Goal: Task Accomplishment & Management: Manage account settings

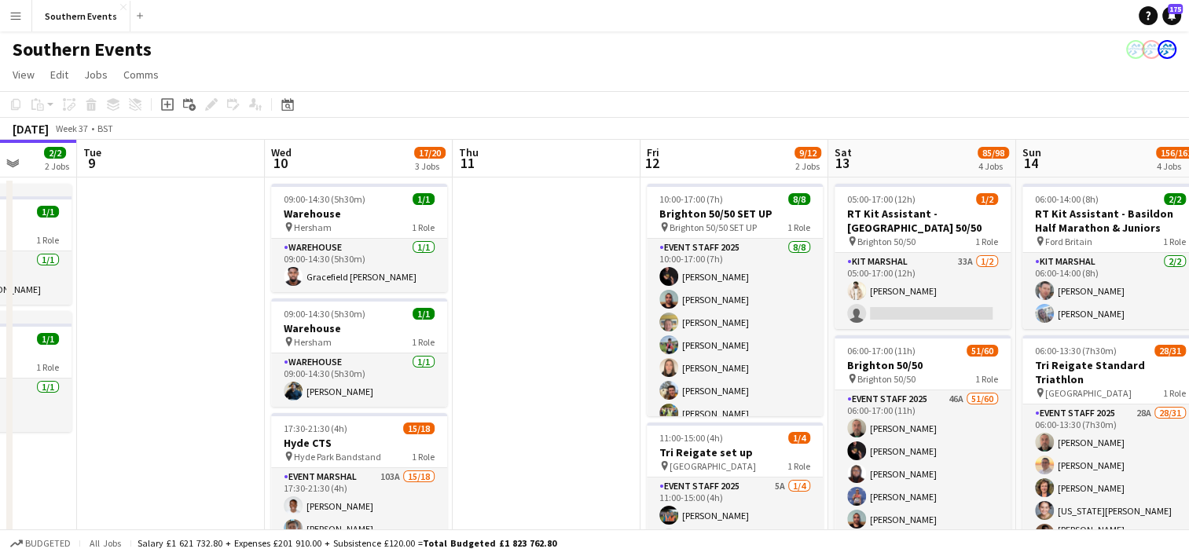
drag, startPoint x: 951, startPoint y: 286, endPoint x: 248, endPoint y: 302, distance: 702.6
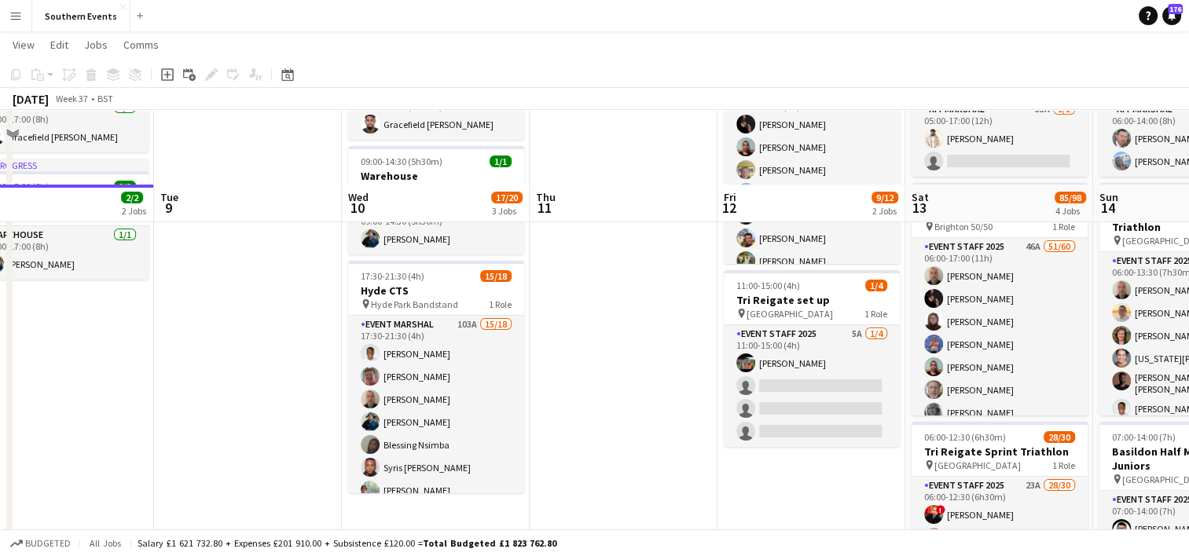
scroll to position [236, 0]
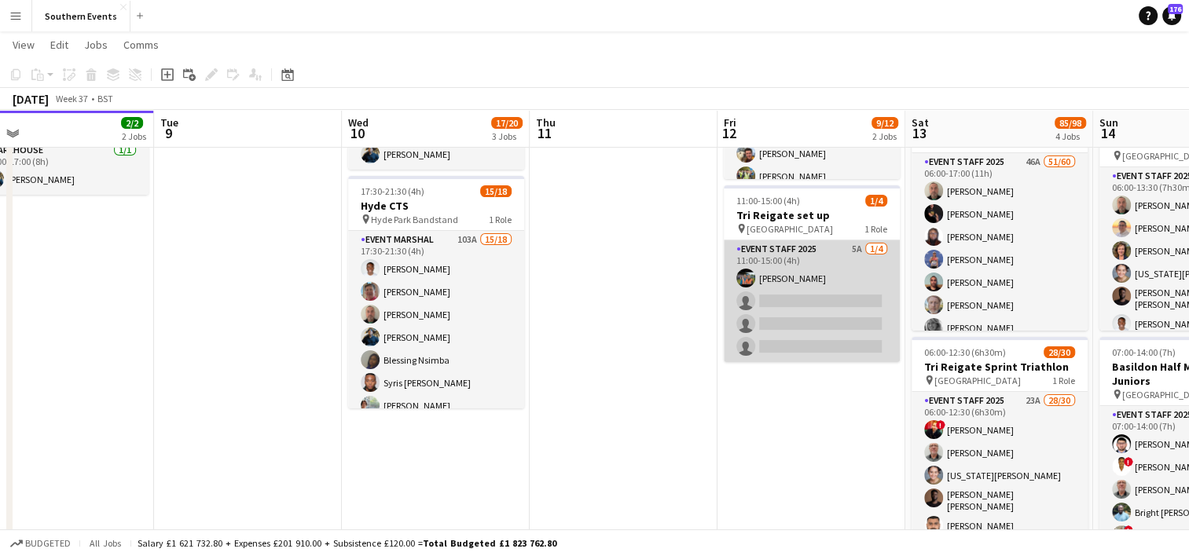
click at [814, 299] on app-card-role "Event Staff 2025 5A [DATE] 11:00-15:00 (4h) [PERSON_NAME] single-neutral-action…" at bounding box center [812, 301] width 176 height 122
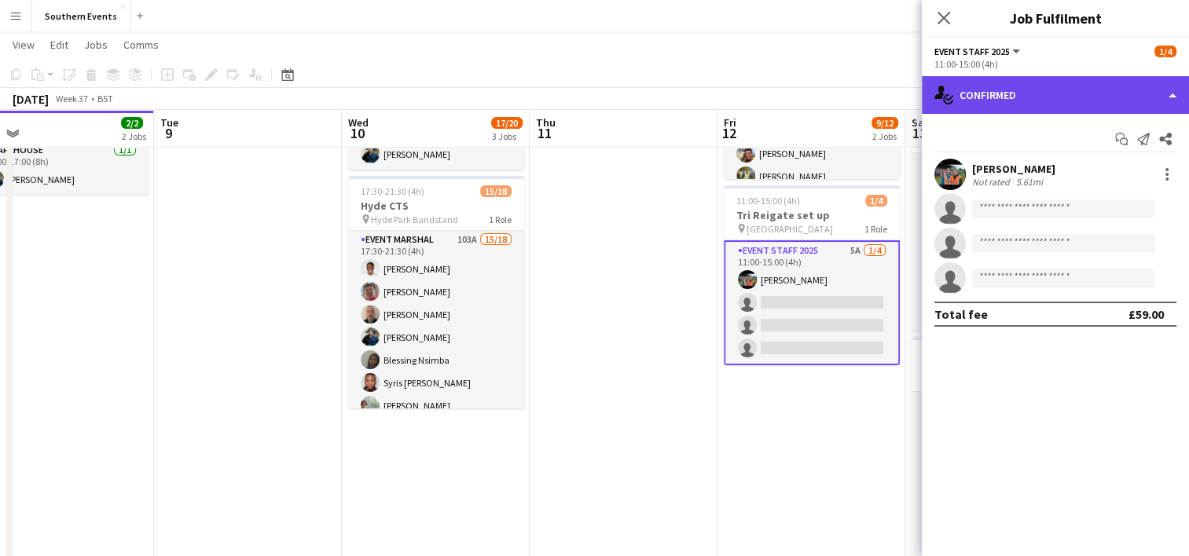
click at [1043, 96] on div "single-neutral-actions-check-2 Confirmed" at bounding box center [1055, 95] width 267 height 38
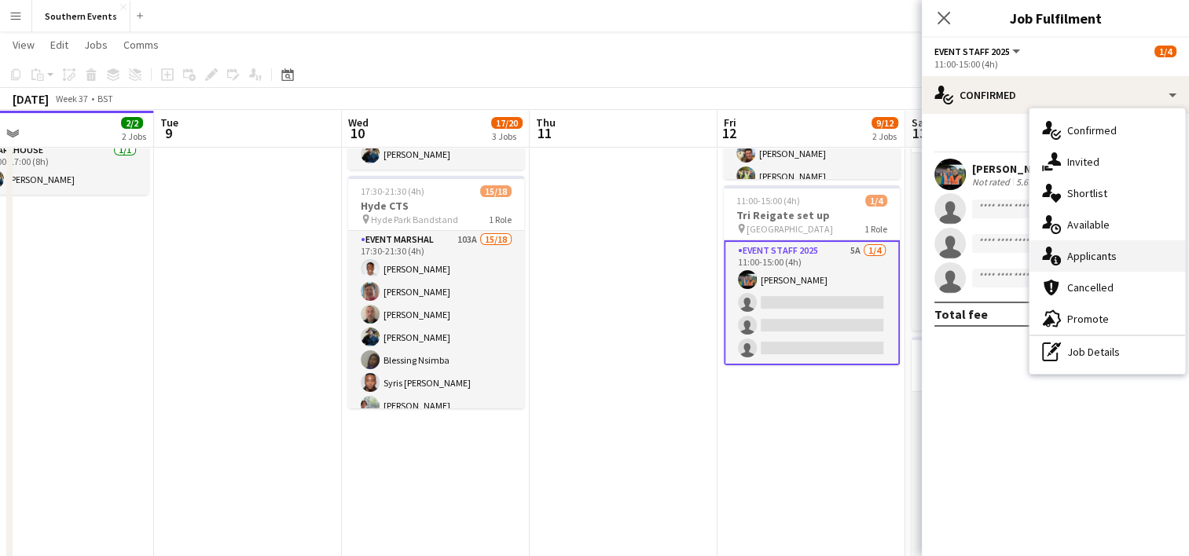
click at [1100, 246] on div "single-neutral-actions-information Applicants" at bounding box center [1107, 255] width 156 height 31
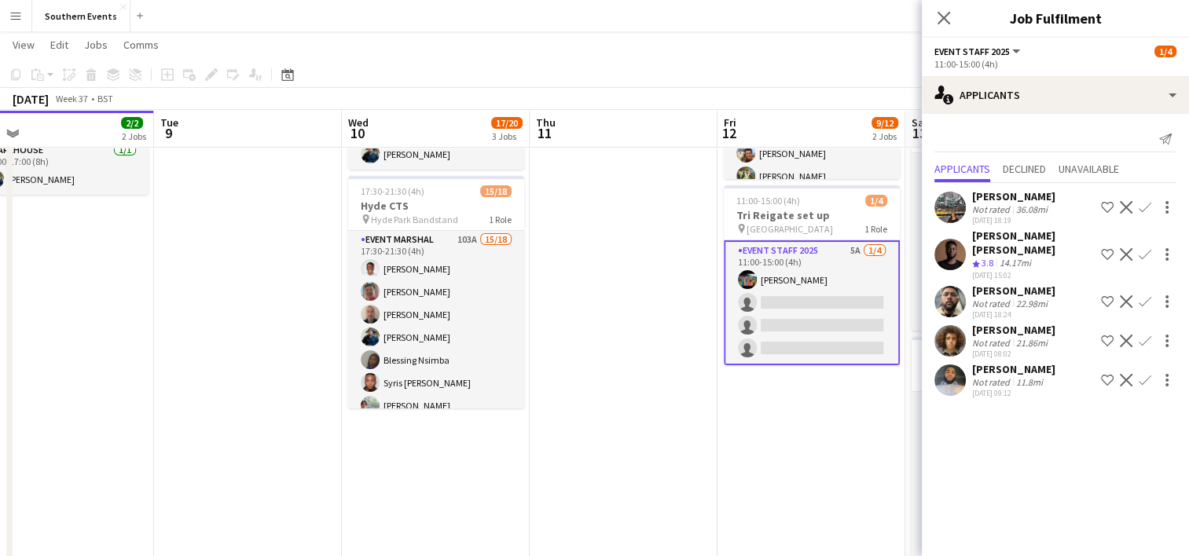
click at [1140, 251] on app-icon "Confirm" at bounding box center [1145, 254] width 13 height 13
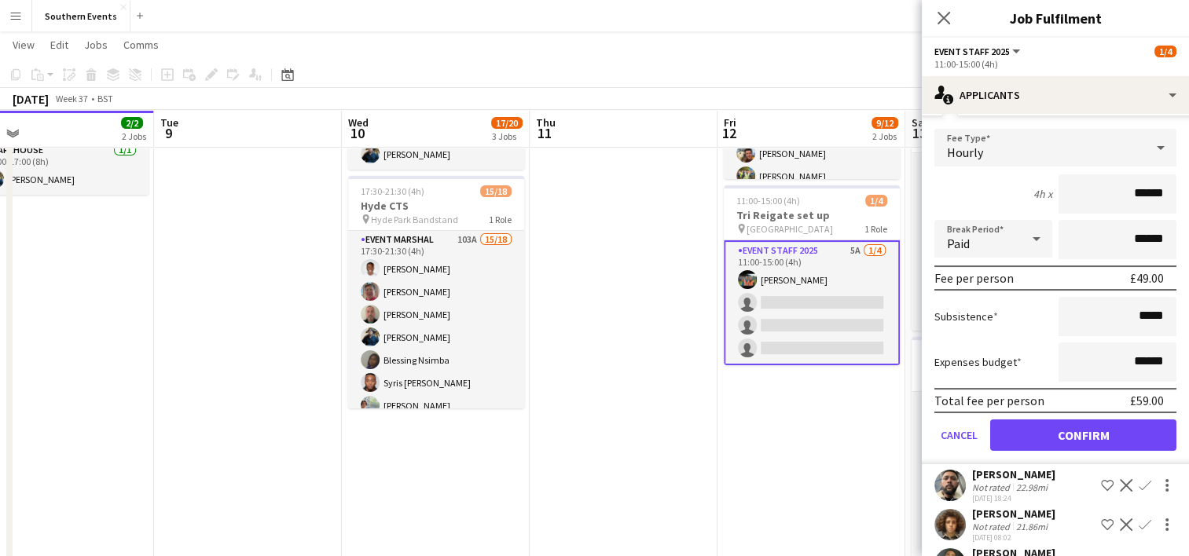
scroll to position [196, 0]
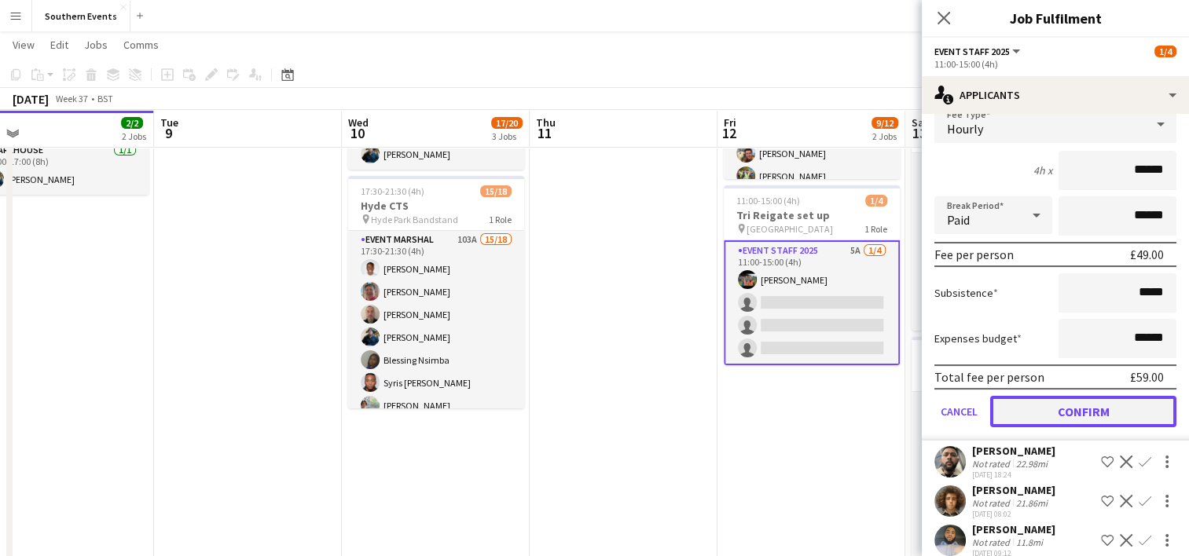
click at [1069, 396] on button "Confirm" at bounding box center [1083, 411] width 186 height 31
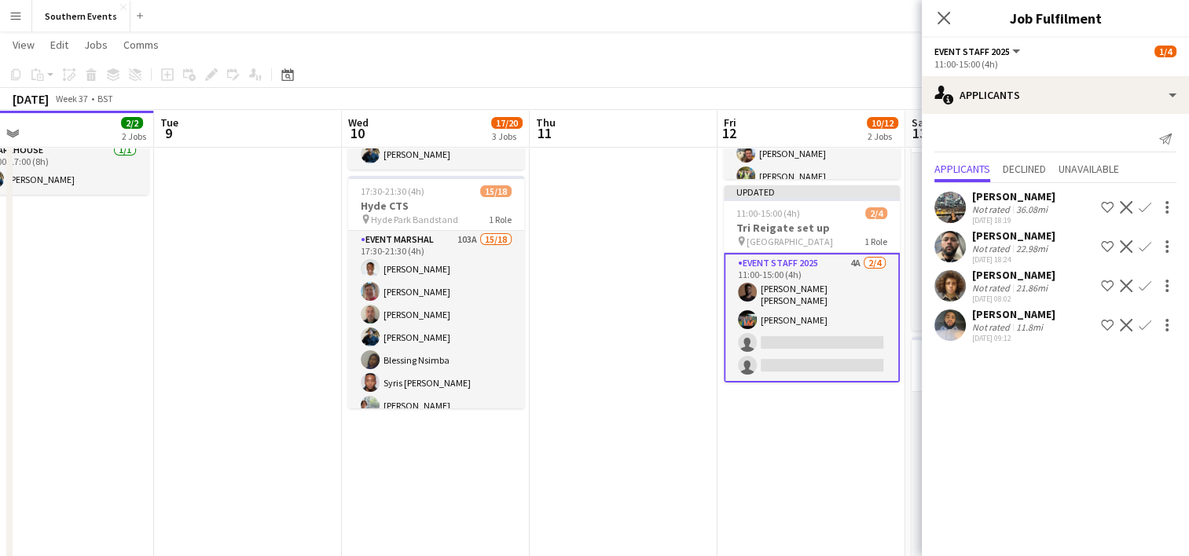
click at [849, 424] on app-date-cell "10:00-17:00 (7h) 8/8 [GEOGRAPHIC_DATA] 50/50 SET UP pin Brighton 50/50 SET UP 1…" at bounding box center [811, 390] width 188 height 901
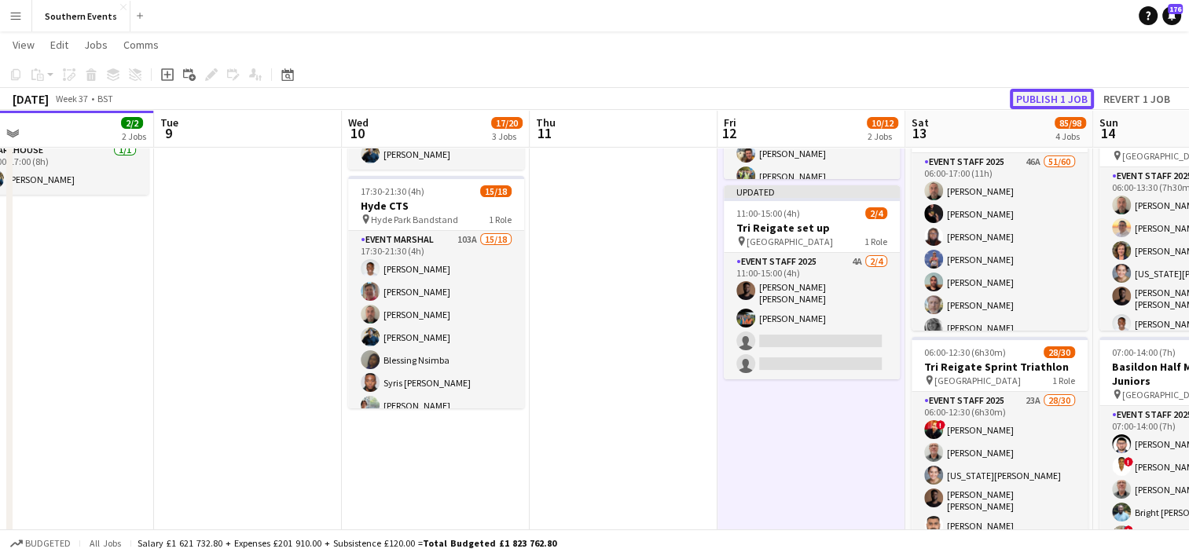
click at [1037, 92] on button "Publish 1 job" at bounding box center [1052, 99] width 84 height 20
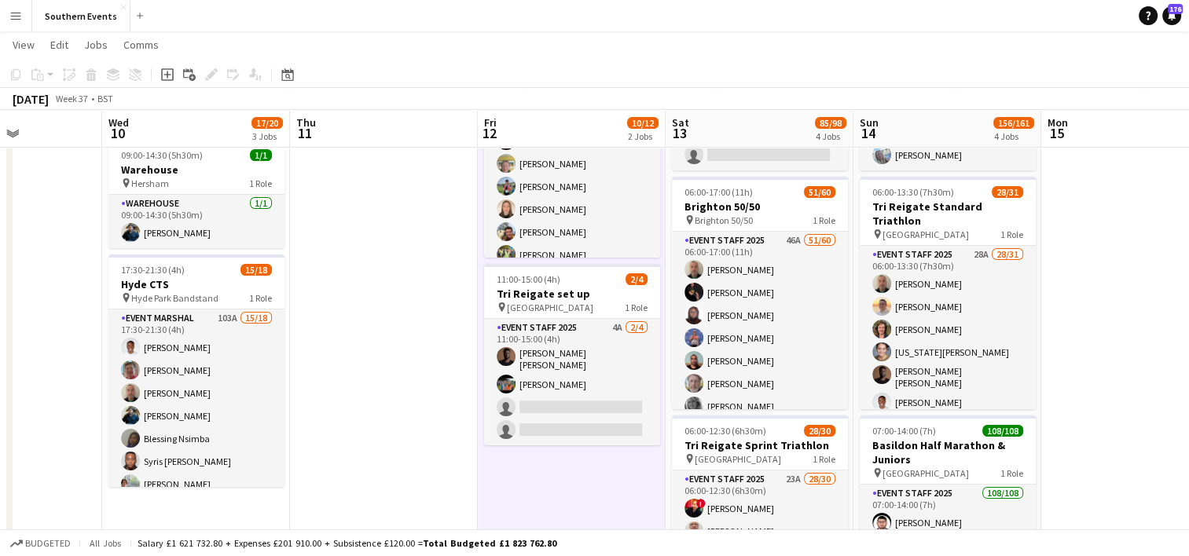
scroll to position [0, 607]
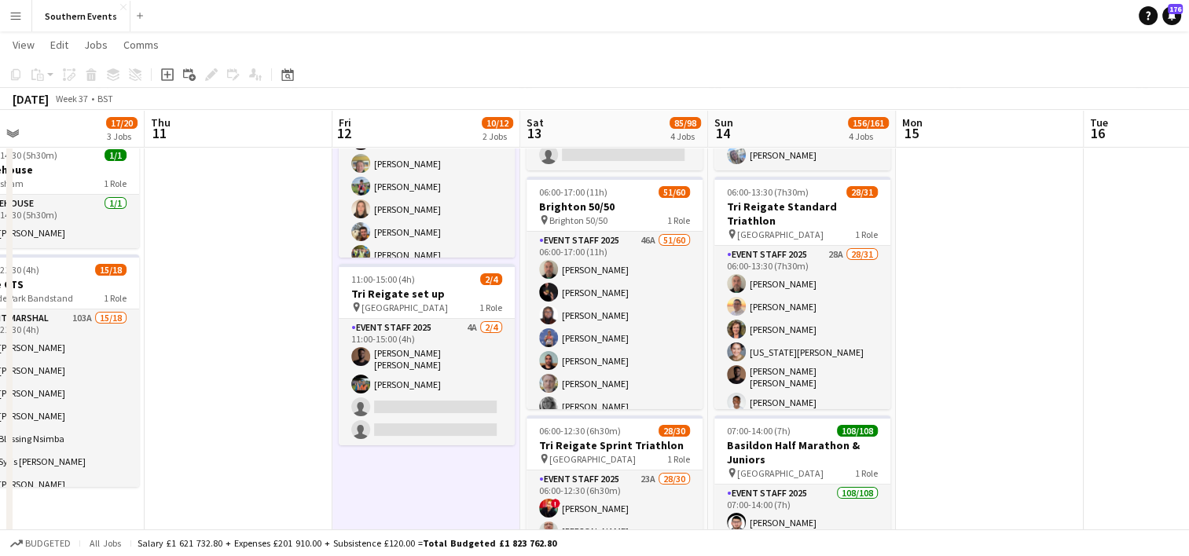
drag, startPoint x: 611, startPoint y: 343, endPoint x: 279, endPoint y: 322, distance: 333.0
click at [253, 316] on app-calendar-viewport "Sun 7 65/72 2 Jobs Mon 8 2/2 2 Jobs Tue 9 Wed 10 17/20 3 Jobs Thu 11 Fri 12 10/…" at bounding box center [594, 412] width 1189 height 1016
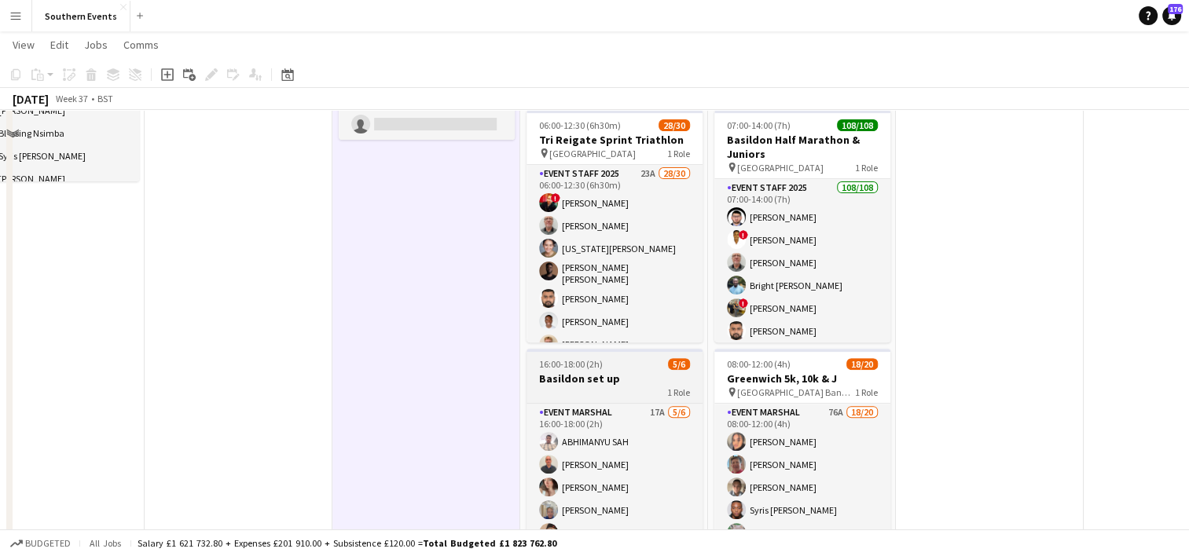
scroll to position [311, 0]
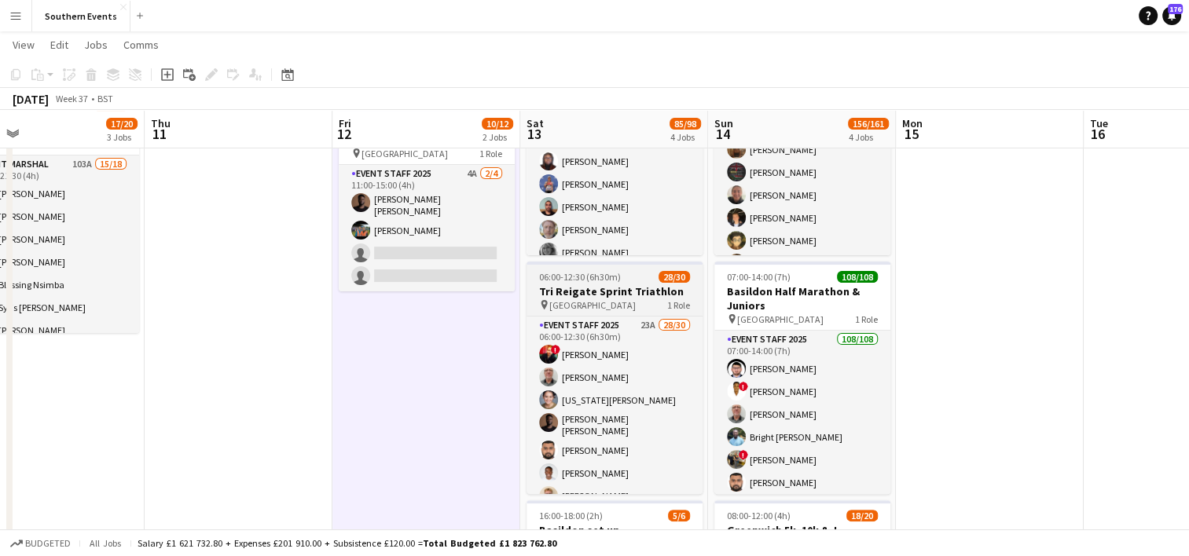
click at [632, 292] on h3 "Tri Reigate Sprint Triathlon" at bounding box center [614, 291] width 176 height 14
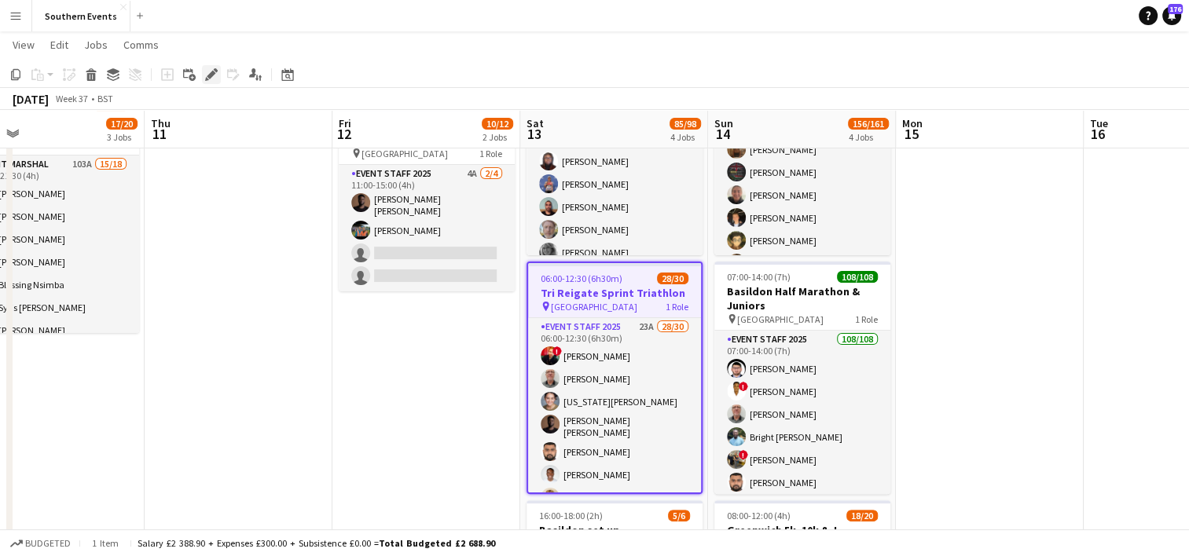
click at [207, 71] on icon "Edit" at bounding box center [211, 74] width 13 height 13
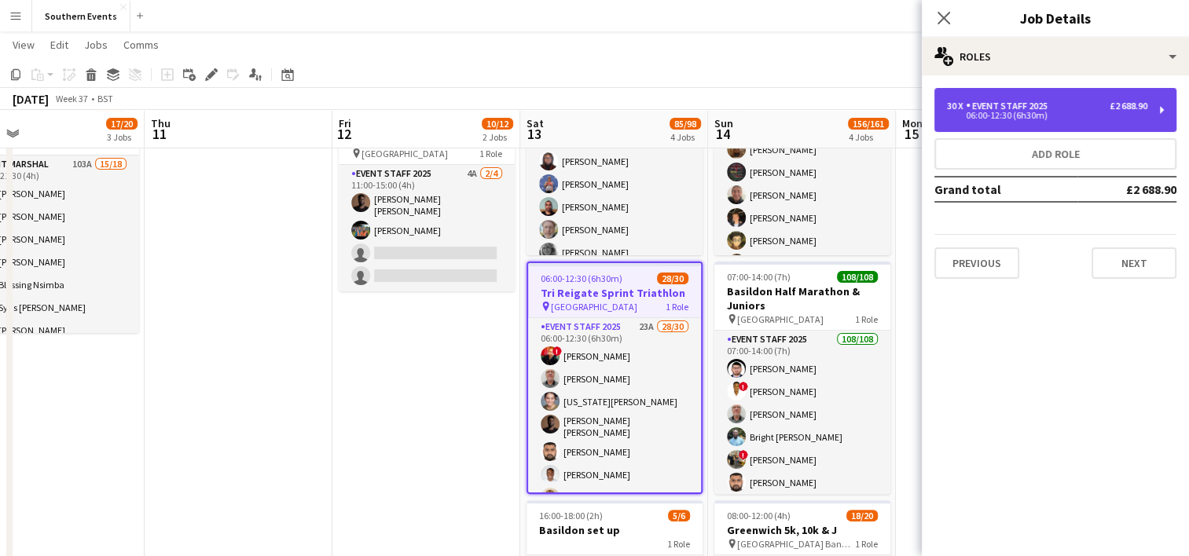
click at [996, 115] on div "06:00-12:30 (6h30m)" at bounding box center [1047, 116] width 200 height 8
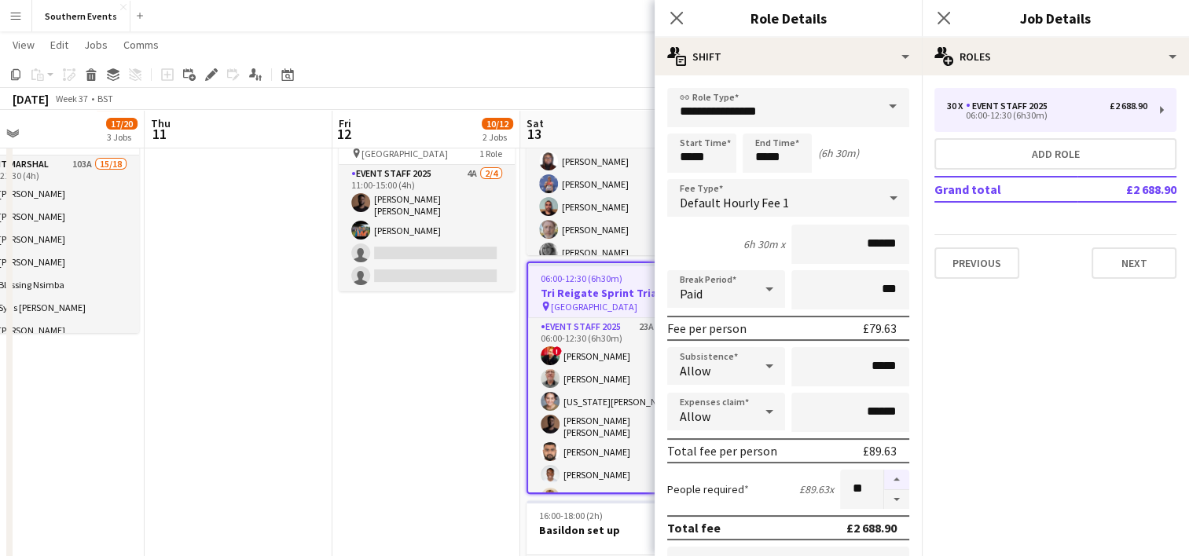
click at [884, 479] on button "button" at bounding box center [896, 480] width 25 height 20
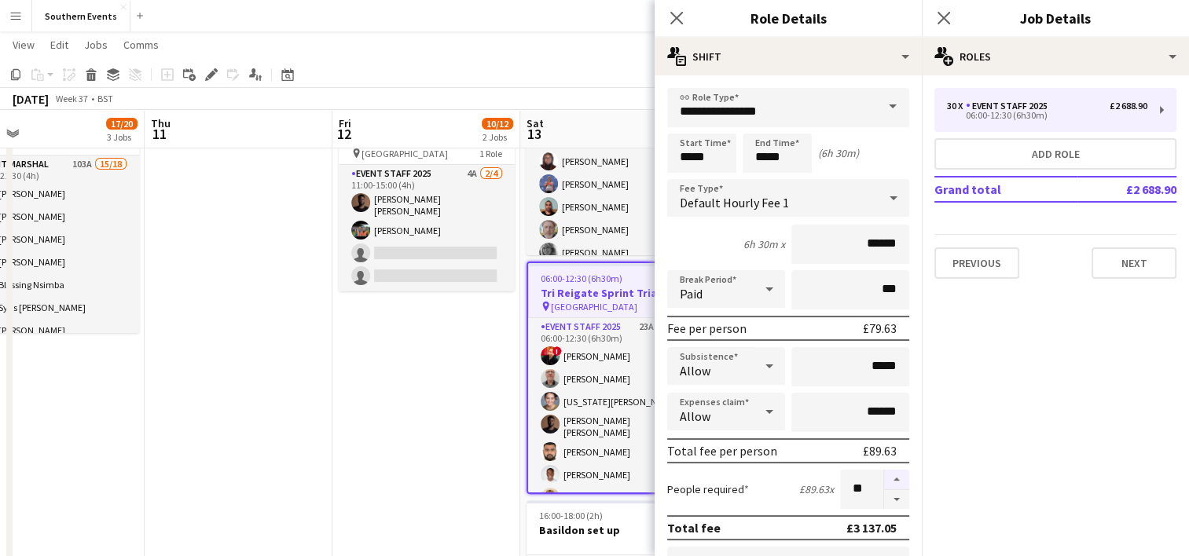
click at [884, 479] on button "button" at bounding box center [896, 480] width 25 height 20
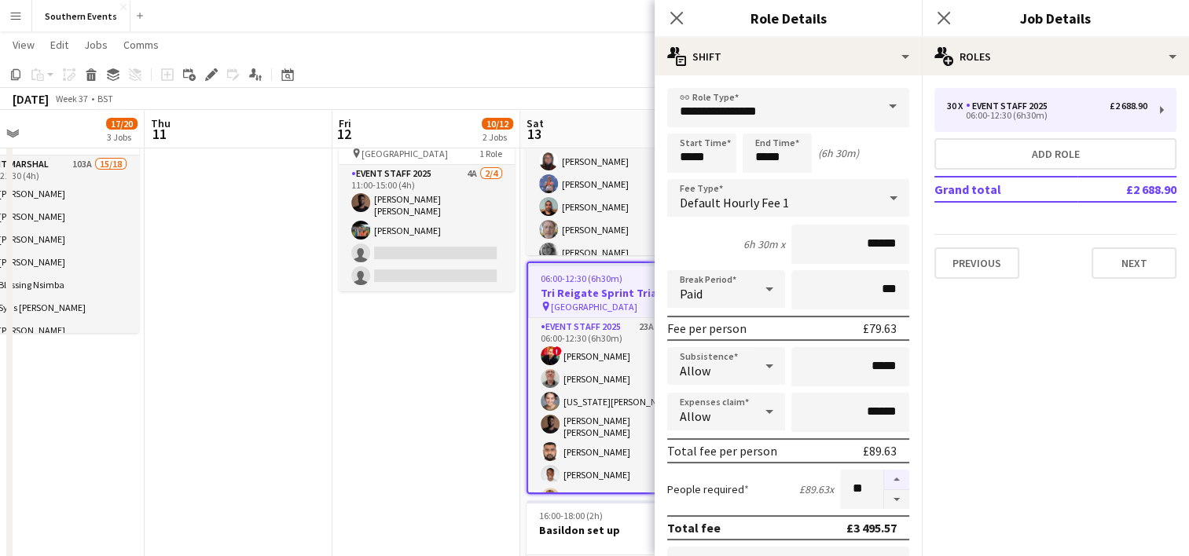
type input "**"
click at [444, 404] on app-date-cell "10:00-17:00 (7h) 8/8 [GEOGRAPHIC_DATA] 50/50 SET UP pin Brighton 50/50 SET UP 1…" at bounding box center [426, 315] width 188 height 901
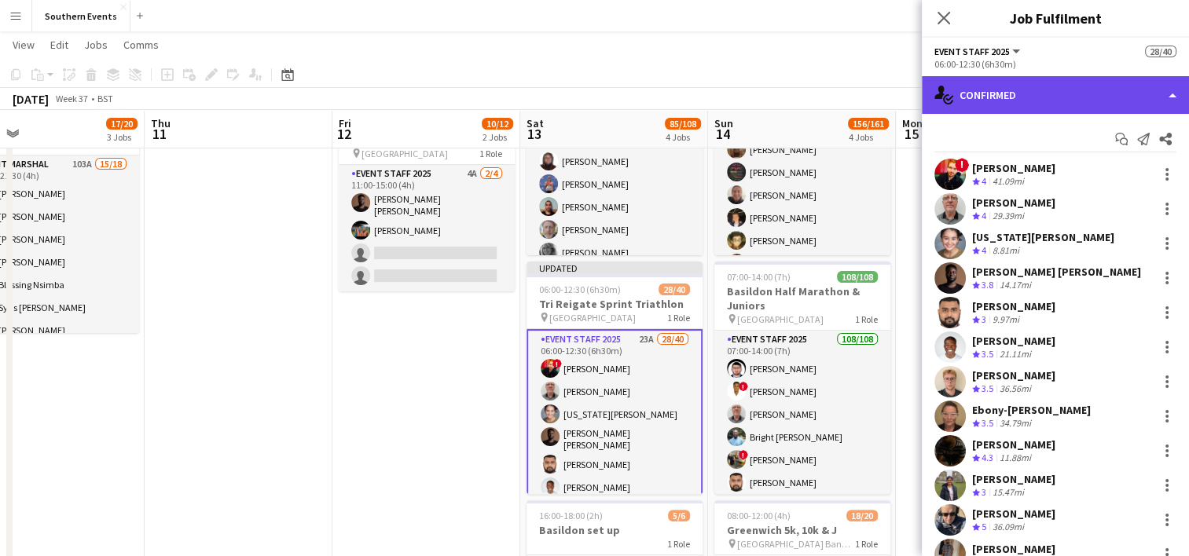
click at [1016, 88] on div "single-neutral-actions-check-2 Confirmed" at bounding box center [1055, 95] width 267 height 38
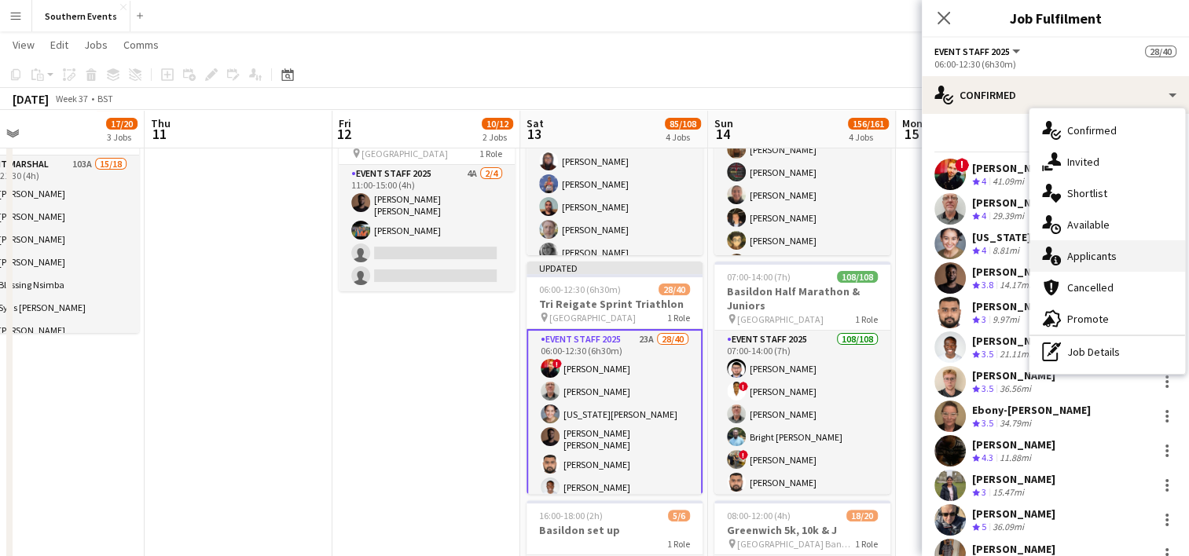
click at [1090, 259] on span "Applicants" at bounding box center [1092, 256] width 50 height 14
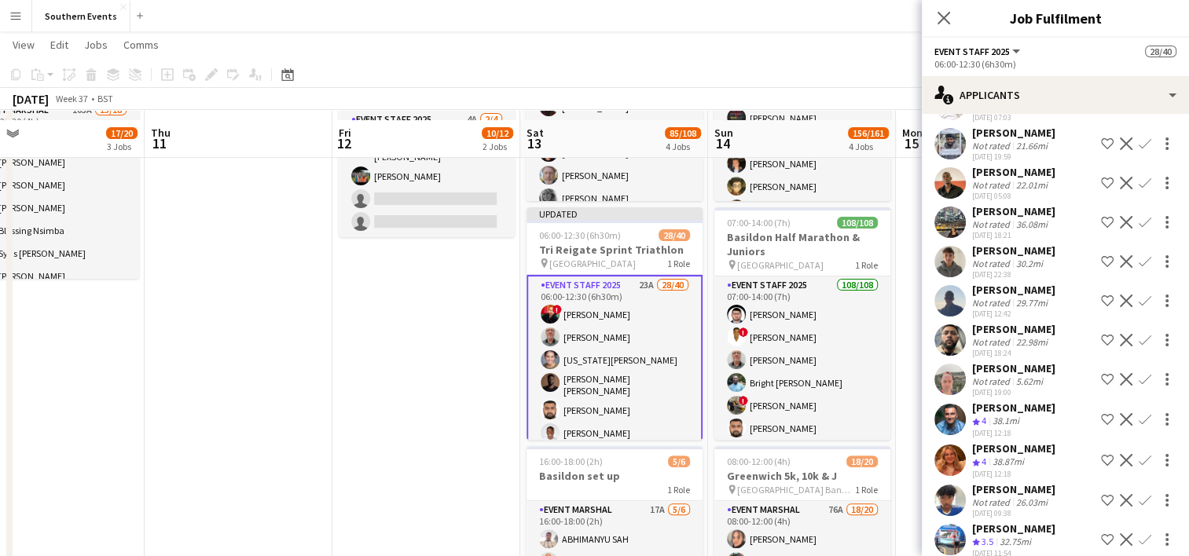
scroll to position [390, 0]
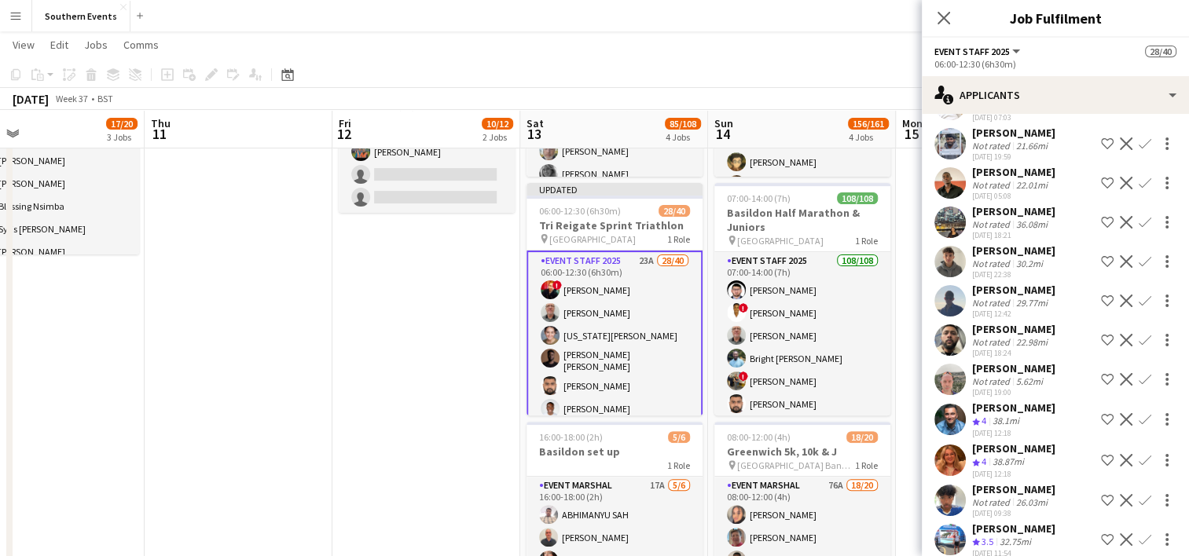
click at [1139, 534] on app-icon "Confirm" at bounding box center [1145, 540] width 13 height 13
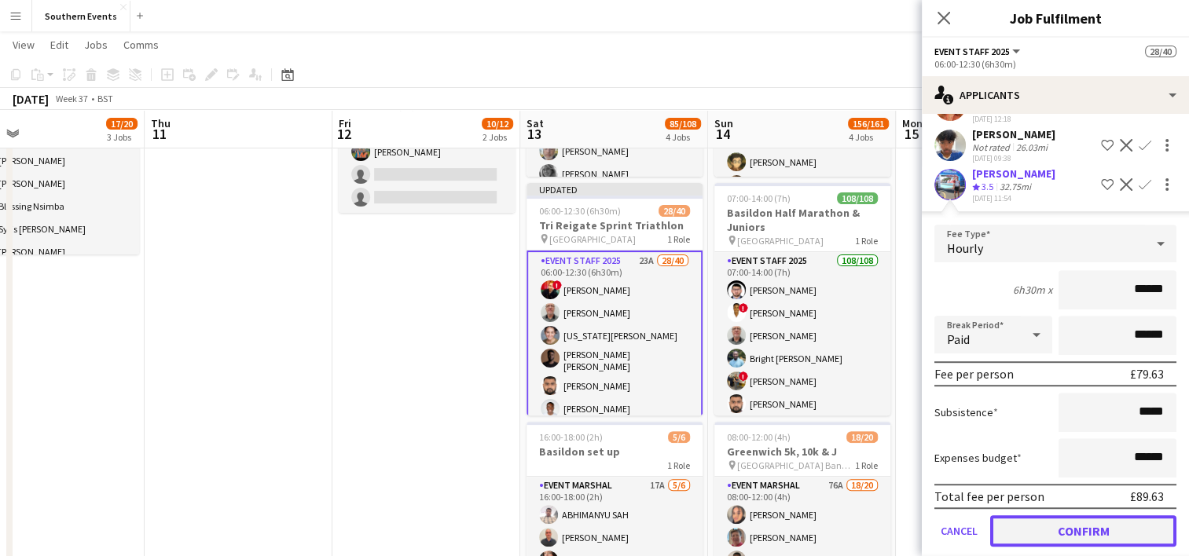
click at [1042, 515] on button "Confirm" at bounding box center [1083, 530] width 186 height 31
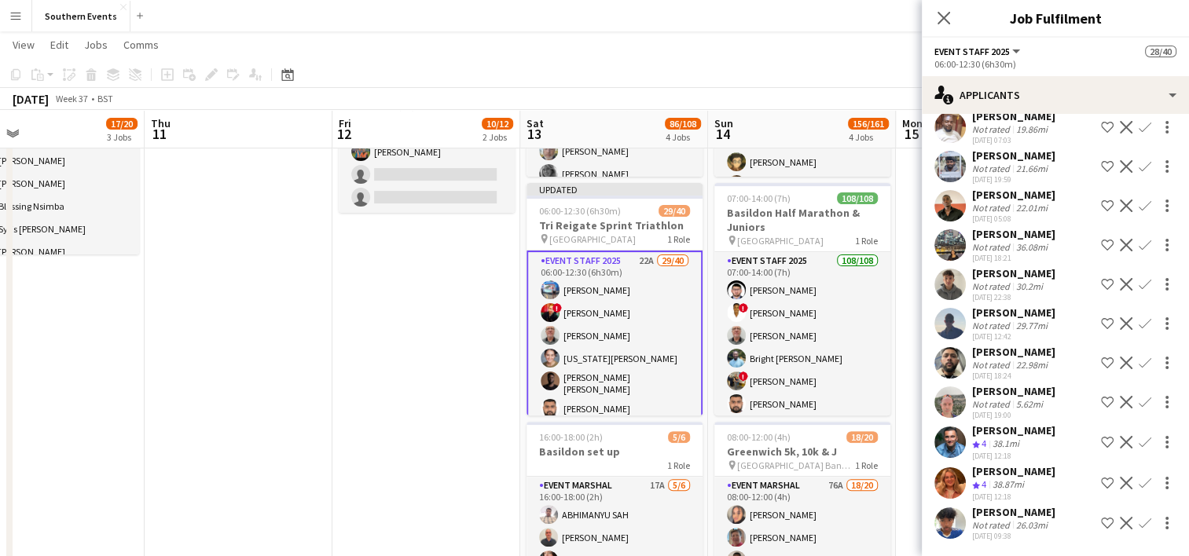
scroll to position [472, 0]
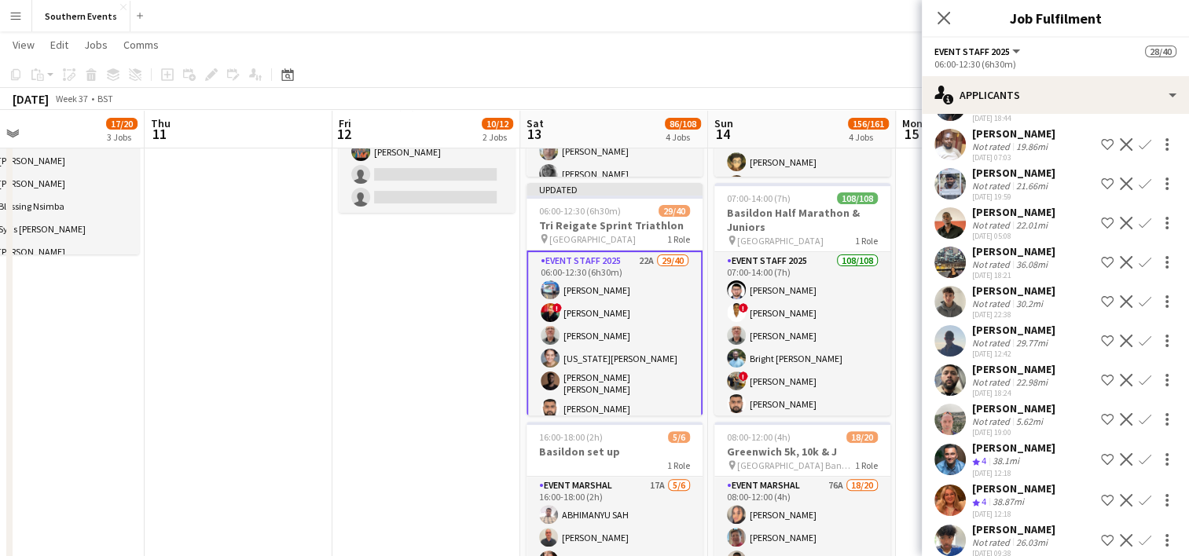
click at [1139, 494] on app-icon "Confirm" at bounding box center [1145, 500] width 13 height 13
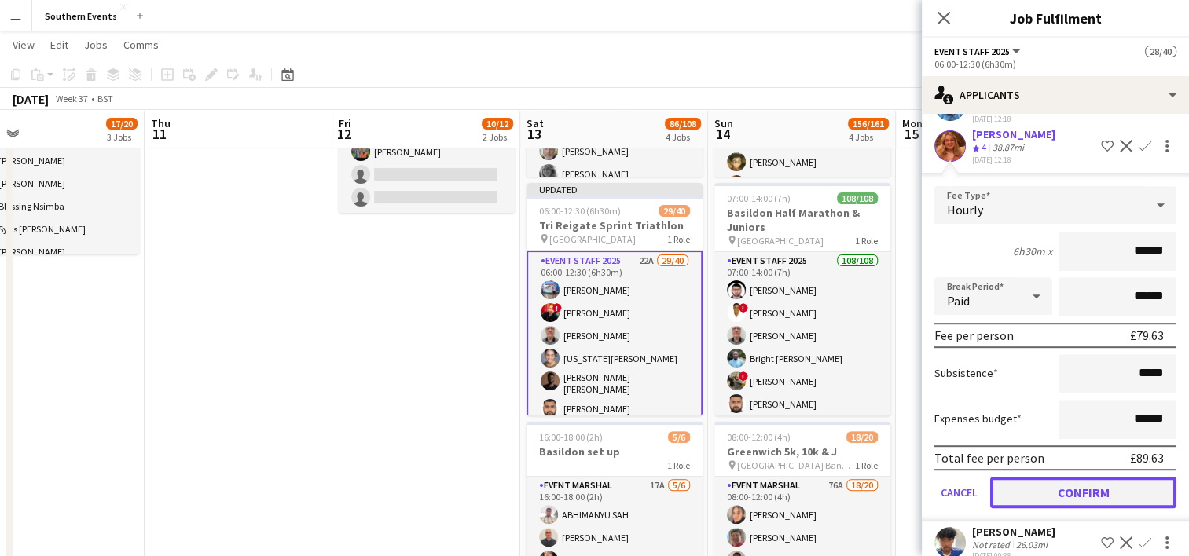
click at [1059, 481] on button "Confirm" at bounding box center [1083, 492] width 186 height 31
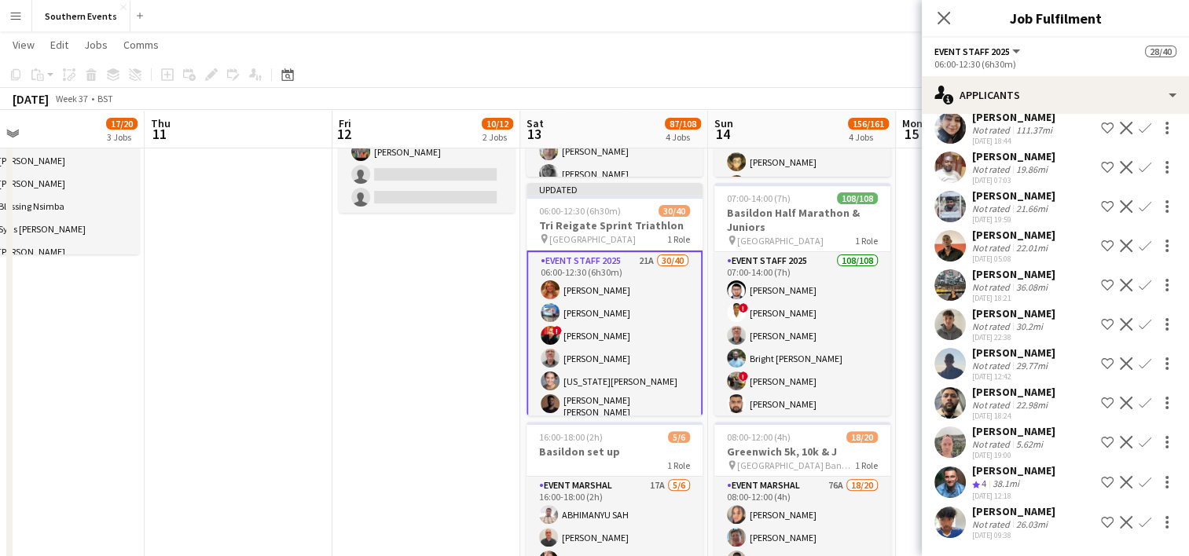
scroll to position [432, 0]
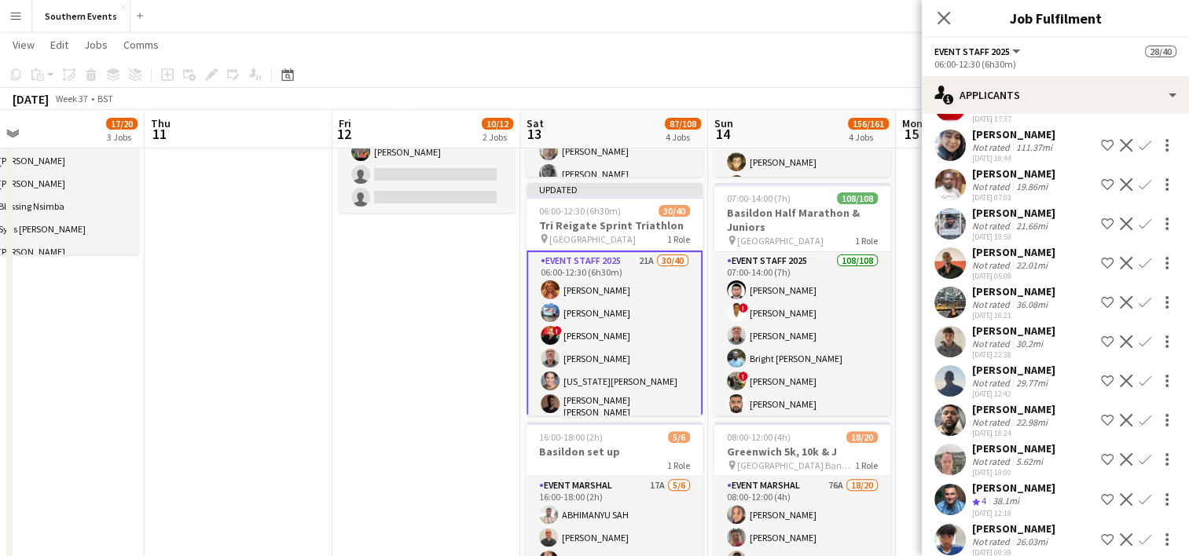
click at [1139, 453] on app-icon "Confirm" at bounding box center [1145, 459] width 13 height 13
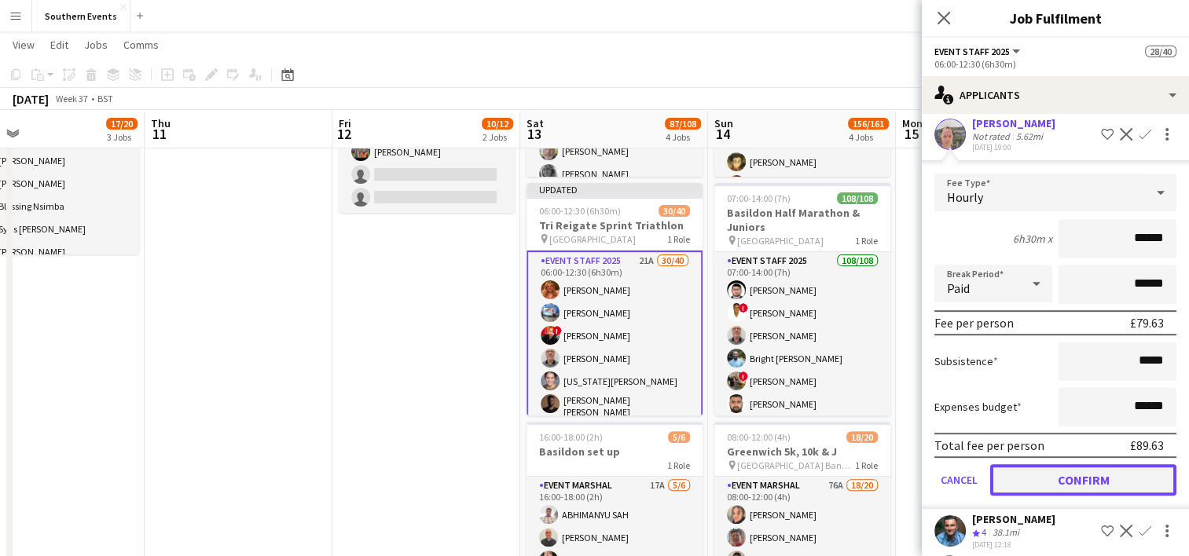
click at [1069, 464] on button "Confirm" at bounding box center [1083, 479] width 186 height 31
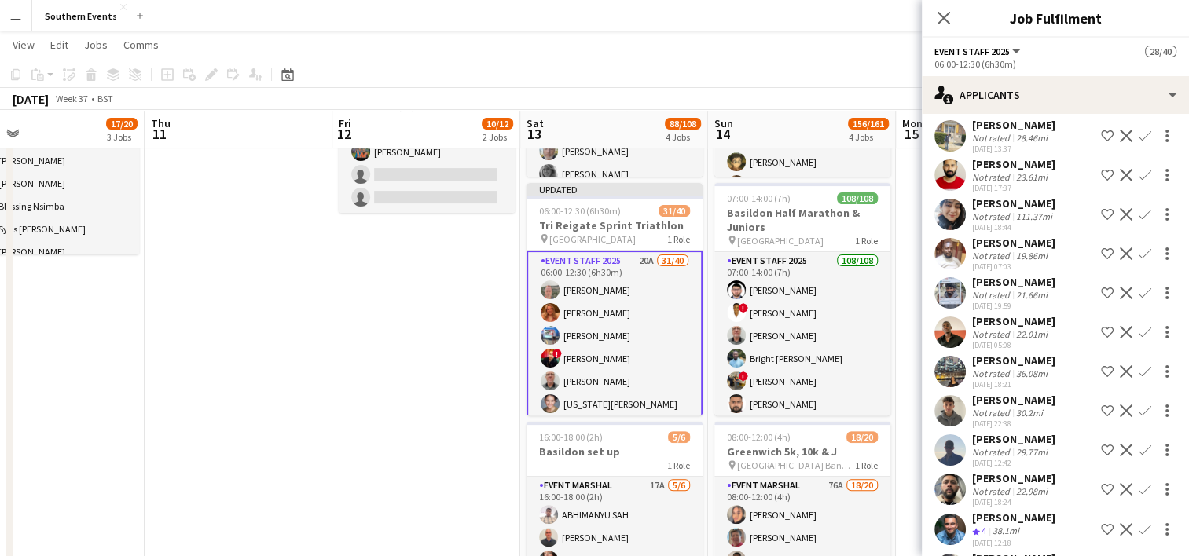
click at [1139, 523] on app-icon "Confirm" at bounding box center [1145, 529] width 13 height 13
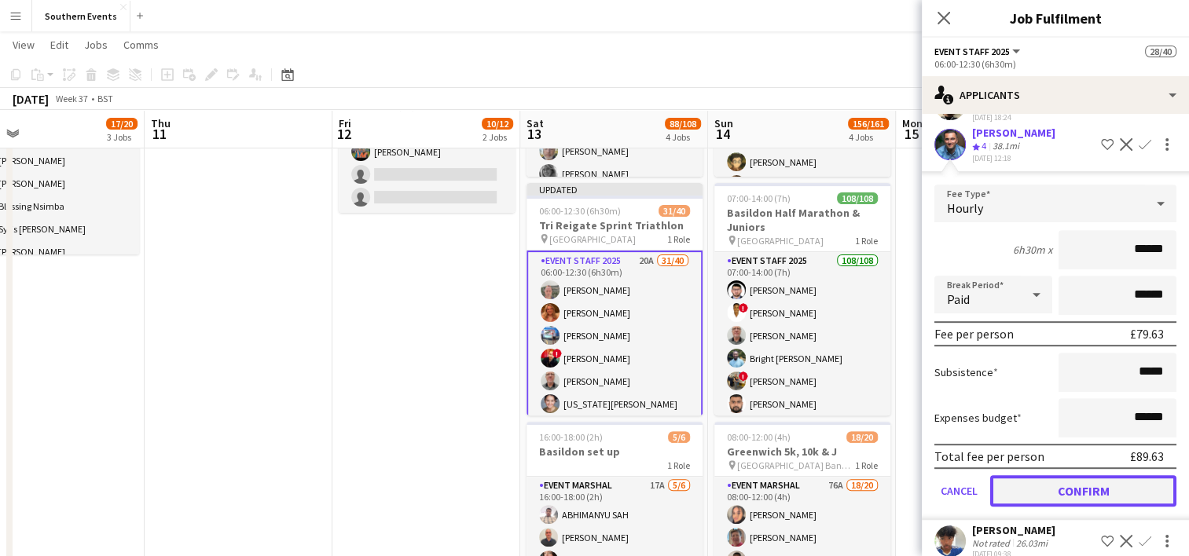
click at [1052, 475] on button "Confirm" at bounding box center [1083, 490] width 186 height 31
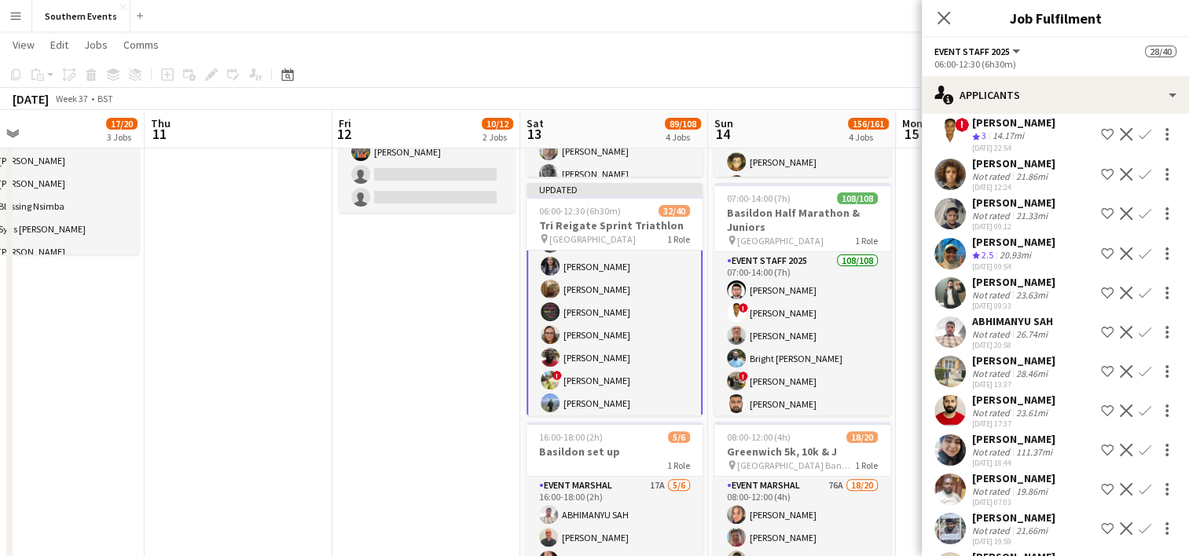
scroll to position [0, 0]
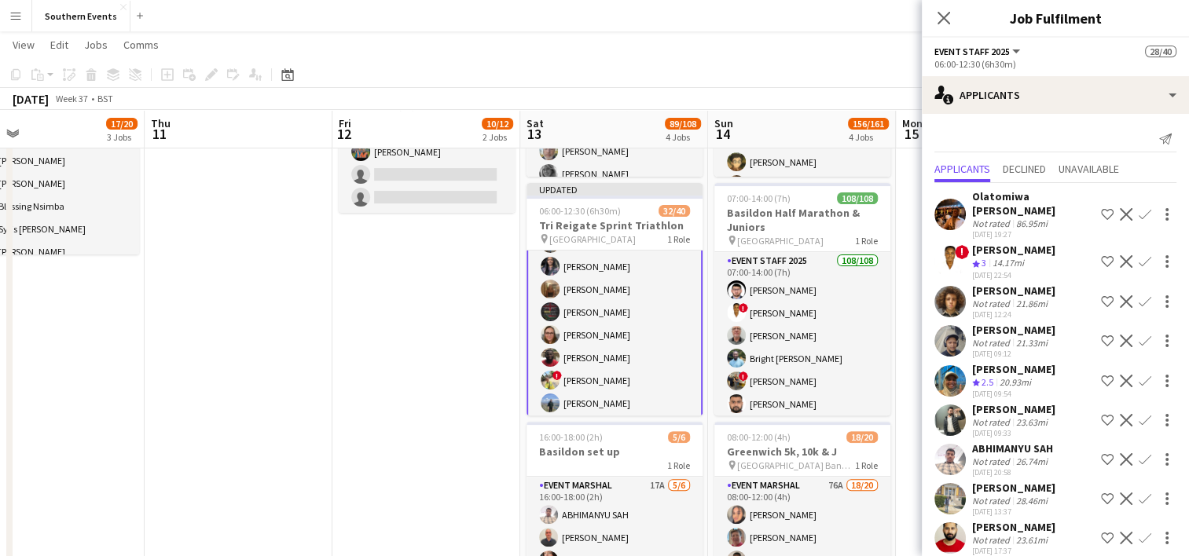
click at [1139, 255] on app-icon "Confirm" at bounding box center [1145, 261] width 13 height 13
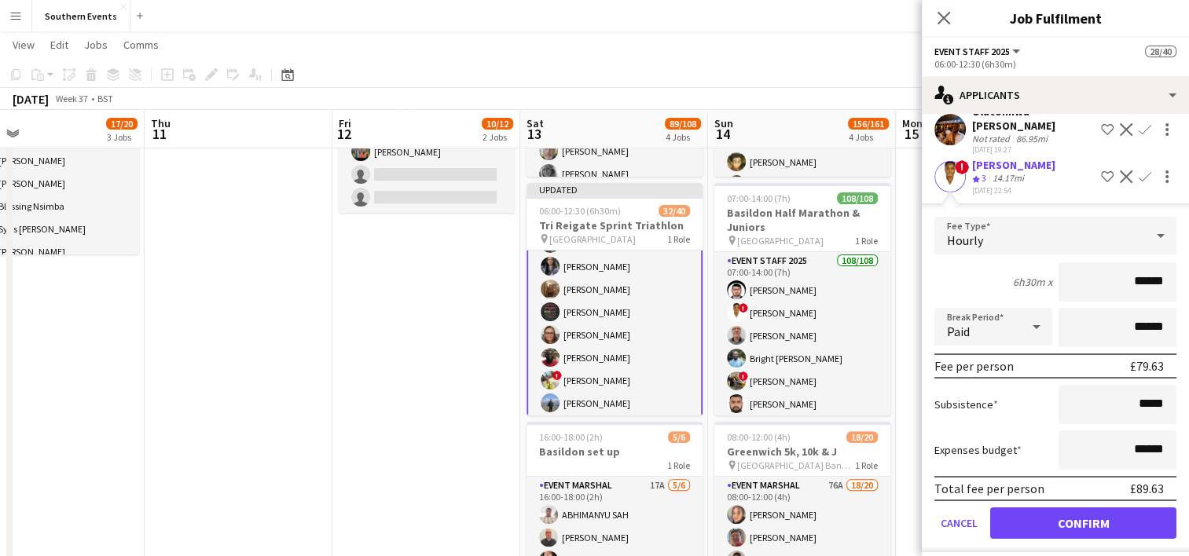
scroll to position [157, 0]
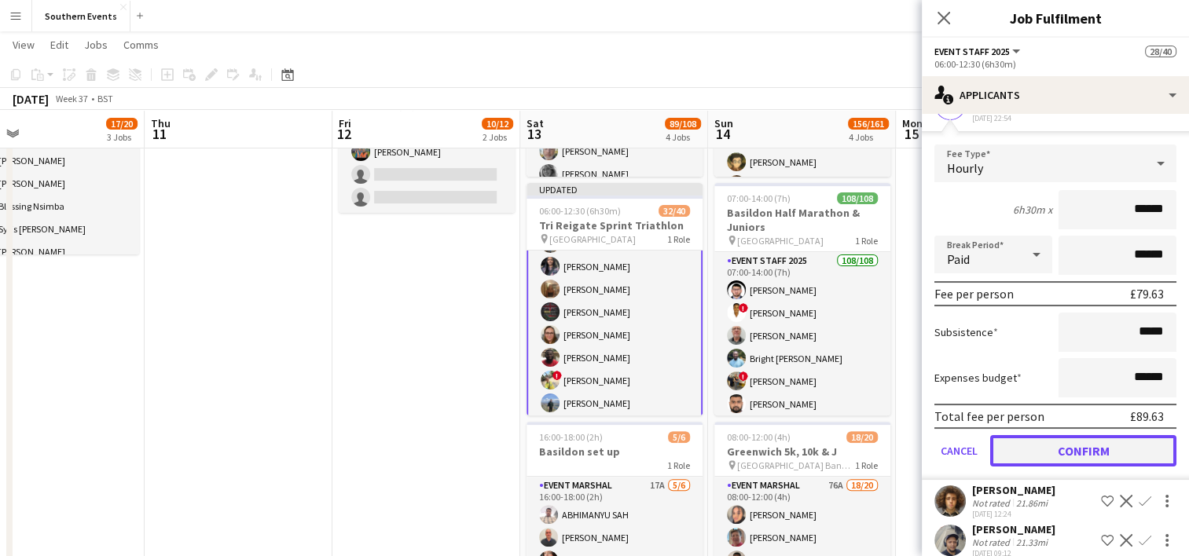
click at [1053, 435] on button "Confirm" at bounding box center [1083, 450] width 186 height 31
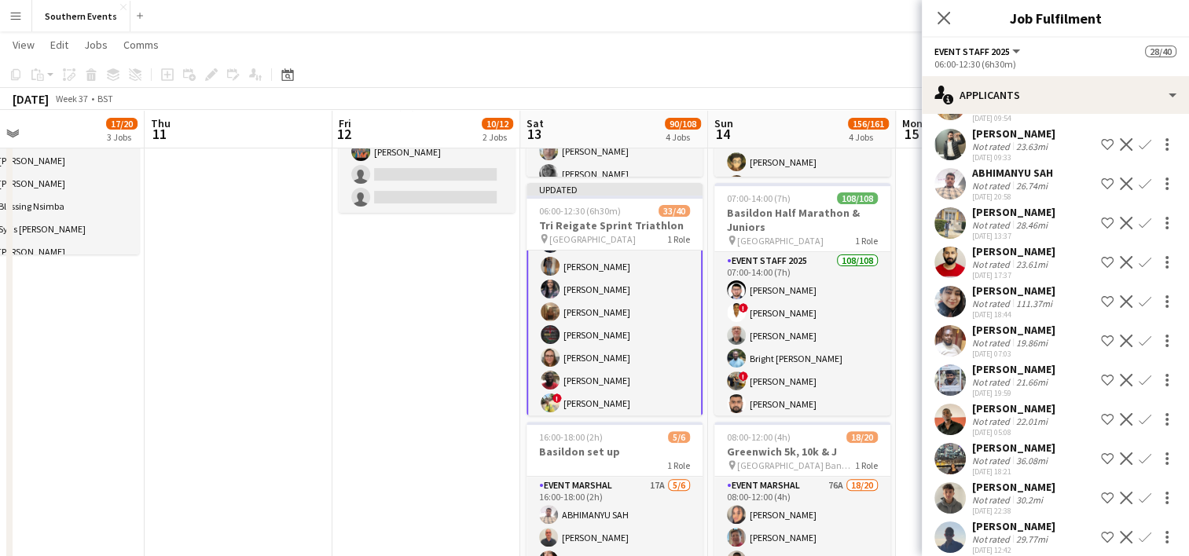
scroll to position [314, 0]
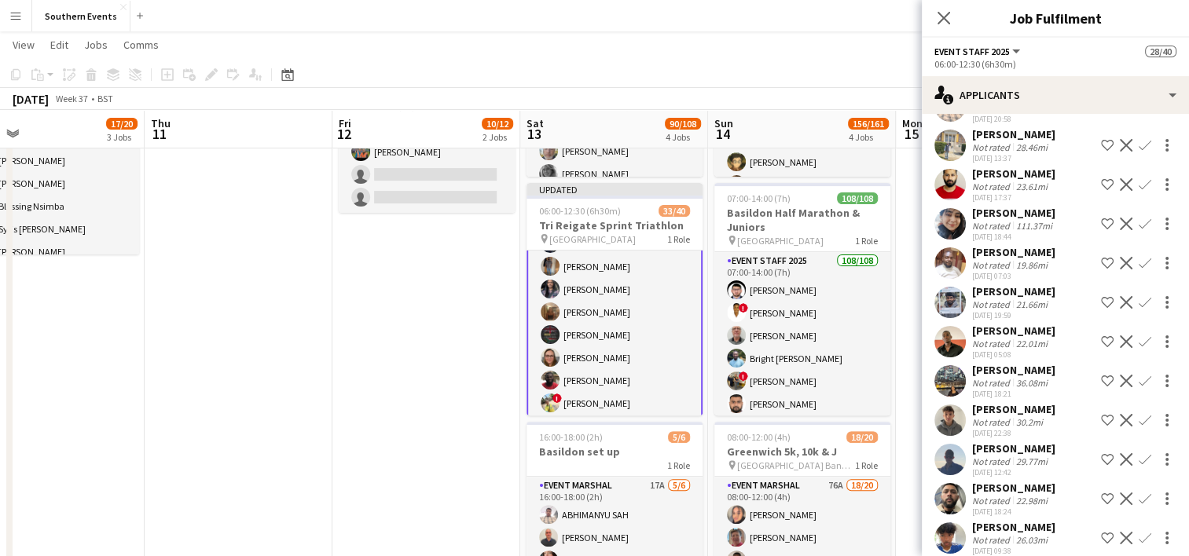
click at [954, 251] on app-user-avatar at bounding box center [949, 263] width 31 height 31
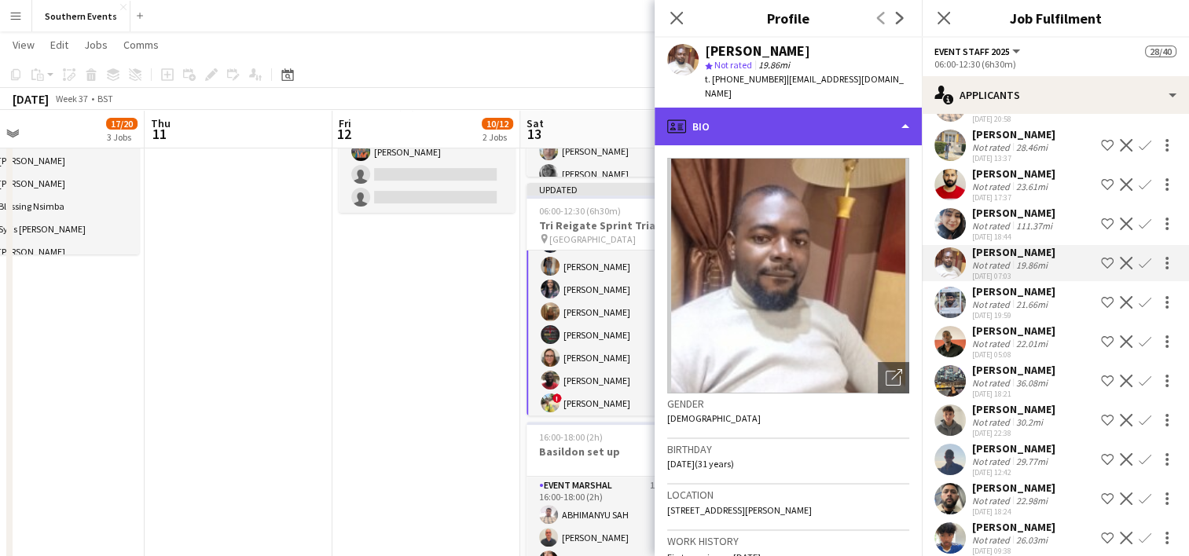
click at [804, 108] on div "profile Bio" at bounding box center [788, 127] width 267 height 38
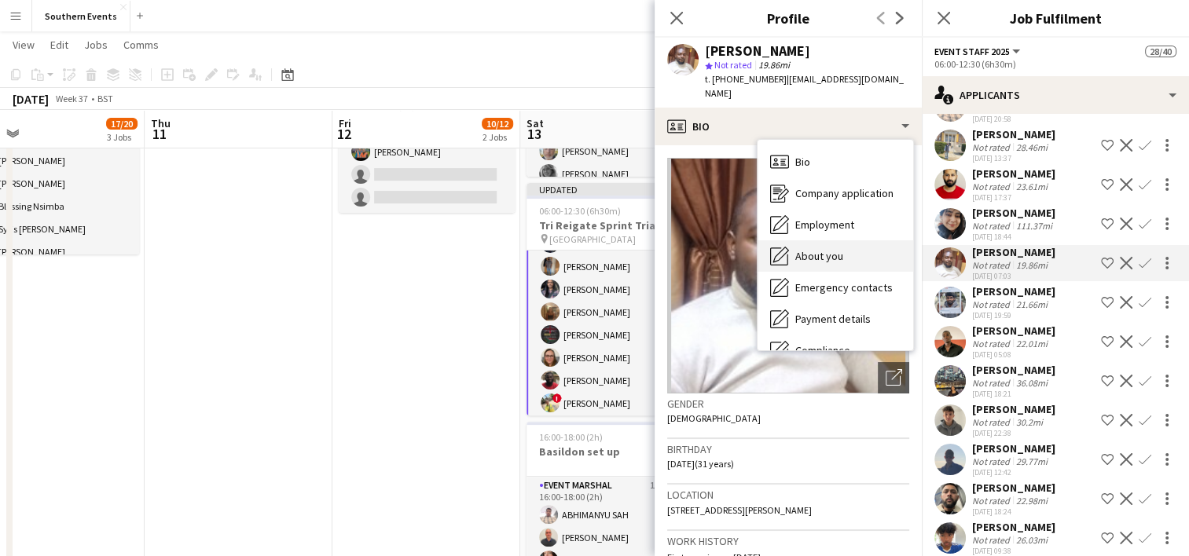
click at [826, 240] on div "About you About you" at bounding box center [835, 255] width 156 height 31
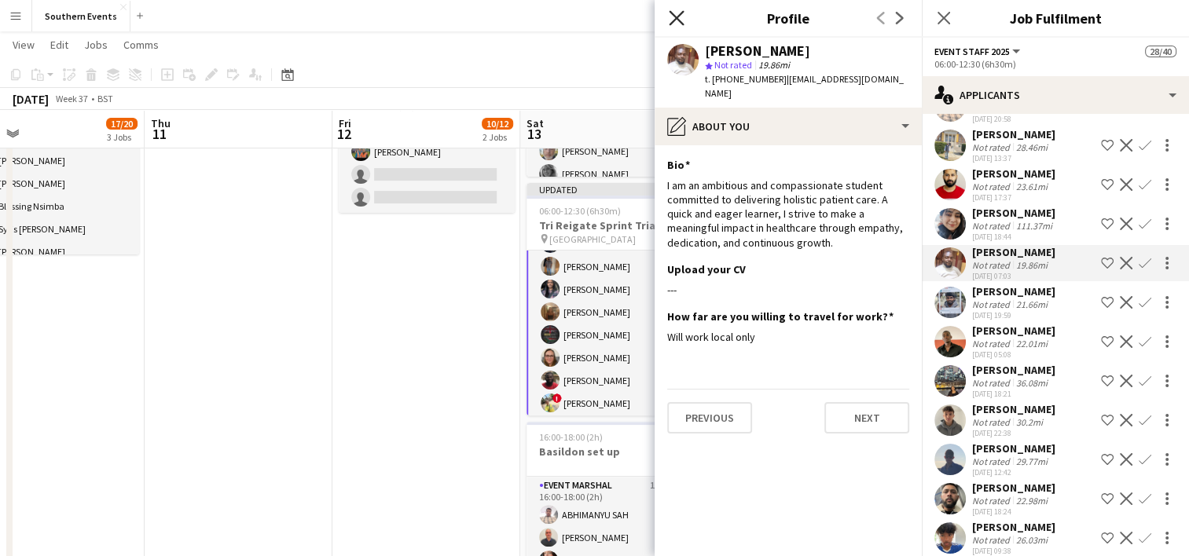
click at [679, 22] on icon at bounding box center [676, 17] width 15 height 15
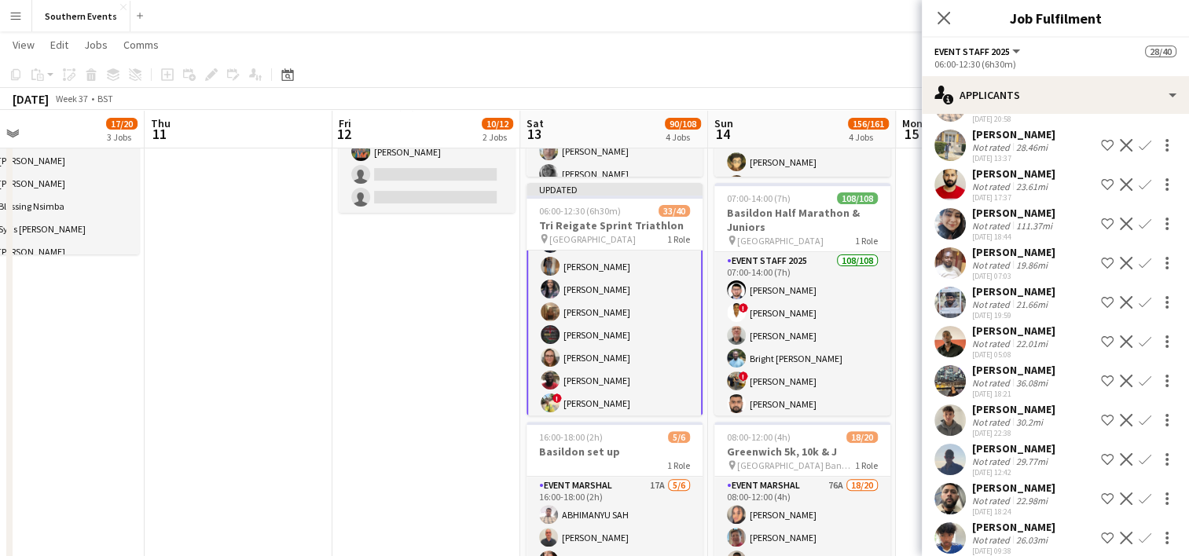
click at [1139, 257] on app-icon "Confirm" at bounding box center [1145, 263] width 13 height 13
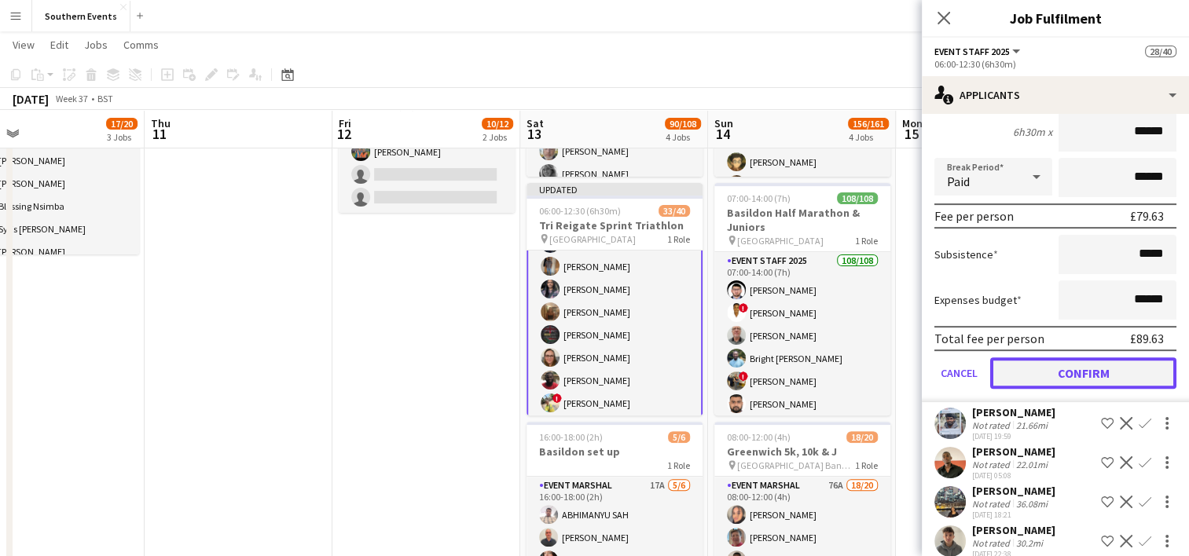
click at [1051, 358] on button "Confirm" at bounding box center [1083, 373] width 186 height 31
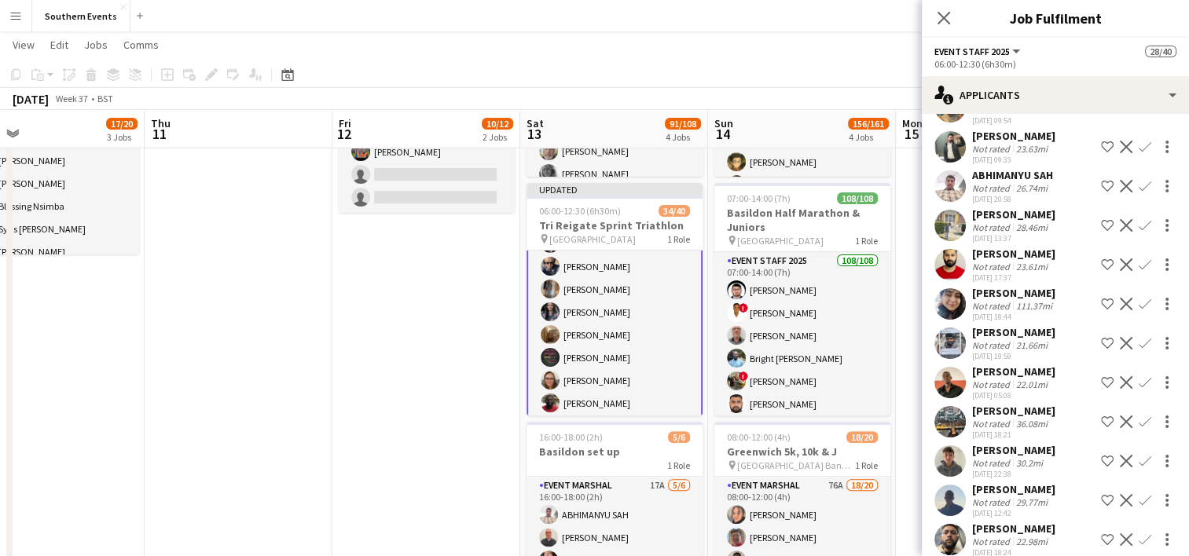
scroll to position [273, 0]
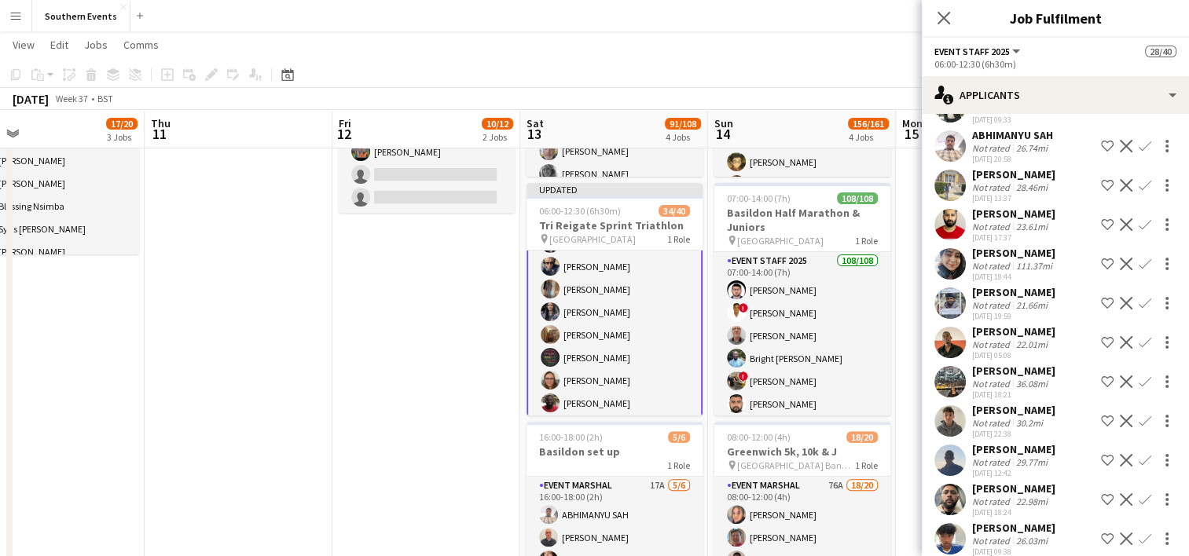
click at [953, 445] on app-user-avatar at bounding box center [949, 460] width 31 height 31
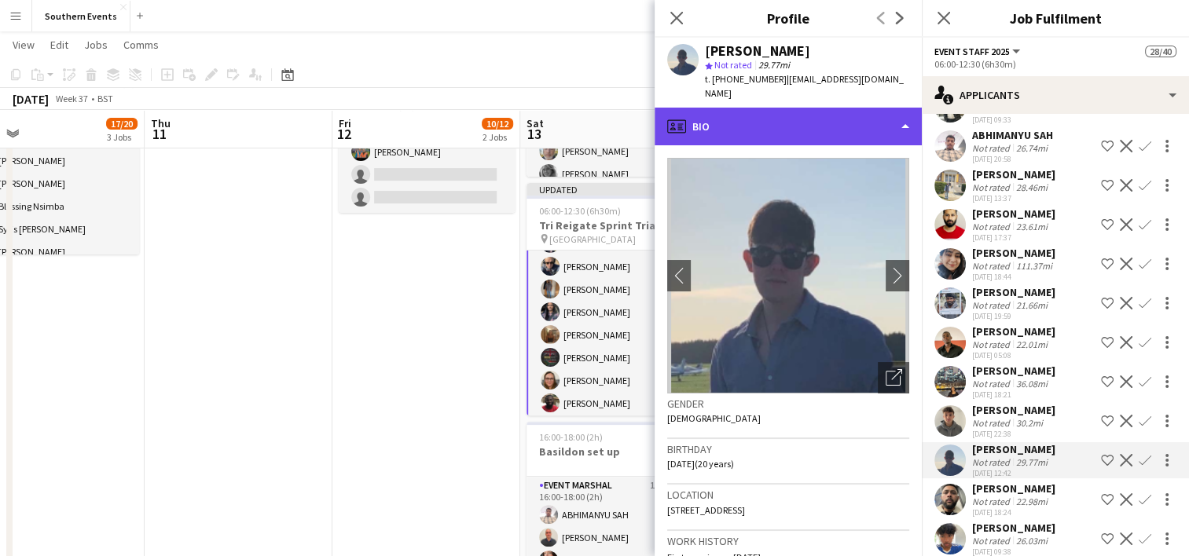
click at [821, 117] on div "profile Bio" at bounding box center [788, 127] width 267 height 38
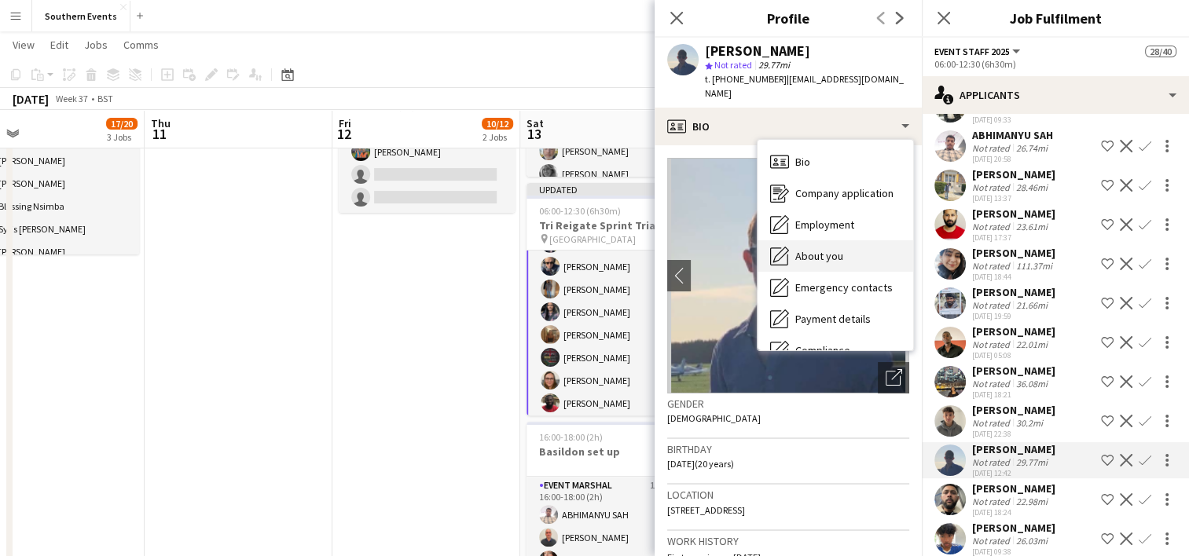
click at [834, 249] on span "About you" at bounding box center [819, 256] width 48 height 14
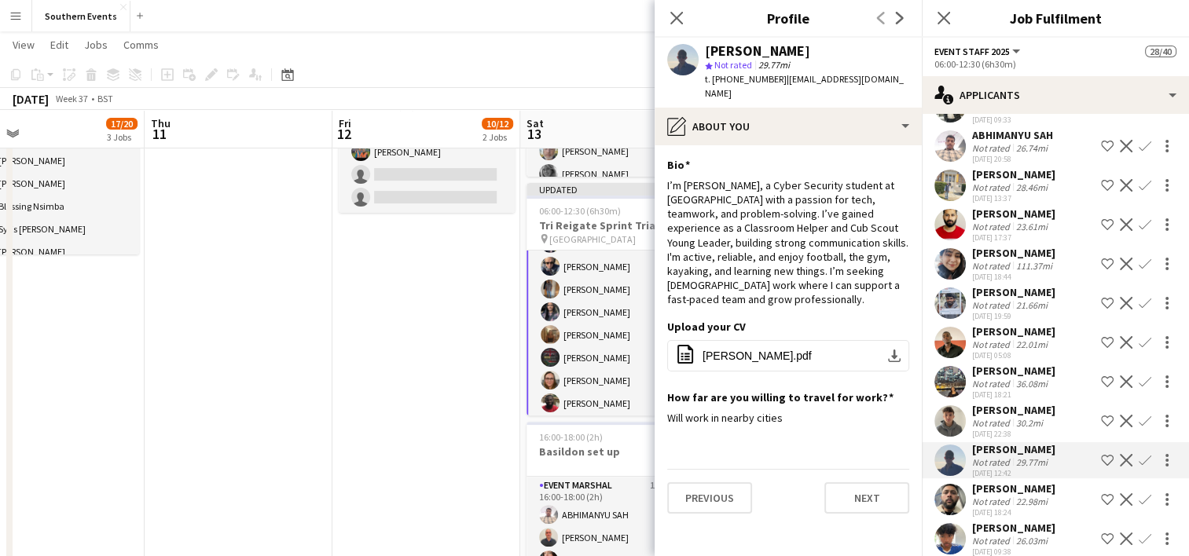
click at [1139, 454] on app-icon "Confirm" at bounding box center [1145, 460] width 13 height 13
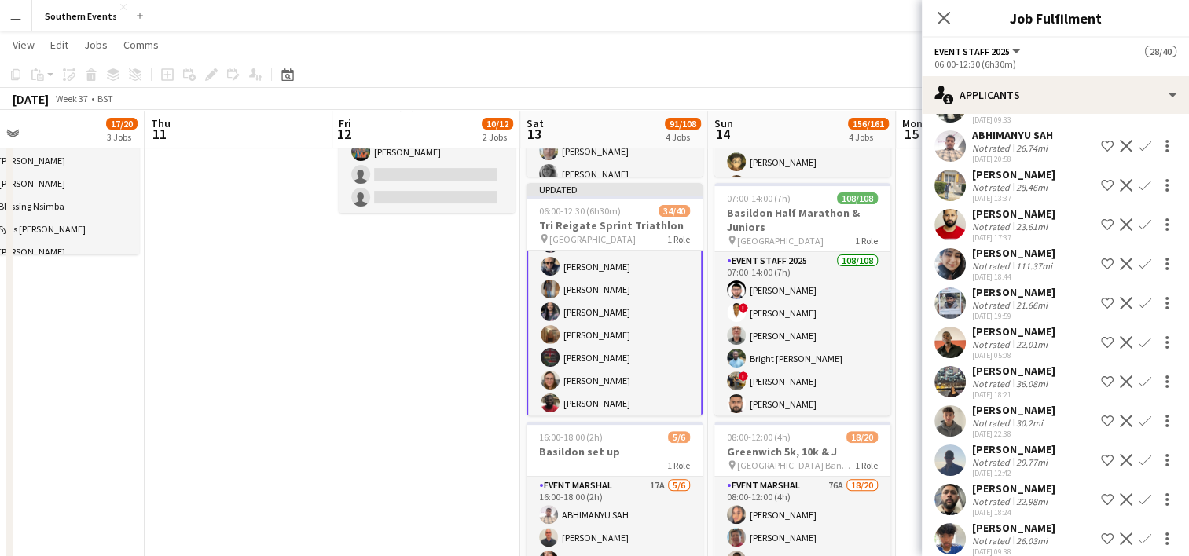
click at [1139, 454] on app-icon "Confirm" at bounding box center [1145, 460] width 13 height 13
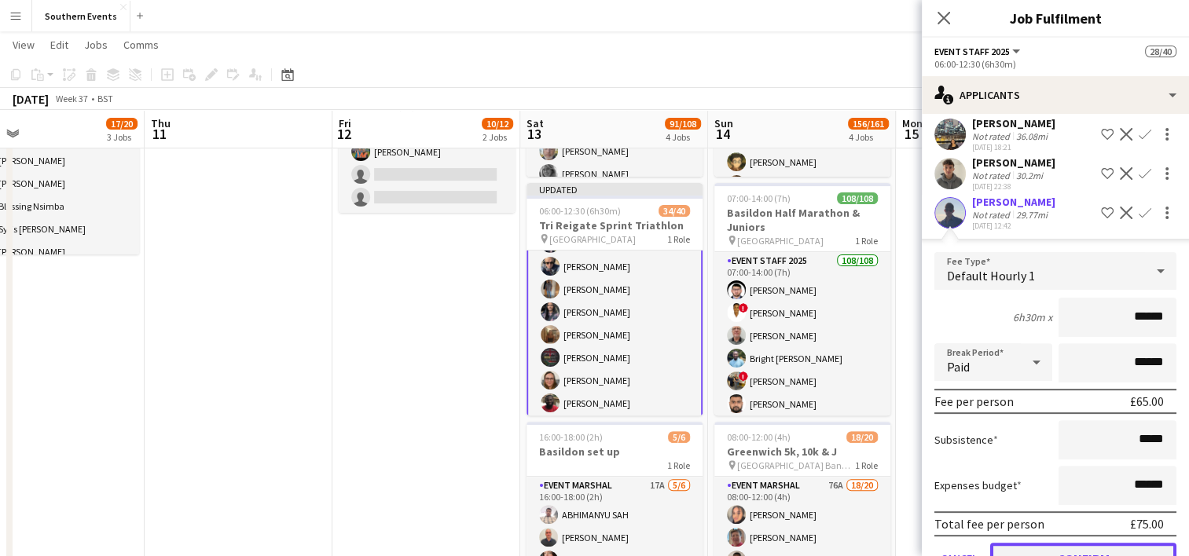
click at [1032, 543] on button "Confirm" at bounding box center [1083, 558] width 186 height 31
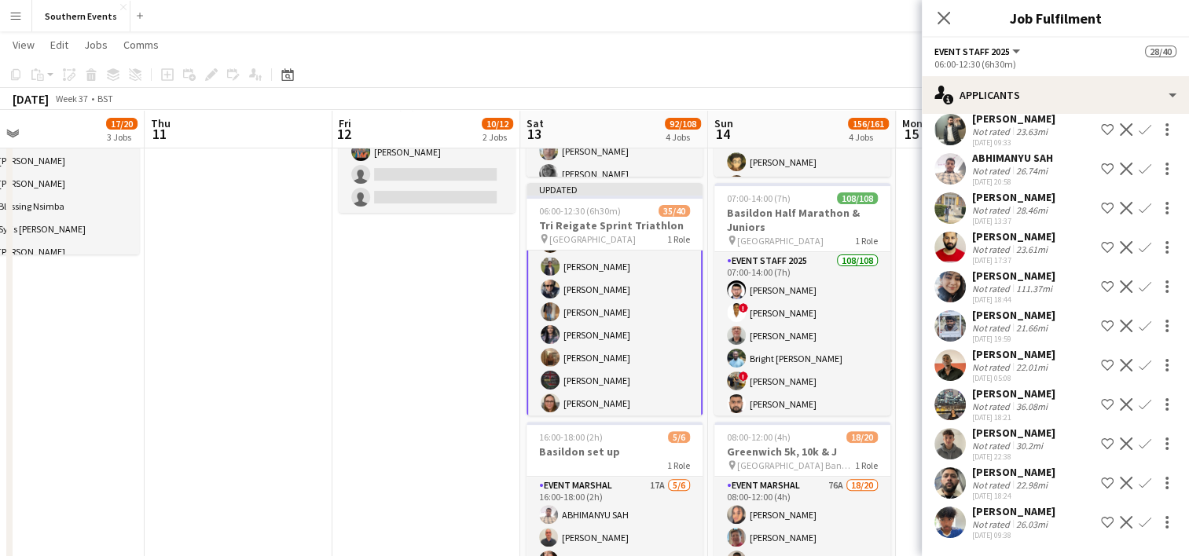
scroll to position [235, 0]
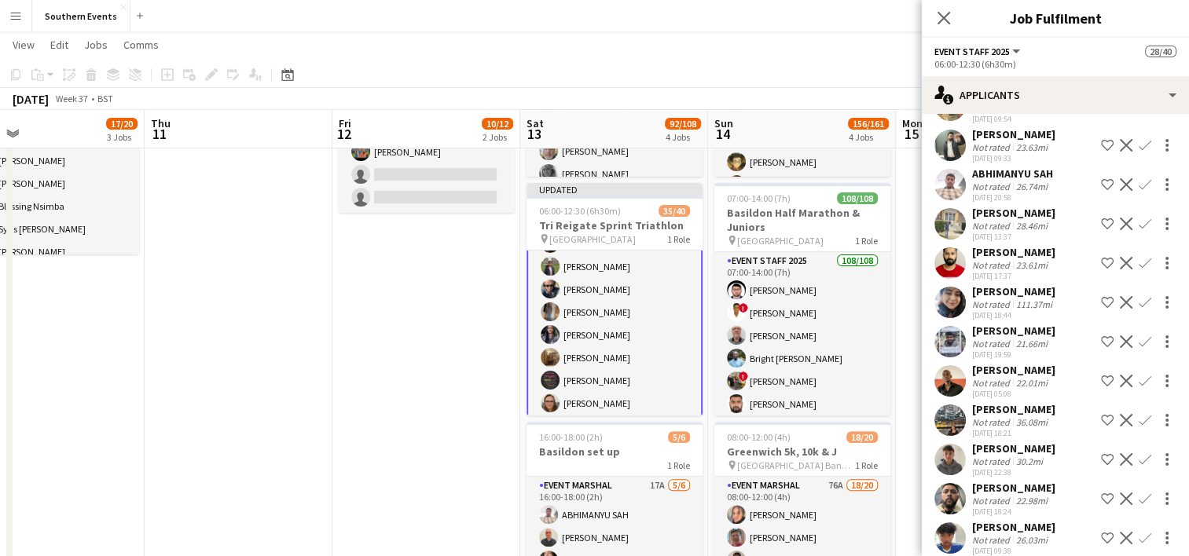
click at [941, 444] on app-user-avatar at bounding box center [949, 459] width 31 height 31
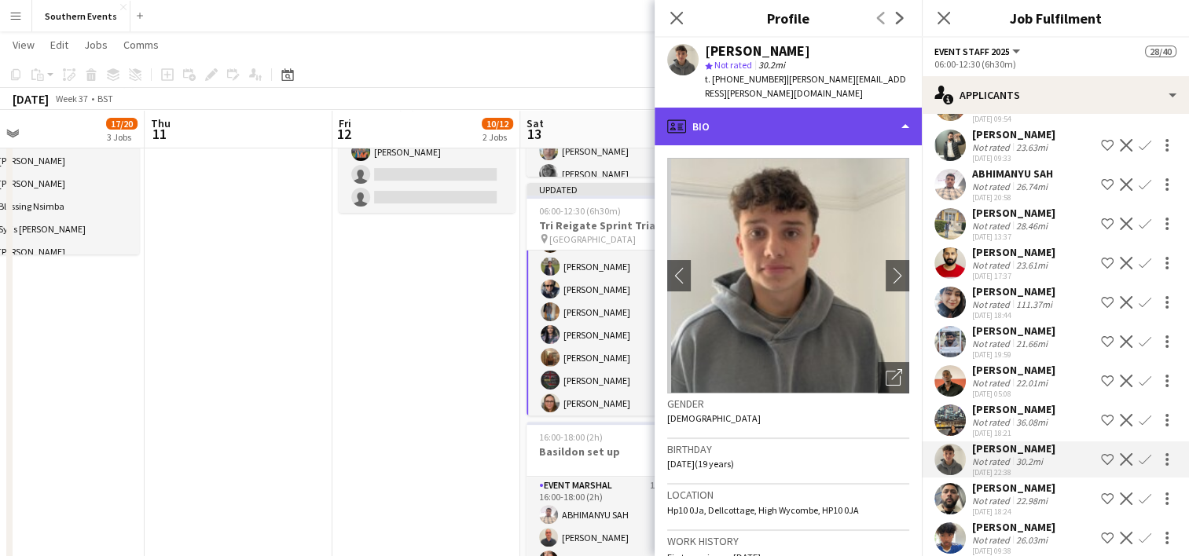
click at [761, 108] on div "profile Bio" at bounding box center [788, 127] width 267 height 38
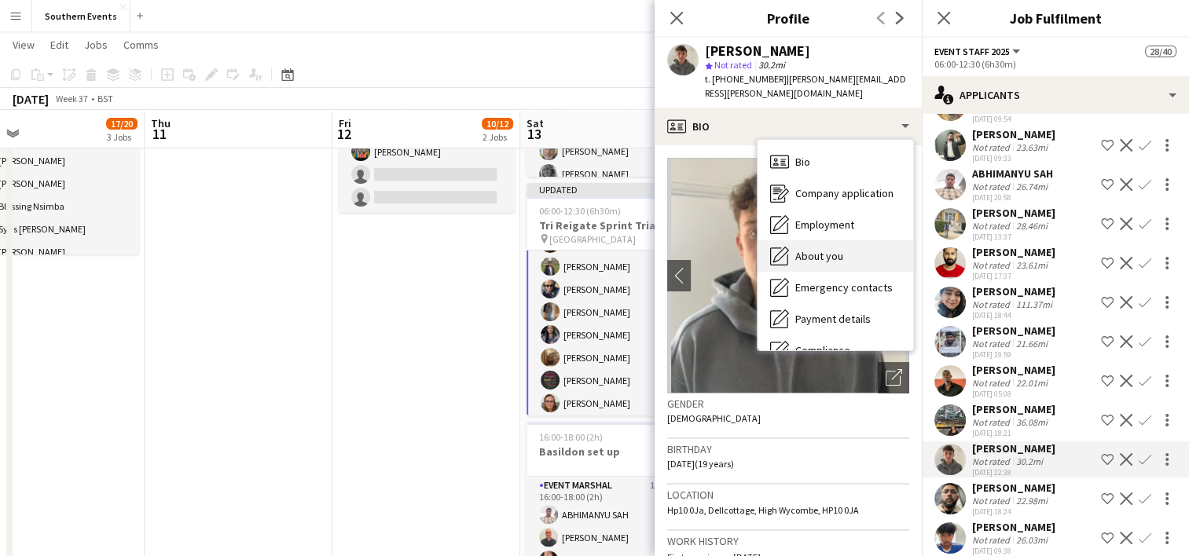
click at [812, 249] on span "About you" at bounding box center [819, 256] width 48 height 14
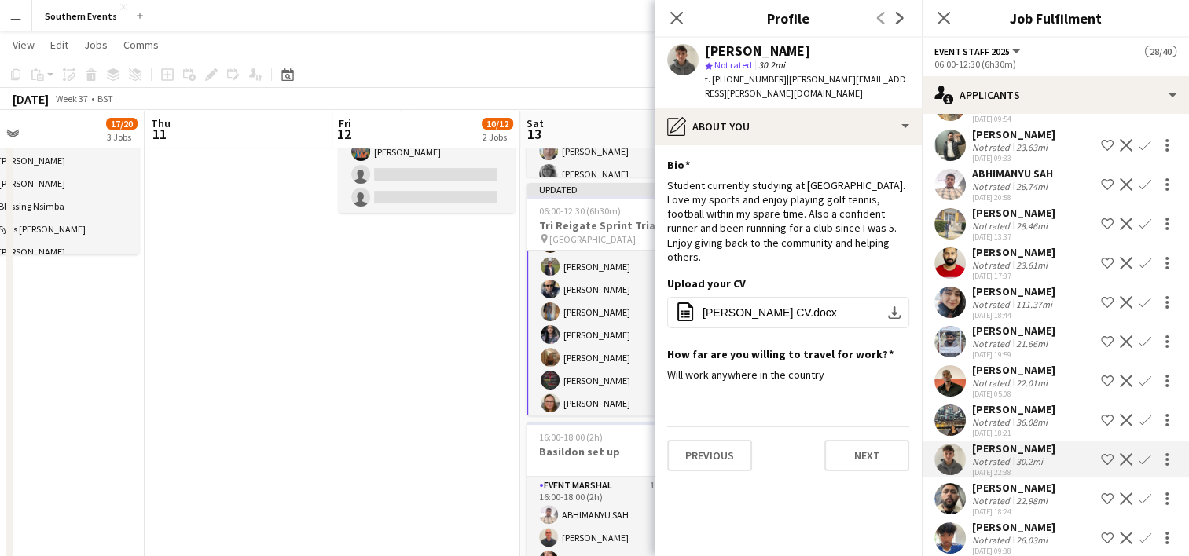
click at [1139, 453] on app-icon "Confirm" at bounding box center [1145, 459] width 13 height 13
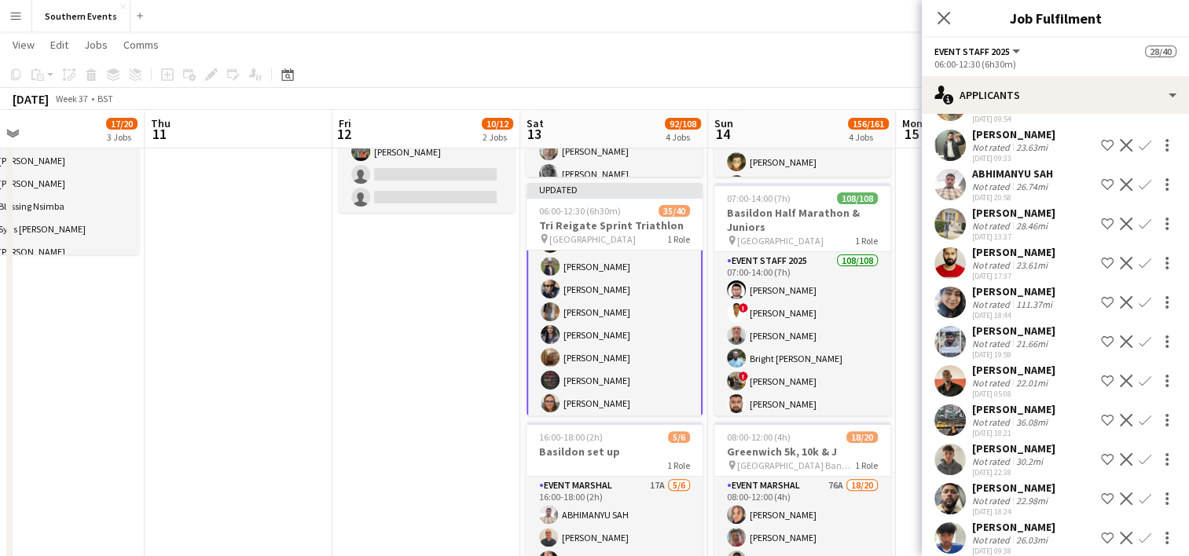
click at [1139, 453] on app-icon "Confirm" at bounding box center [1145, 459] width 13 height 13
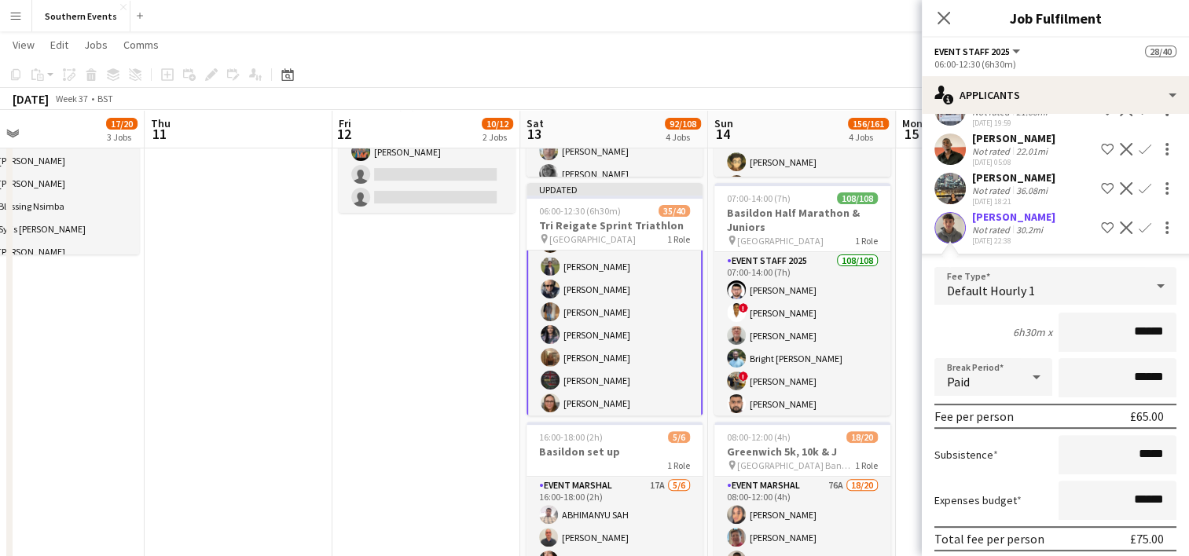
scroll to position [482, 0]
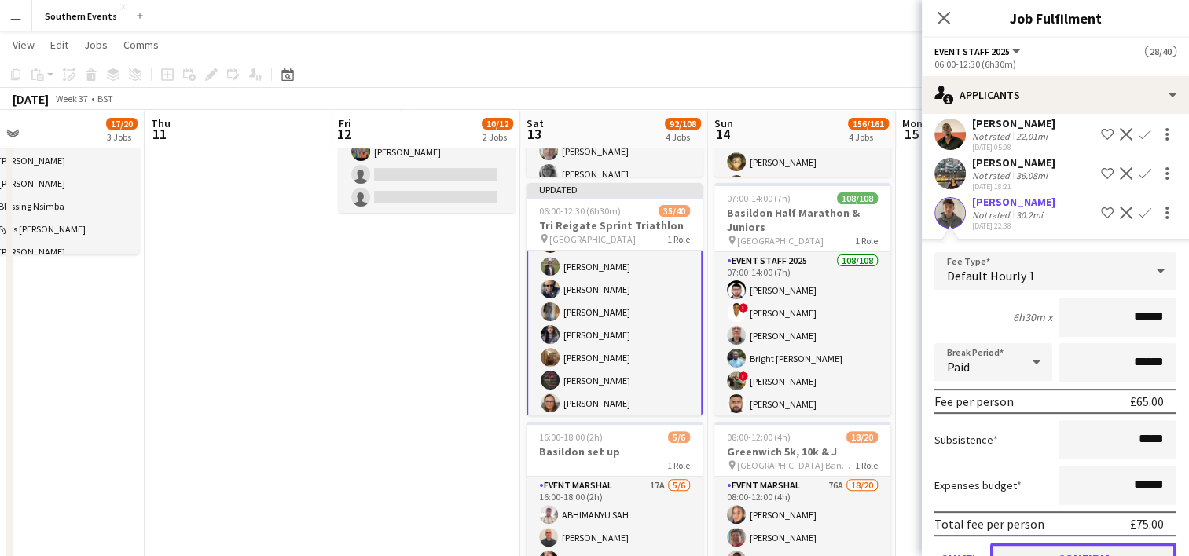
click at [1062, 543] on button "Confirm" at bounding box center [1083, 558] width 186 height 31
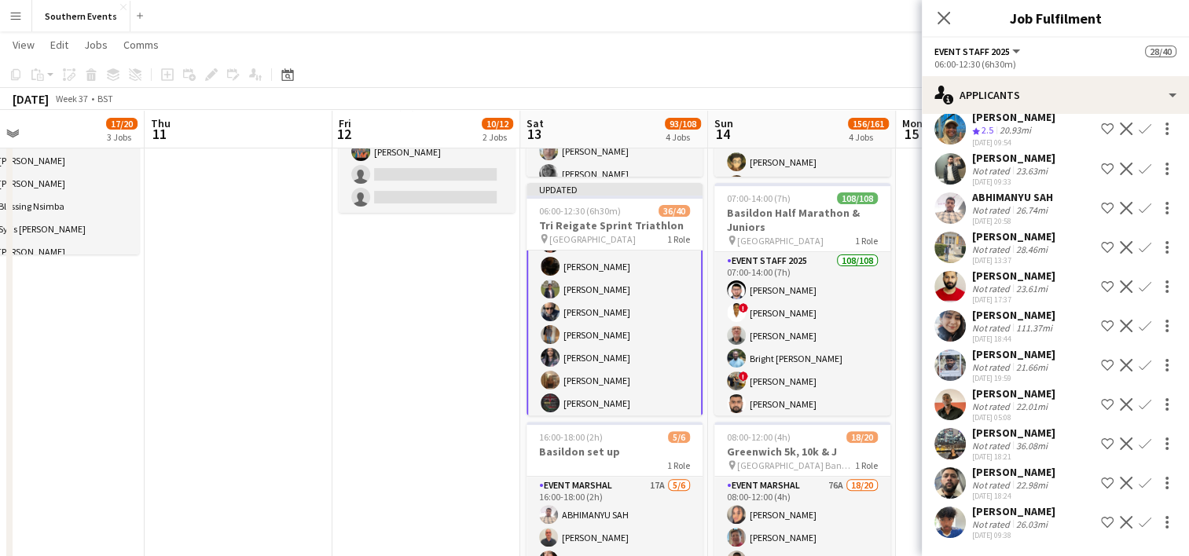
scroll to position [195, 0]
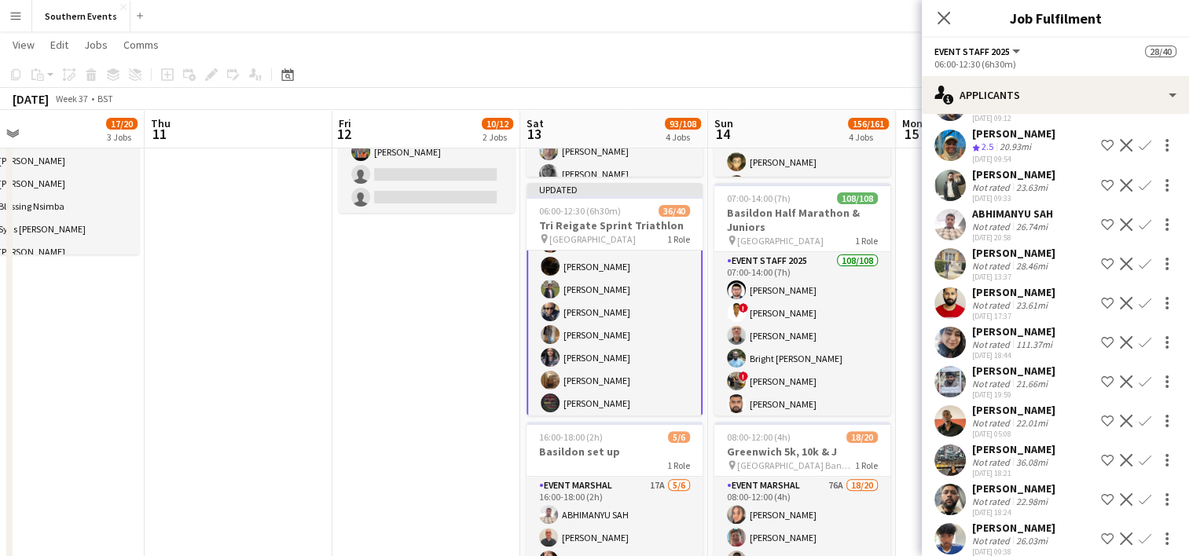
click at [424, 365] on app-date-cell "10:00-17:00 (7h) 8/8 [GEOGRAPHIC_DATA] 50/50 SET UP pin Brighton 50/50 SET UP 1…" at bounding box center [426, 236] width 188 height 901
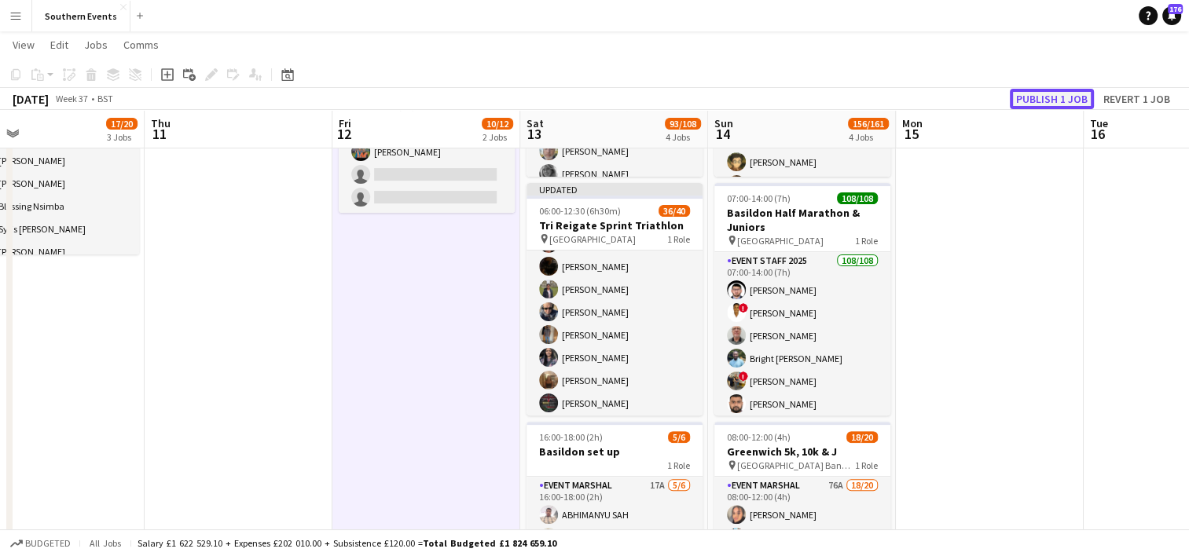
click at [1073, 92] on button "Publish 1 job" at bounding box center [1052, 99] width 84 height 20
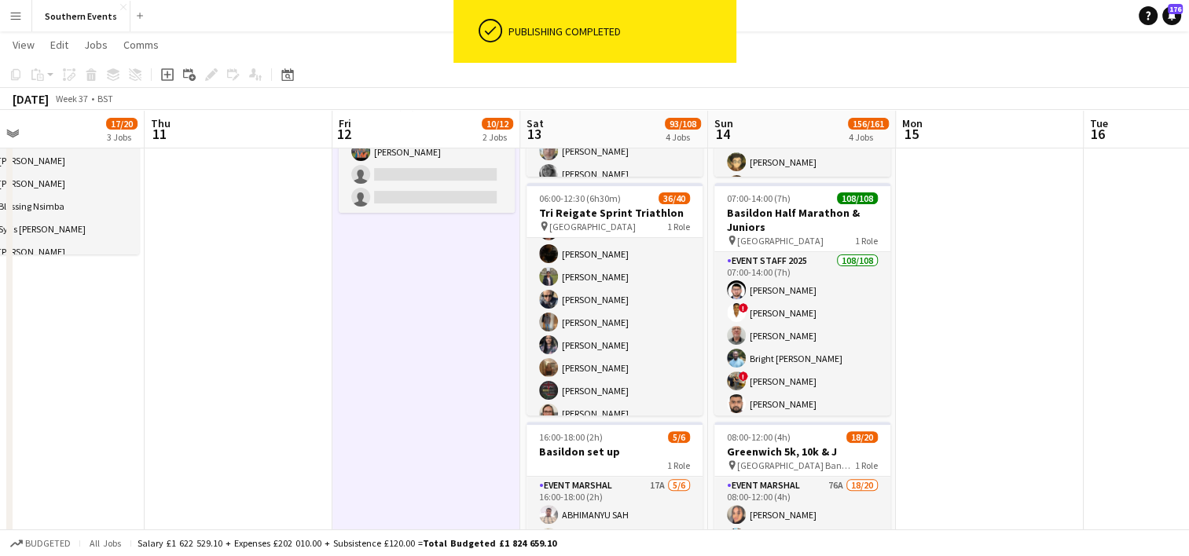
click at [644, 332] on app-card-role "Event Staff 2025 15A 36/40 06:00-12:30 (6h30m) ! [PERSON_NAME] [PERSON_NAME] [P…" at bounding box center [614, 320] width 176 height 947
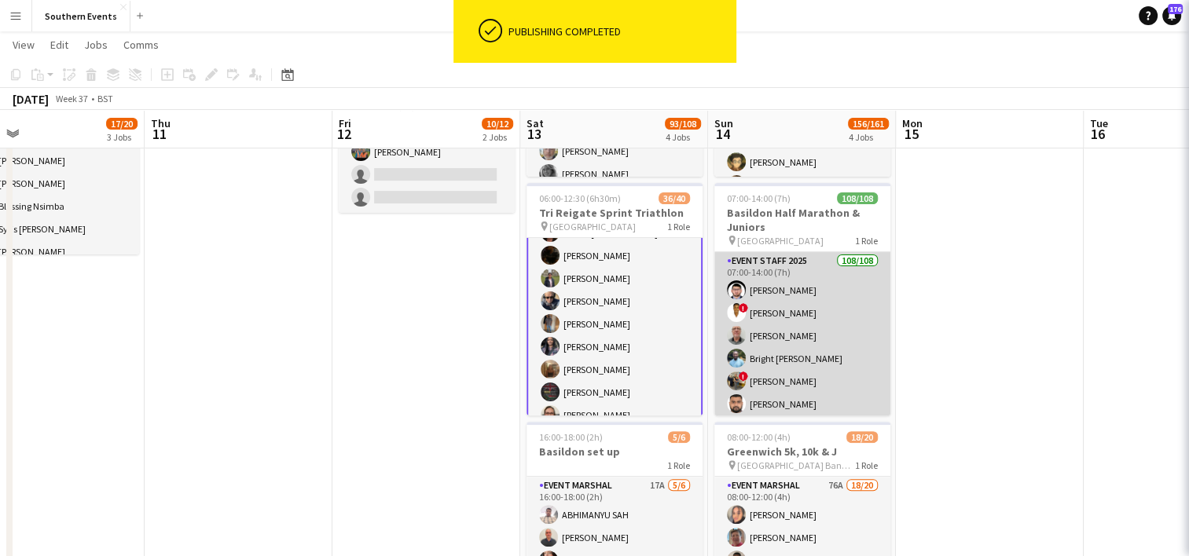
scroll to position [393, 0]
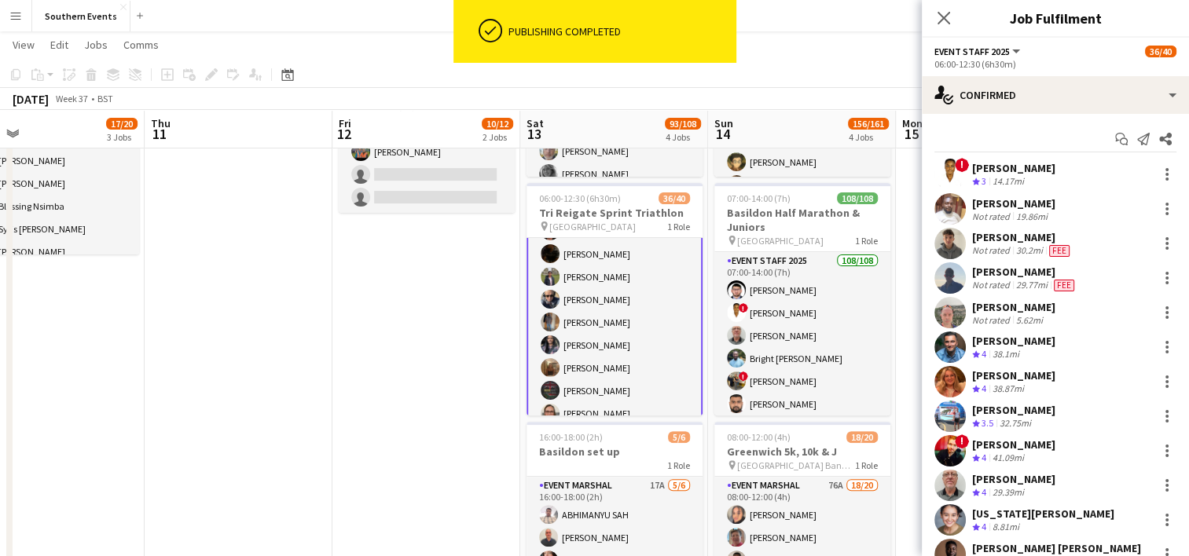
drag, startPoint x: 971, startPoint y: 165, endPoint x: 1056, endPoint y: 410, distance: 259.4
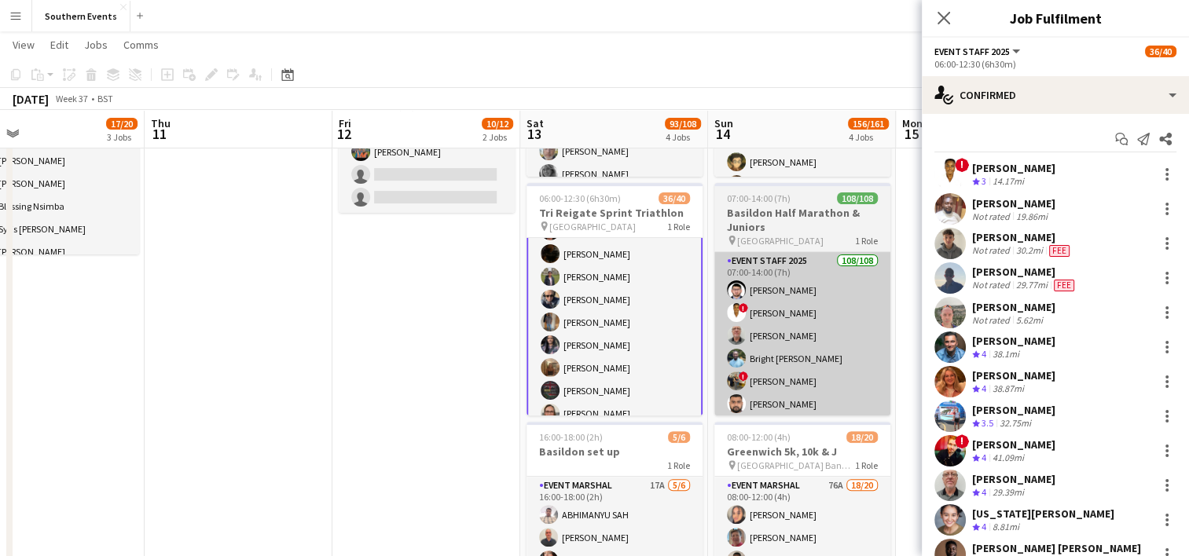
copy div "[PERSON_NAME] Crew rating 3 14.17mi [PERSON_NAME] Not rated 19.86mi [PERSON_NAM…"
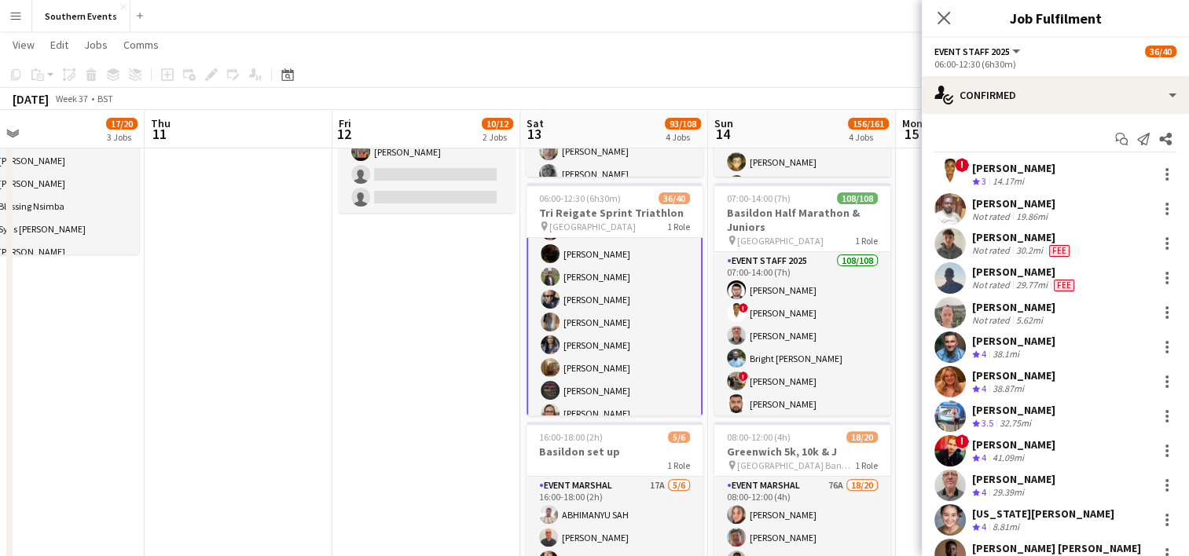
click at [456, 334] on app-date-cell "10:00-17:00 (7h) 8/8 [GEOGRAPHIC_DATA] 50/50 SET UP pin Brighton 50/50 SET UP 1…" at bounding box center [426, 236] width 188 height 901
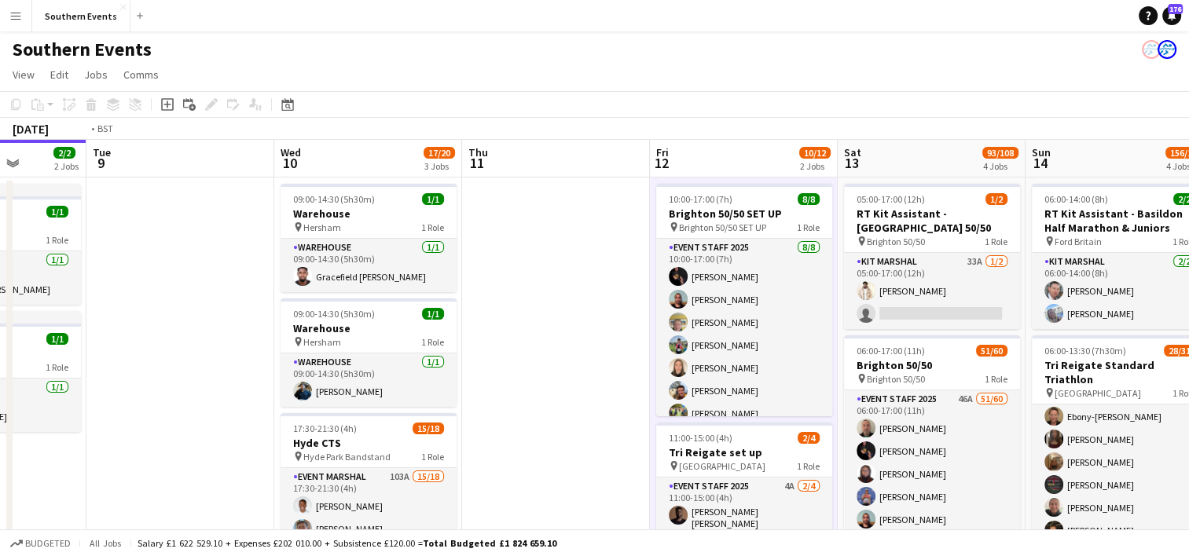
scroll to position [0, 396]
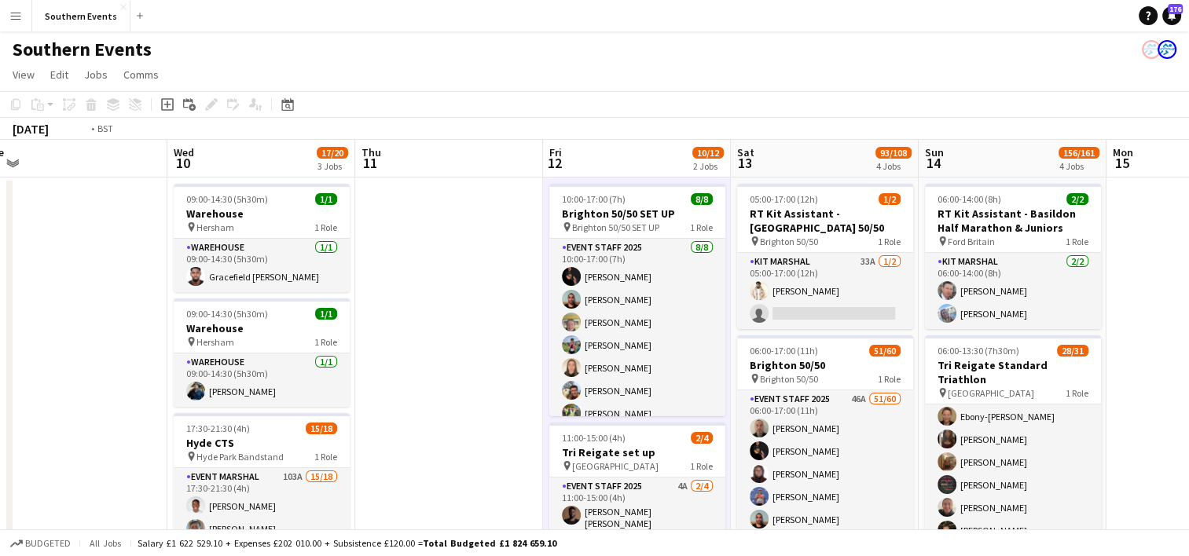
drag, startPoint x: 238, startPoint y: 317, endPoint x: 823, endPoint y: 289, distance: 586.1
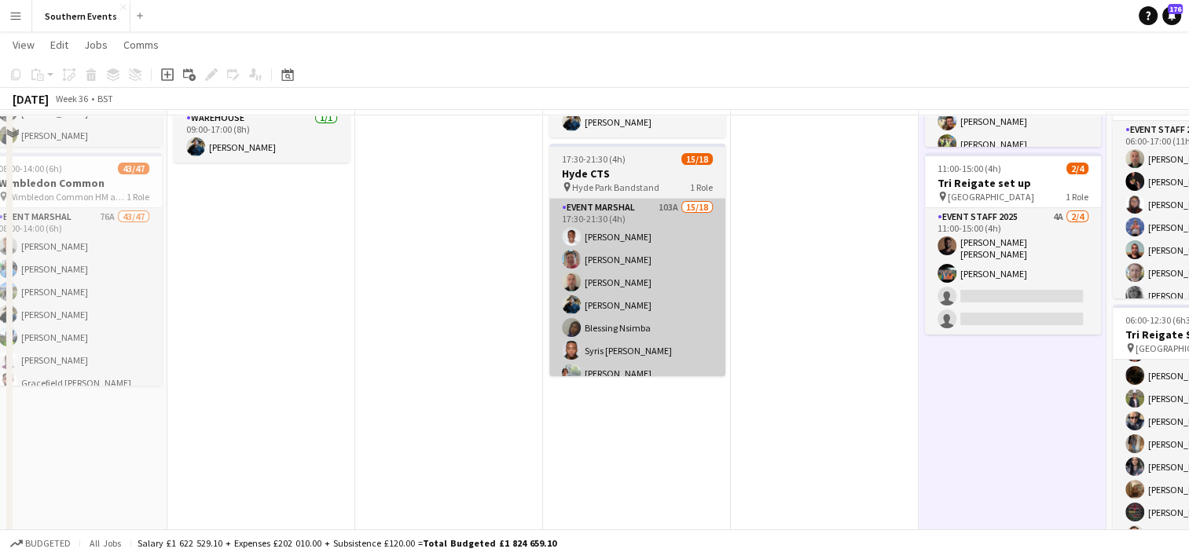
scroll to position [236, 0]
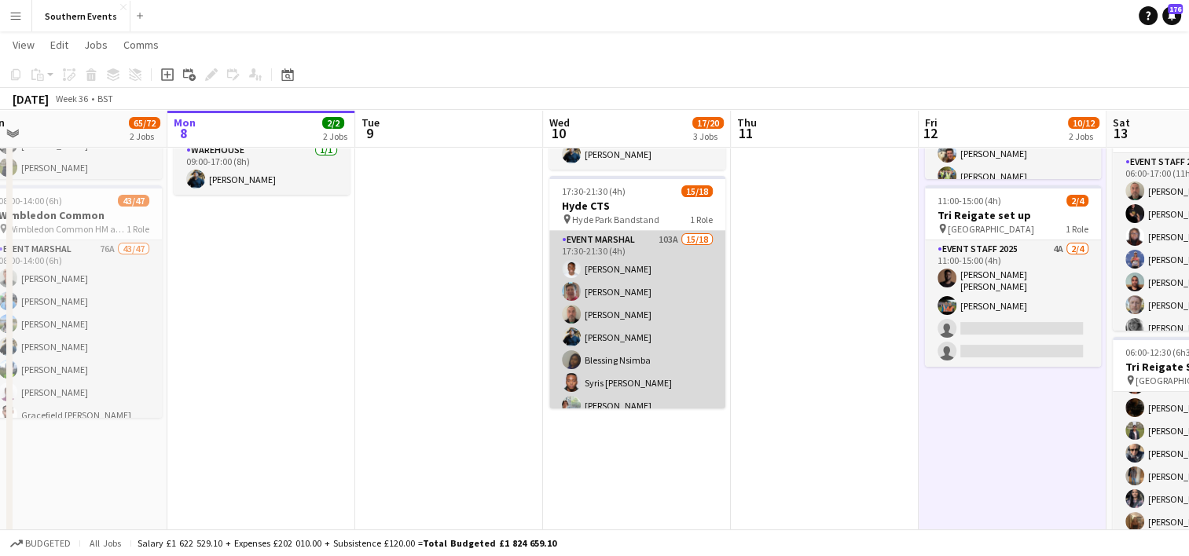
click at [662, 306] on app-card-role "Event Marshal 103A 15/18 17:30-21:30 (4h) [PERSON_NAME] [PERSON_NAME] [PERSON_N…" at bounding box center [637, 451] width 176 height 441
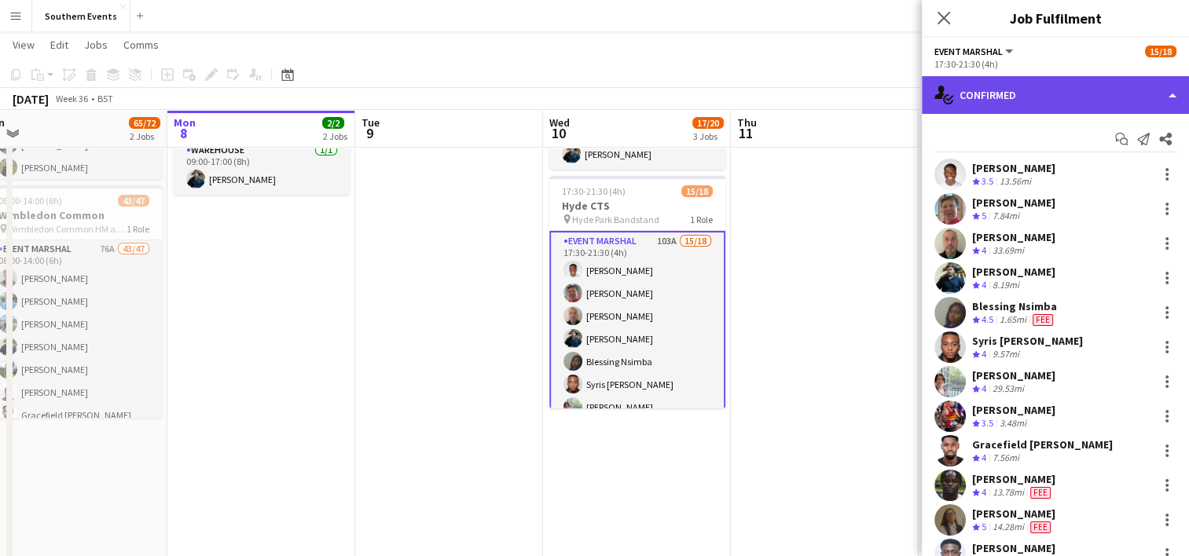
click at [990, 95] on div "single-neutral-actions-check-2 Confirmed" at bounding box center [1055, 95] width 267 height 38
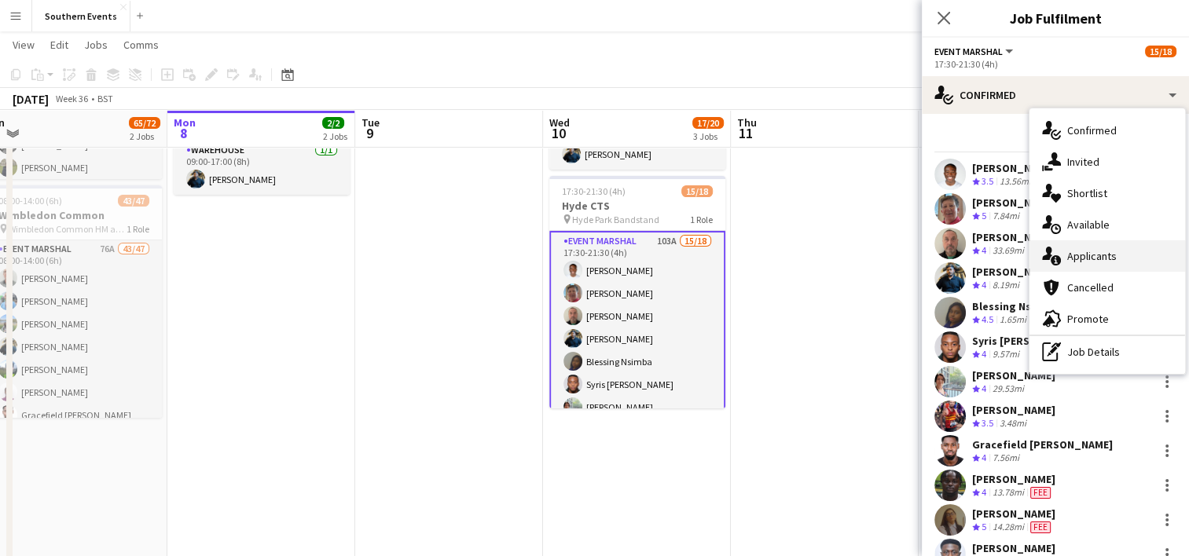
click at [1103, 251] on span "Applicants" at bounding box center [1092, 256] width 50 height 14
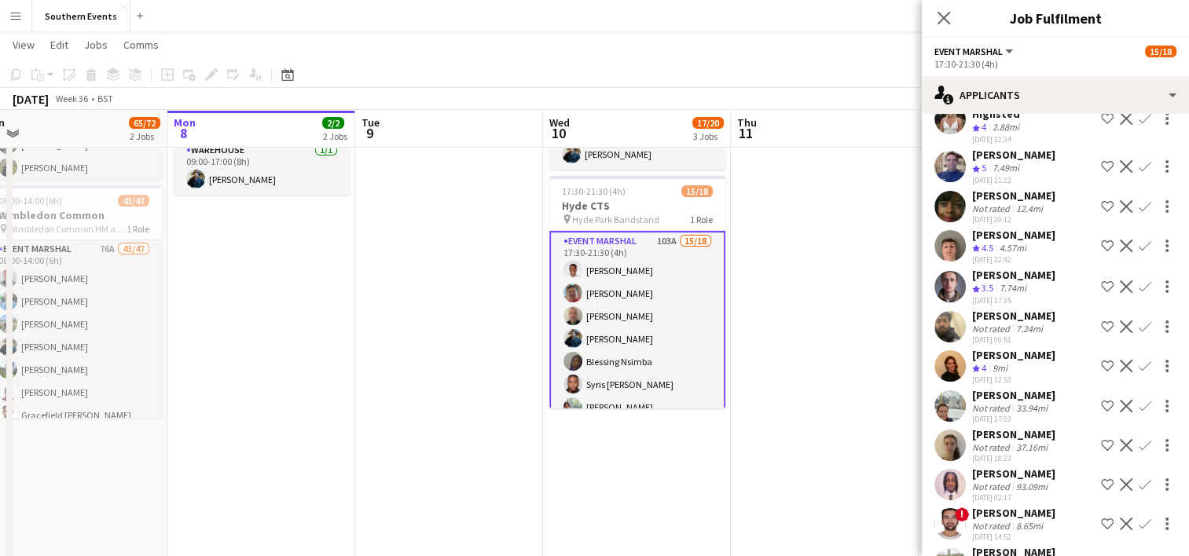
scroll to position [3679, 0]
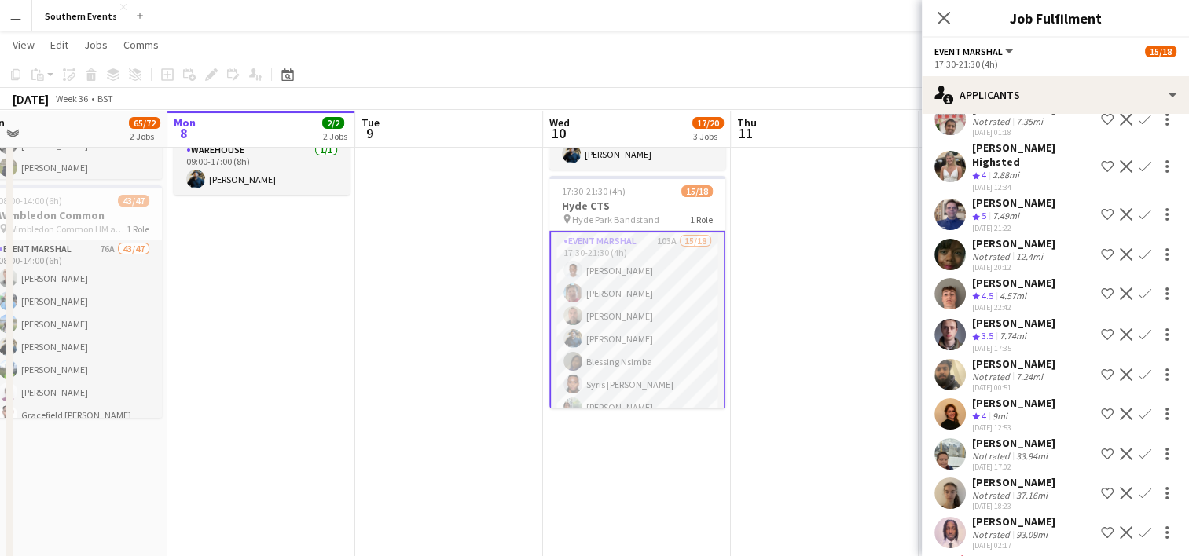
click at [1139, 208] on app-icon "Confirm" at bounding box center [1145, 214] width 13 height 13
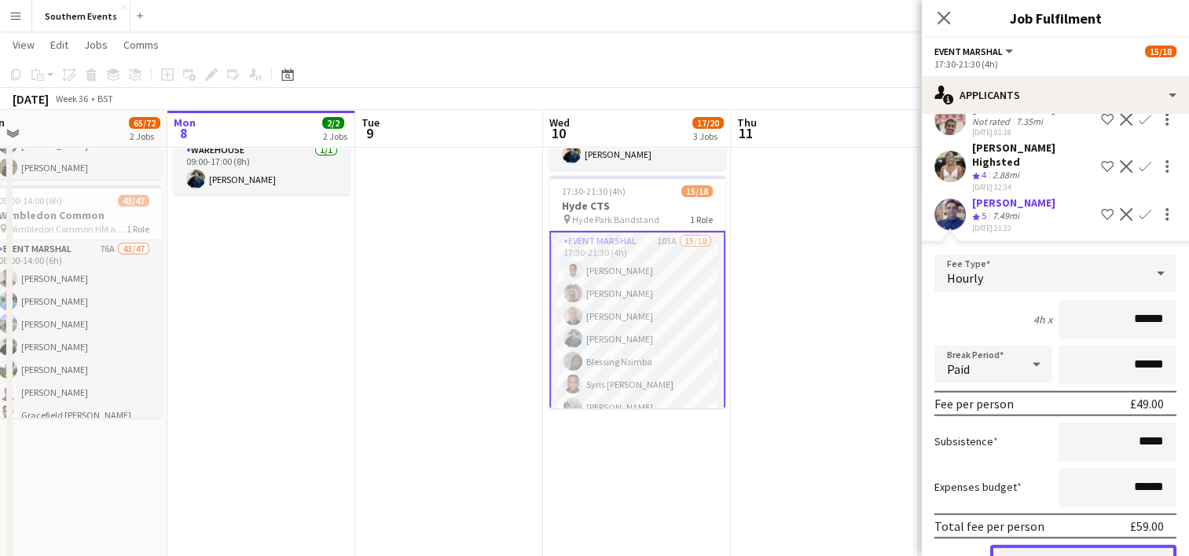
click at [1022, 545] on button "Confirm" at bounding box center [1083, 560] width 186 height 31
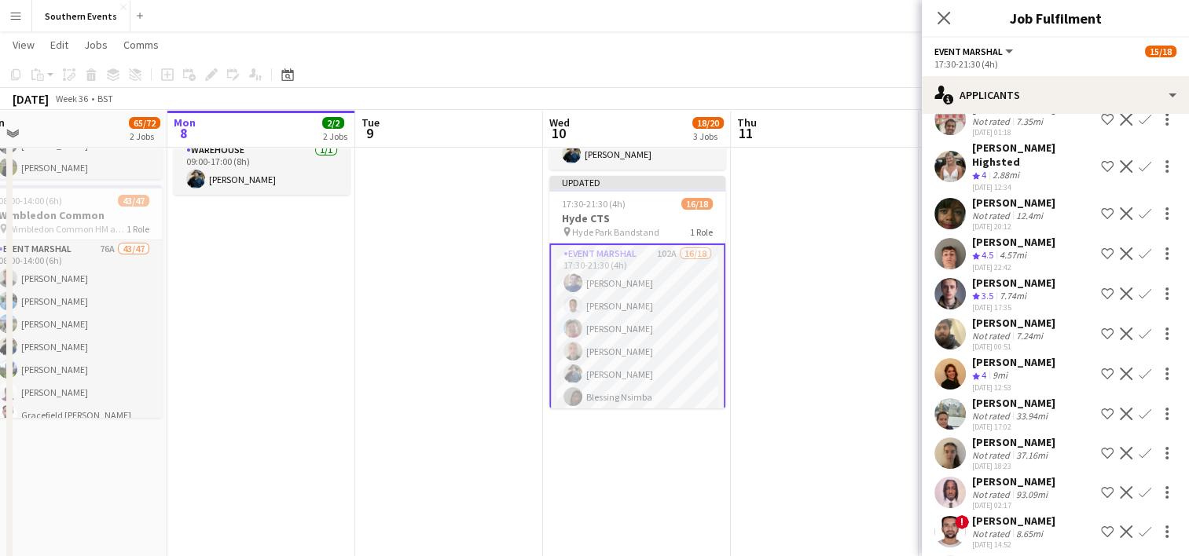
scroll to position [3600, 0]
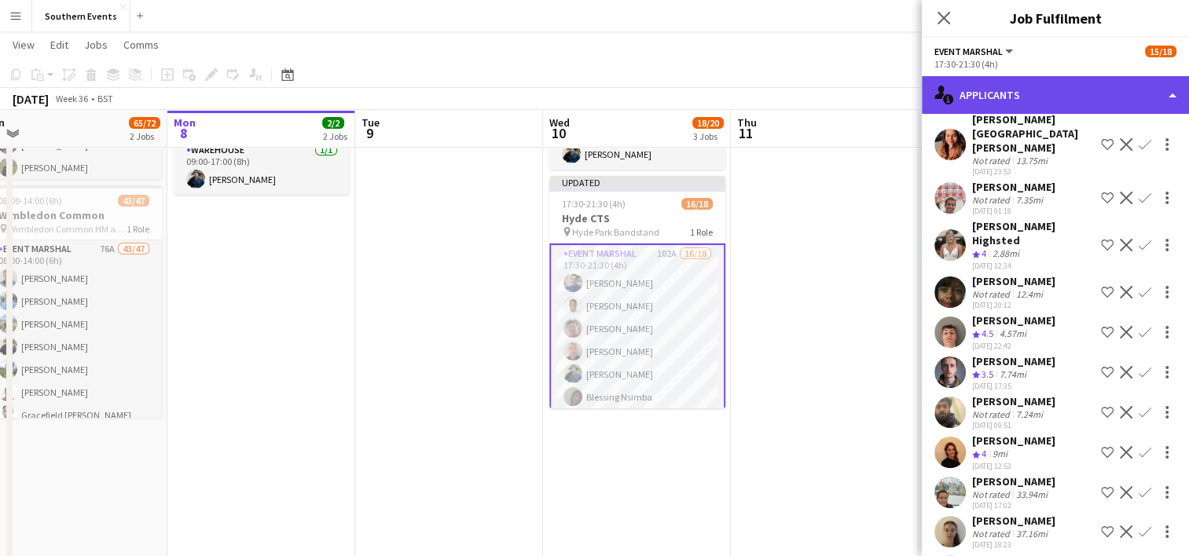
click at [1010, 100] on div "single-neutral-actions-information Applicants" at bounding box center [1055, 95] width 267 height 38
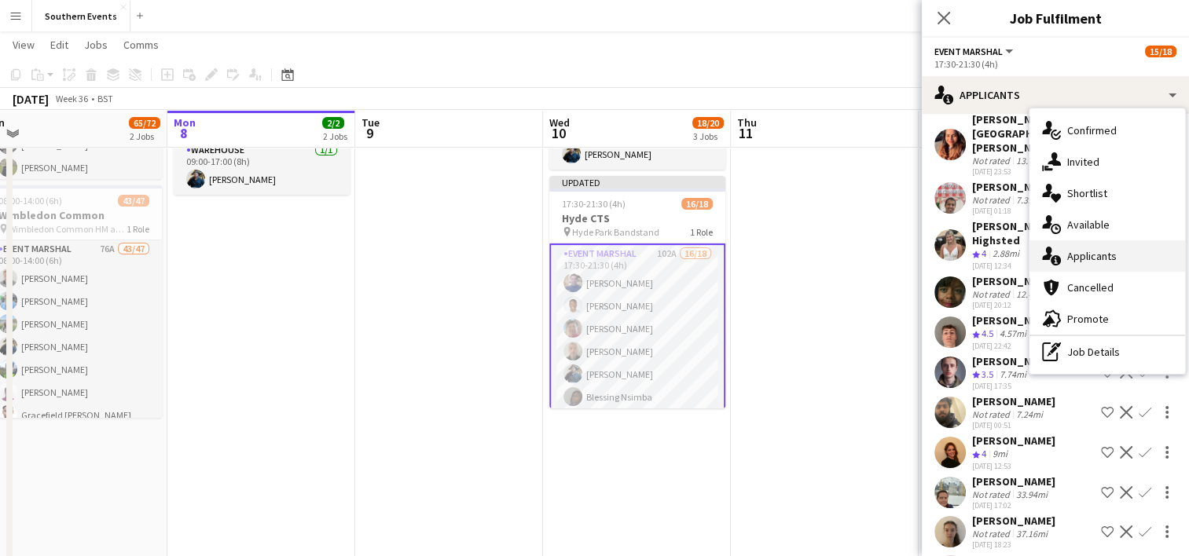
click at [1086, 258] on span "Applicants" at bounding box center [1092, 256] width 50 height 14
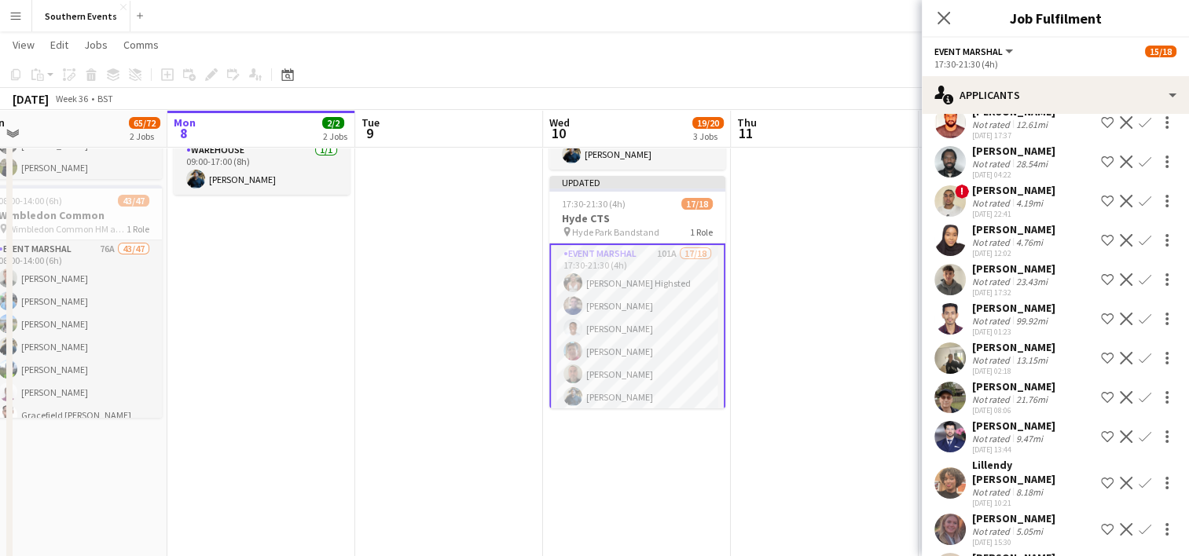
scroll to position [3010, 0]
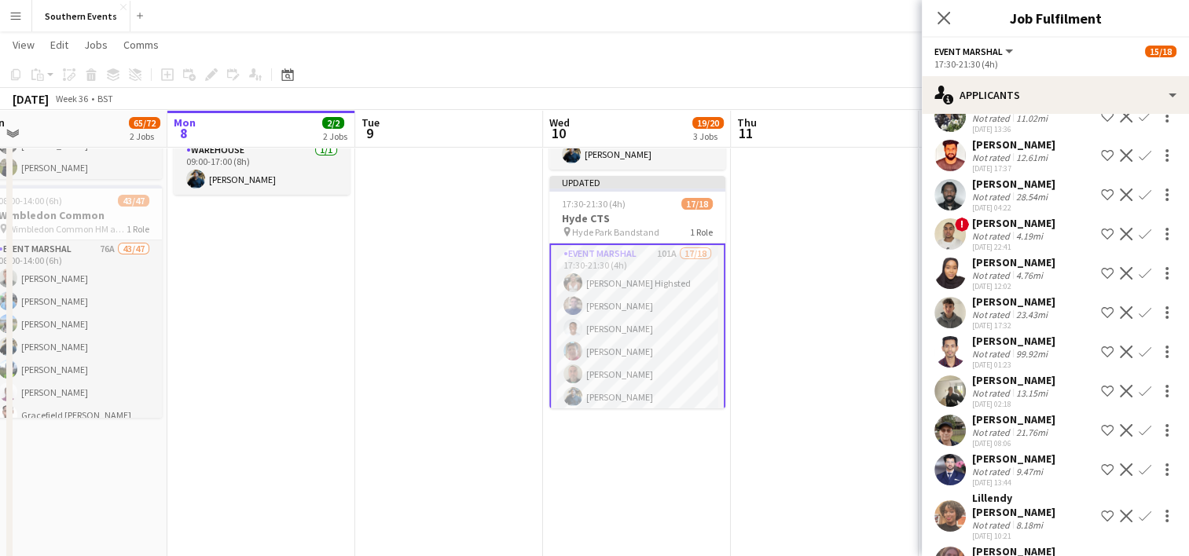
click at [830, 369] on app-date-cell at bounding box center [825, 390] width 188 height 901
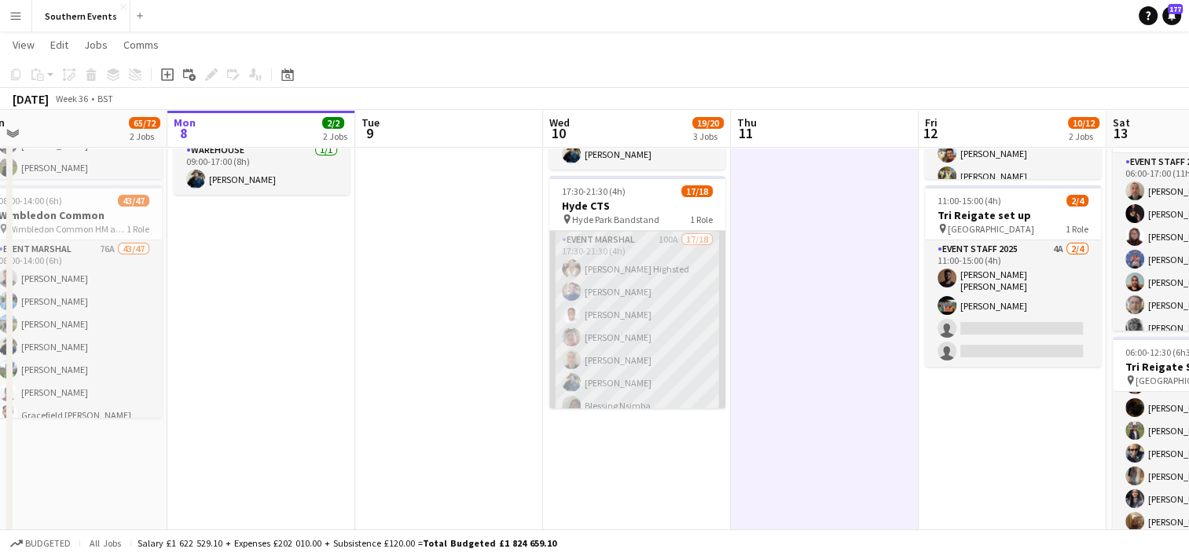
click at [648, 285] on app-card-role "Event Marshal 100A 17/18 17:30-21:30 (4h) [PERSON_NAME] Highsted [PERSON_NAME] …" at bounding box center [637, 451] width 176 height 441
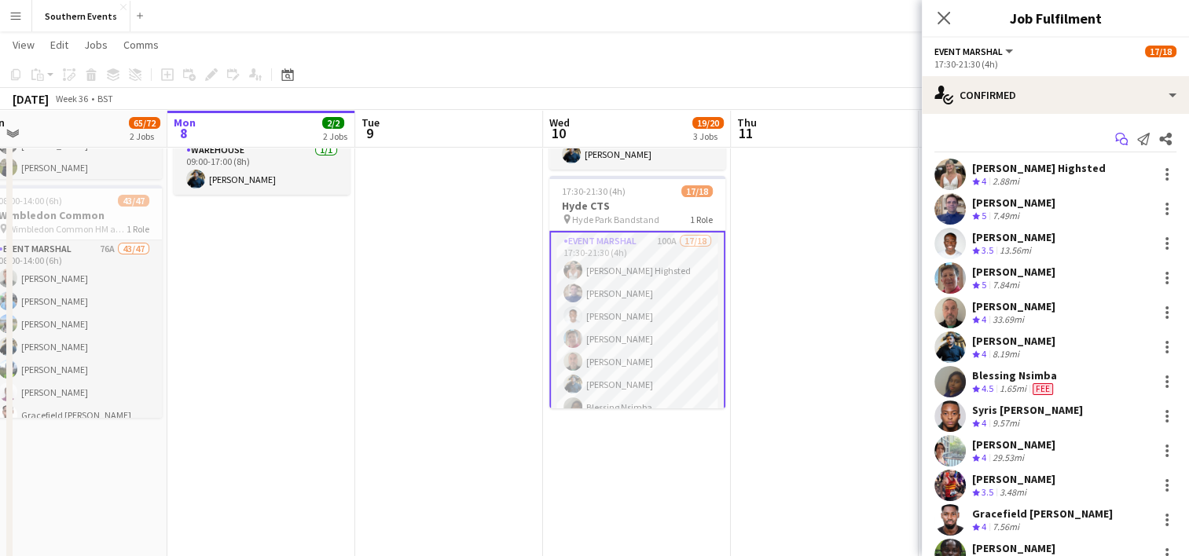
click at [1115, 136] on icon "Start chat" at bounding box center [1121, 139] width 13 height 13
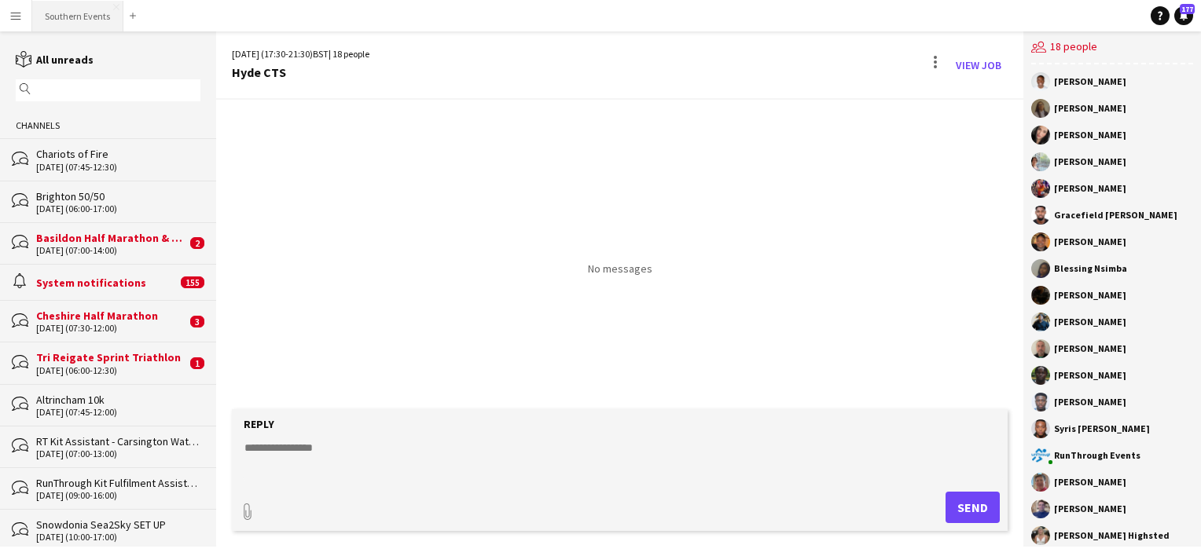
click at [83, 12] on button "Southern Events Close" at bounding box center [77, 16] width 91 height 31
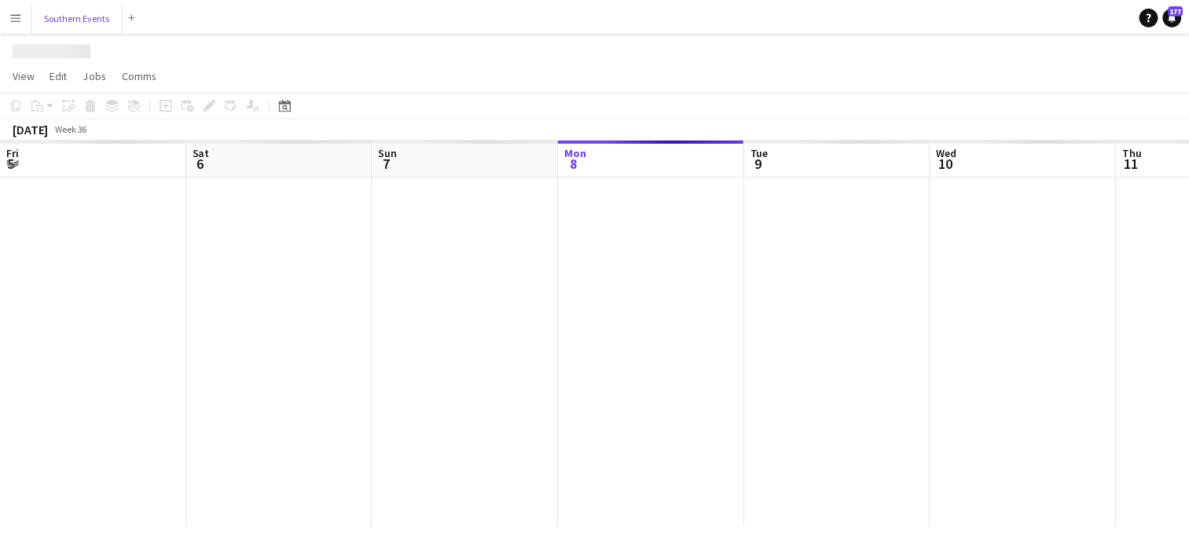
scroll to position [0, 376]
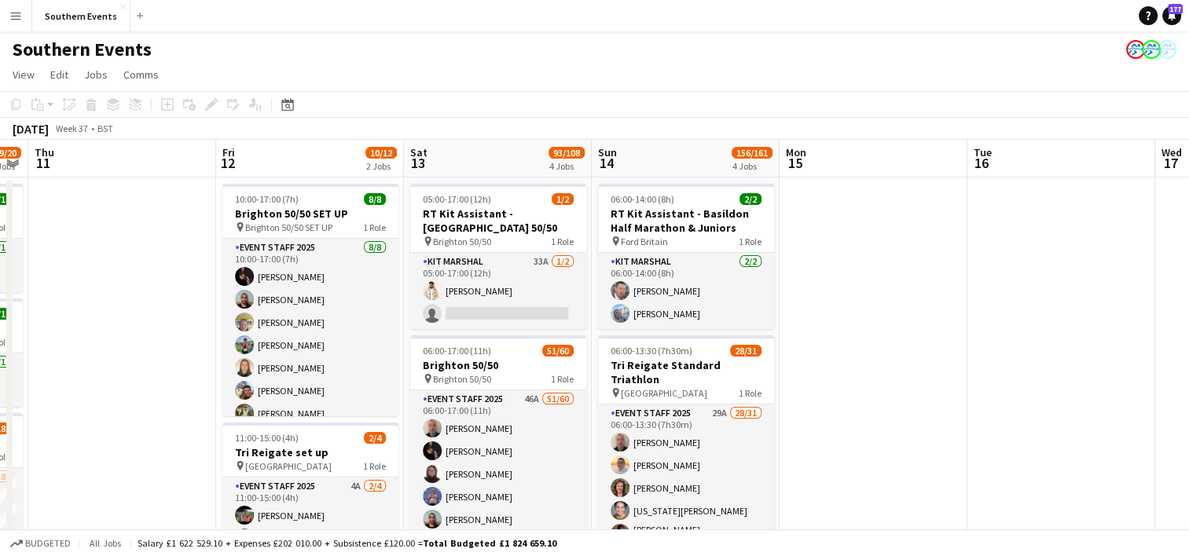
drag, startPoint x: 776, startPoint y: 293, endPoint x: 90, endPoint y: 244, distance: 687.7
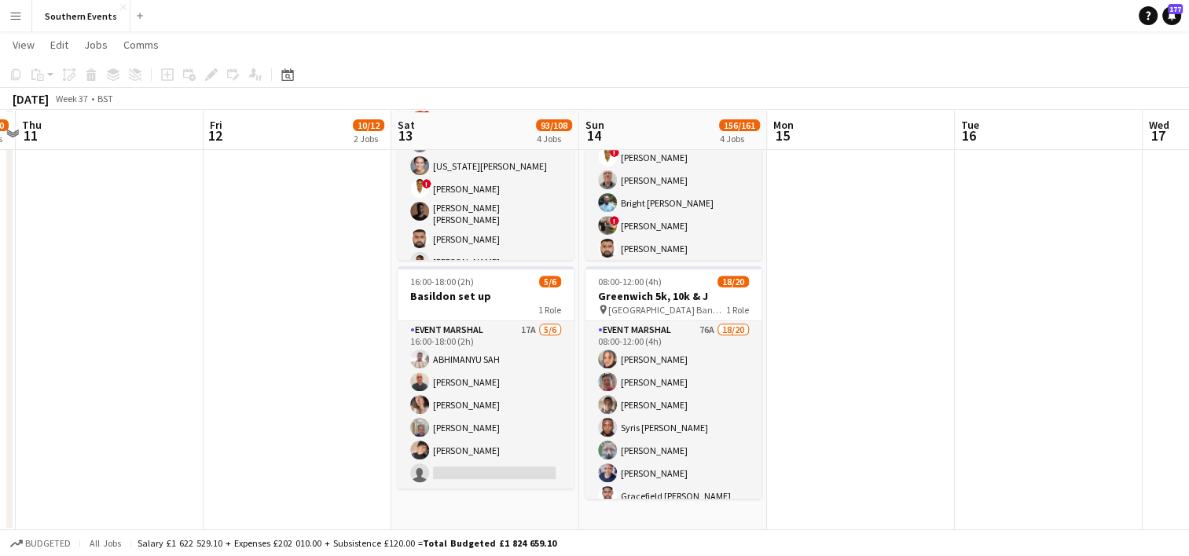
scroll to position [547, 0]
click at [715, 394] on app-card-role "Event Marshal 76A 18/20 08:00-12:00 (4h) [PERSON_NAME] [PERSON_NAME] [PERSON_NA…" at bounding box center [673, 563] width 176 height 486
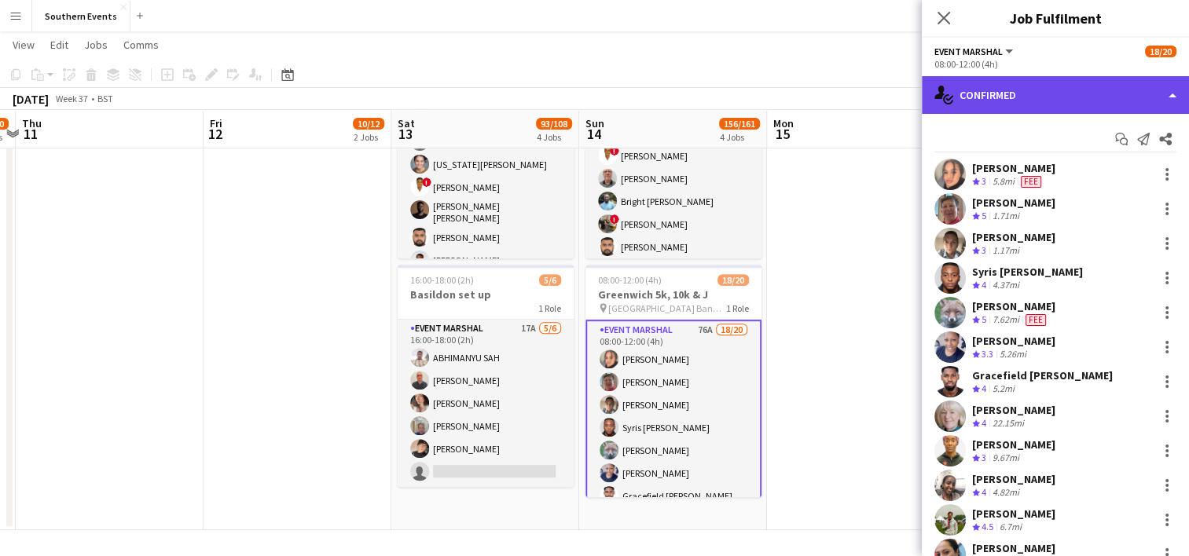
click at [1054, 94] on div "single-neutral-actions-check-2 Confirmed" at bounding box center [1055, 95] width 267 height 38
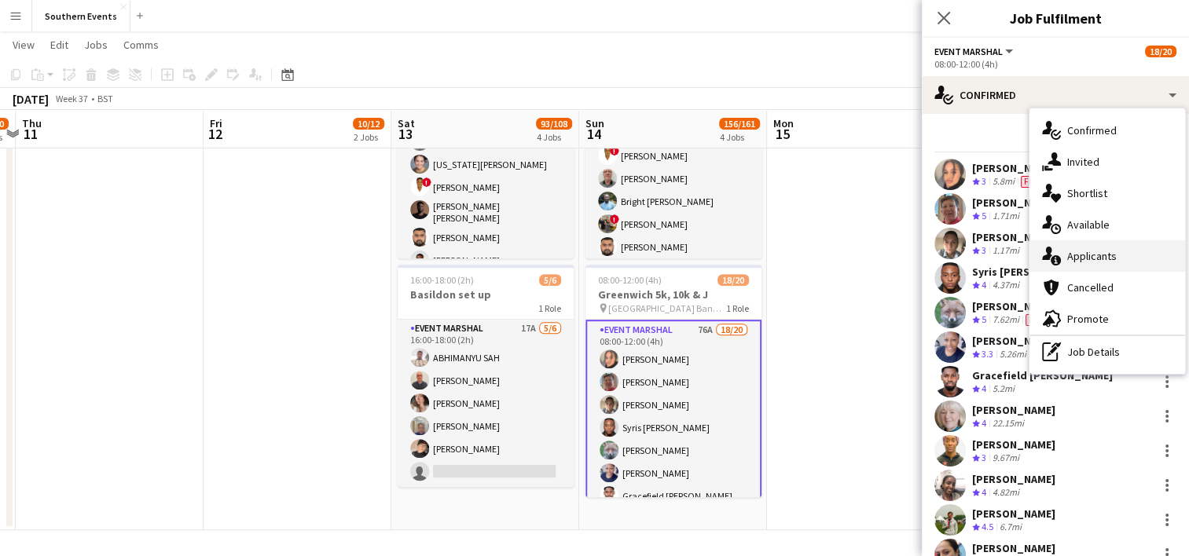
click at [1096, 257] on span "Applicants" at bounding box center [1092, 256] width 50 height 14
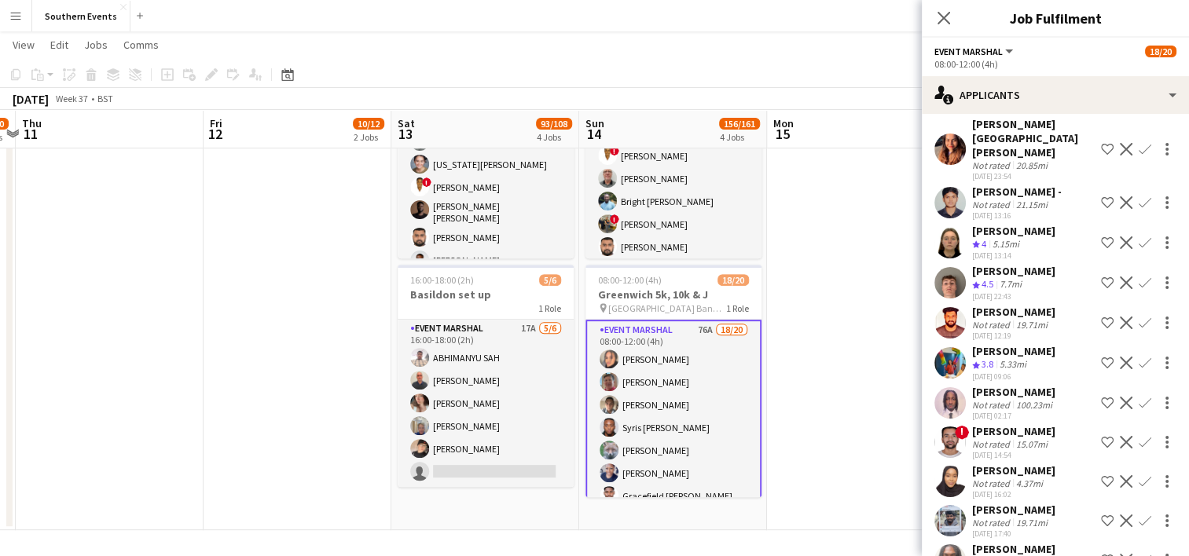
scroll to position [1521, 0]
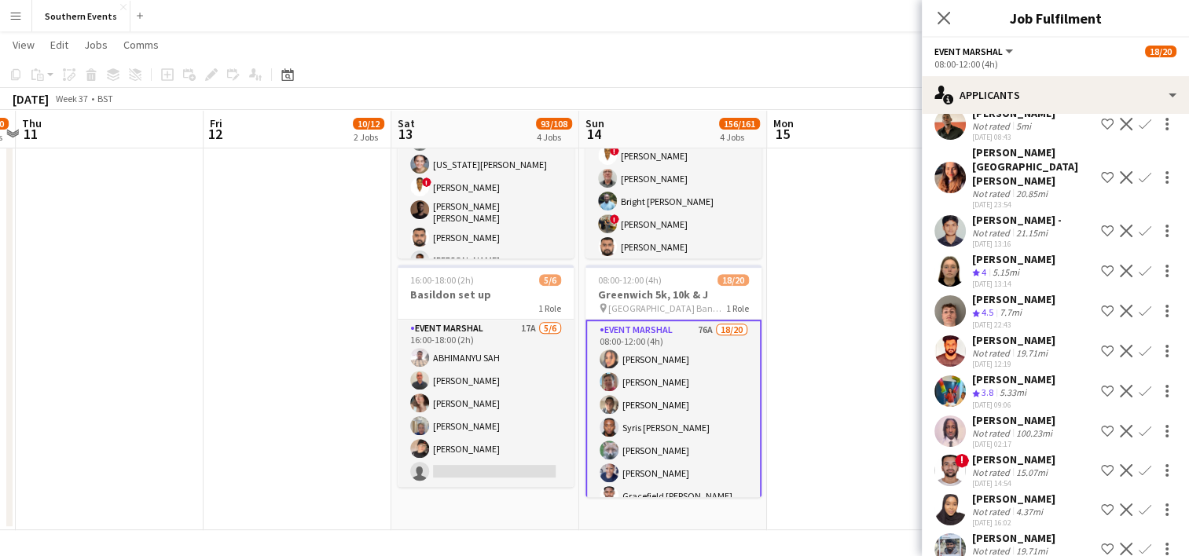
click at [1139, 265] on app-icon "Confirm" at bounding box center [1145, 271] width 13 height 13
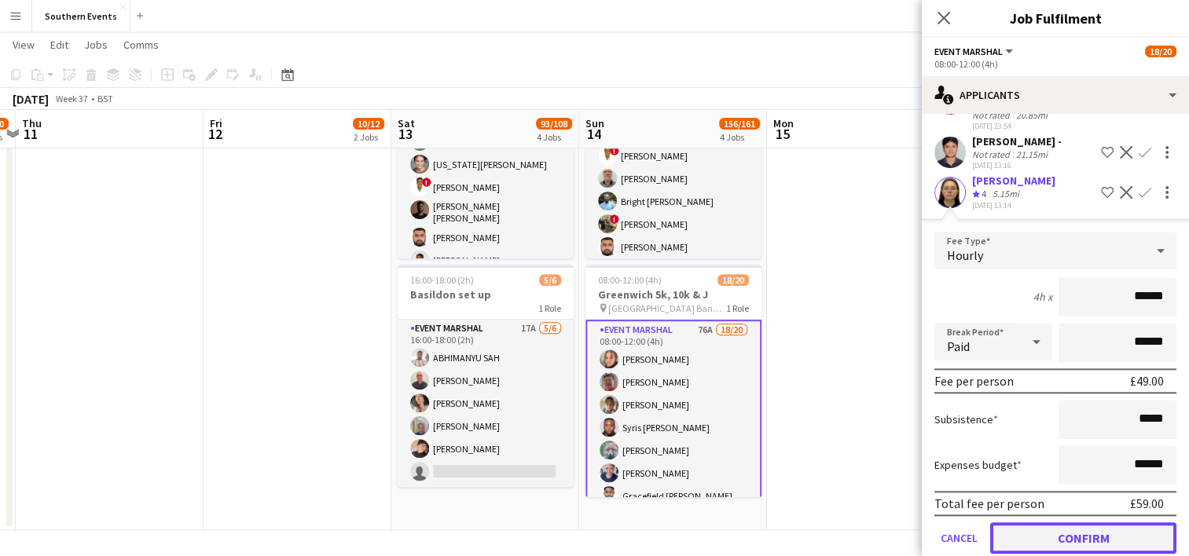
click at [1056, 523] on button "Confirm" at bounding box center [1083, 538] width 186 height 31
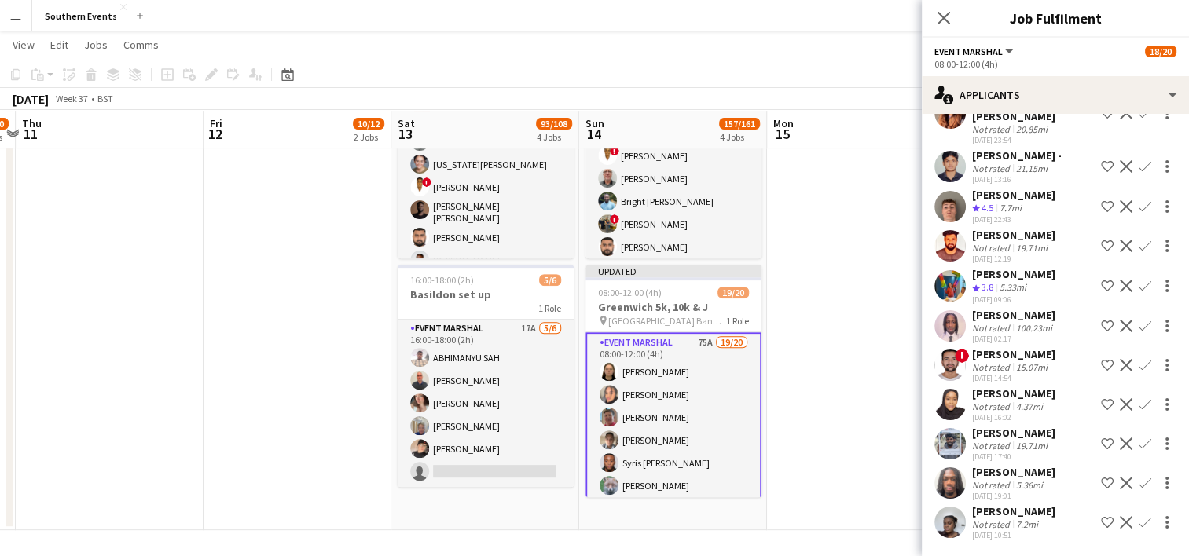
scroll to position [1568, 0]
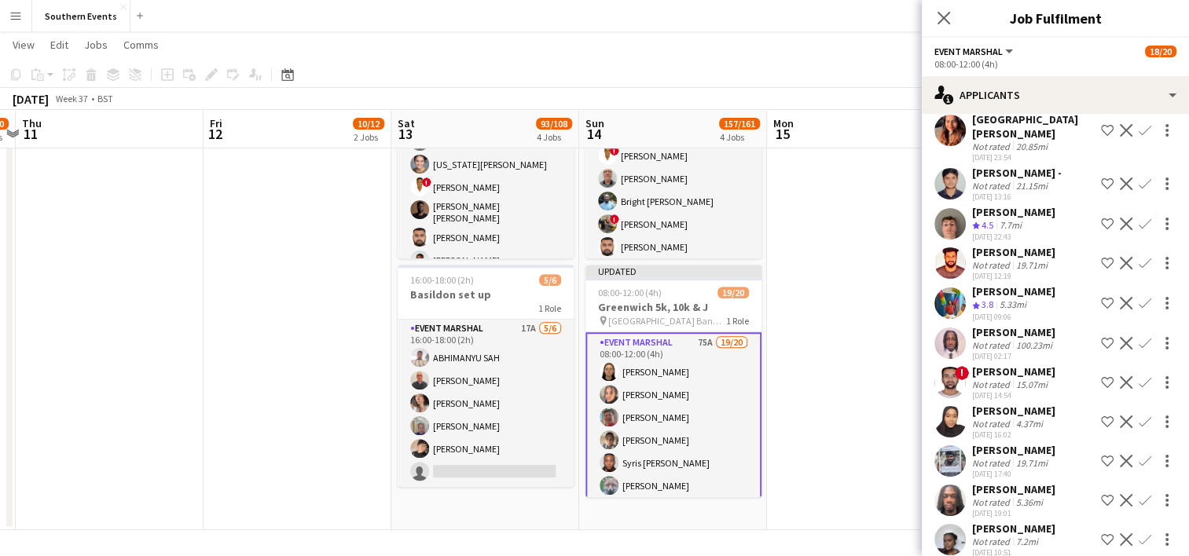
click at [1139, 218] on app-icon "Confirm" at bounding box center [1145, 224] width 13 height 13
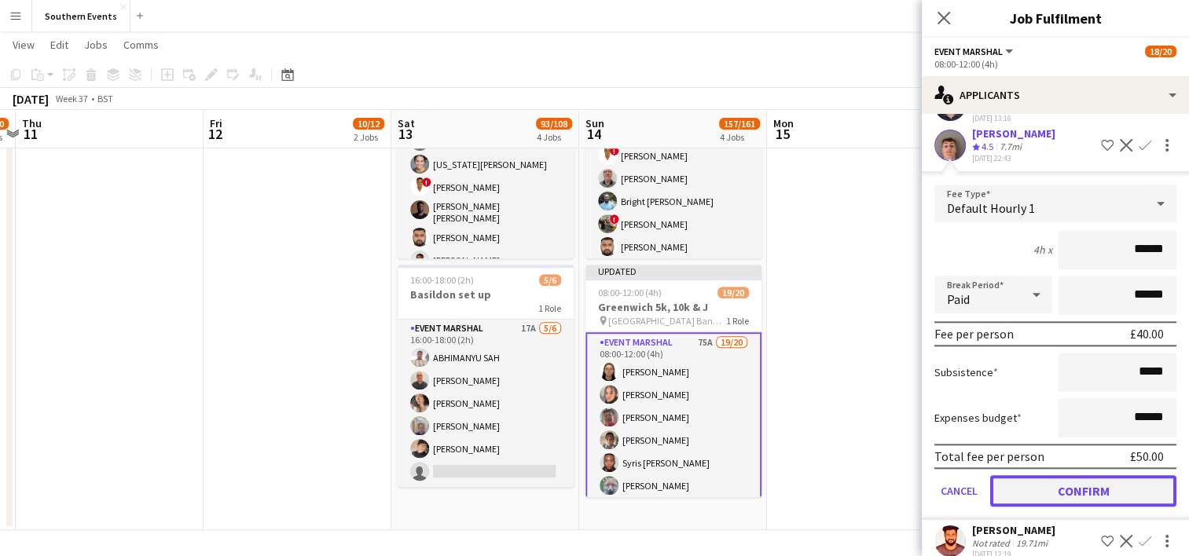
click at [1052, 475] on button "Confirm" at bounding box center [1083, 490] width 186 height 31
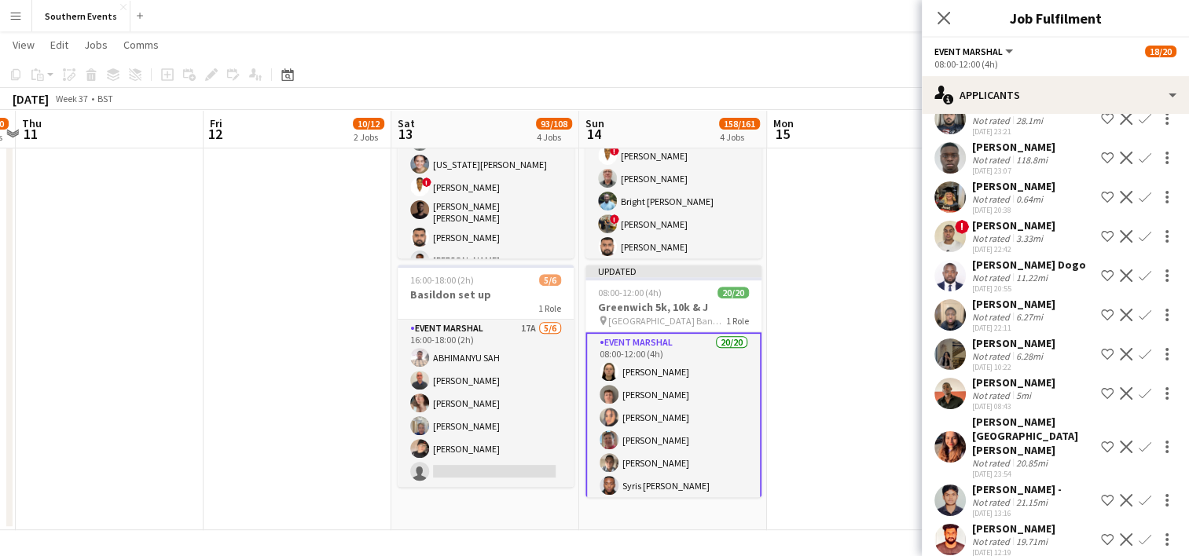
click at [847, 376] on app-date-cell at bounding box center [861, 79] width 188 height 901
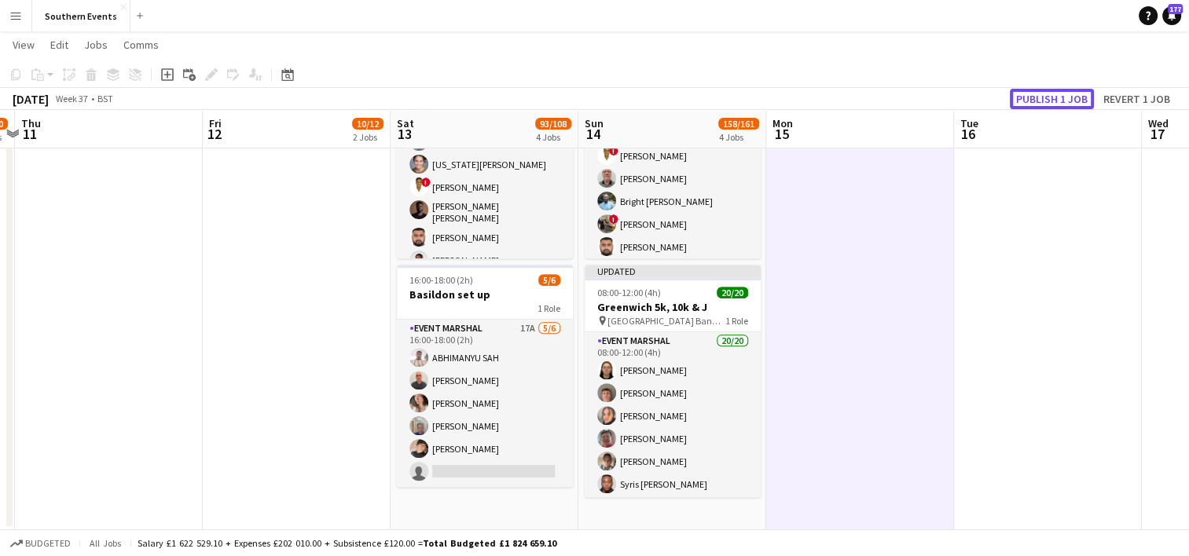
click at [1049, 96] on button "Publish 1 job" at bounding box center [1052, 99] width 84 height 20
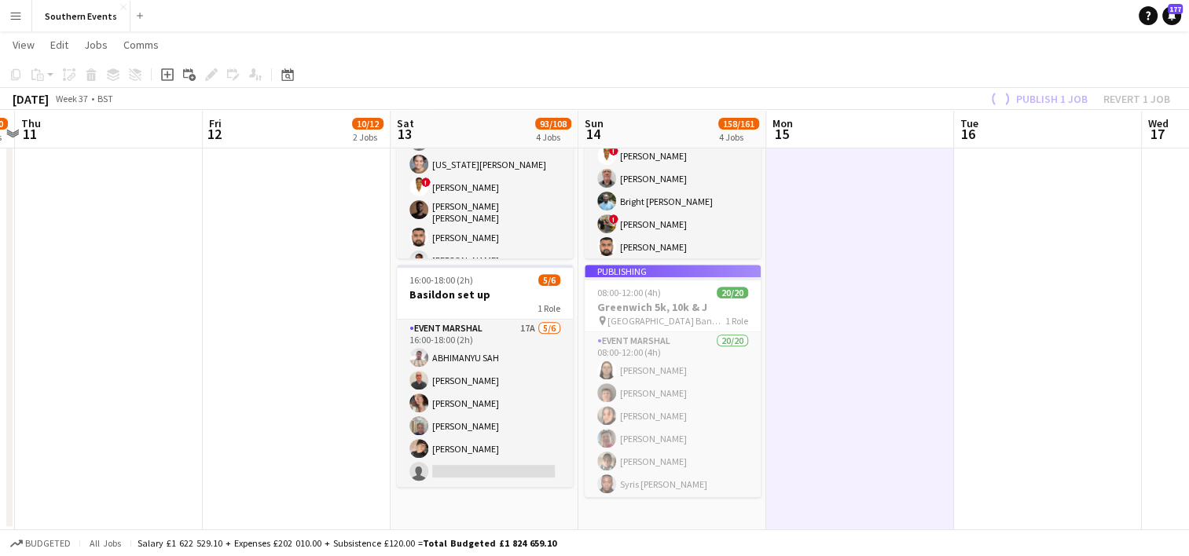
click at [691, 397] on app-job-card "Publishing 08:00-12:00 (4h) 20/20 Greenwich 5k, 10k & J pin Greenwich Park Band…" at bounding box center [673, 381] width 176 height 233
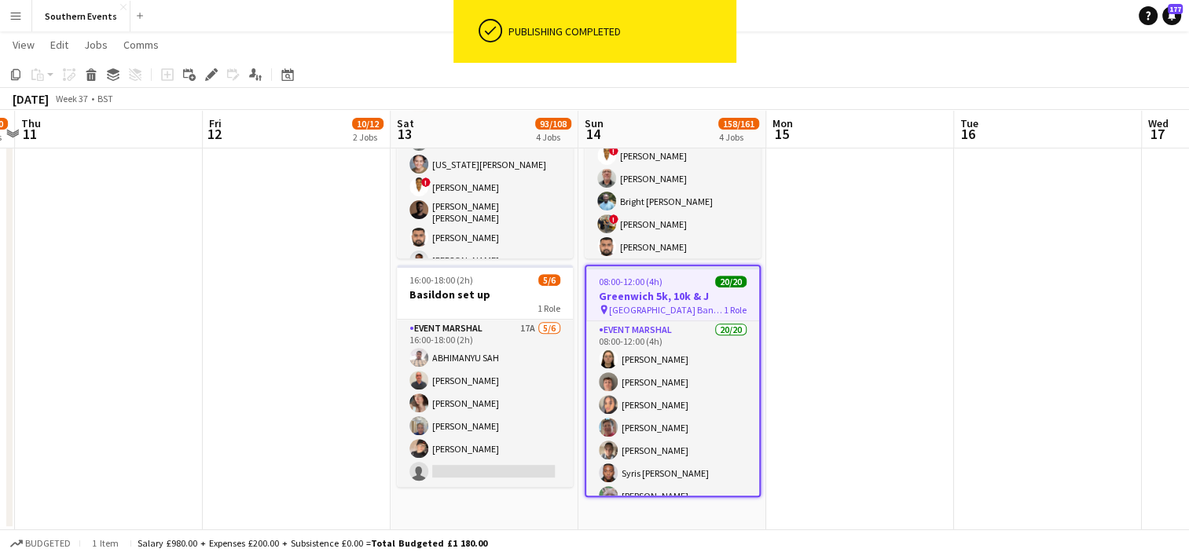
click at [695, 374] on app-card-role "Event Marshal 20/20 08:00-12:00 (4h) [PERSON_NAME] [PERSON_NAME] [PERSON_NAME] …" at bounding box center [672, 564] width 173 height 486
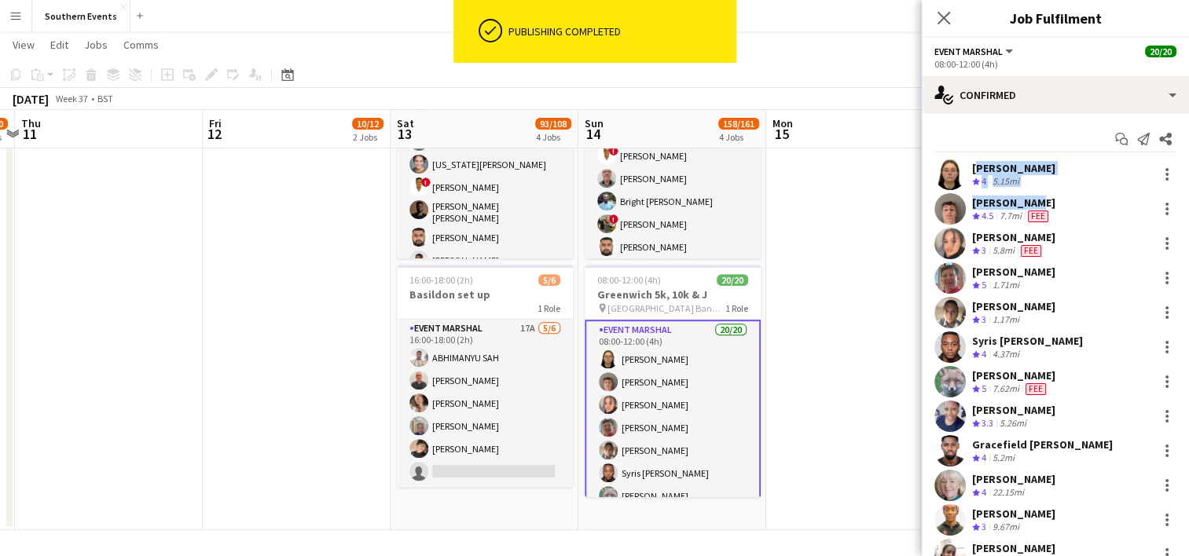
drag, startPoint x: 970, startPoint y: 164, endPoint x: 1040, endPoint y: 195, distance: 76.3
click at [1040, 195] on div "[PERSON_NAME] Crew rating 4 5.15mi [PERSON_NAME] Crew rating 4.5 7.7mi Fee [PER…" at bounding box center [1055, 503] width 267 height 688
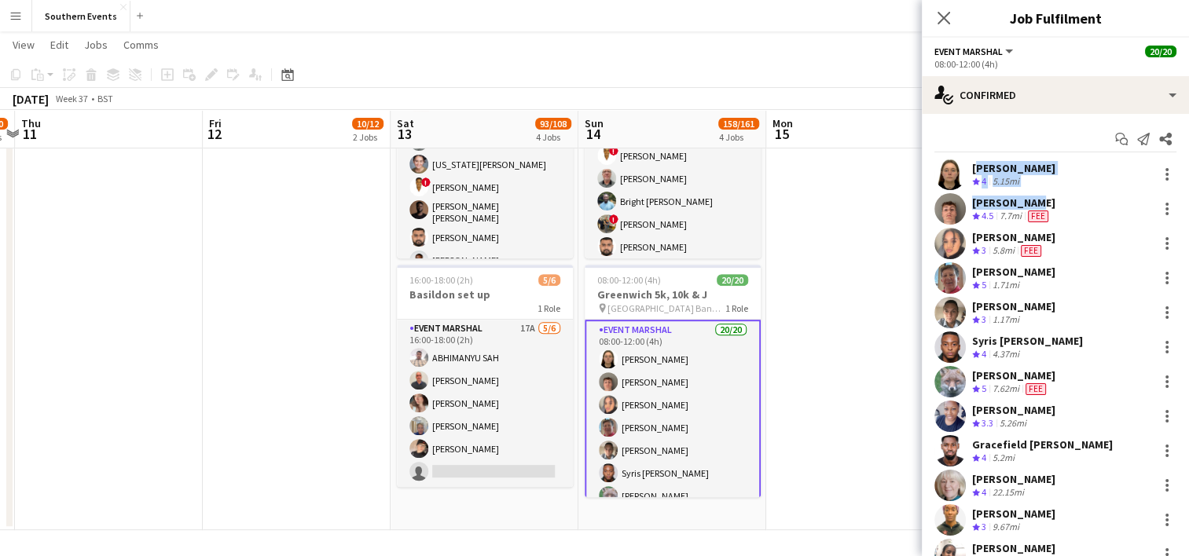
copy div "[PERSON_NAME] Crew rating 4 5.15mi [PERSON_NAME]"
click at [819, 304] on app-date-cell at bounding box center [860, 79] width 188 height 901
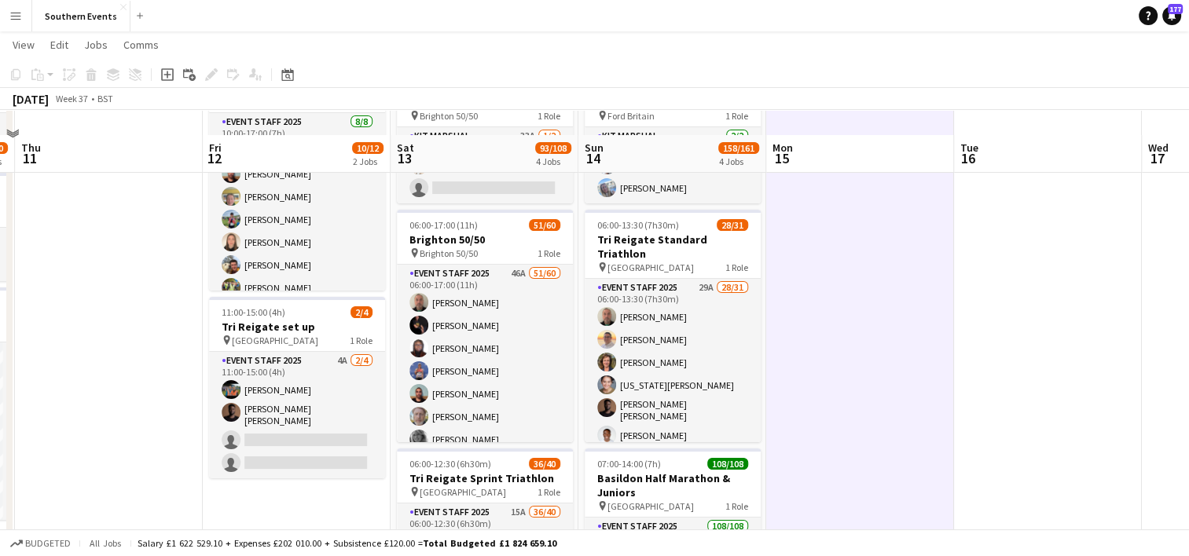
scroll to position [157, 0]
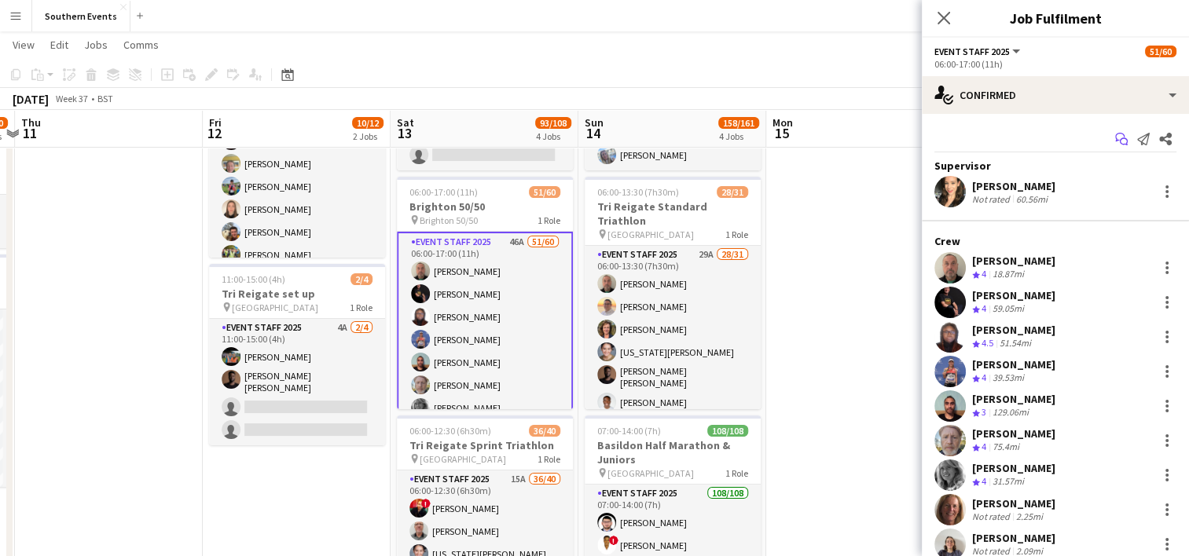
click at [1115, 142] on icon "Start chat" at bounding box center [1121, 139] width 13 height 13
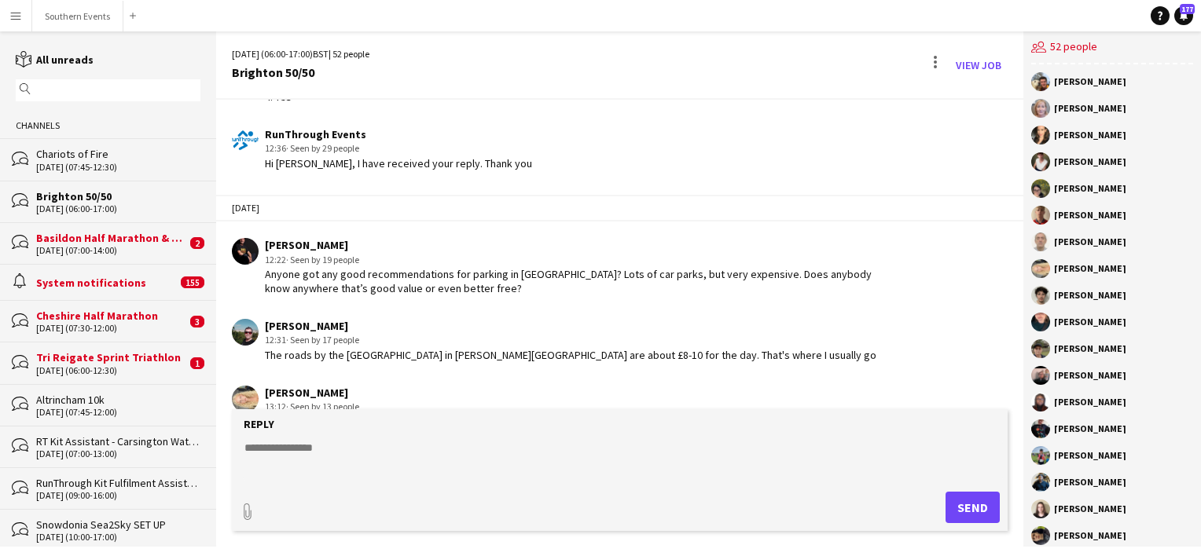
scroll to position [5153, 0]
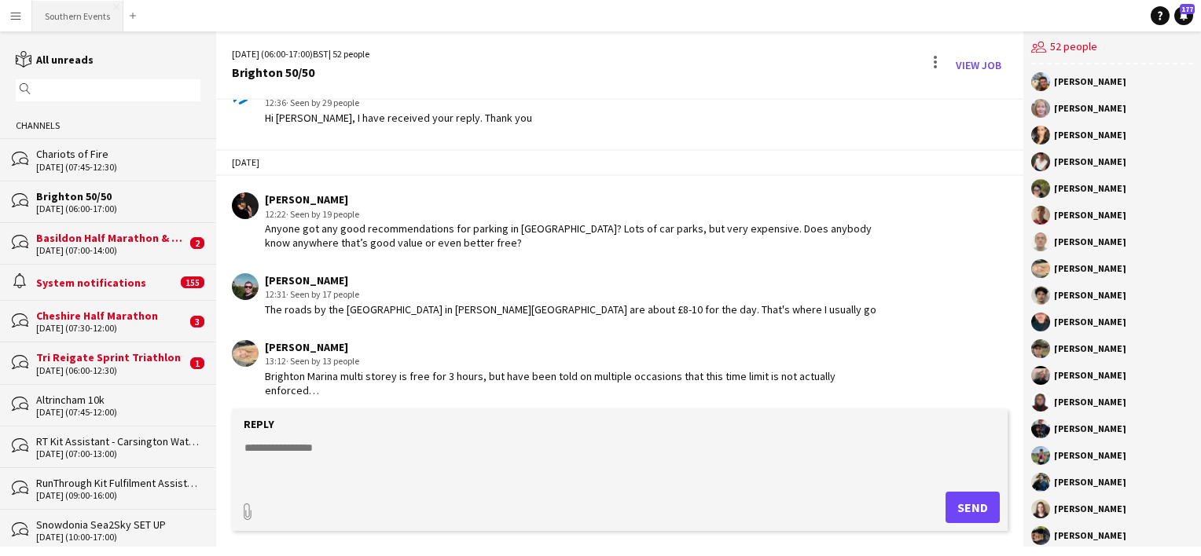
click at [63, 16] on button "Southern Events Close" at bounding box center [77, 16] width 91 height 31
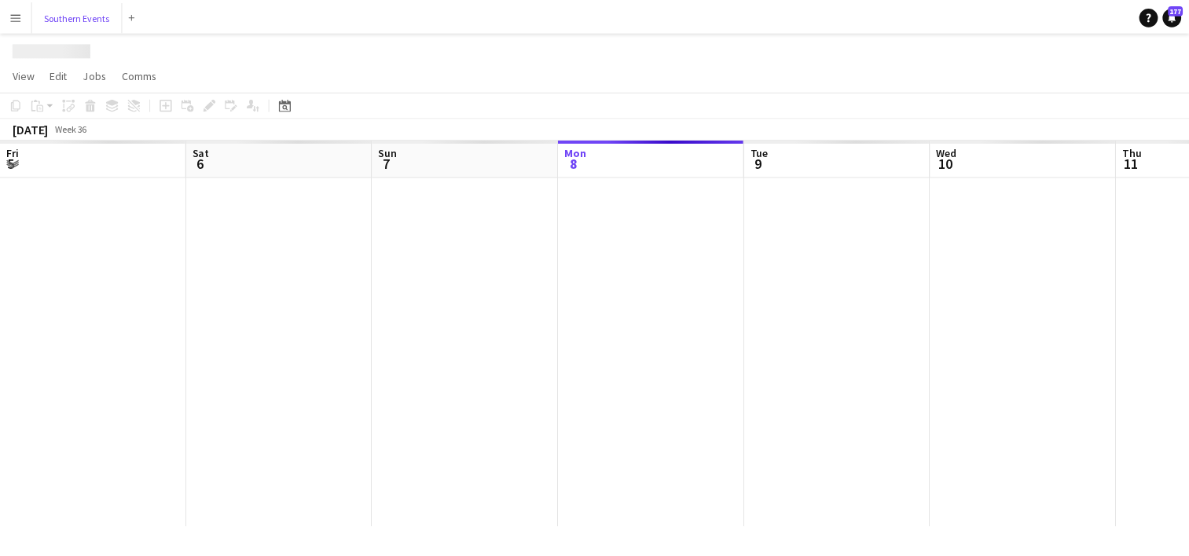
scroll to position [0, 376]
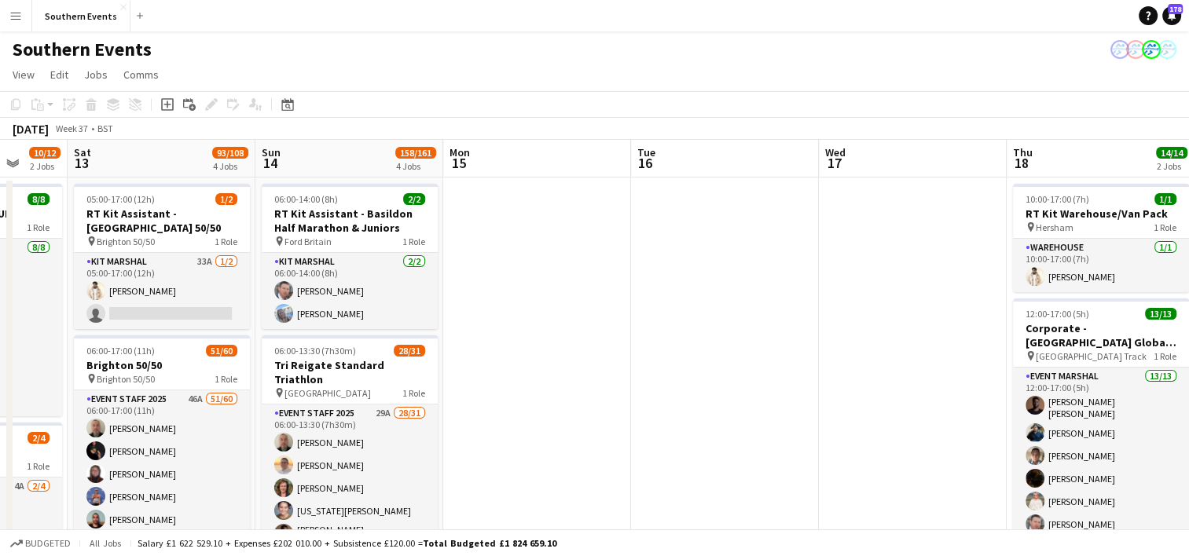
drag, startPoint x: 864, startPoint y: 317, endPoint x: -3, endPoint y: 317, distance: 867.5
click at [0, 317] on html "Menu Boards Boards Boards All jobs Status Workforce Workforce My Workforce Recr…" at bounding box center [594, 553] width 1189 height 1106
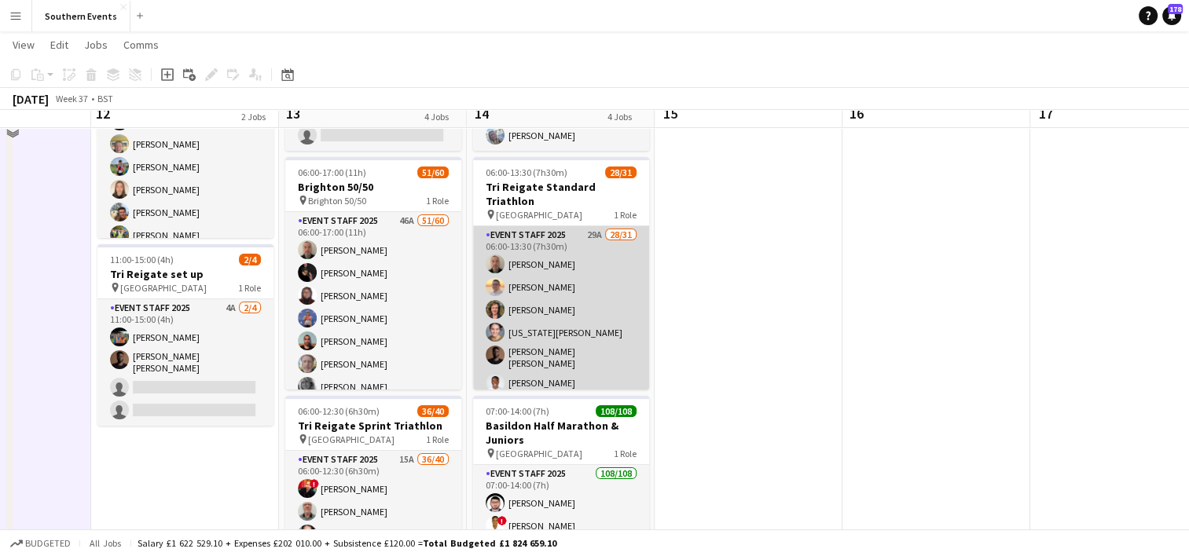
scroll to position [157, 0]
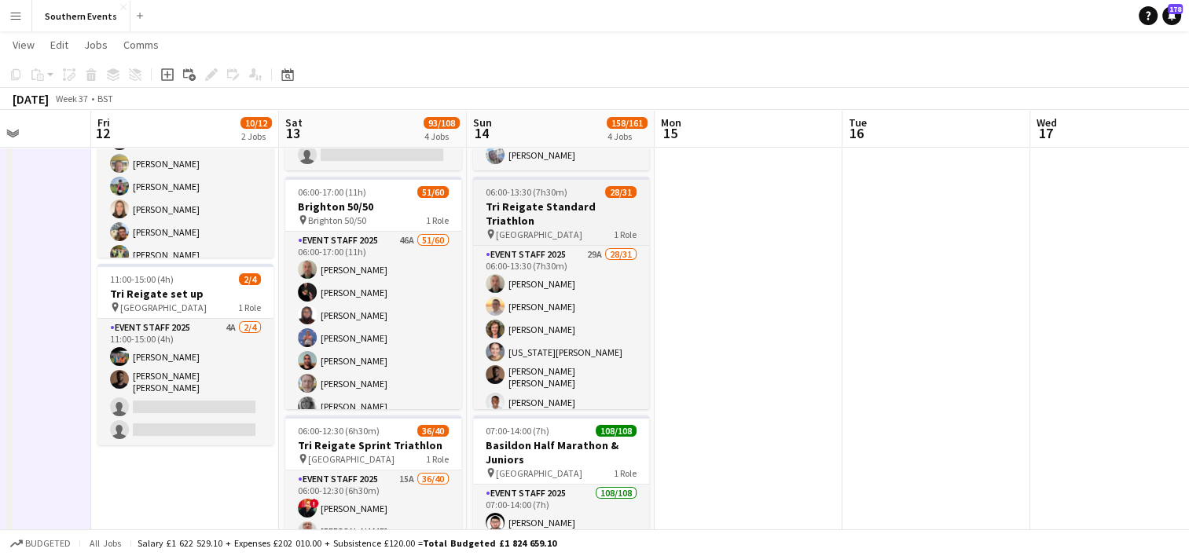
click at [572, 195] on div "06:00-13:30 (7h30m) 28/31" at bounding box center [561, 192] width 176 height 12
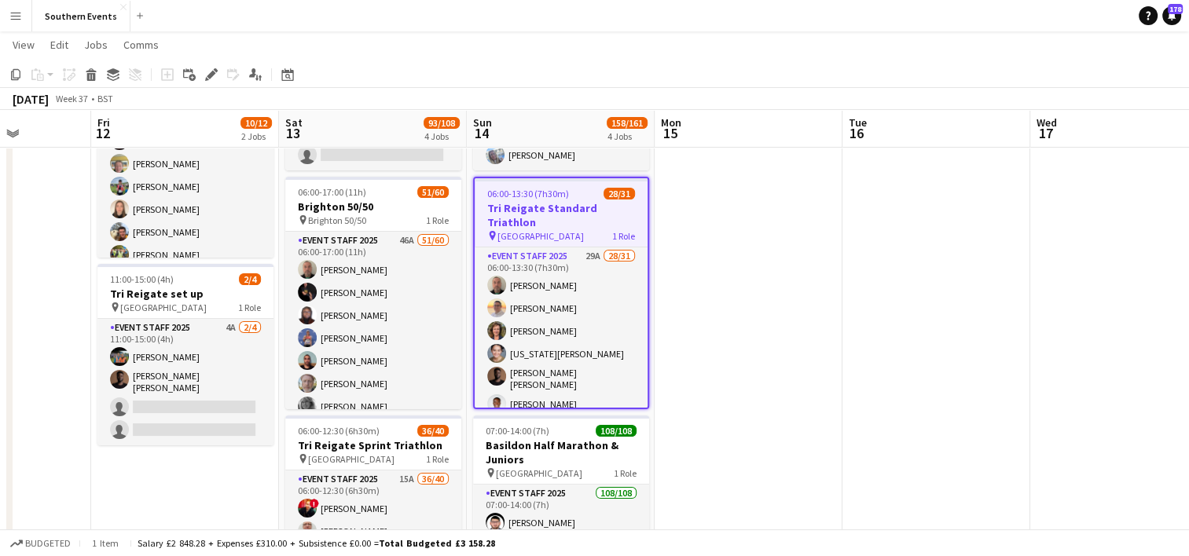
drag, startPoint x: 204, startPoint y: 75, endPoint x: 708, endPoint y: 201, distance: 519.1
click at [205, 79] on div "Edit" at bounding box center [211, 74] width 19 height 19
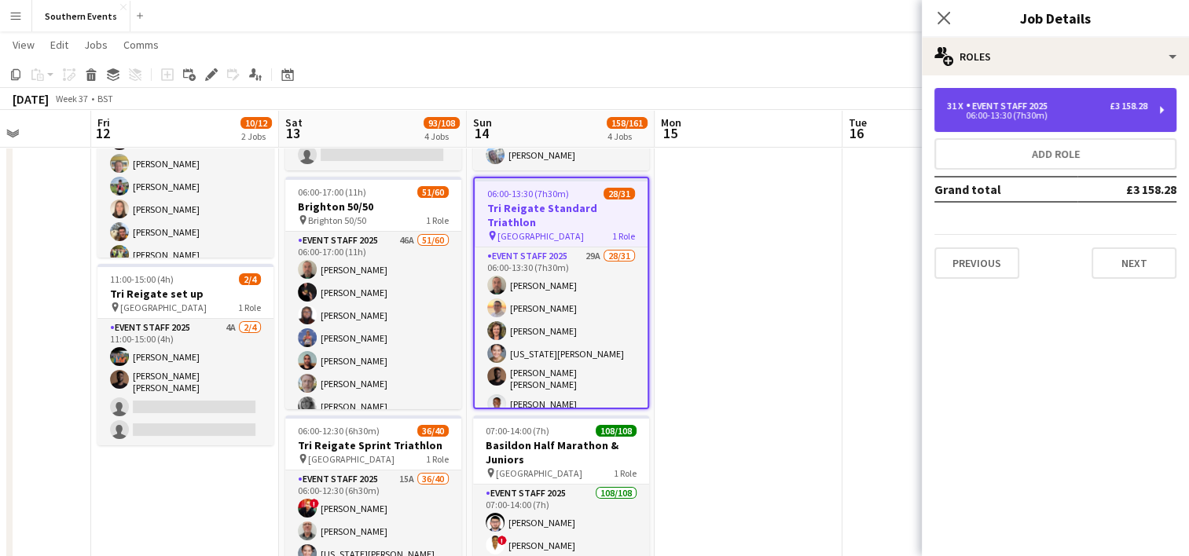
click at [1078, 112] on div "06:00-13:30 (7h30m)" at bounding box center [1047, 116] width 200 height 8
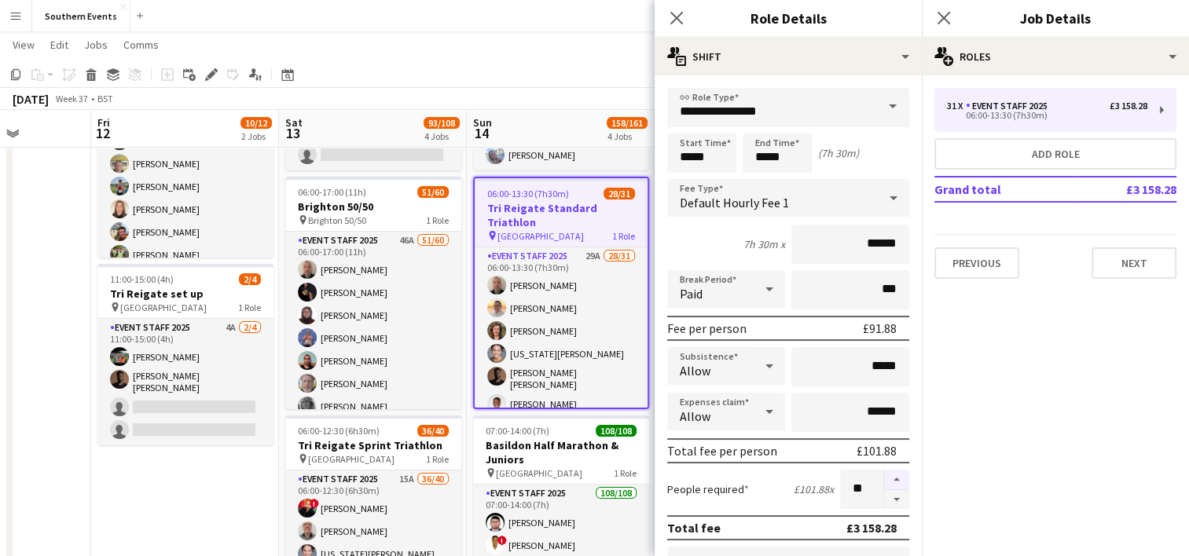
click at [884, 476] on button "button" at bounding box center [896, 480] width 25 height 20
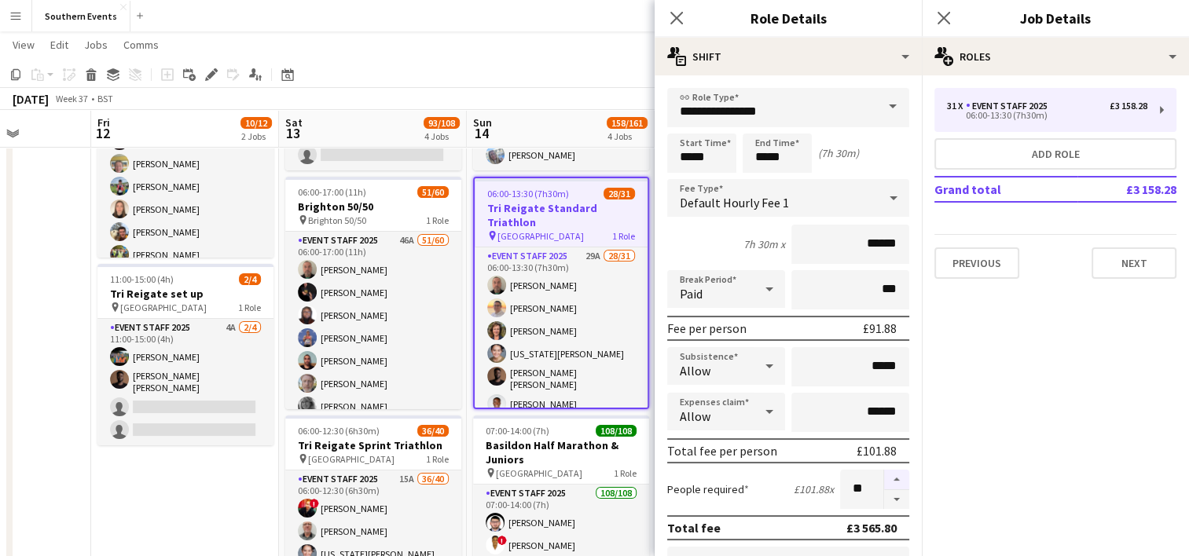
click at [884, 476] on button "button" at bounding box center [896, 480] width 25 height 20
type input "**"
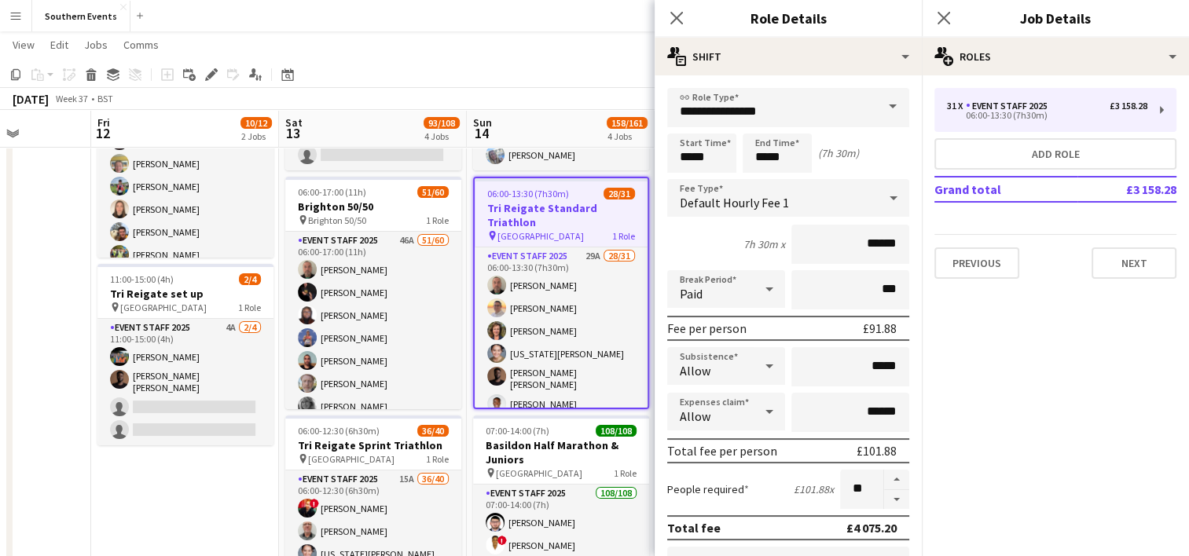
click at [490, 41] on app-page-menu "View Day view expanded Day view collapsed Month view Date picker Jump to [DATE]…" at bounding box center [594, 46] width 1189 height 30
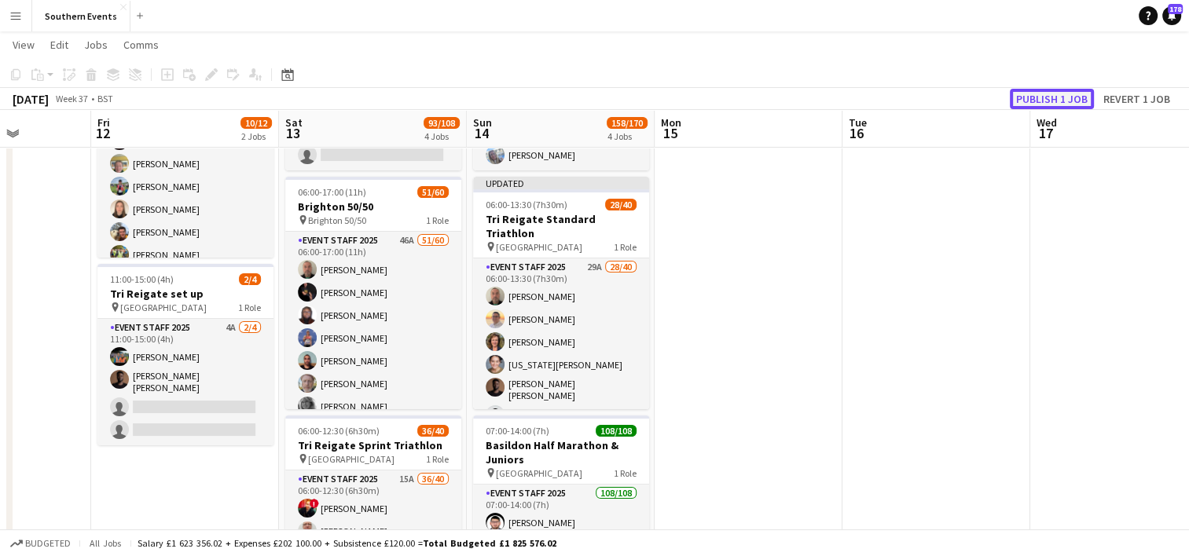
click at [1042, 99] on button "Publish 1 job" at bounding box center [1052, 99] width 84 height 20
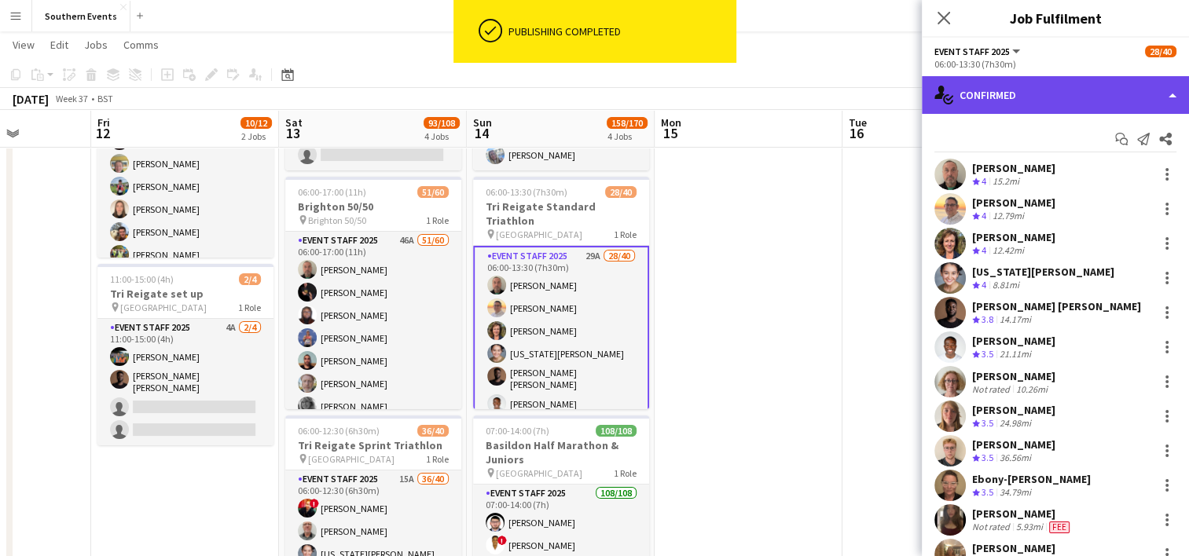
click at [968, 103] on div "single-neutral-actions-check-2 Confirmed" at bounding box center [1055, 95] width 267 height 38
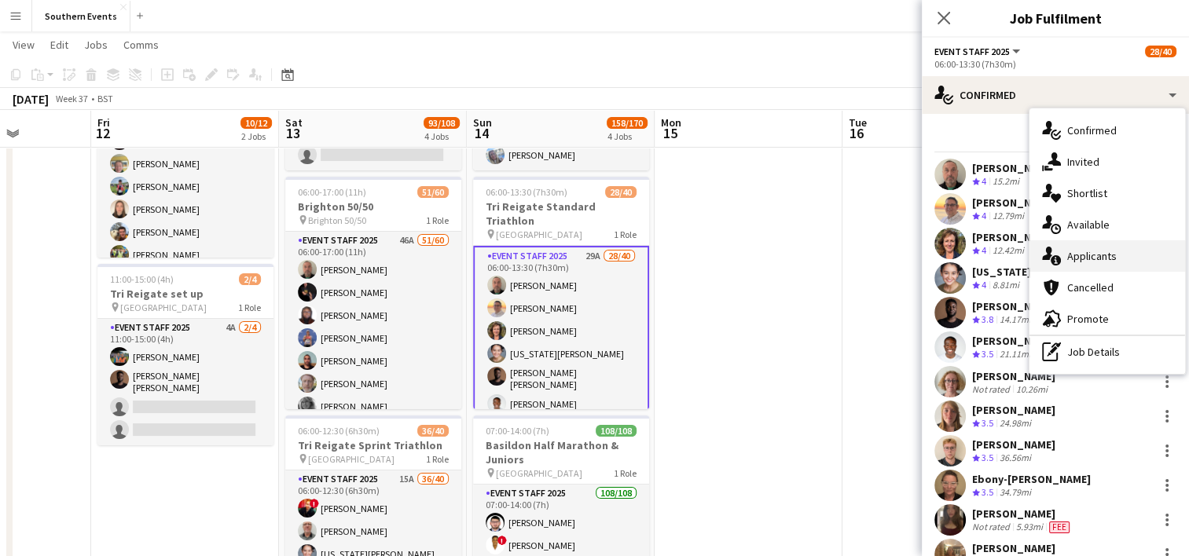
click at [1093, 262] on span "Applicants" at bounding box center [1092, 256] width 50 height 14
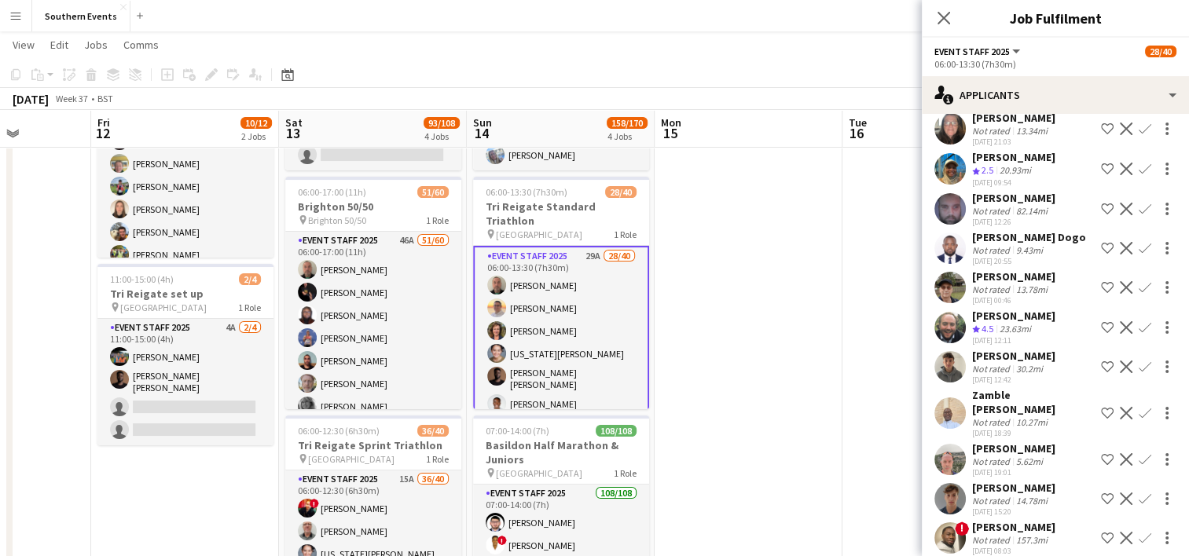
click at [1139, 283] on app-icon "Confirm" at bounding box center [1145, 287] width 13 height 13
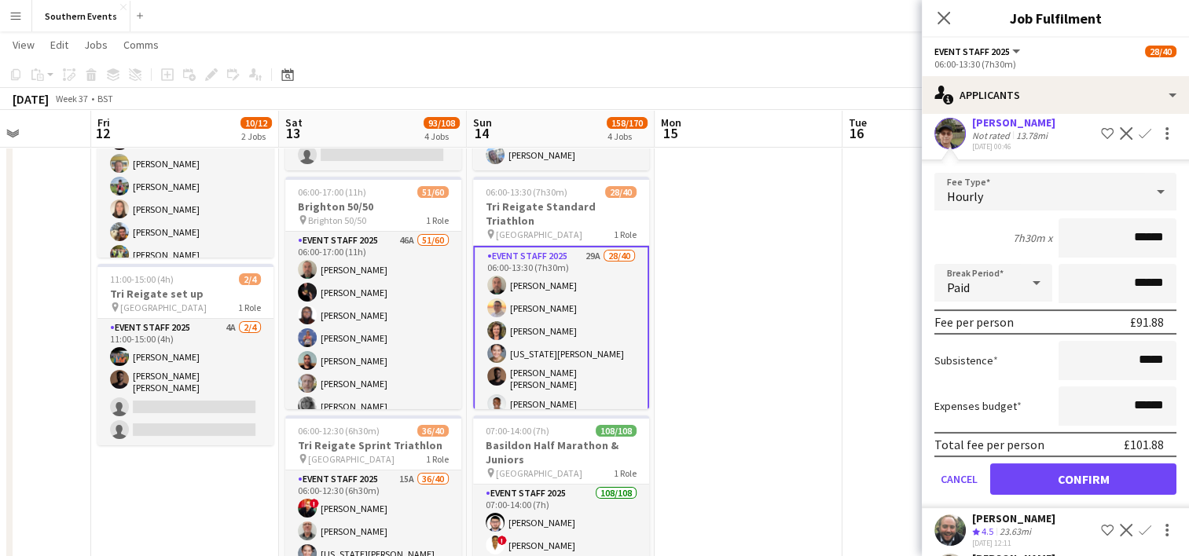
scroll to position [314, 0]
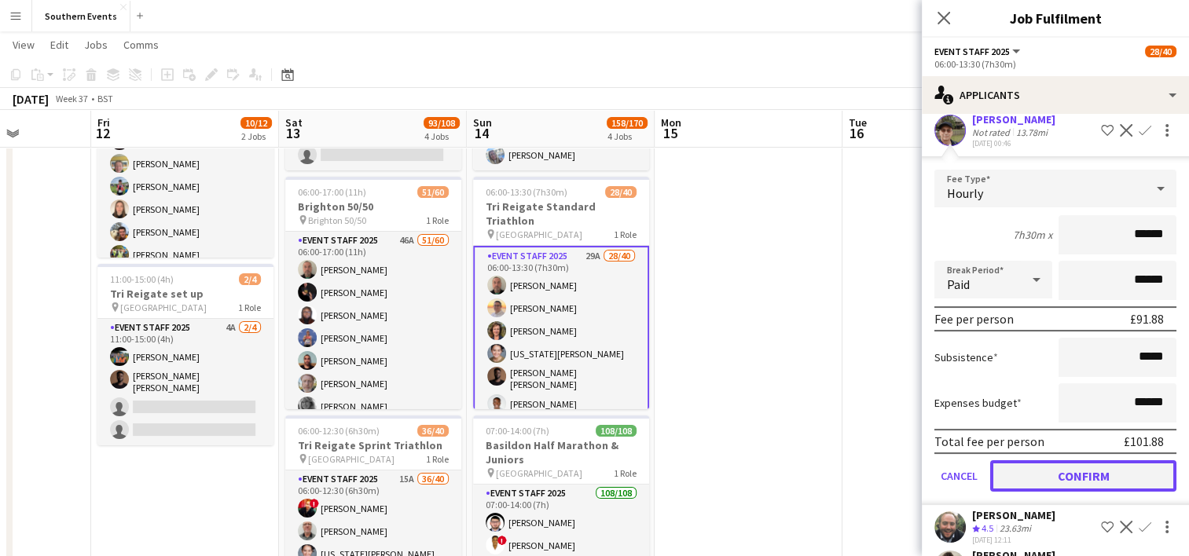
click at [1072, 464] on button "Confirm" at bounding box center [1083, 475] width 186 height 31
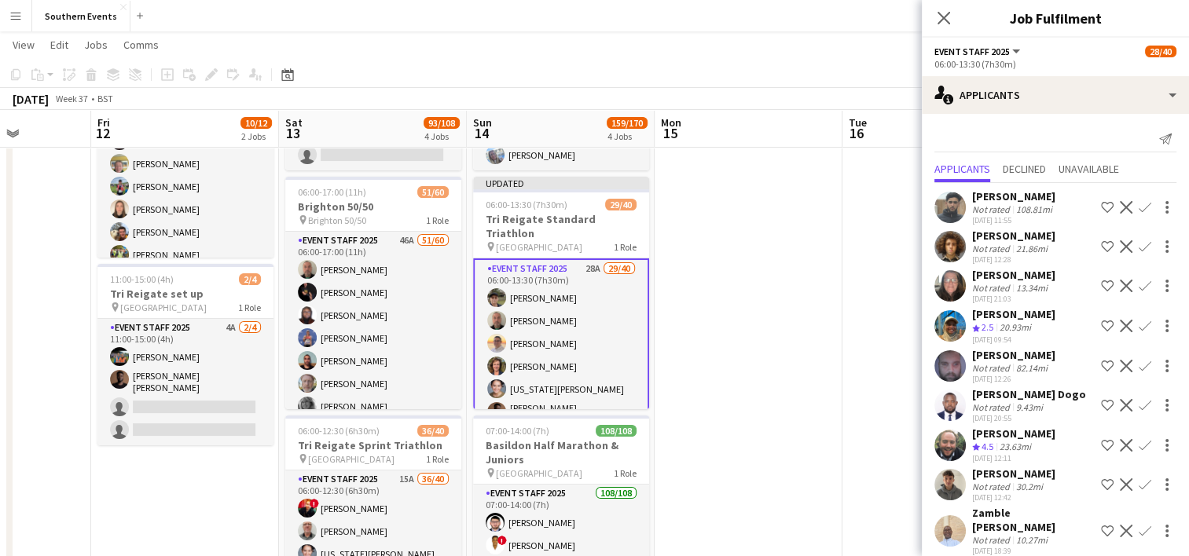
click at [1139, 440] on app-icon "Confirm" at bounding box center [1145, 445] width 13 height 13
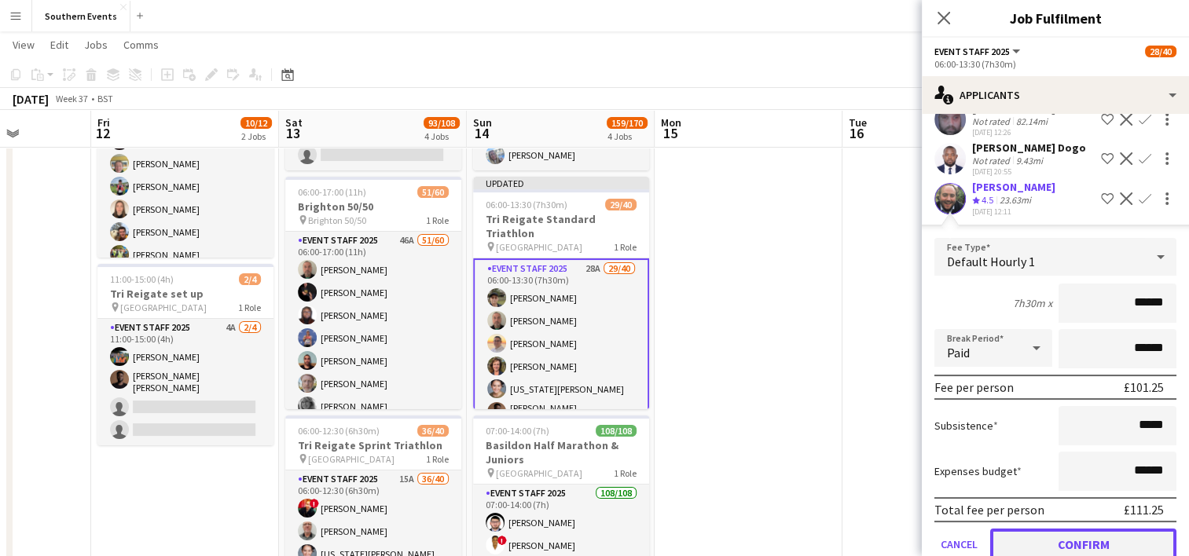
click at [1066, 537] on button "Confirm" at bounding box center [1083, 544] width 186 height 31
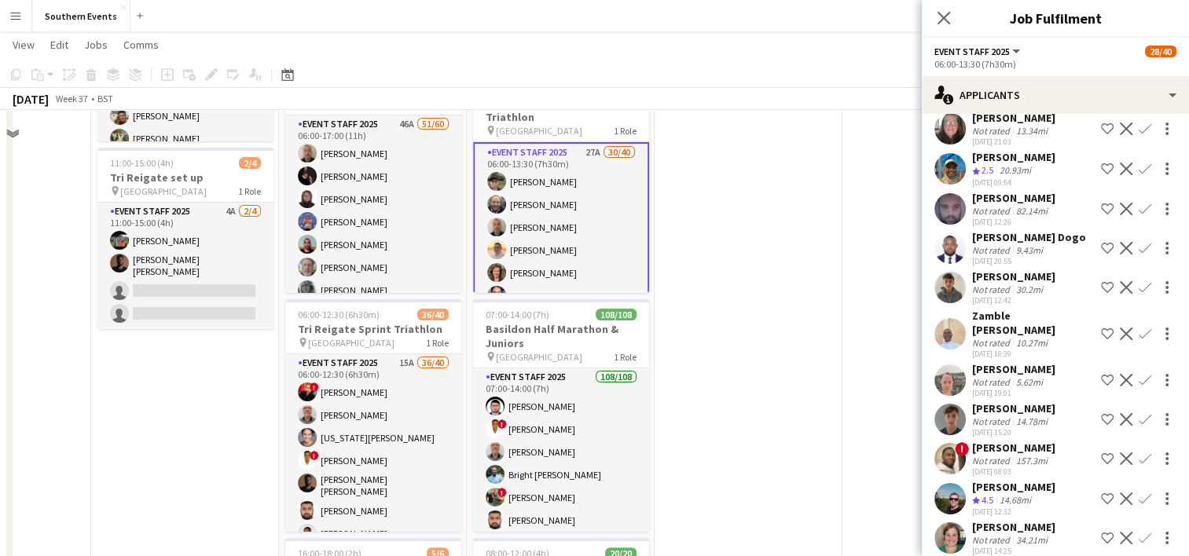
scroll to position [314, 0]
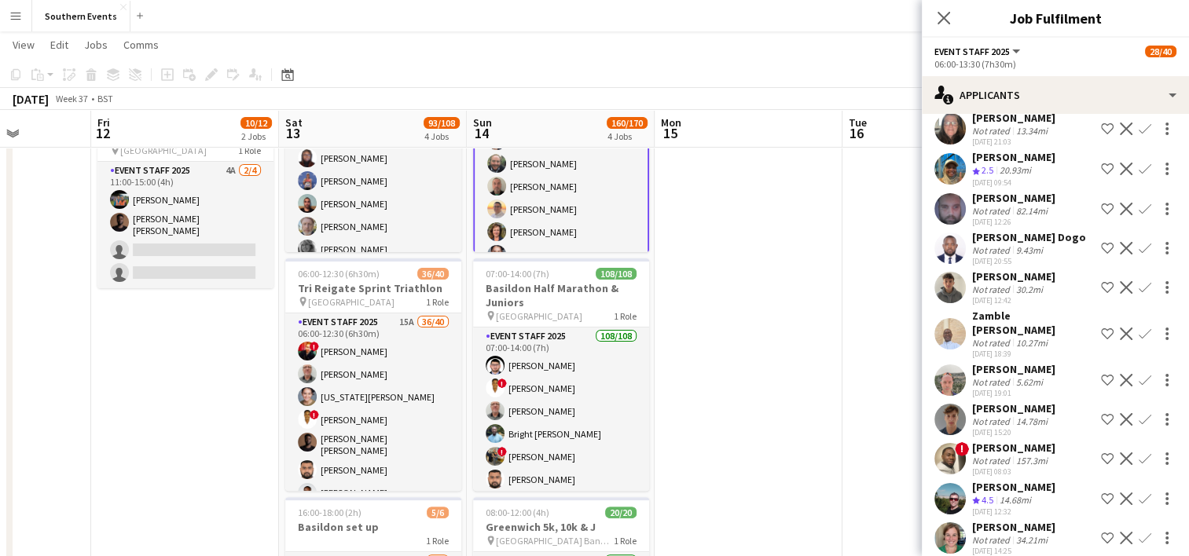
click at [1139, 374] on app-icon "Confirm" at bounding box center [1145, 380] width 13 height 13
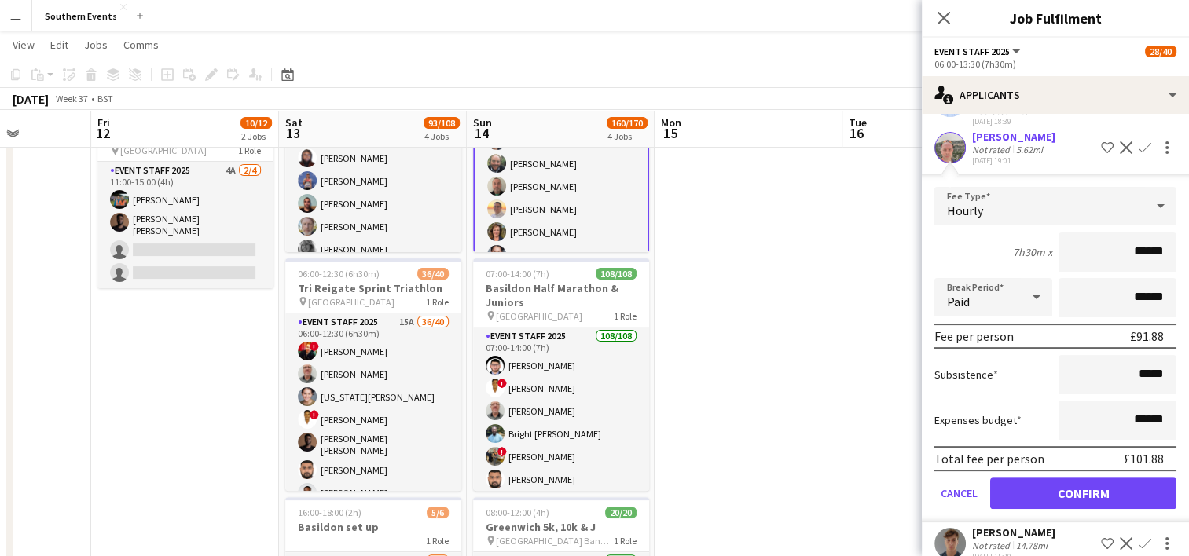
scroll to position [393, 0]
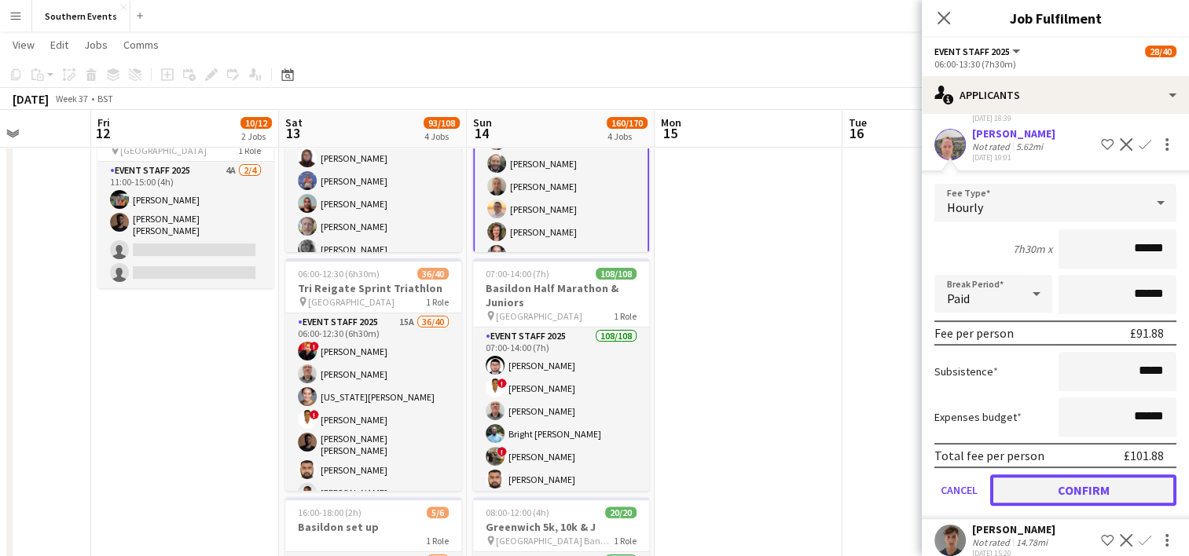
click at [1047, 476] on button "Confirm" at bounding box center [1083, 490] width 186 height 31
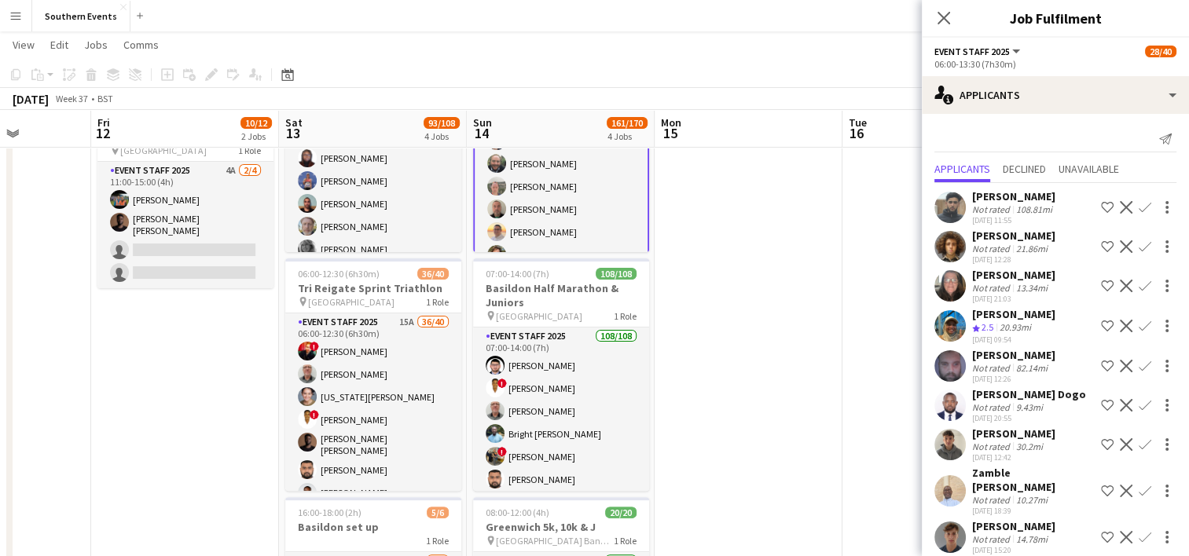
scroll to position [117, 0]
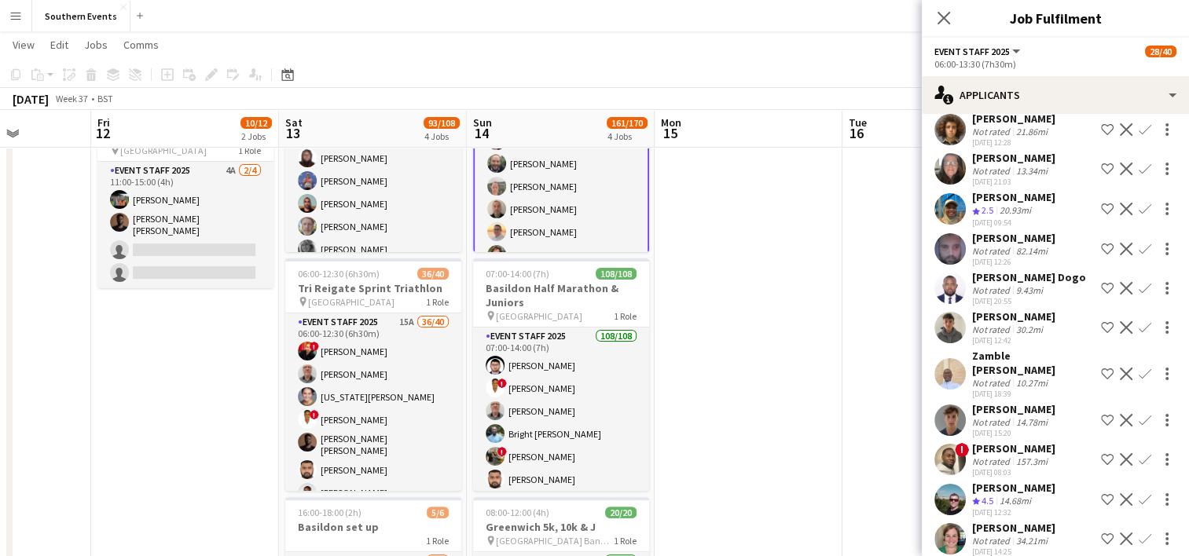
click at [1139, 414] on app-icon "Confirm" at bounding box center [1145, 420] width 13 height 13
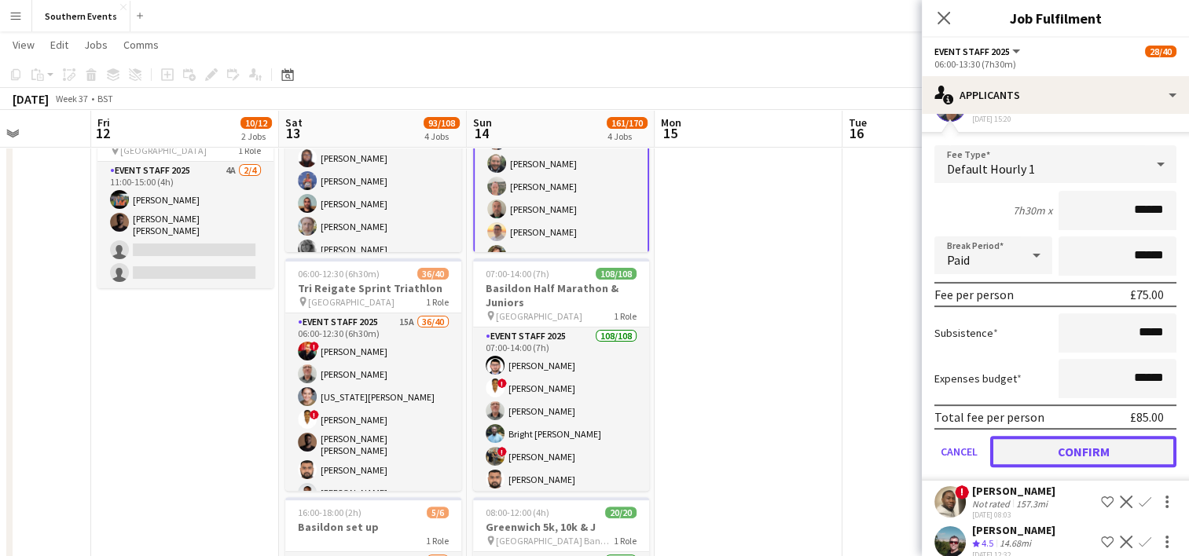
click at [1043, 436] on button "Confirm" at bounding box center [1083, 451] width 186 height 31
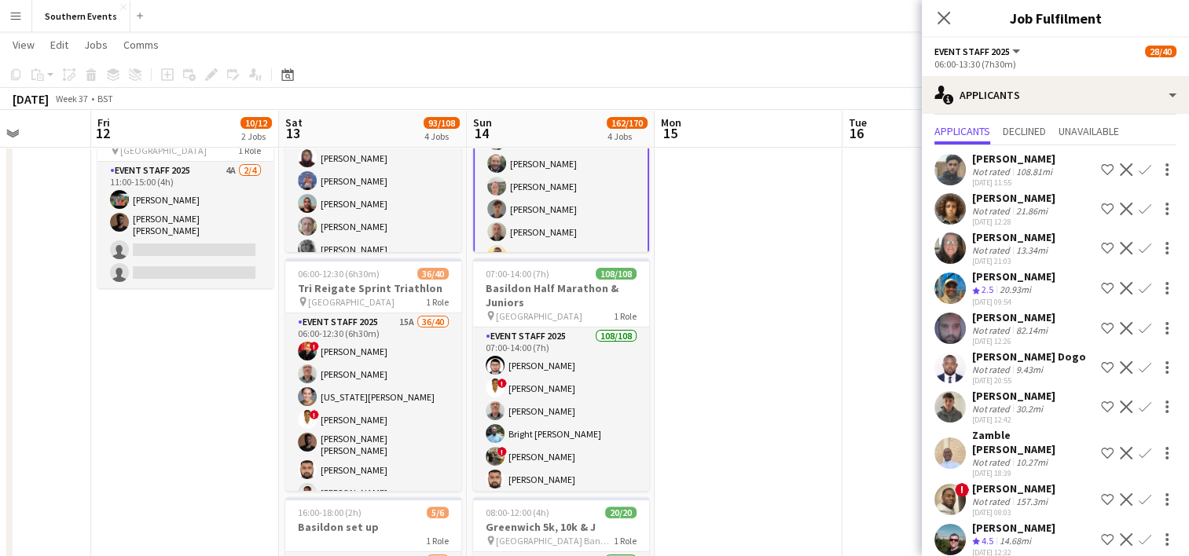
scroll to position [79, 0]
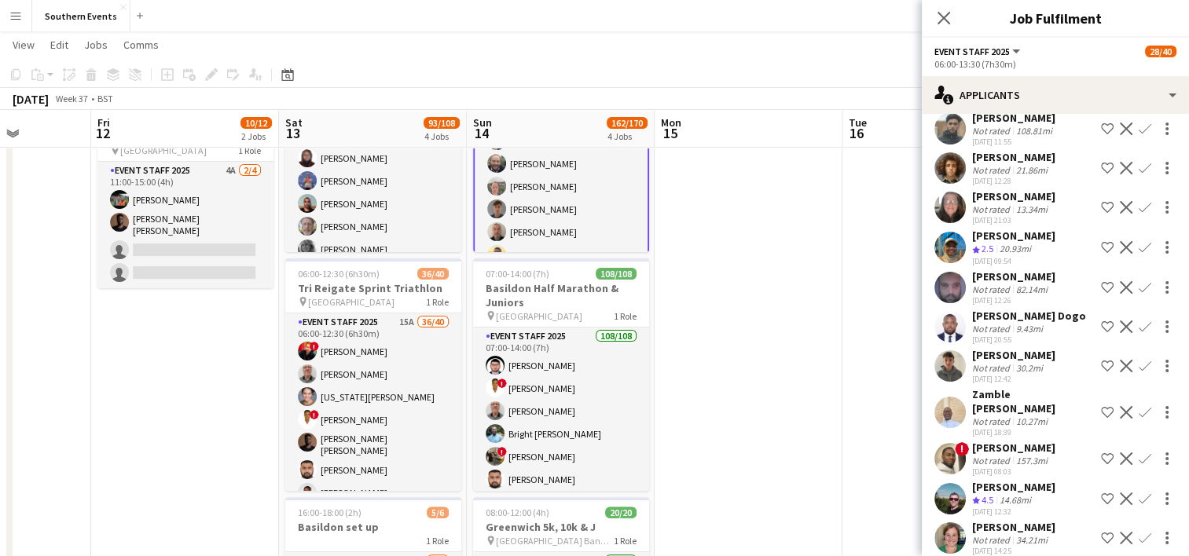
click at [1135, 490] on button "Confirm" at bounding box center [1144, 499] width 19 height 19
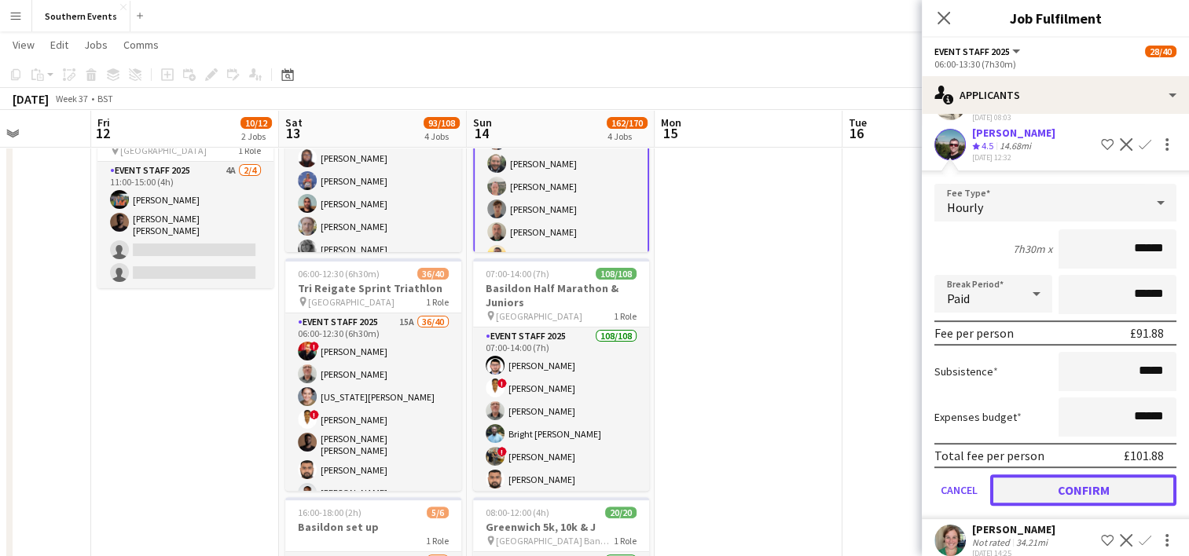
click at [1054, 475] on button "Confirm" at bounding box center [1083, 490] width 186 height 31
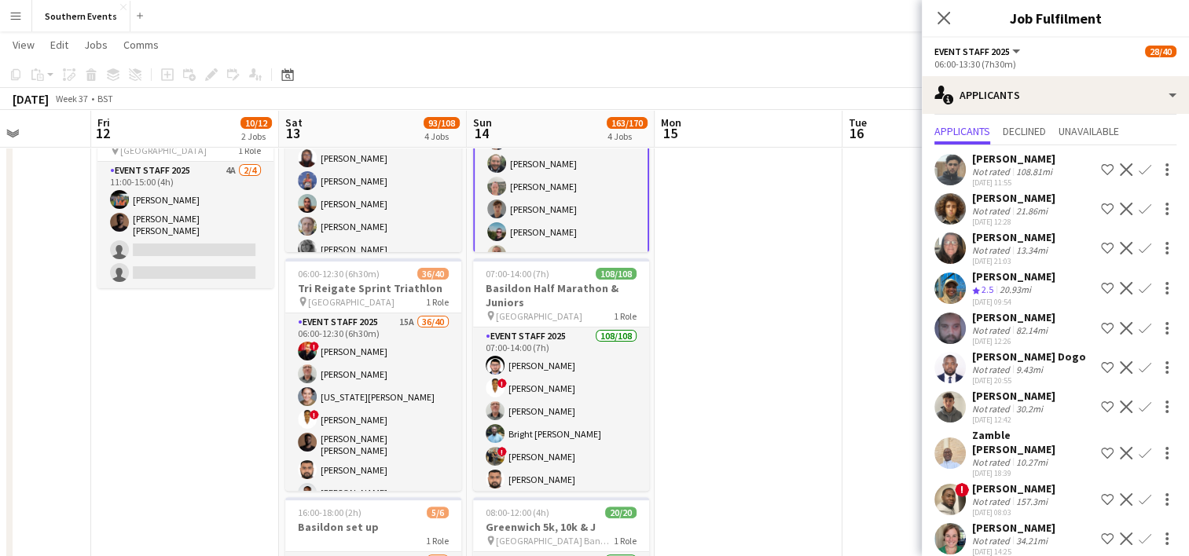
click at [1139, 533] on app-icon "Confirm" at bounding box center [1145, 539] width 13 height 13
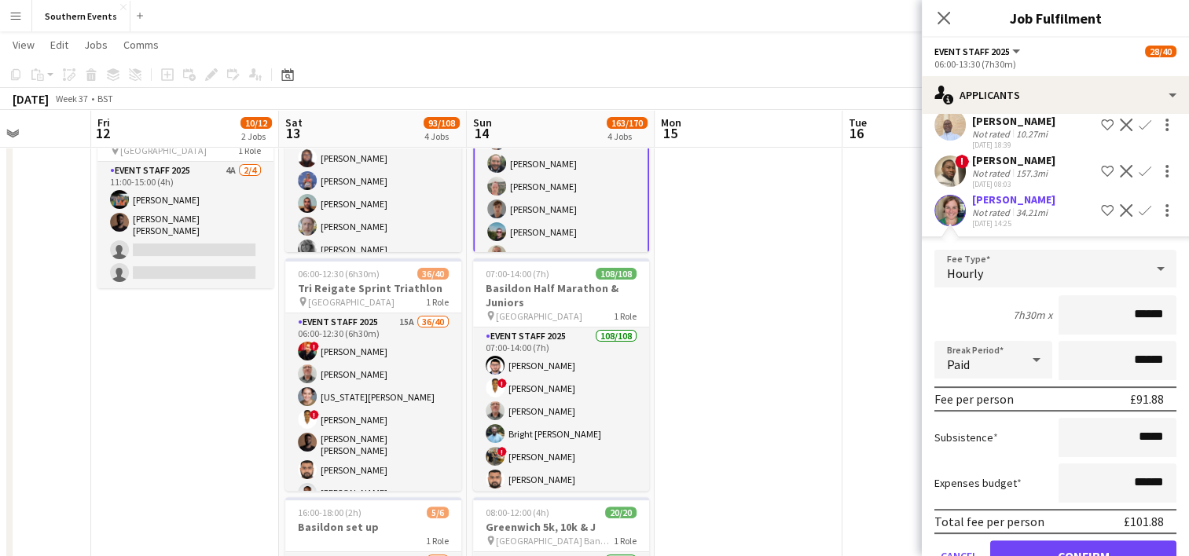
scroll to position [393, 0]
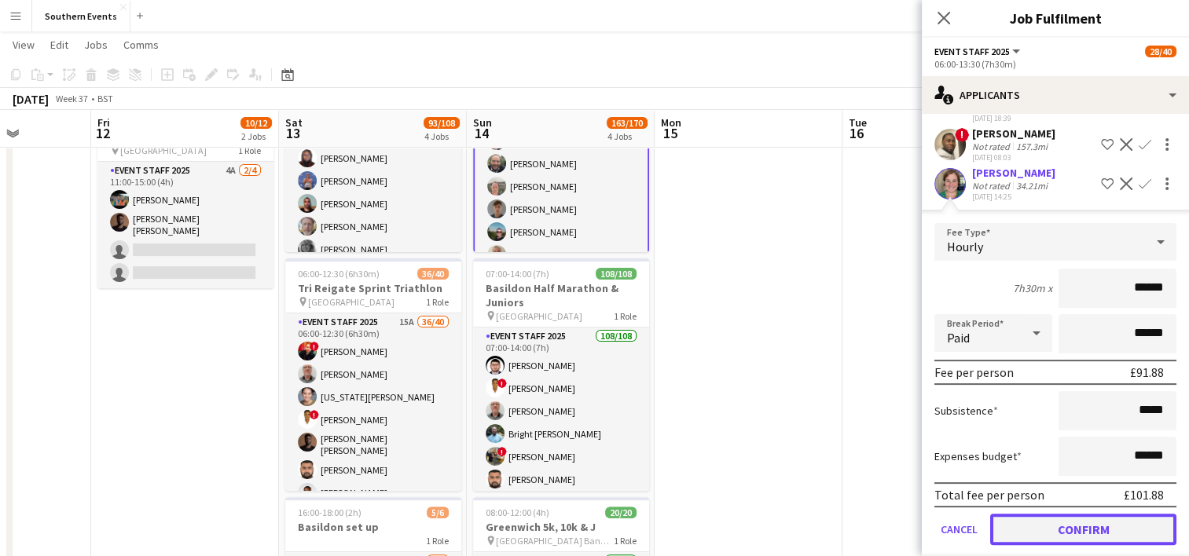
click at [1043, 514] on button "Confirm" at bounding box center [1083, 529] width 186 height 31
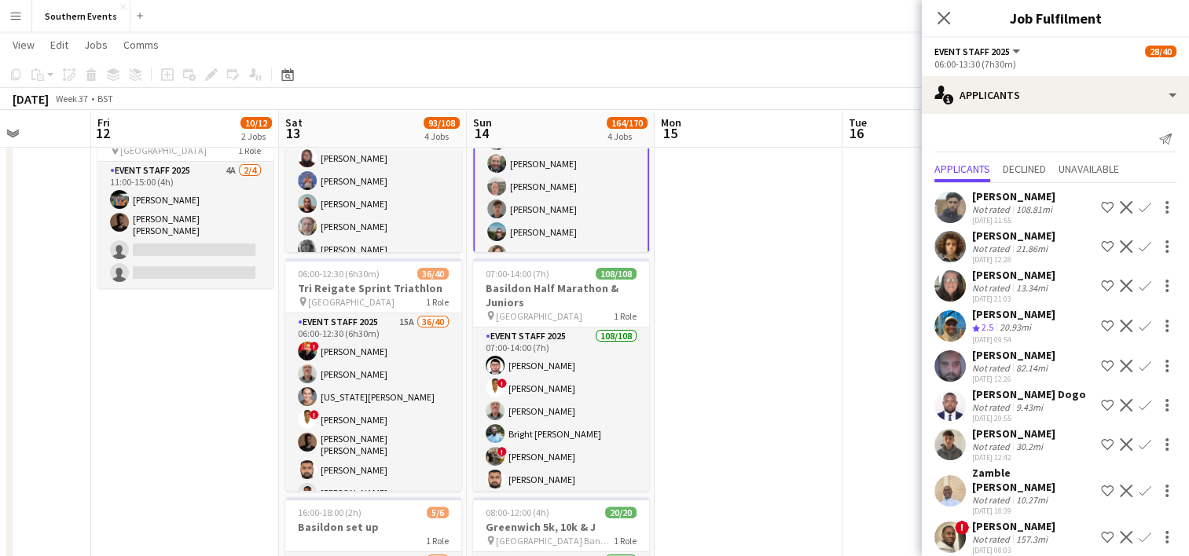
click at [949, 292] on app-user-avatar at bounding box center [949, 285] width 31 height 31
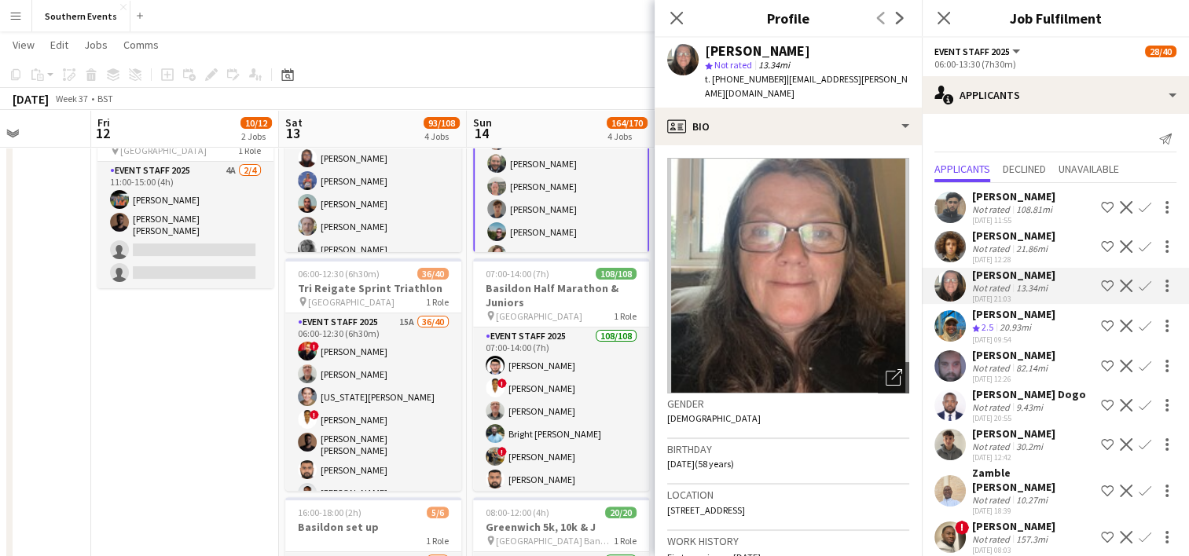
click at [1144, 291] on app-icon "Confirm" at bounding box center [1145, 286] width 13 height 13
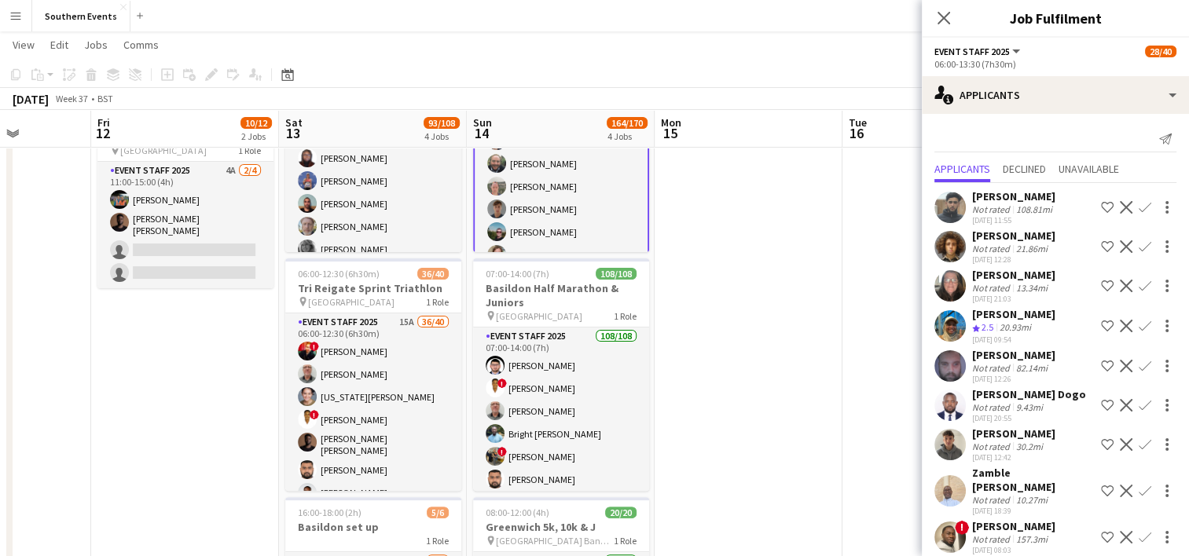
click at [1142, 287] on app-icon "Confirm" at bounding box center [1145, 286] width 13 height 13
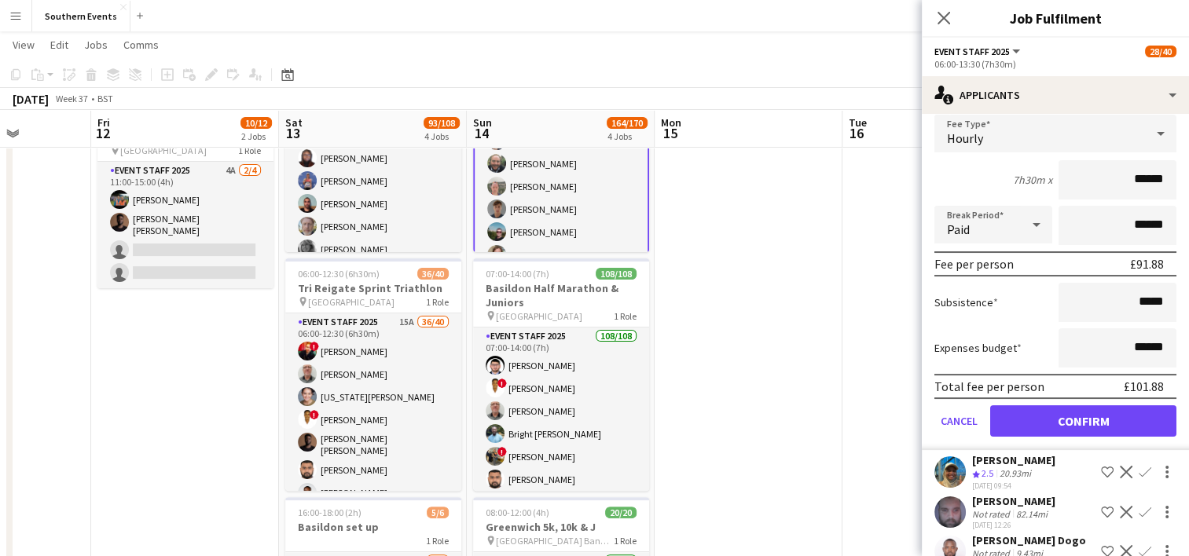
scroll to position [236, 0]
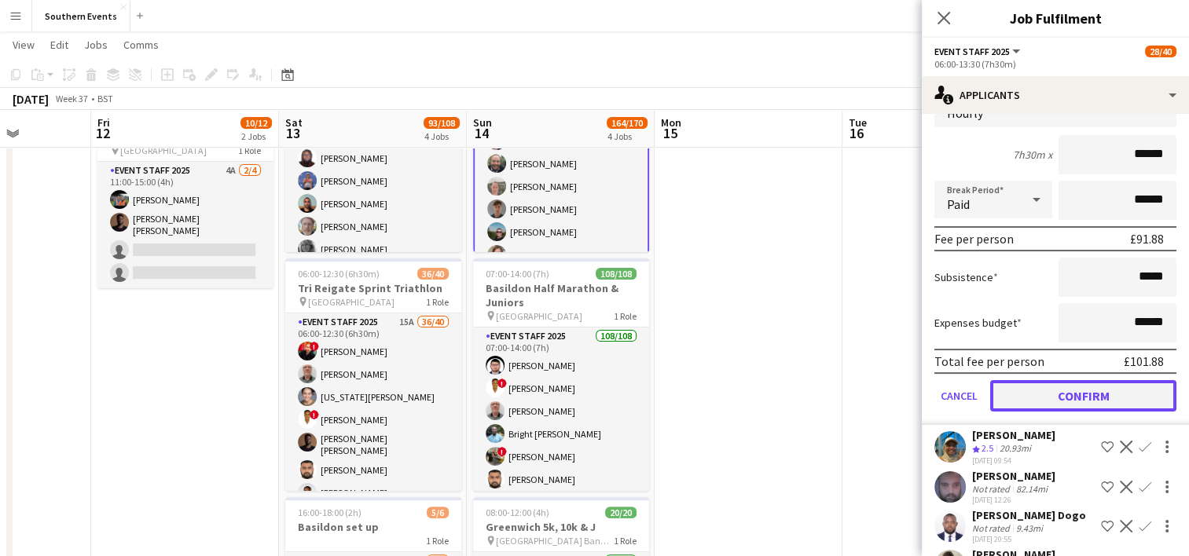
click at [1061, 394] on button "Confirm" at bounding box center [1083, 395] width 186 height 31
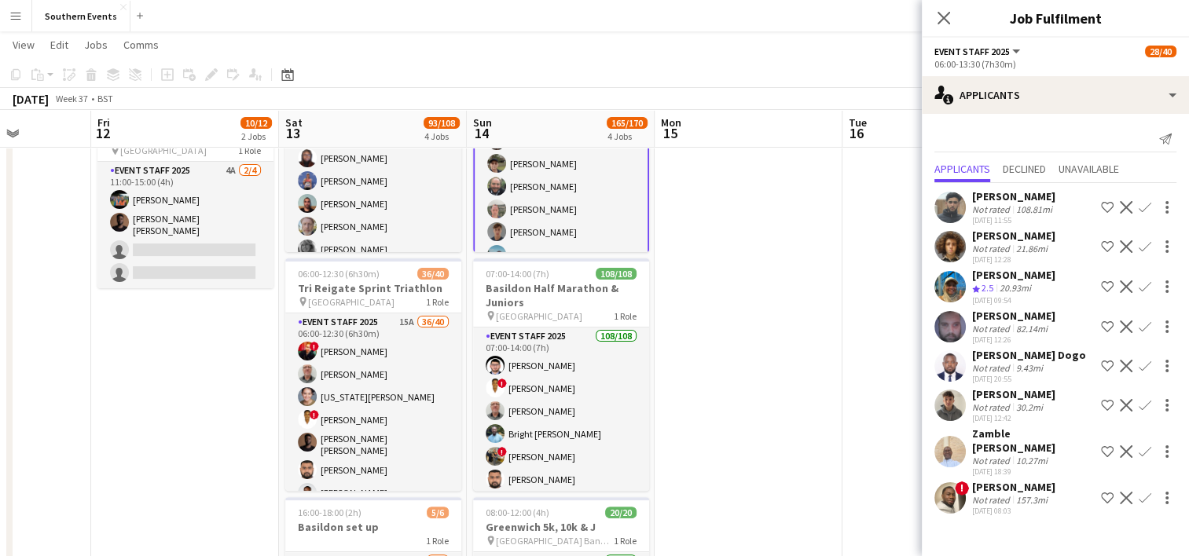
scroll to position [0, 0]
click at [941, 405] on app-user-avatar at bounding box center [949, 405] width 31 height 31
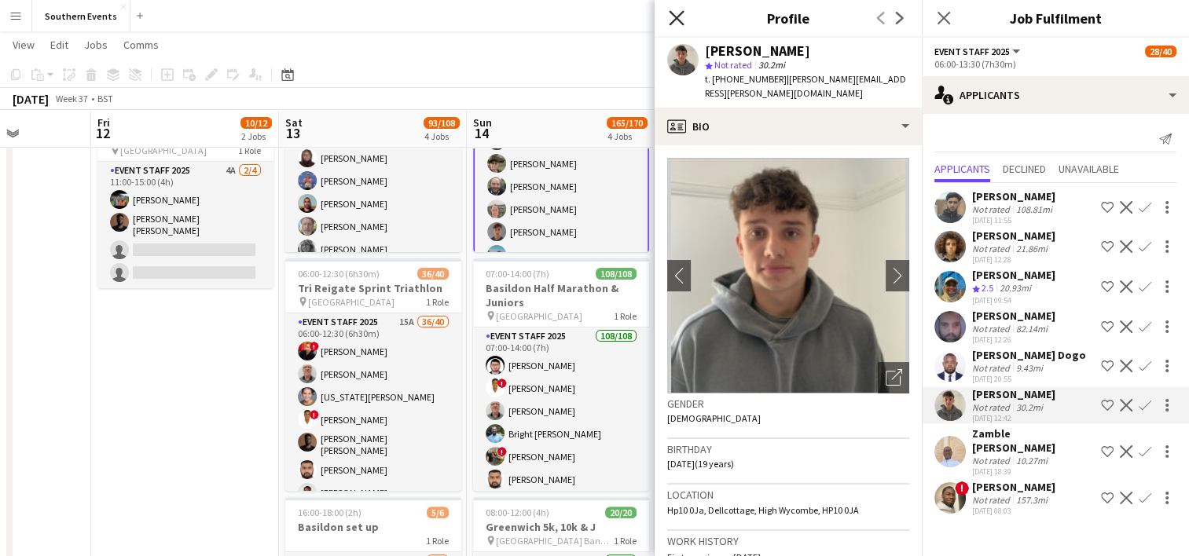
click at [674, 14] on icon "Close pop-in" at bounding box center [676, 17] width 15 height 15
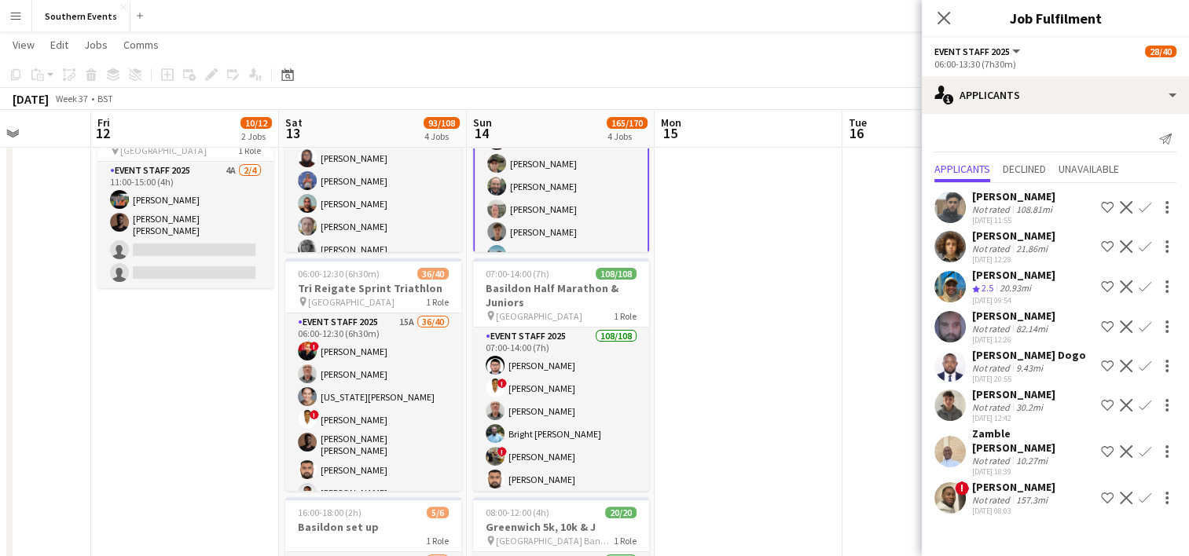
click at [1141, 406] on app-icon "Confirm" at bounding box center [1145, 405] width 13 height 13
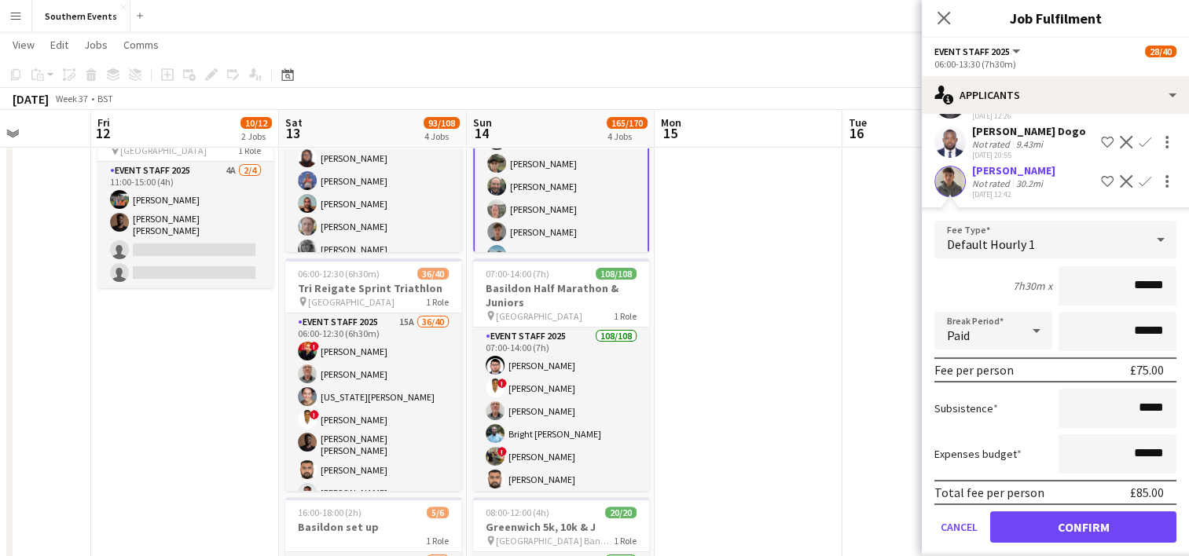
scroll to position [236, 0]
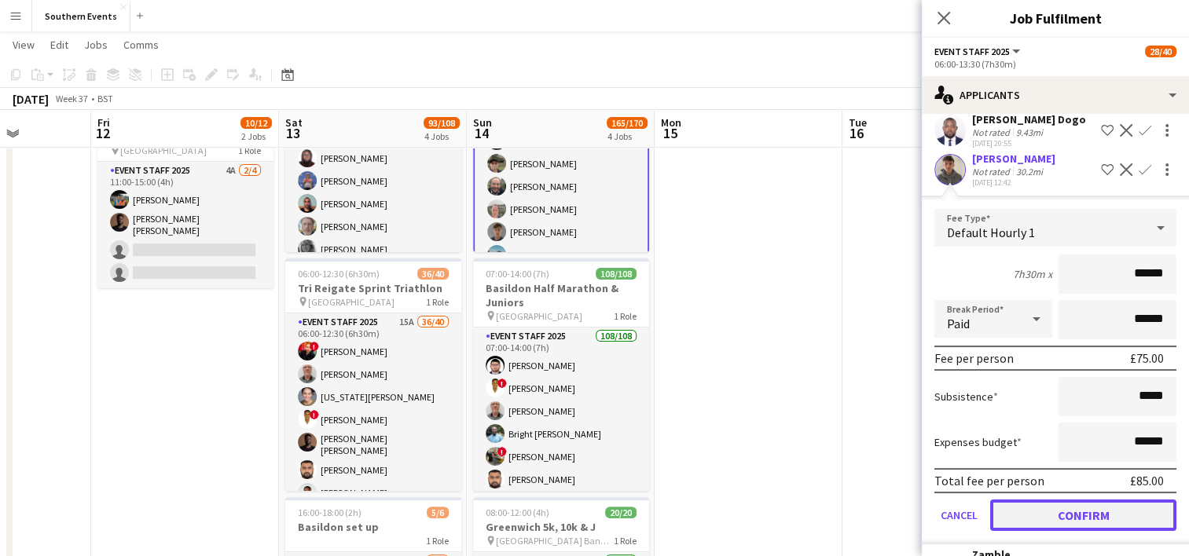
click at [1055, 509] on button "Confirm" at bounding box center [1083, 515] width 186 height 31
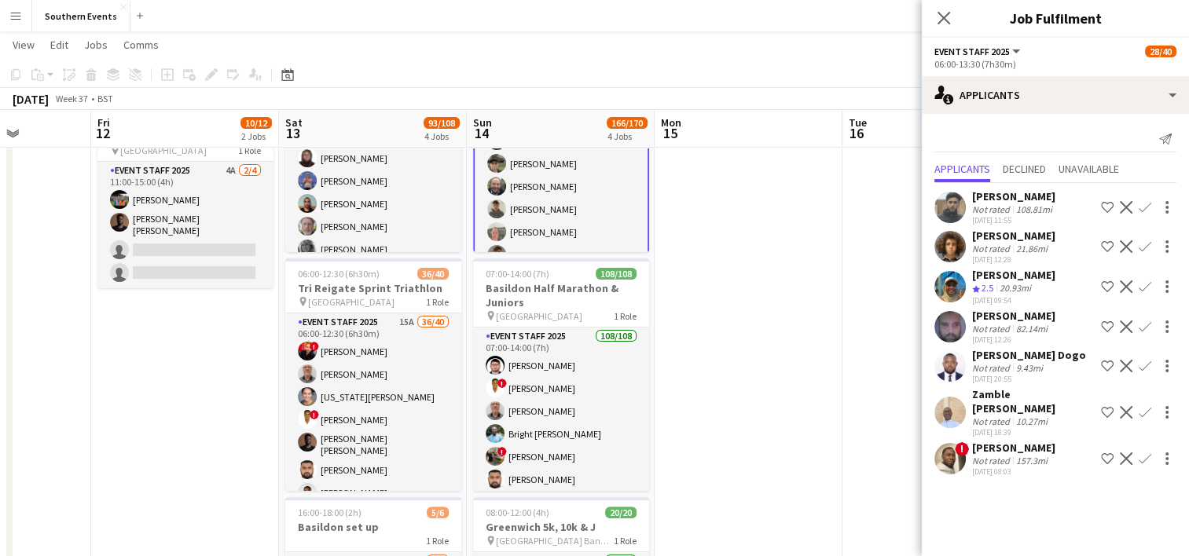
scroll to position [0, 0]
click at [820, 327] on app-date-cell at bounding box center [749, 312] width 188 height 901
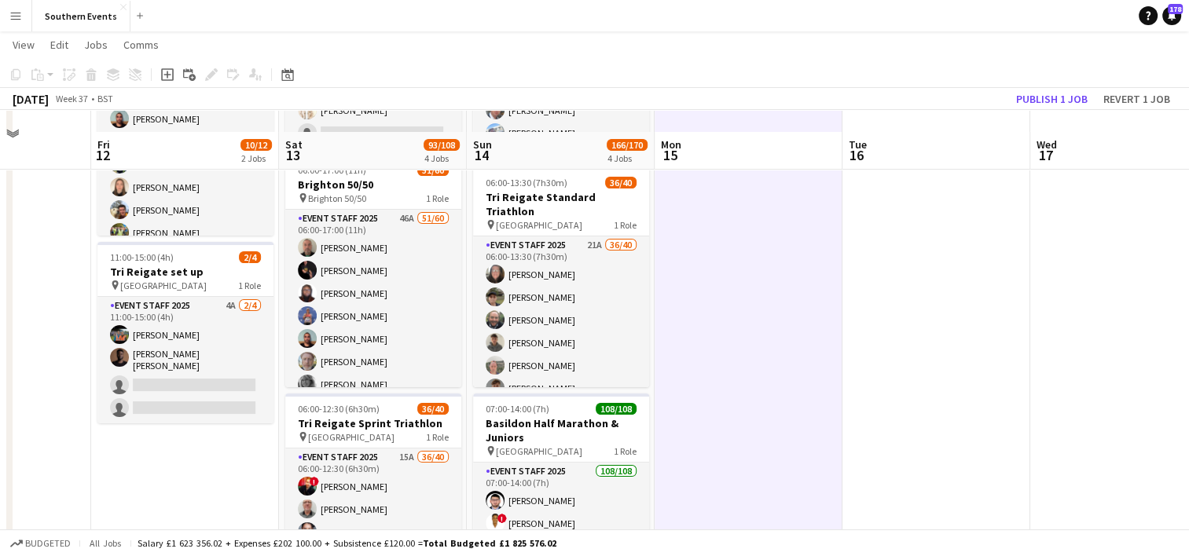
scroll to position [157, 0]
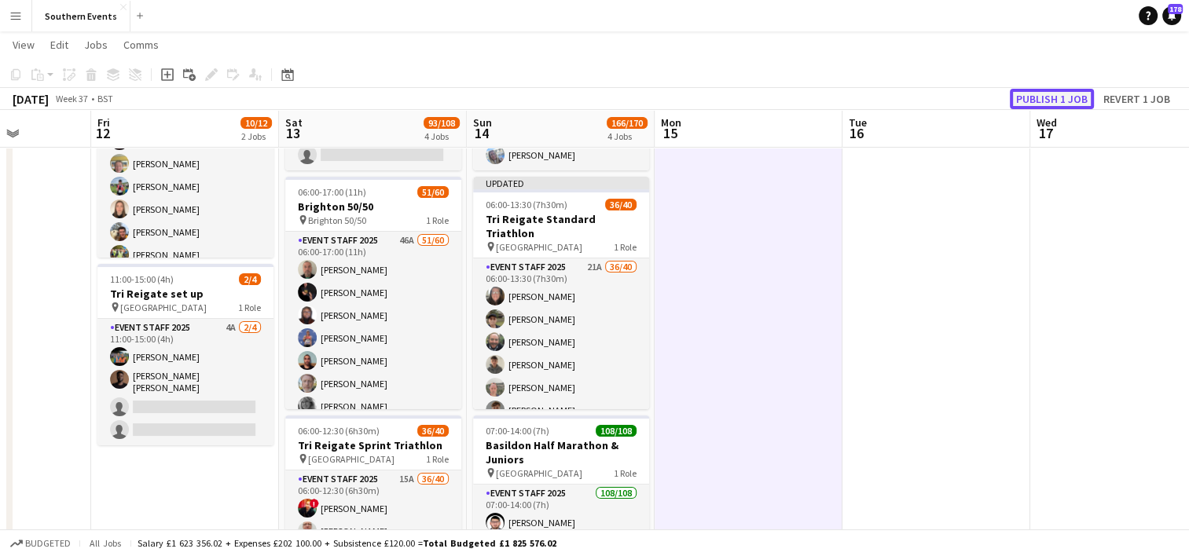
click at [1029, 95] on button "Publish 1 job" at bounding box center [1052, 99] width 84 height 20
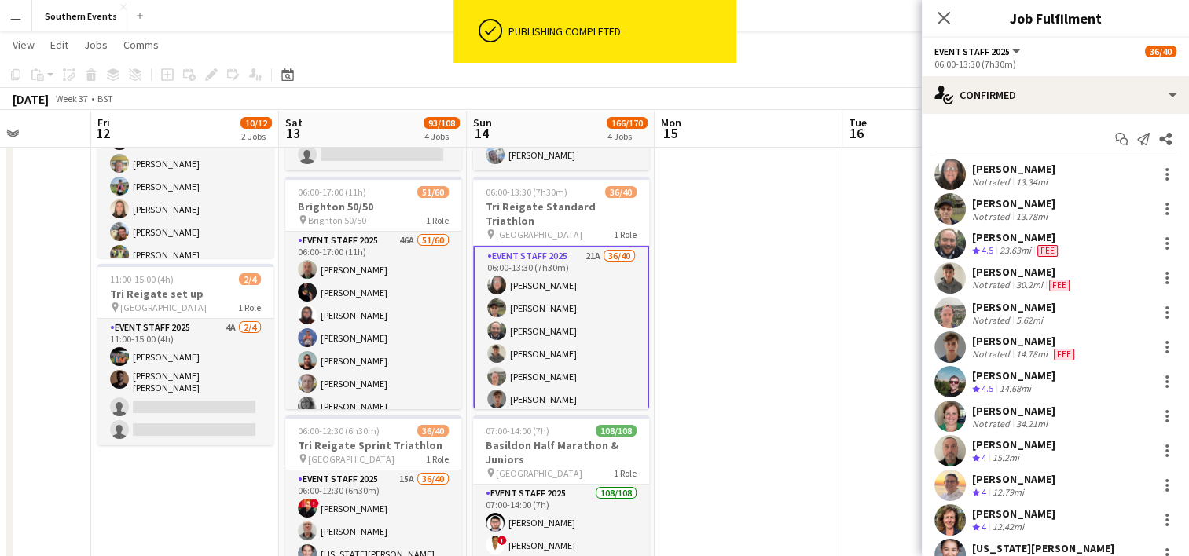
drag, startPoint x: 968, startPoint y: 168, endPoint x: 1062, endPoint y: 416, distance: 265.6
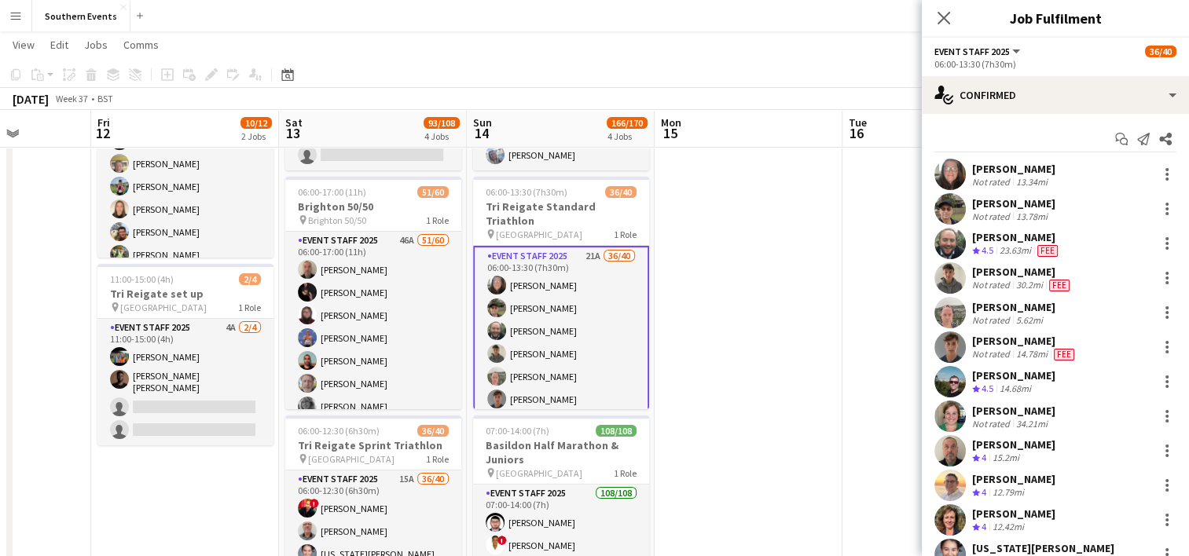
copy div "[PERSON_NAME] Not rated 13.34mi [PERSON_NAME] Not rated 13.78mi [PERSON_NAME] C…"
click at [706, 295] on app-date-cell at bounding box center [749, 469] width 188 height 901
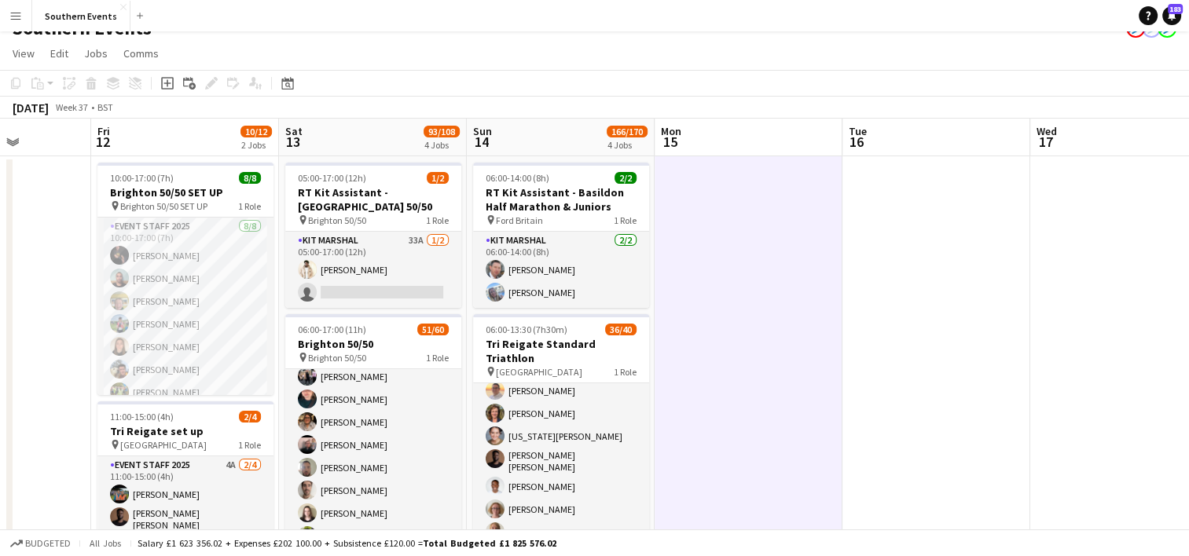
scroll to position [0, 0]
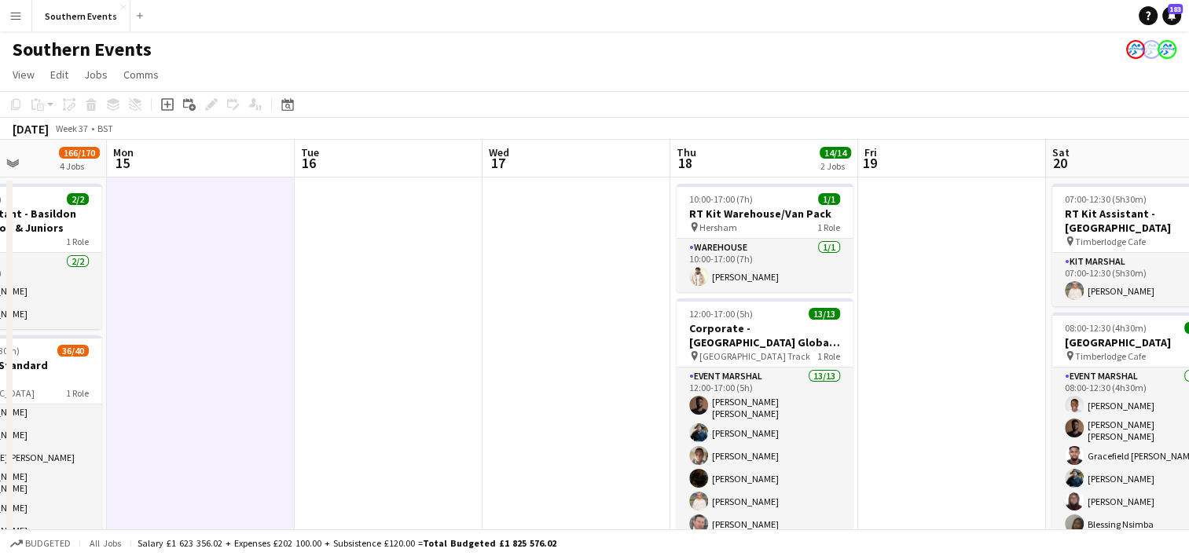
drag, startPoint x: 856, startPoint y: 350, endPoint x: 87, endPoint y: 365, distance: 768.6
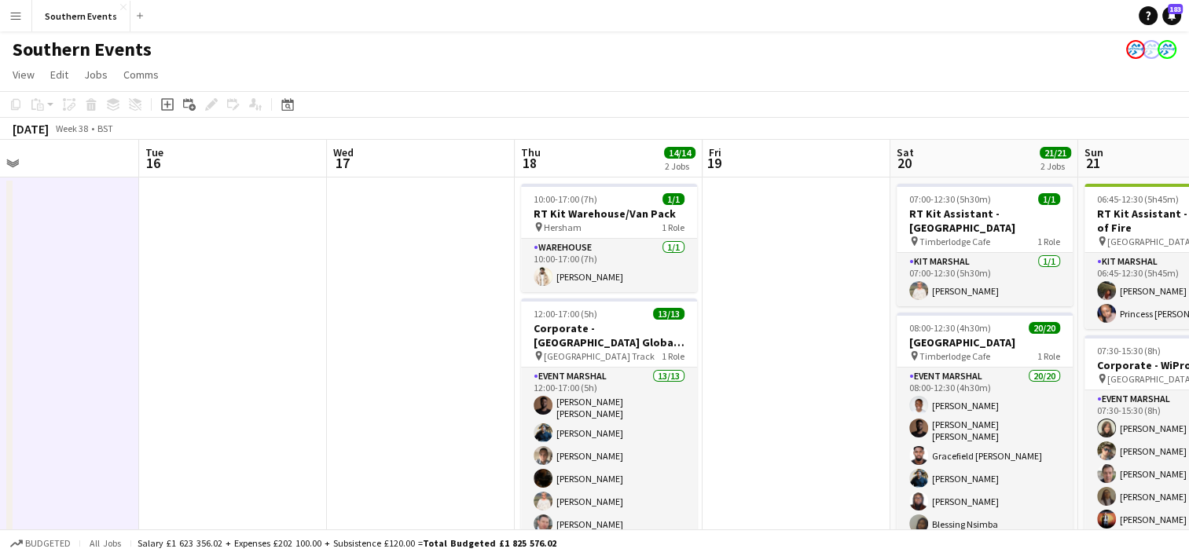
scroll to position [0, 541]
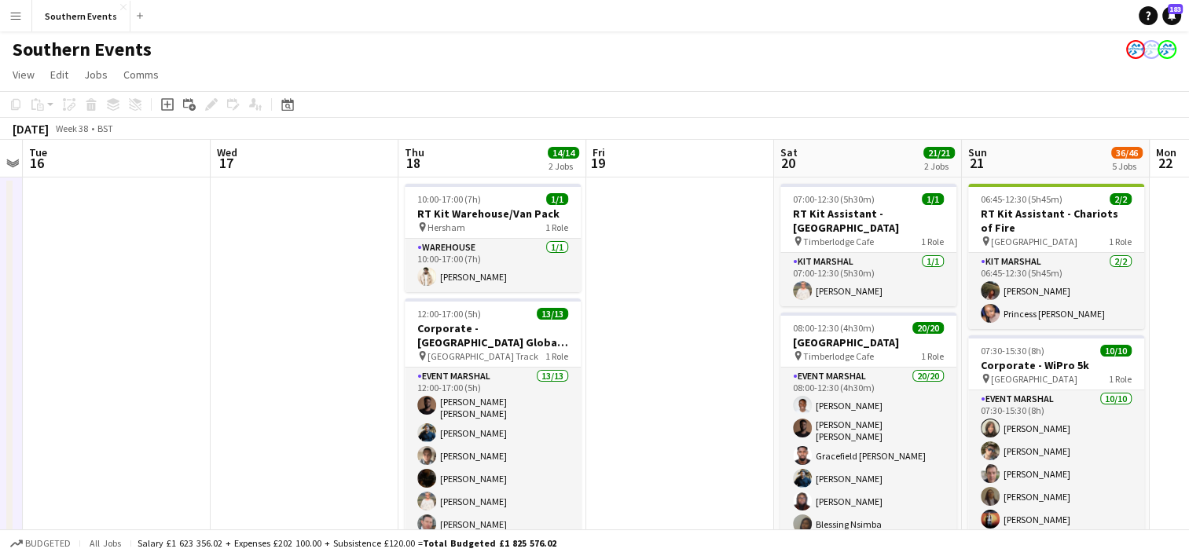
drag, startPoint x: 676, startPoint y: 308, endPoint x: 310, endPoint y: 323, distance: 366.5
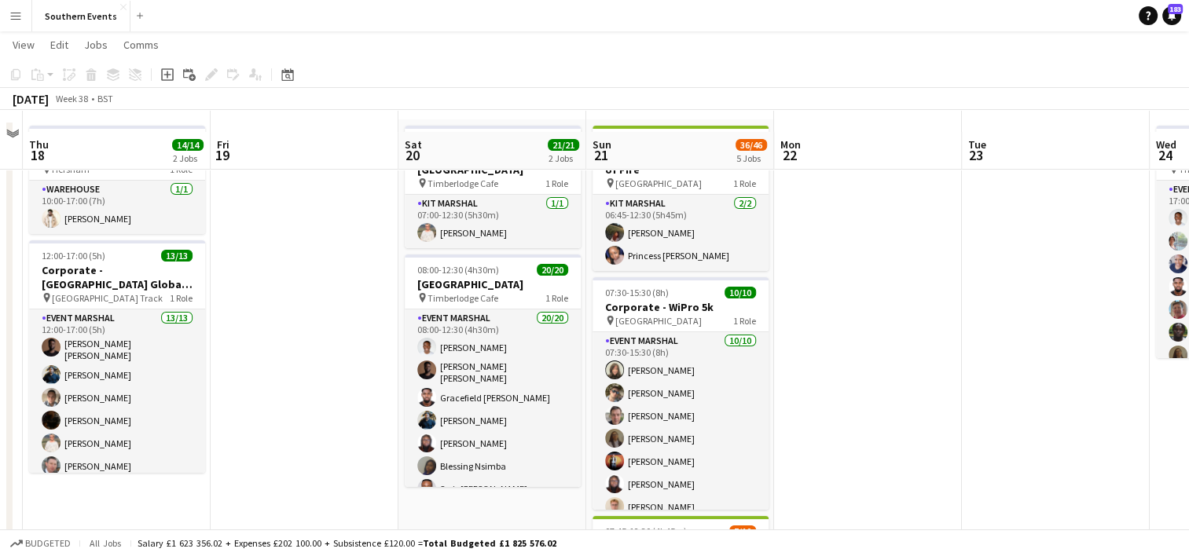
scroll to position [79, 0]
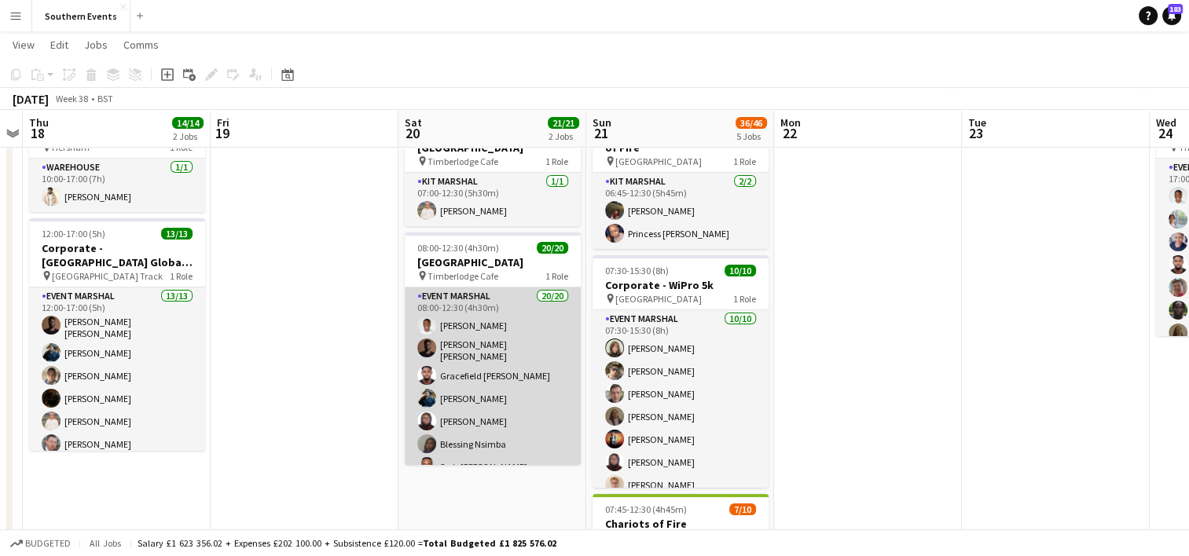
click at [500, 358] on app-card-role "Event Marshal 20/20 08:00-12:30 (4h30m) [PERSON_NAME] [PERSON_NAME] [PERSON_NAM…" at bounding box center [493, 533] width 176 height 491
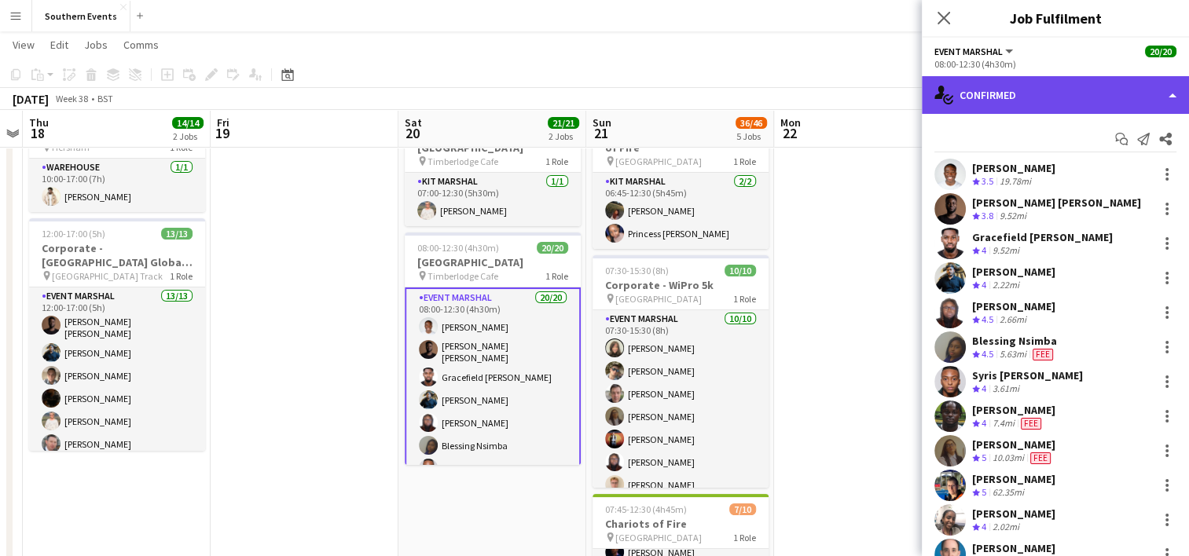
click at [1047, 101] on div "single-neutral-actions-check-2 Confirmed" at bounding box center [1055, 95] width 267 height 38
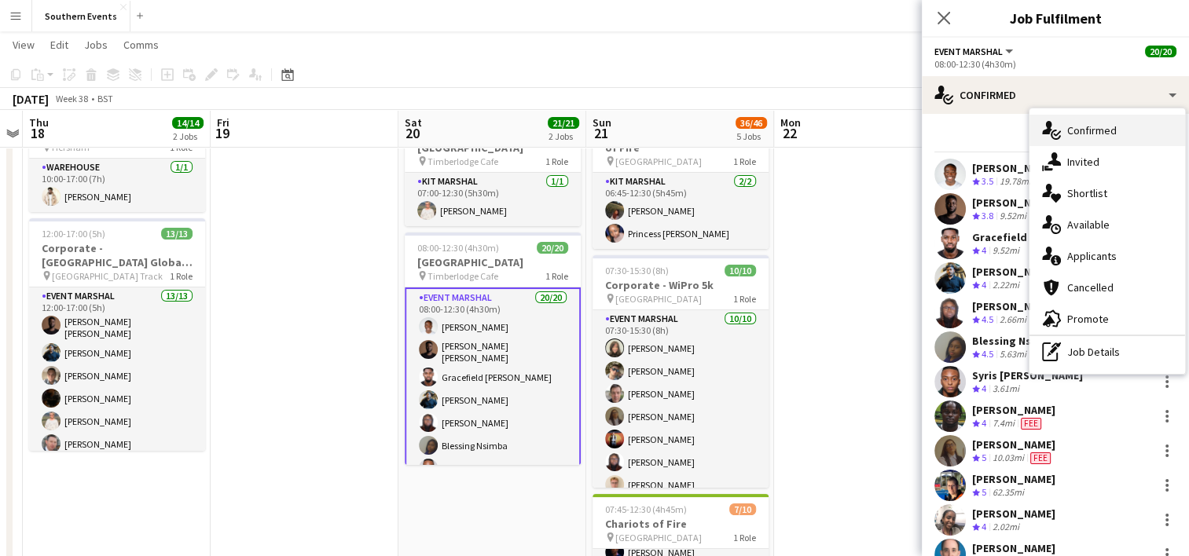
click at [1099, 131] on span "Confirmed" at bounding box center [1092, 130] width 50 height 14
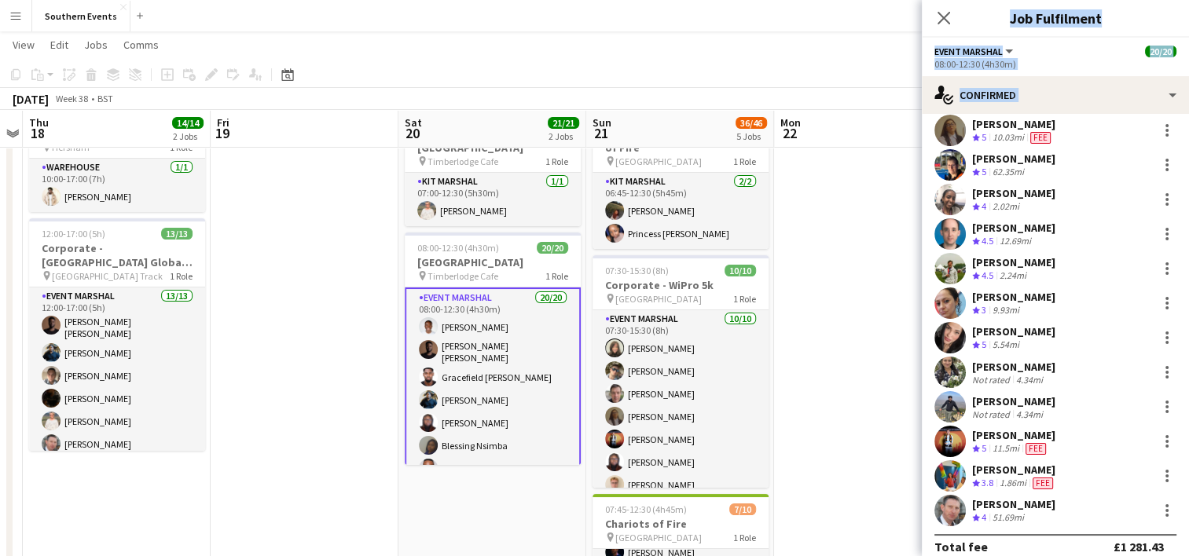
scroll to position [336, 0]
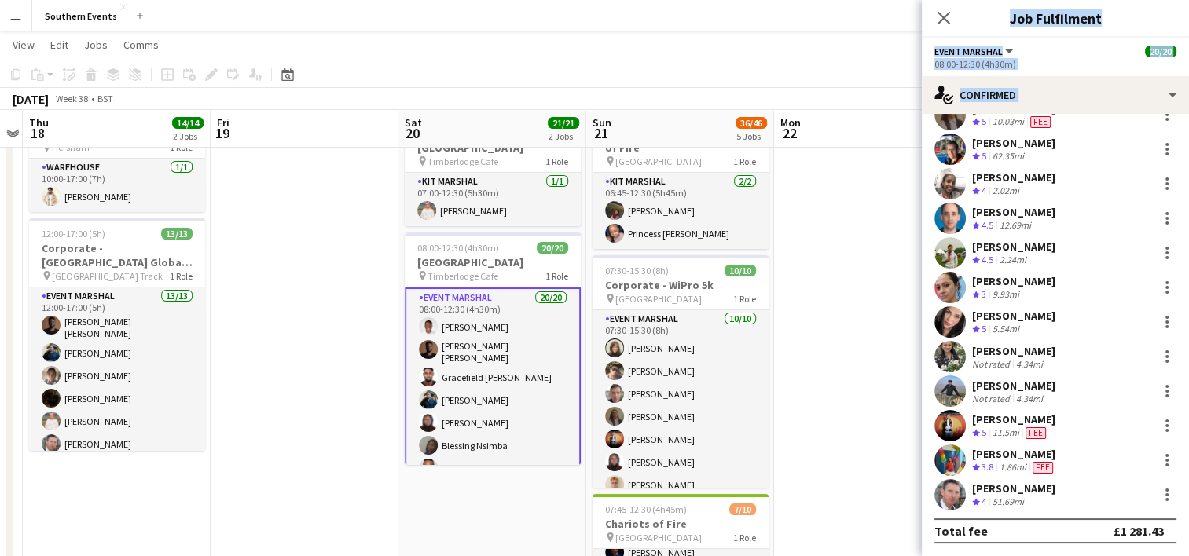
drag, startPoint x: 970, startPoint y: 167, endPoint x: 1061, endPoint y: 486, distance: 330.8
click at [1061, 486] on div "[PERSON_NAME] Crew rating 3.5 19.78mi [PERSON_NAME] [PERSON_NAME] Crew rating 3…" at bounding box center [1055, 166] width 267 height 688
copy div "[PERSON_NAME] Crew rating 3.5 19.78mi [PERSON_NAME] [PERSON_NAME] Crew rating 3…"
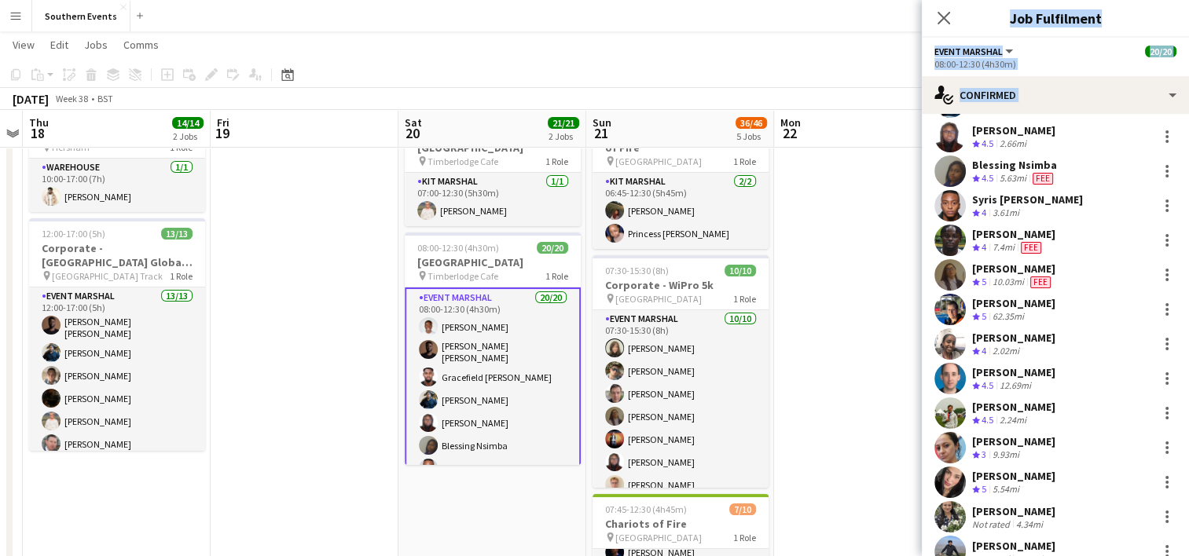
scroll to position [179, 0]
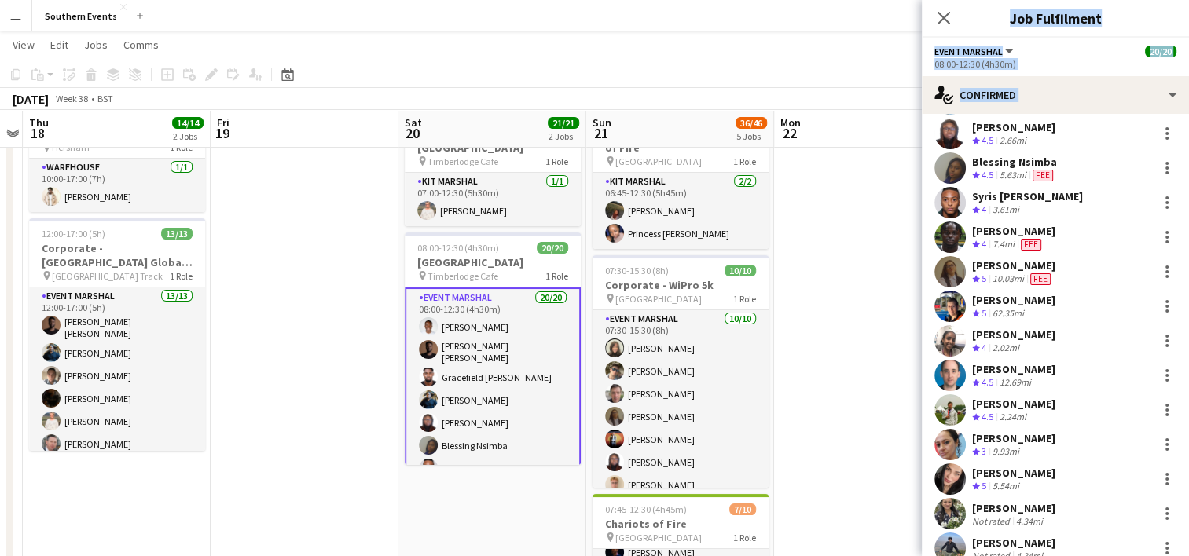
click at [1095, 303] on div "[PERSON_NAME] Crew rating 5 62.35mi" at bounding box center [1055, 306] width 267 height 31
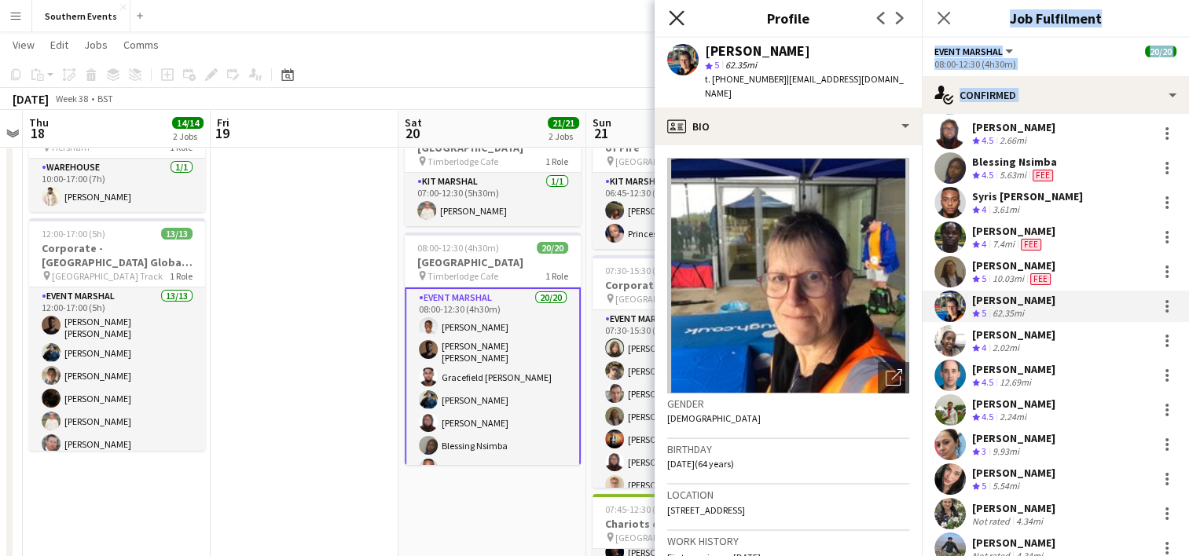
click at [672, 21] on icon at bounding box center [676, 17] width 15 height 15
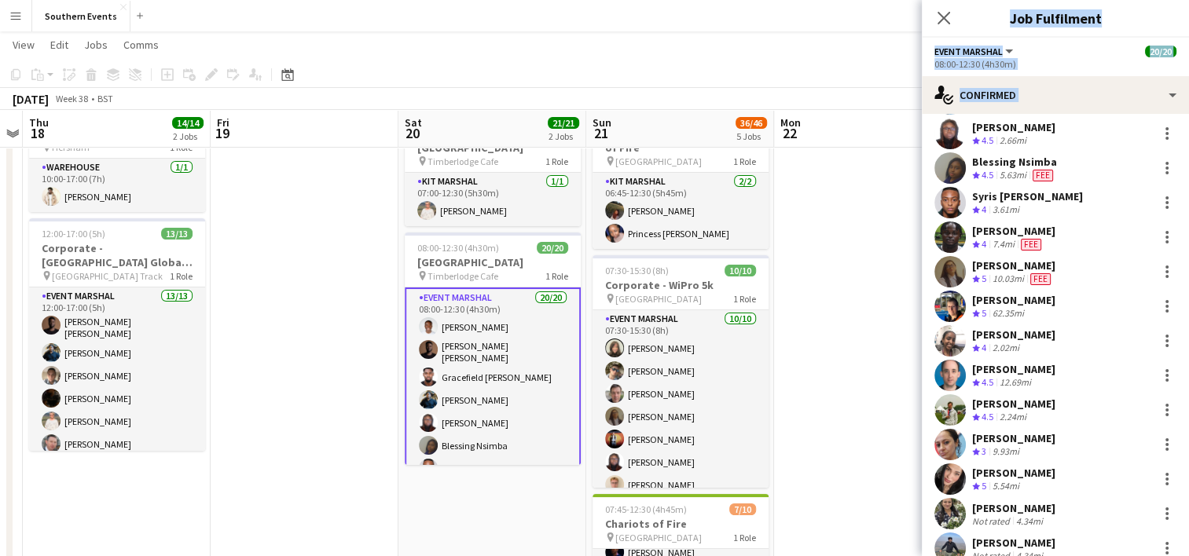
click at [965, 259] on div at bounding box center [949, 271] width 31 height 31
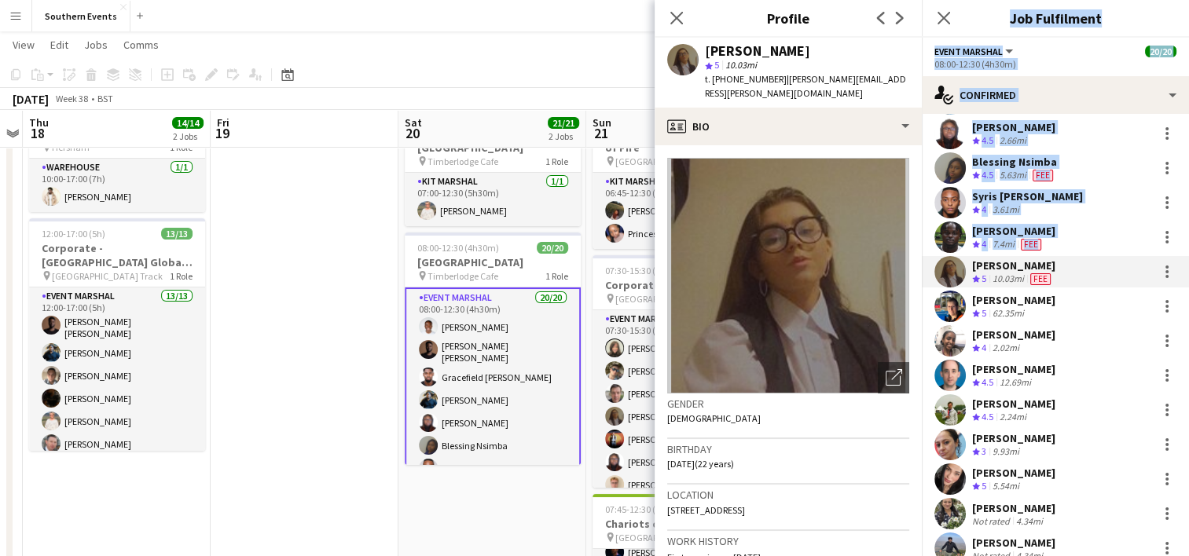
scroll to position [336, 0]
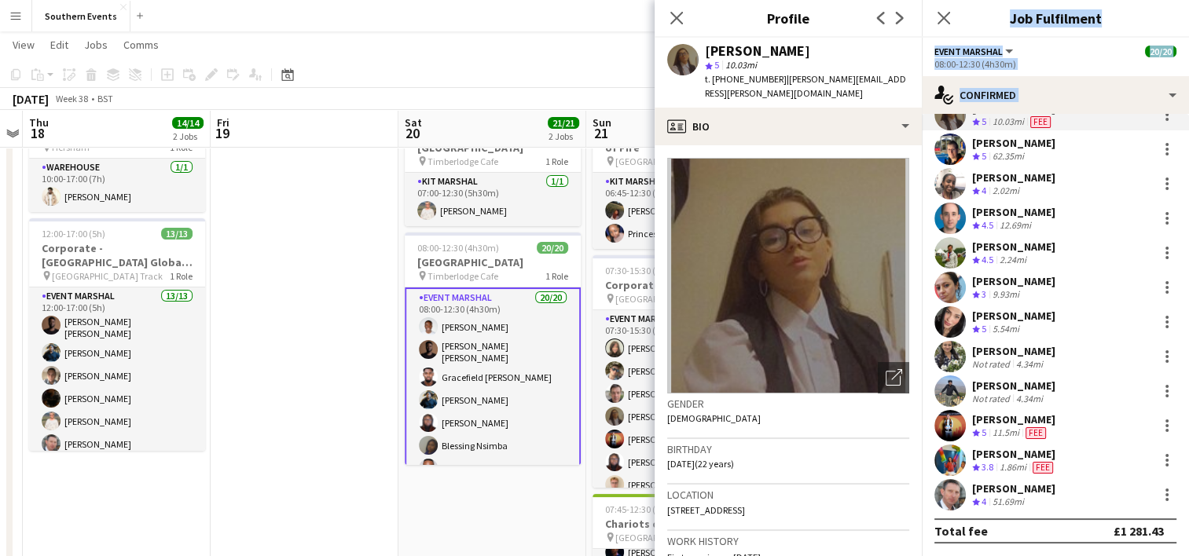
drag, startPoint x: 970, startPoint y: 261, endPoint x: 1060, endPoint y: 485, distance: 241.2
click at [1060, 485] on div "[PERSON_NAME] Crew rating 3.5 19.78mi [PERSON_NAME] [PERSON_NAME] Crew rating 3…" at bounding box center [1055, 166] width 267 height 688
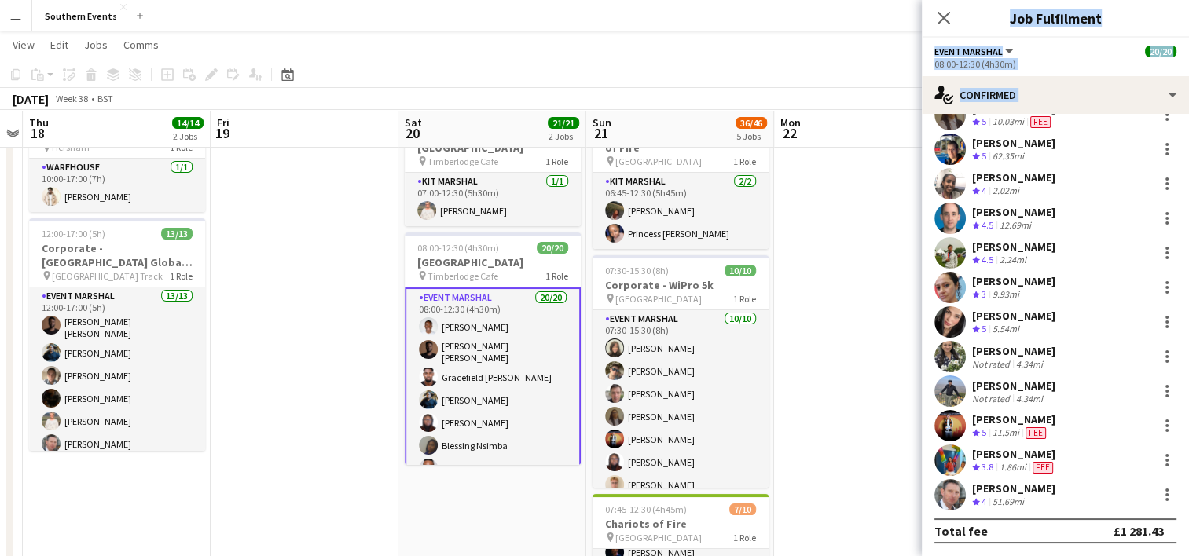
copy div "[PERSON_NAME] Crew rating 5 10.03mi Fee [PERSON_NAME] Crew rating 5 62.35mi [PE…"
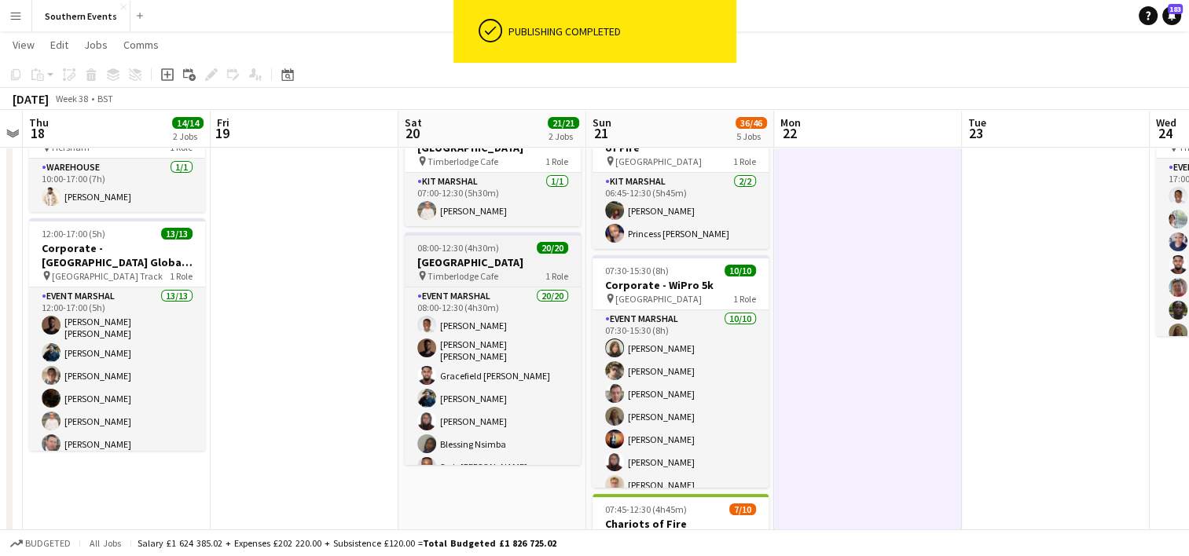
click at [501, 260] on h3 "[GEOGRAPHIC_DATA]" at bounding box center [493, 262] width 176 height 14
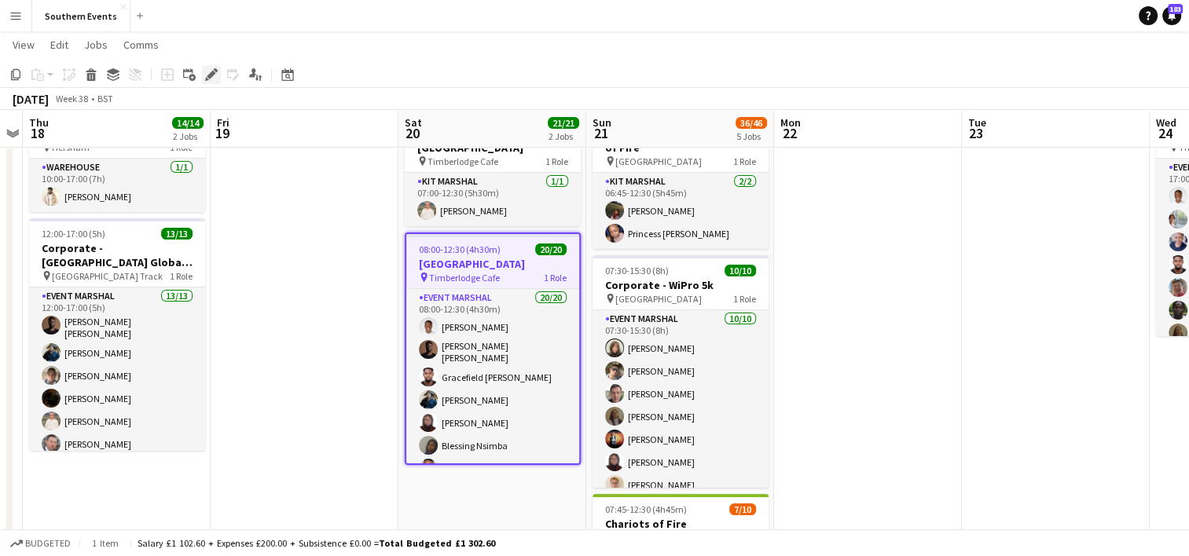
click at [210, 79] on icon "Edit" at bounding box center [211, 74] width 13 height 13
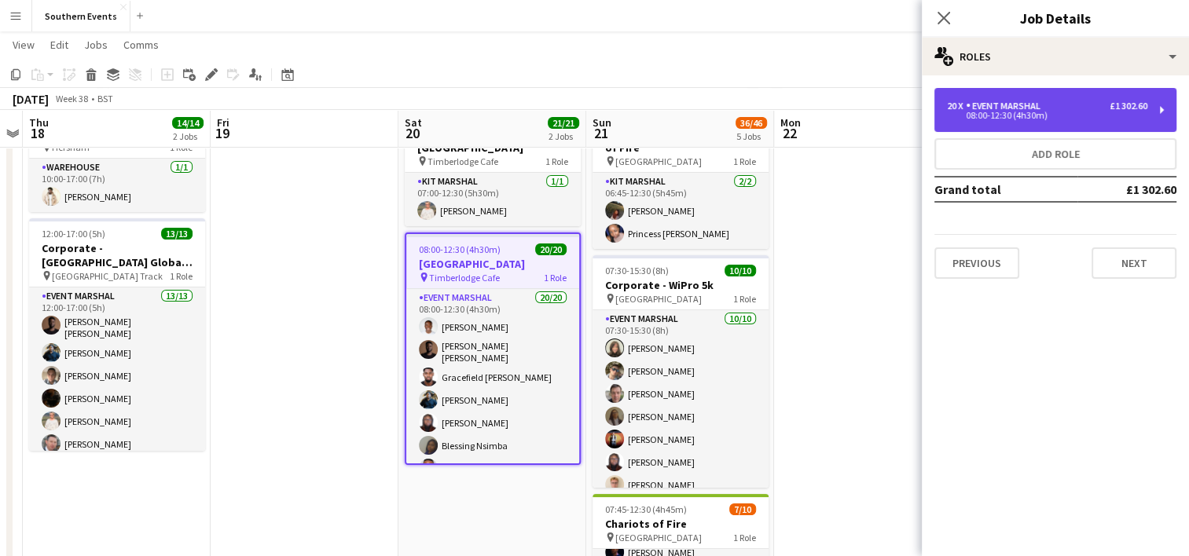
click at [1054, 123] on div "20 x Event Marshal £1 302.60 08:00-12:30 (4h30m)" at bounding box center [1055, 110] width 242 height 44
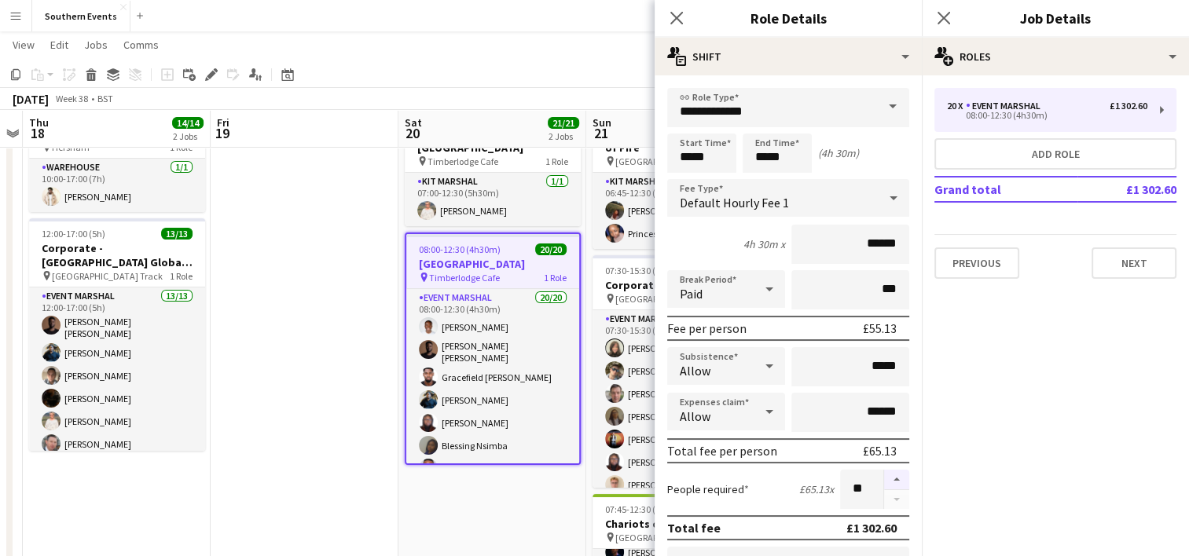
click at [884, 475] on button "button" at bounding box center [896, 480] width 25 height 20
type input "**"
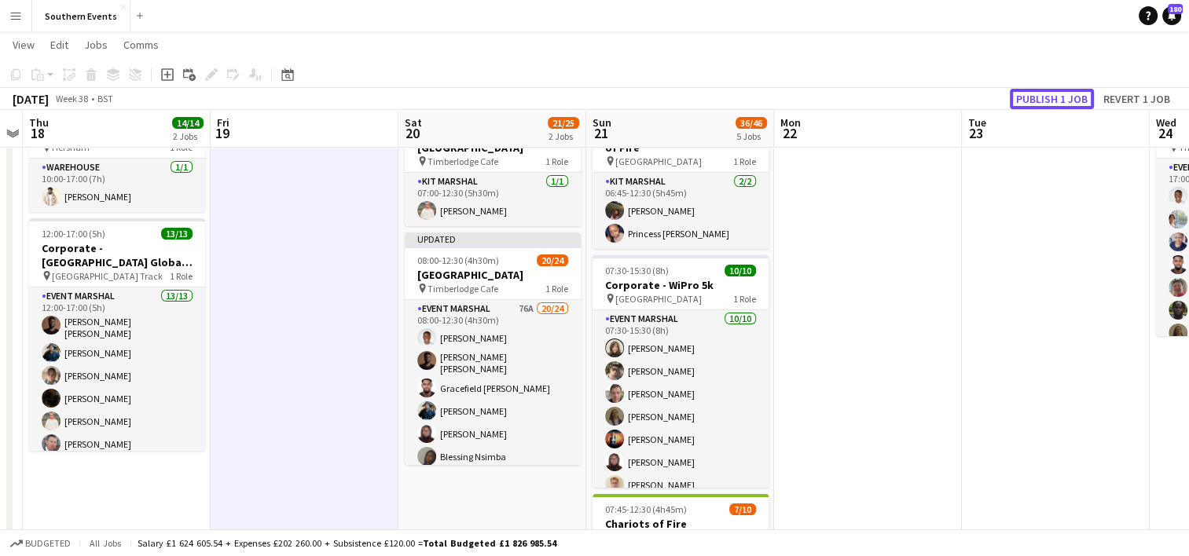
click at [1062, 97] on button "Publish 1 job" at bounding box center [1052, 99] width 84 height 20
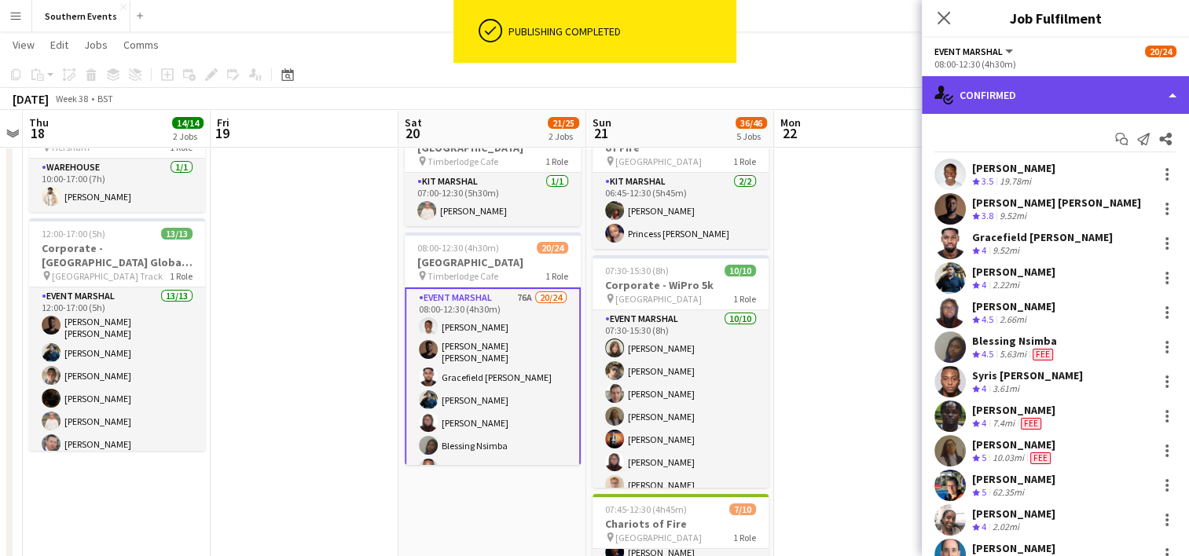
click at [981, 110] on div "single-neutral-actions-check-2 Confirmed" at bounding box center [1055, 95] width 267 height 38
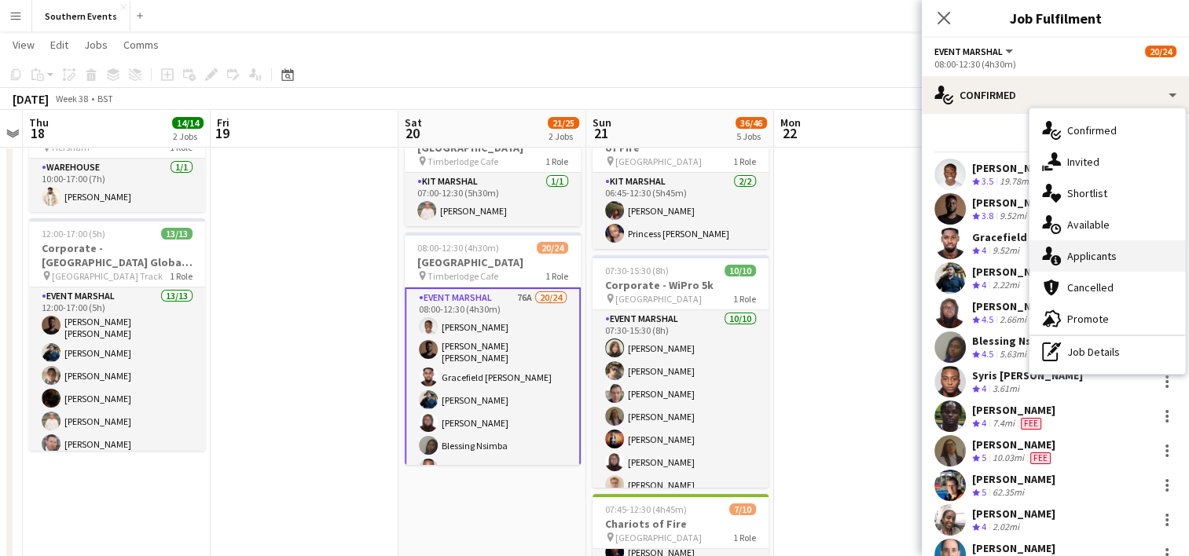
click at [1095, 264] on div "single-neutral-actions-information Applicants" at bounding box center [1107, 255] width 156 height 31
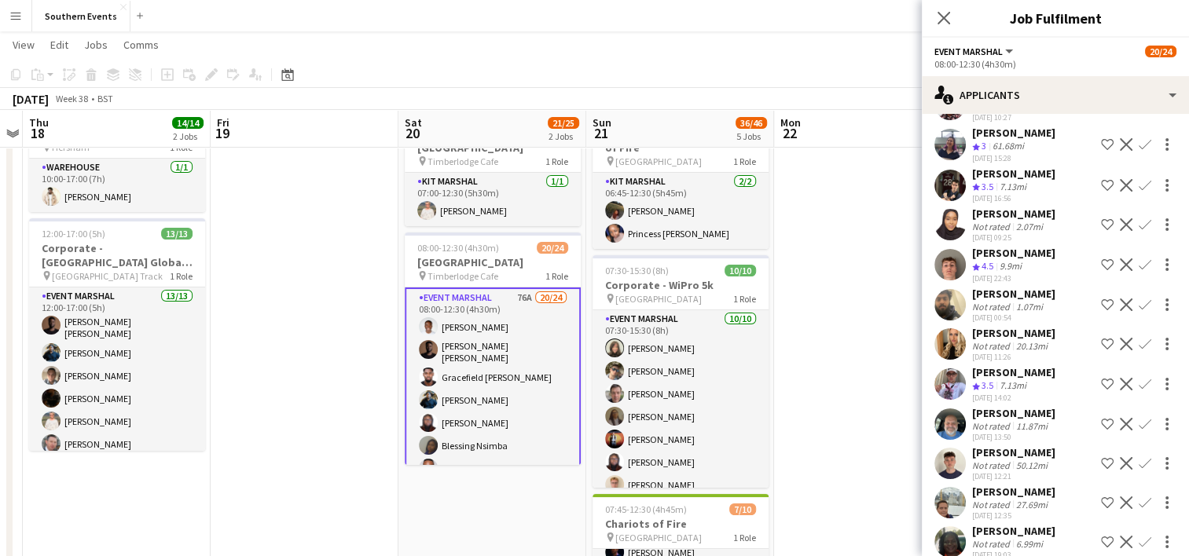
scroll to position [2514, 0]
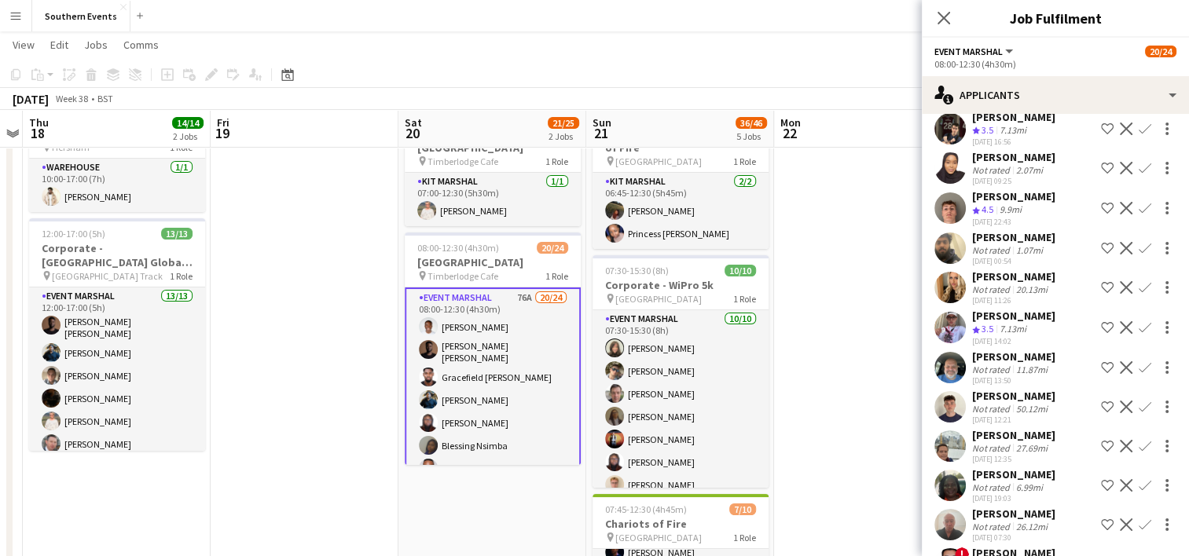
click at [1139, 215] on app-icon "Confirm" at bounding box center [1145, 208] width 13 height 13
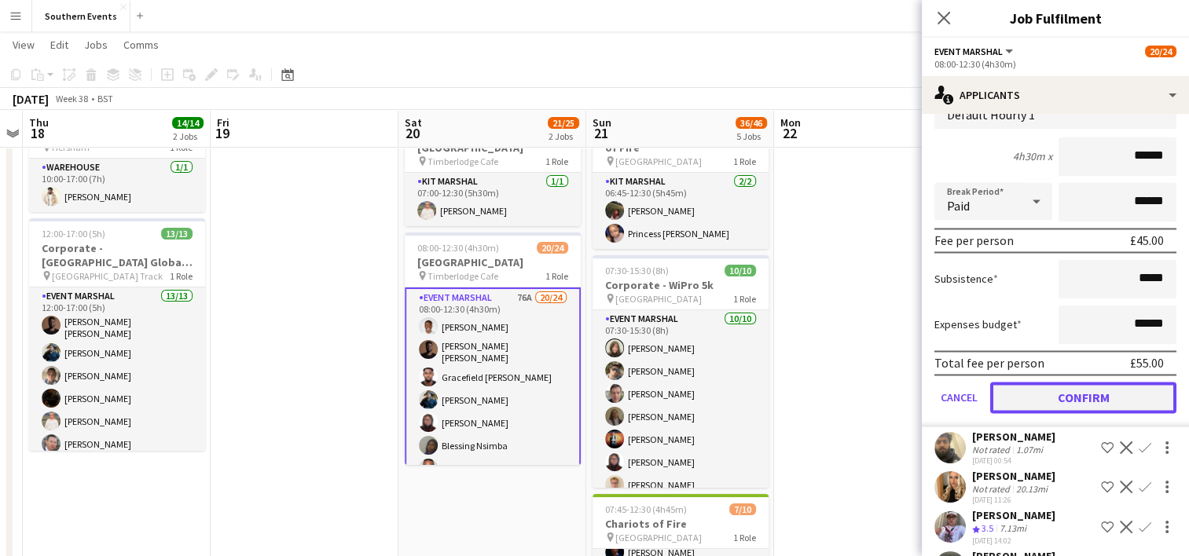
click at [1026, 413] on button "Confirm" at bounding box center [1083, 397] width 186 height 31
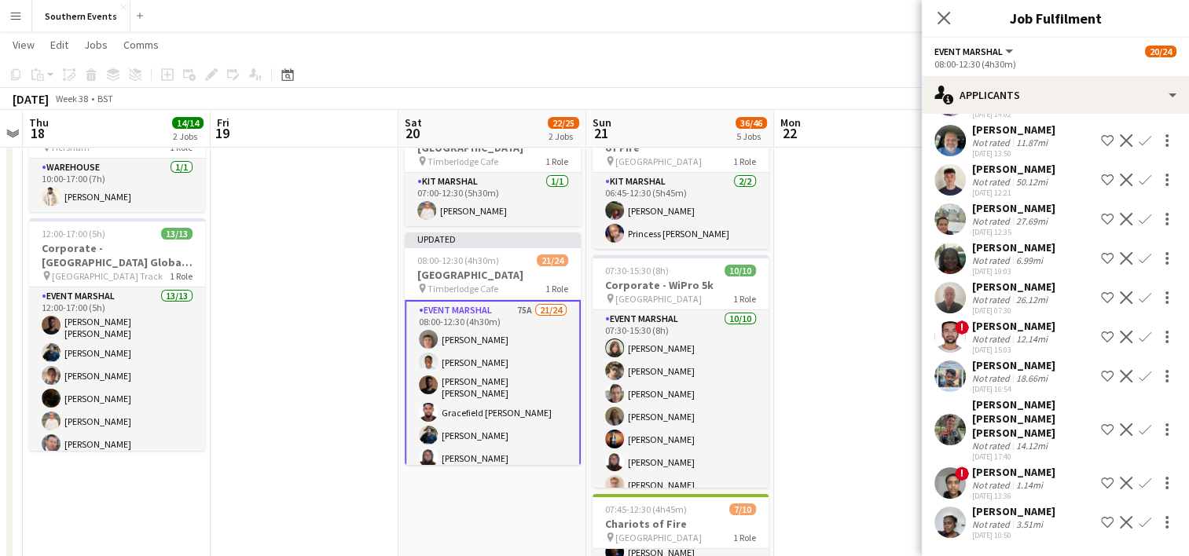
scroll to position [2640, 0]
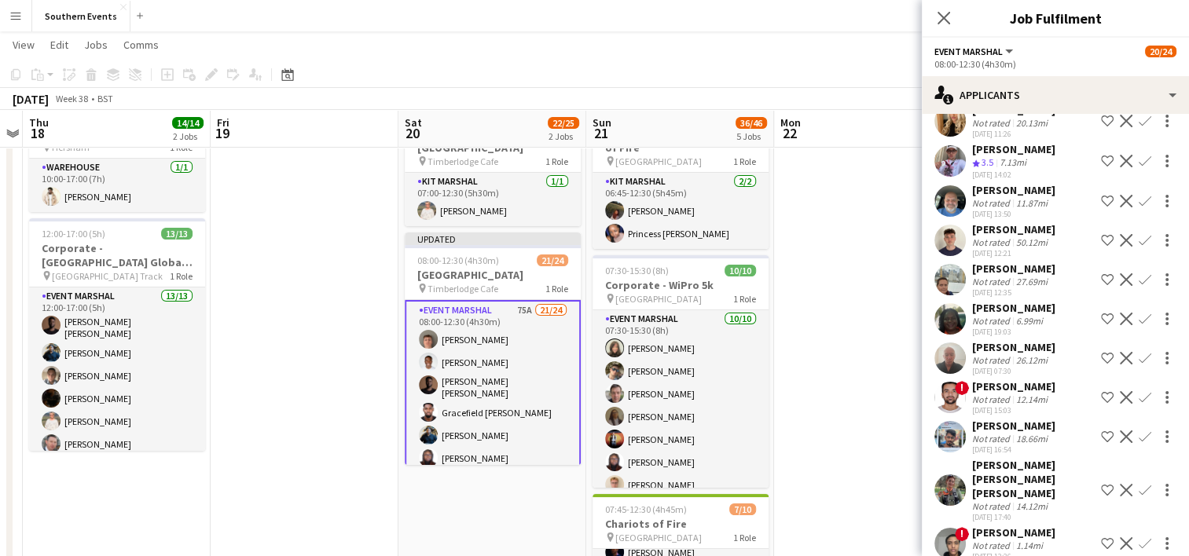
click at [1139, 167] on app-icon "Confirm" at bounding box center [1145, 161] width 13 height 13
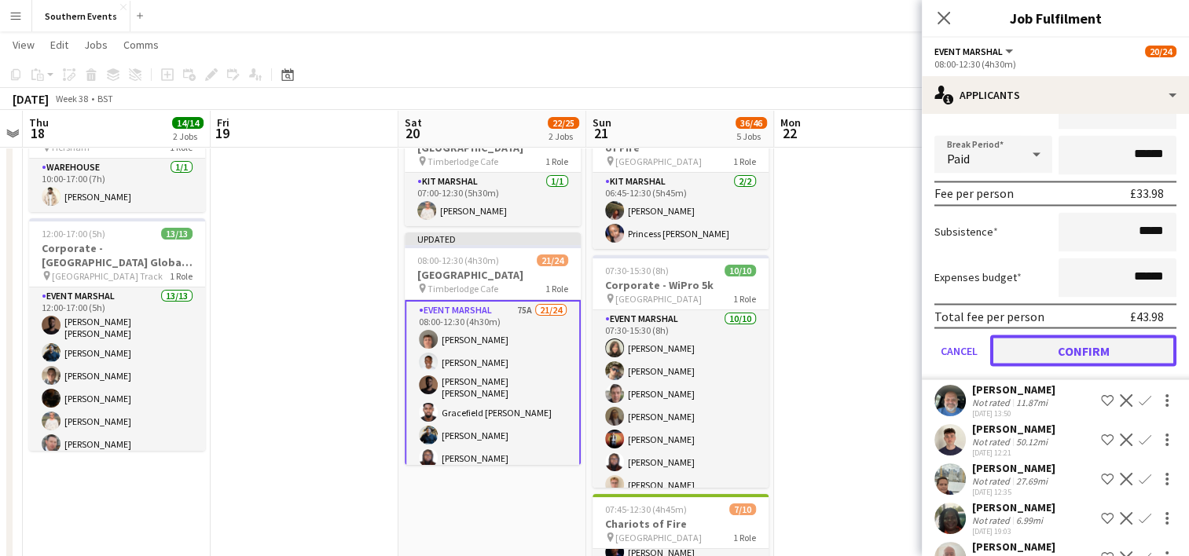
click at [1027, 366] on button "Confirm" at bounding box center [1083, 350] width 186 height 31
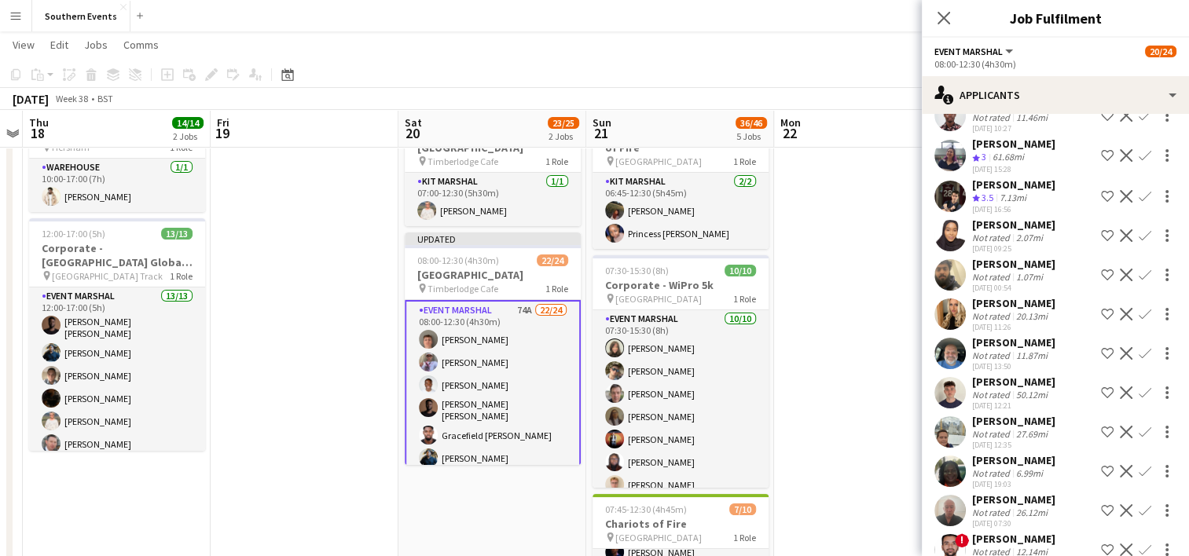
scroll to position [2443, 0]
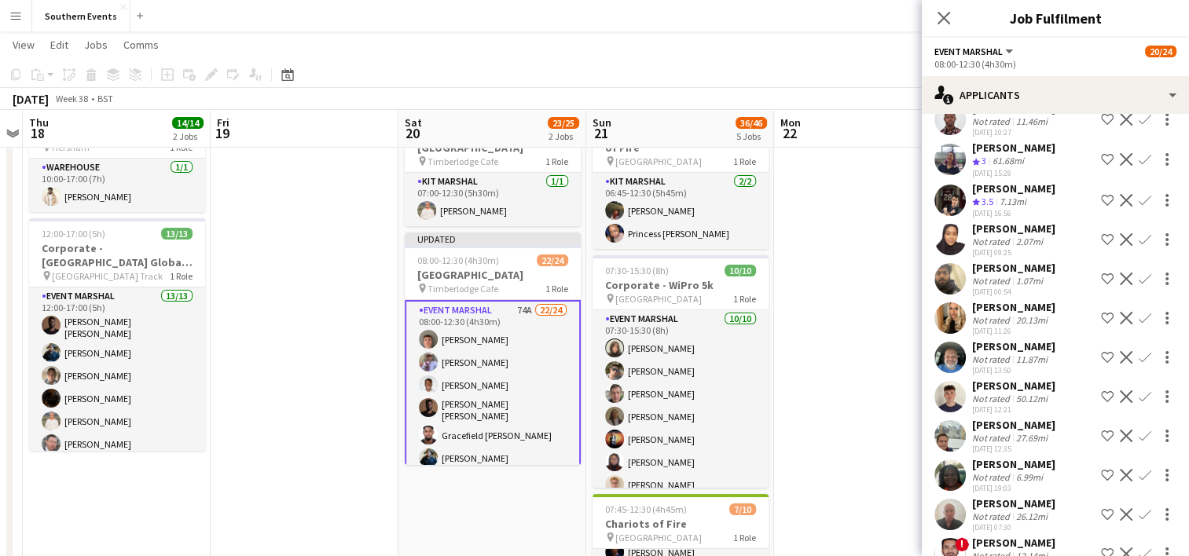
click at [1139, 207] on app-icon "Confirm" at bounding box center [1145, 200] width 13 height 13
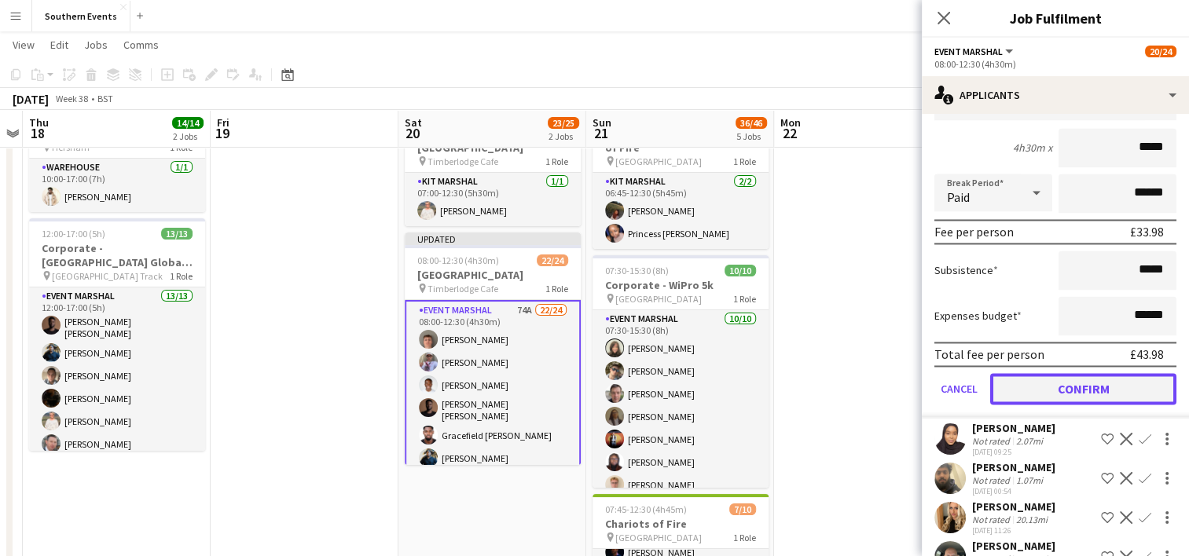
click at [1047, 405] on button "Confirm" at bounding box center [1083, 388] width 186 height 31
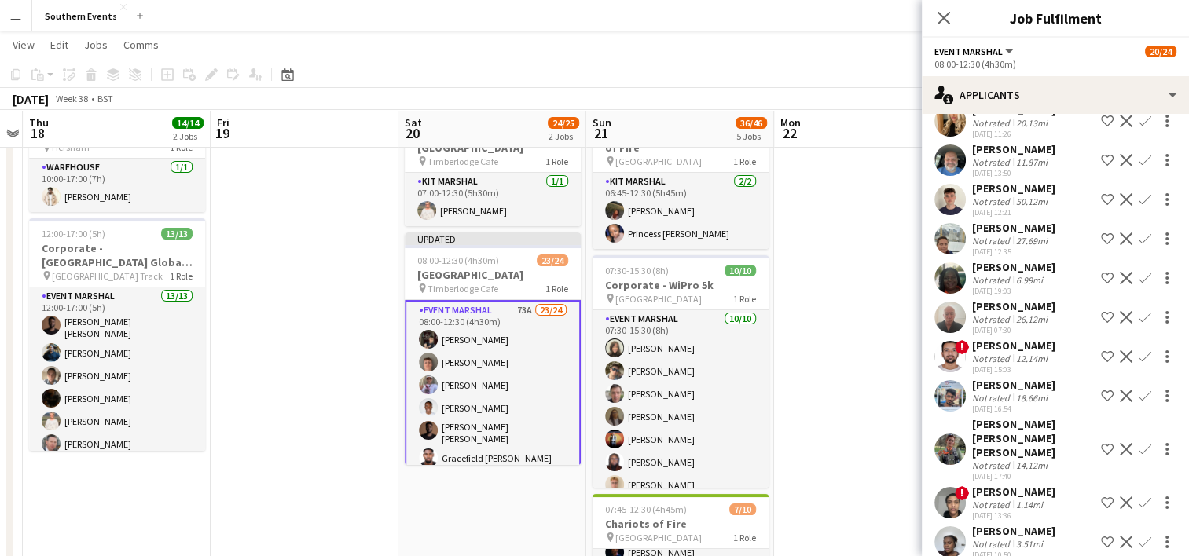
scroll to position [2206, 0]
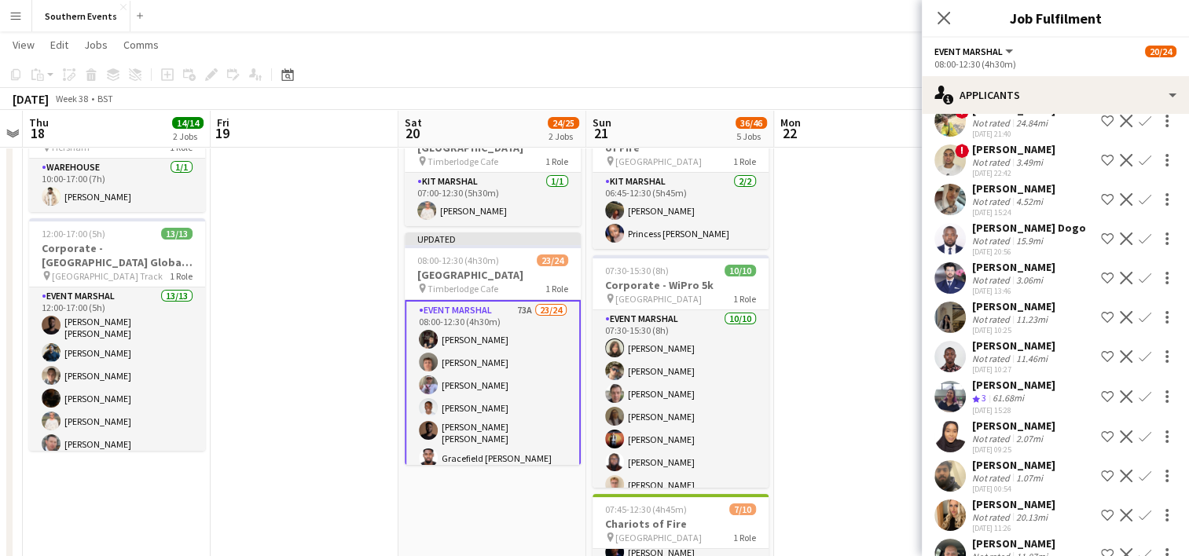
click at [1135, 406] on button "Confirm" at bounding box center [1144, 396] width 19 height 19
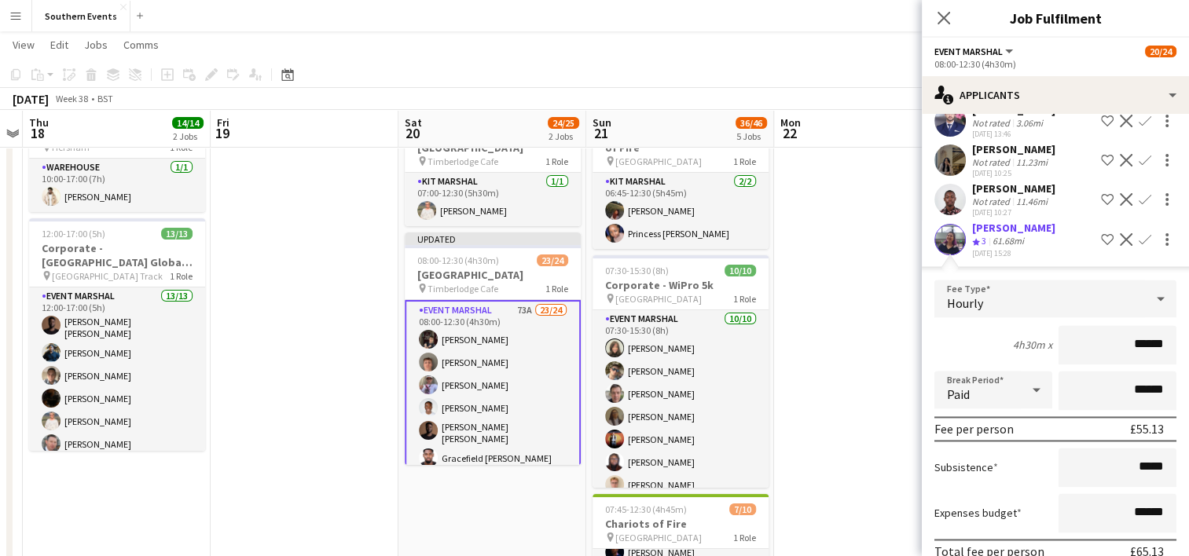
scroll to position [2520, 0]
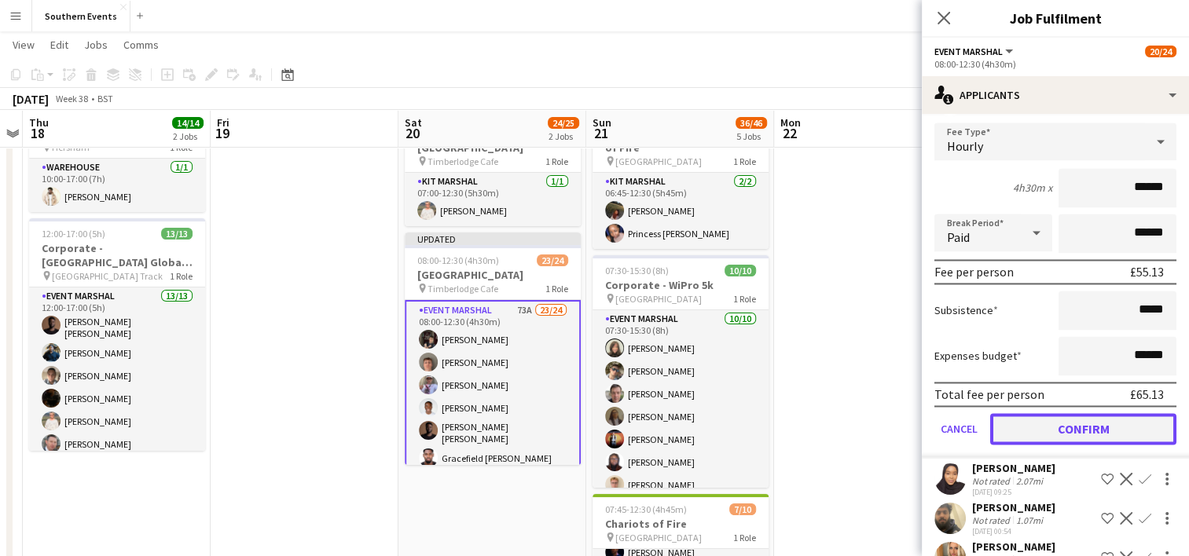
click at [1051, 445] on button "Confirm" at bounding box center [1083, 428] width 186 height 31
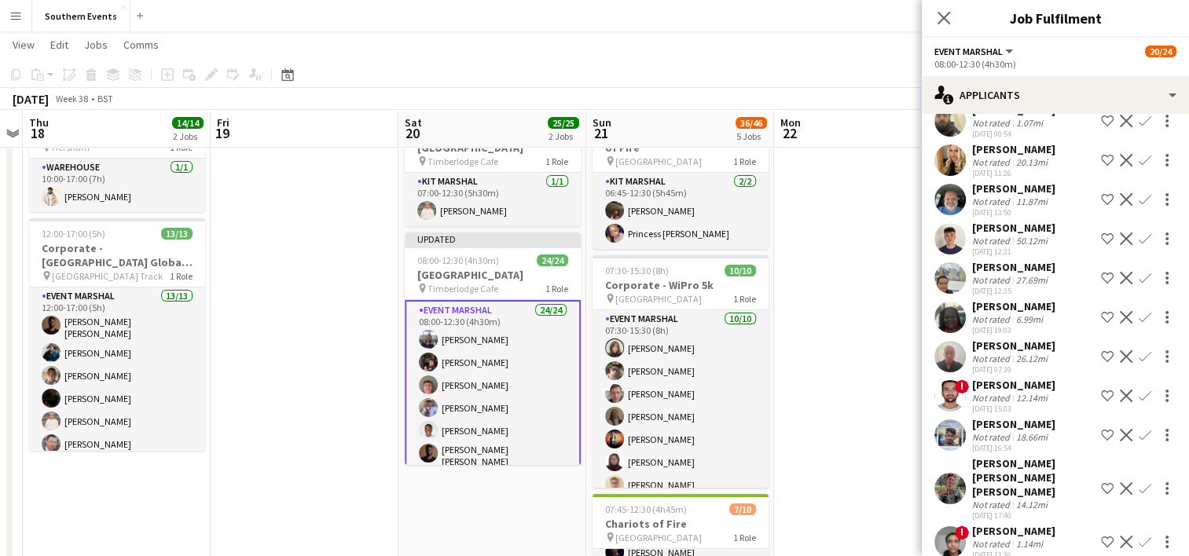
scroll to position [2125, 0]
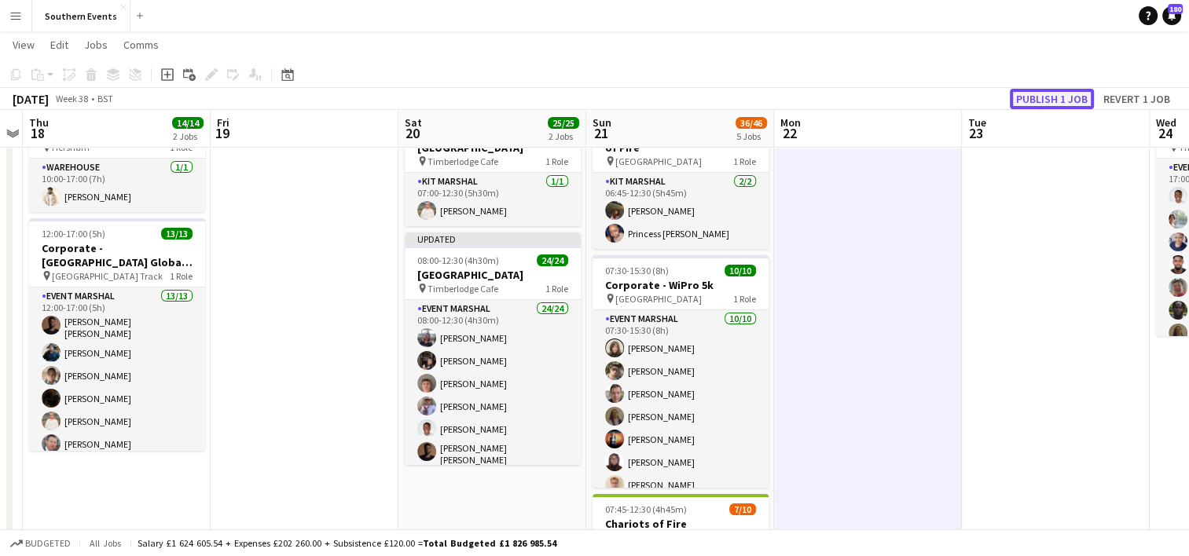
click at [1044, 94] on button "Publish 1 job" at bounding box center [1052, 99] width 84 height 20
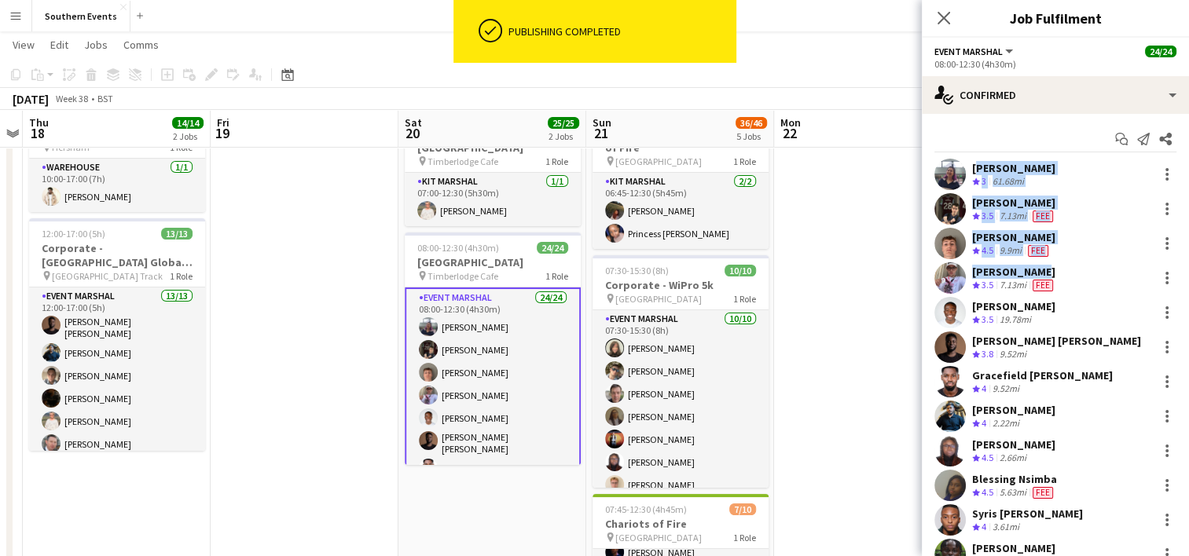
drag, startPoint x: 972, startPoint y: 163, endPoint x: 1059, endPoint y: 273, distance: 139.8
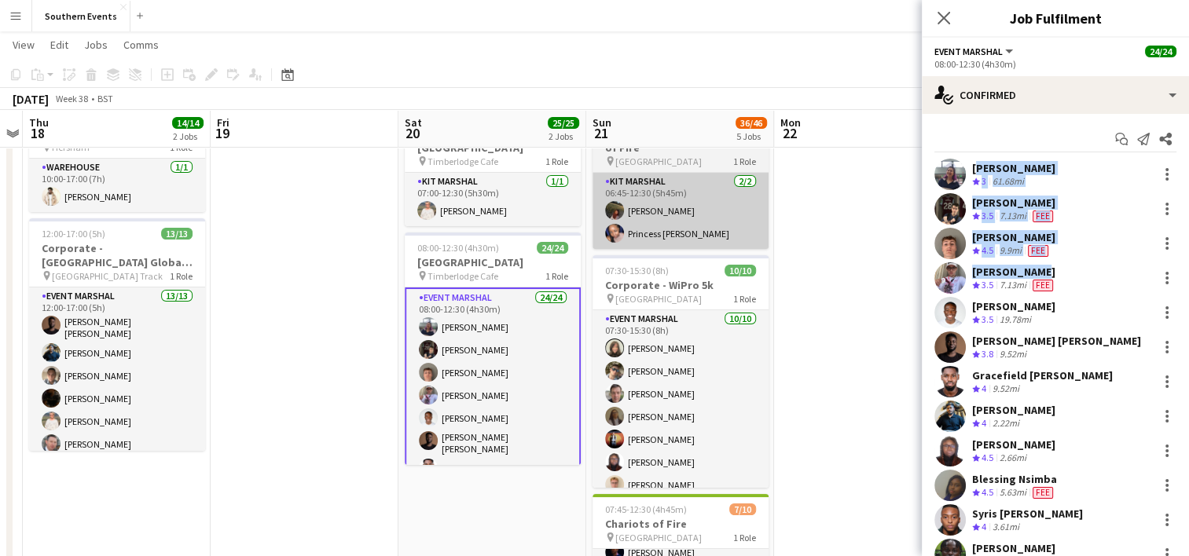
copy div "[PERSON_NAME] Crew rating 3 61.68mi [PERSON_NAME] Crew rating 3.5 7.13mi Fee [P…"
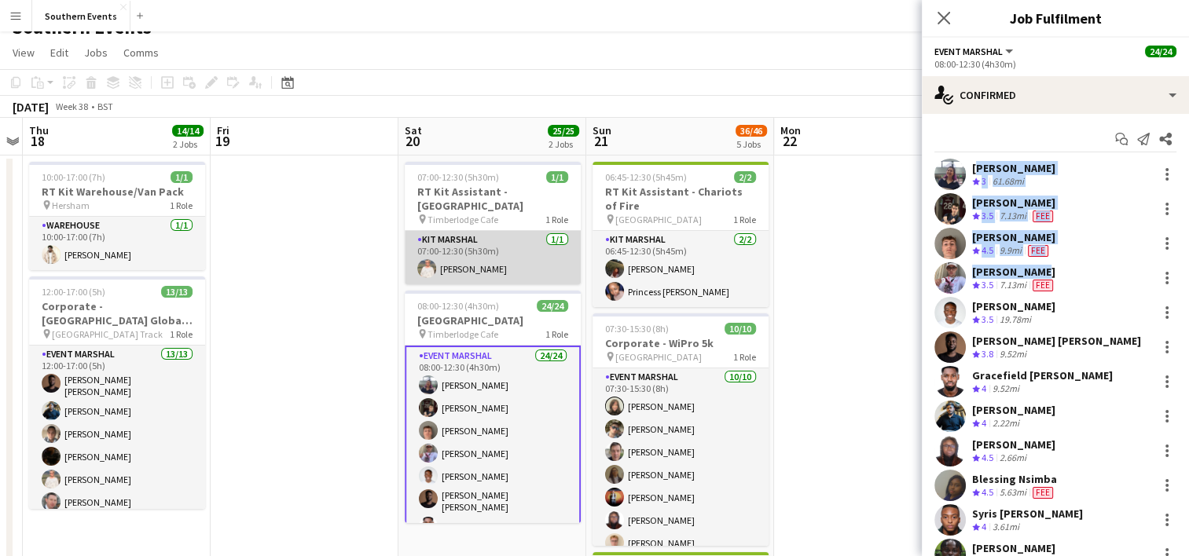
scroll to position [0, 0]
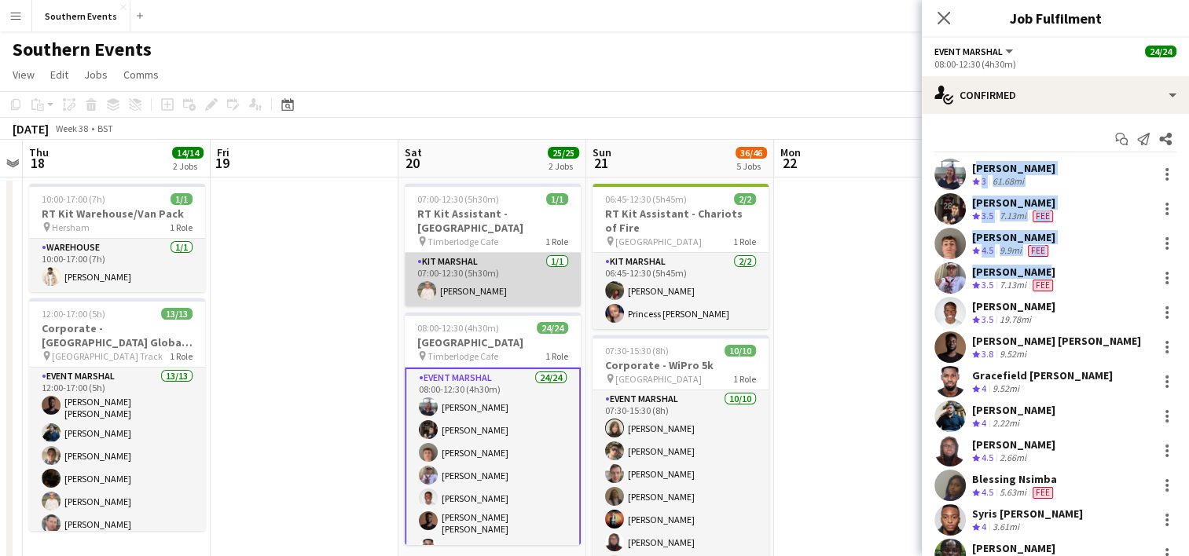
click at [453, 289] on app-card-role "Kit Marshal [DATE] 07:00-12:30 (5h30m) [PERSON_NAME]" at bounding box center [493, 279] width 176 height 53
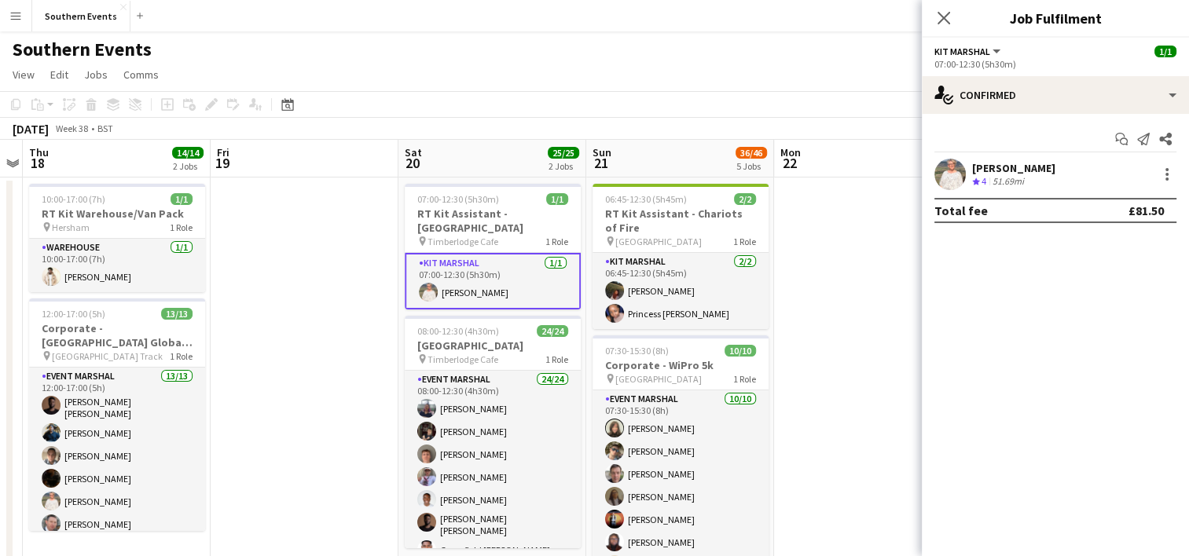
drag, startPoint x: 968, startPoint y: 166, endPoint x: 1058, endPoint y: 167, distance: 90.4
click at [1058, 167] on div "[PERSON_NAME] Crew rating 4 51.69mi" at bounding box center [1055, 174] width 267 height 31
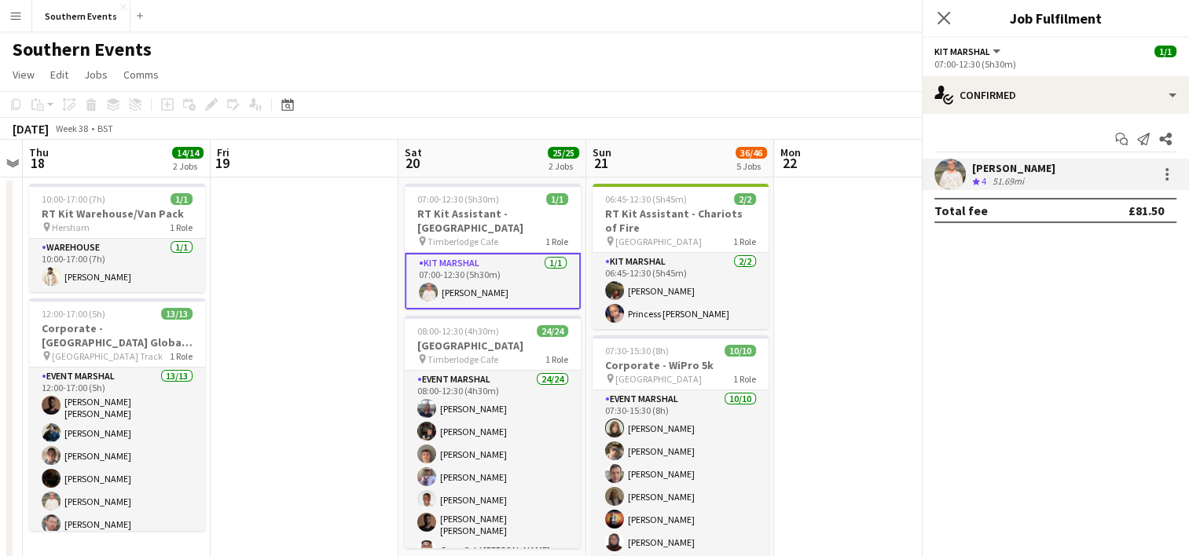
copy div "[PERSON_NAME]"
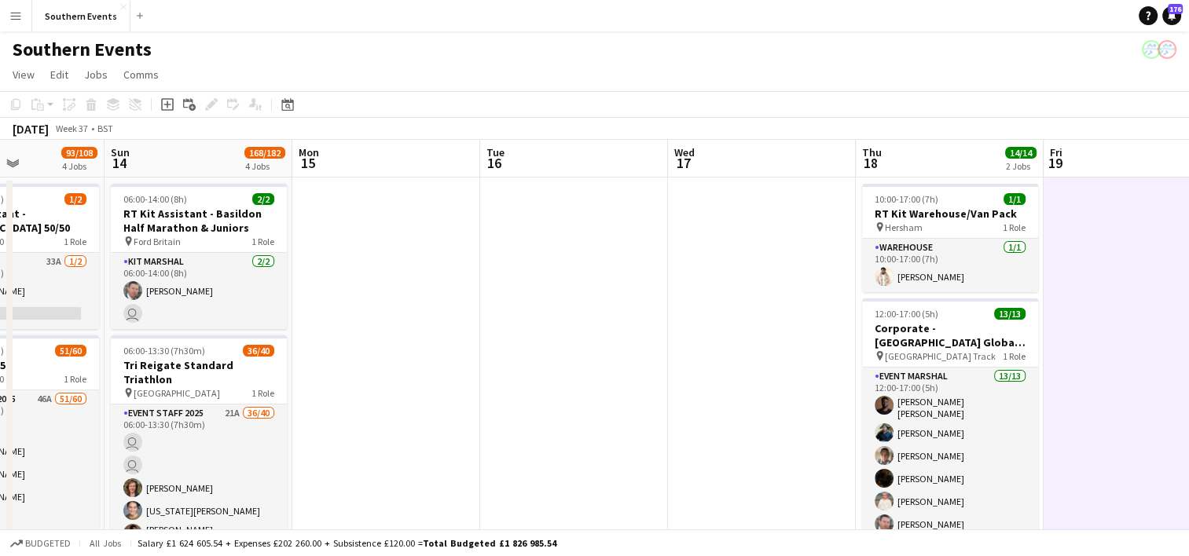
drag, startPoint x: 258, startPoint y: 347, endPoint x: 681, endPoint y: 277, distance: 429.4
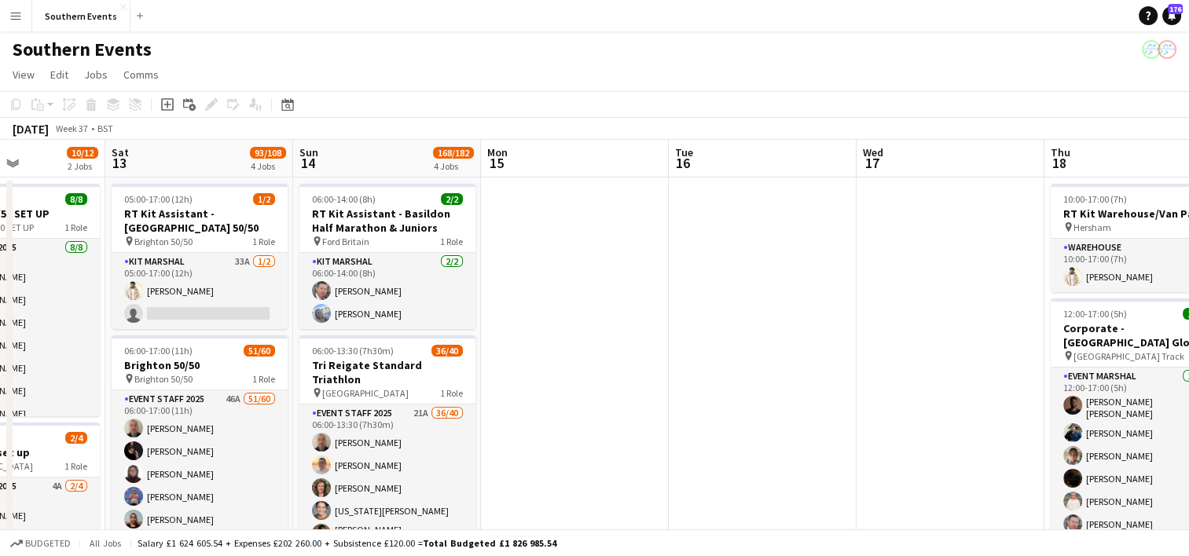
drag, startPoint x: 519, startPoint y: 287, endPoint x: 991, endPoint y: 241, distance: 473.6
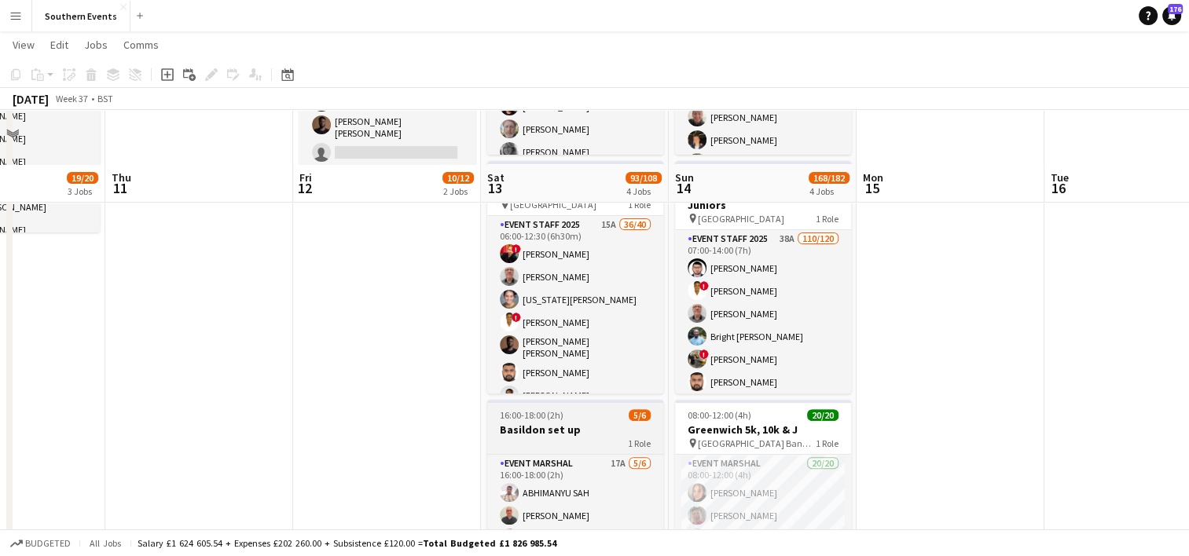
scroll to position [471, 0]
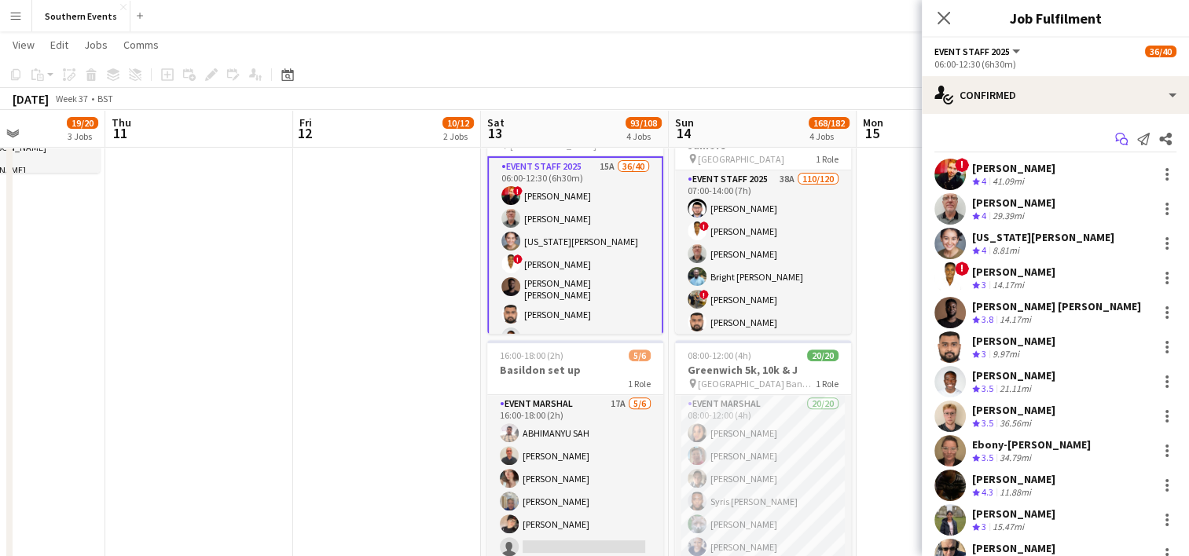
click at [1115, 136] on icon "Start chat" at bounding box center [1121, 139] width 13 height 13
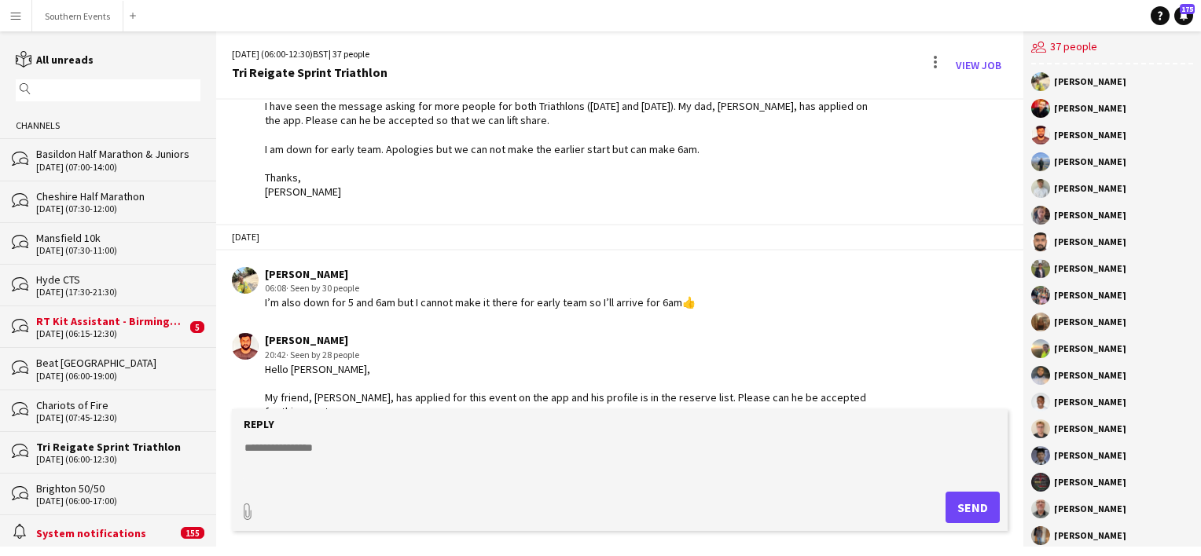
scroll to position [1568, 0]
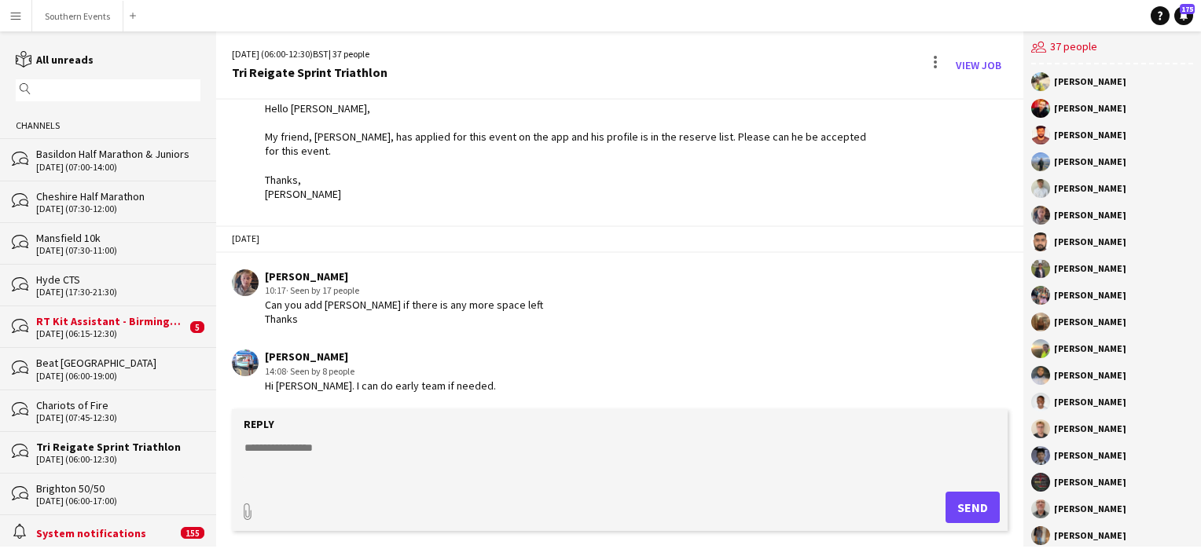
click at [308, 437] on form "Reply paperclip Send" at bounding box center [620, 470] width 776 height 122
click at [310, 459] on textarea at bounding box center [623, 460] width 760 height 41
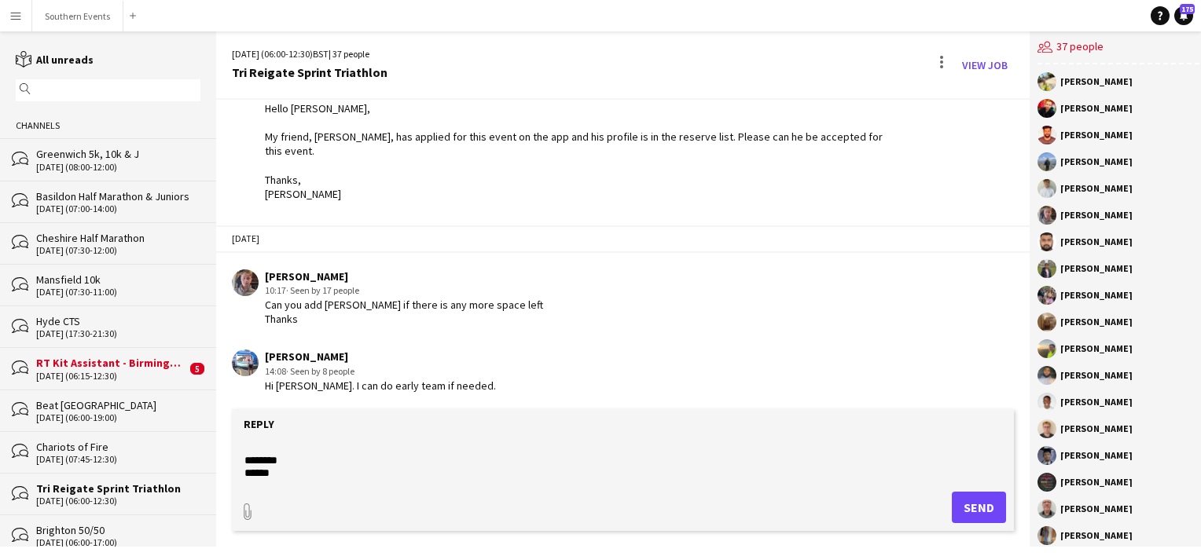
scroll to position [0, 0]
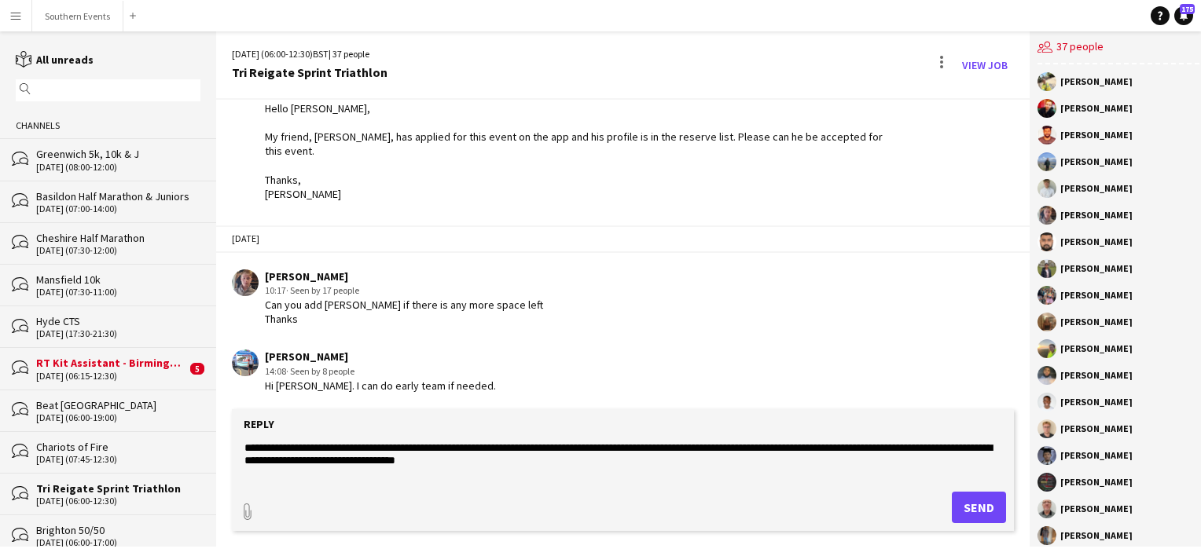
drag, startPoint x: 282, startPoint y: 475, endPoint x: 239, endPoint y: 435, distance: 58.4
click at [239, 435] on form "**********" at bounding box center [623, 470] width 782 height 122
type textarea "**********"
click at [966, 504] on button "Send" at bounding box center [979, 507] width 54 height 31
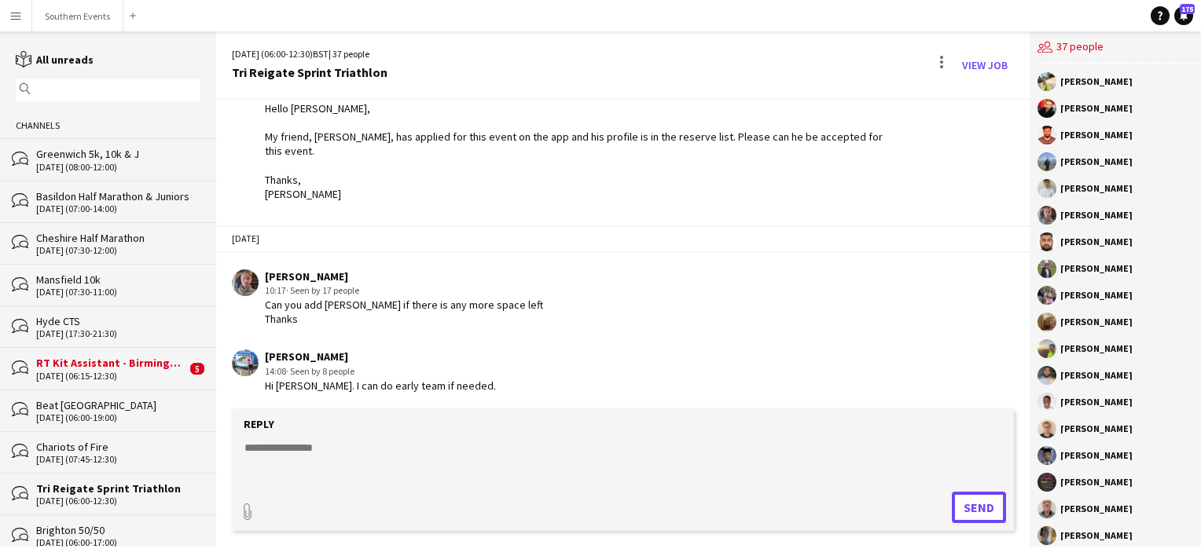
scroll to position [1678, 0]
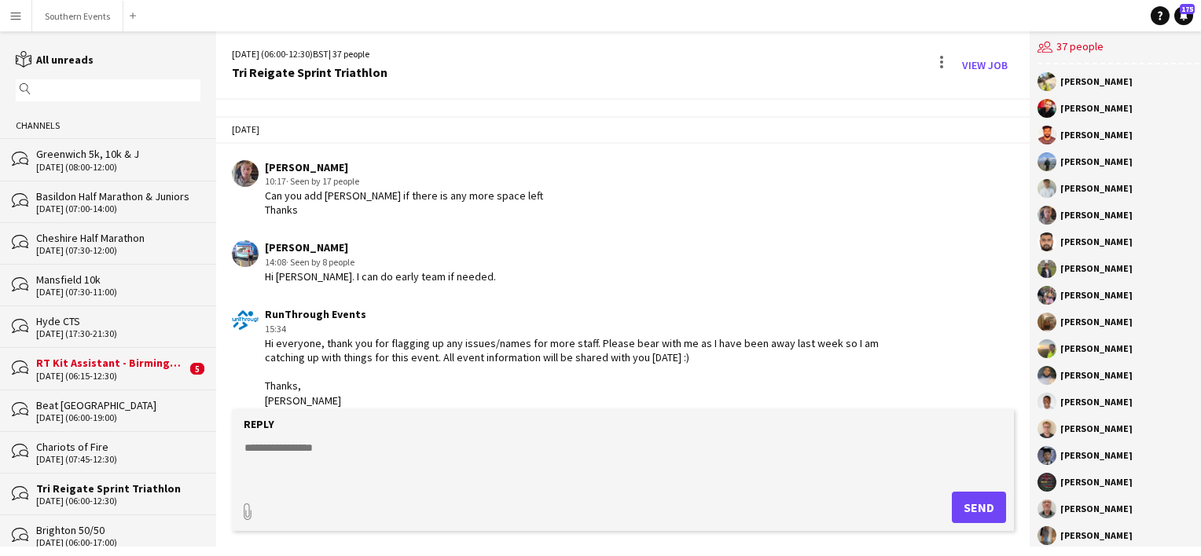
click at [101, 94] on input "text" at bounding box center [116, 90] width 162 height 14
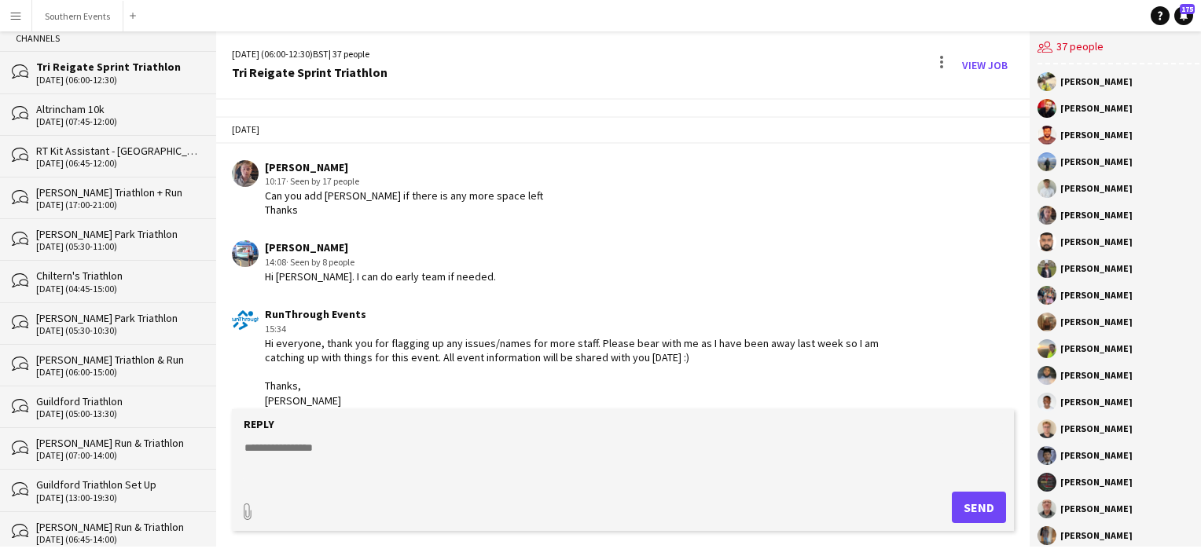
scroll to position [0, 0]
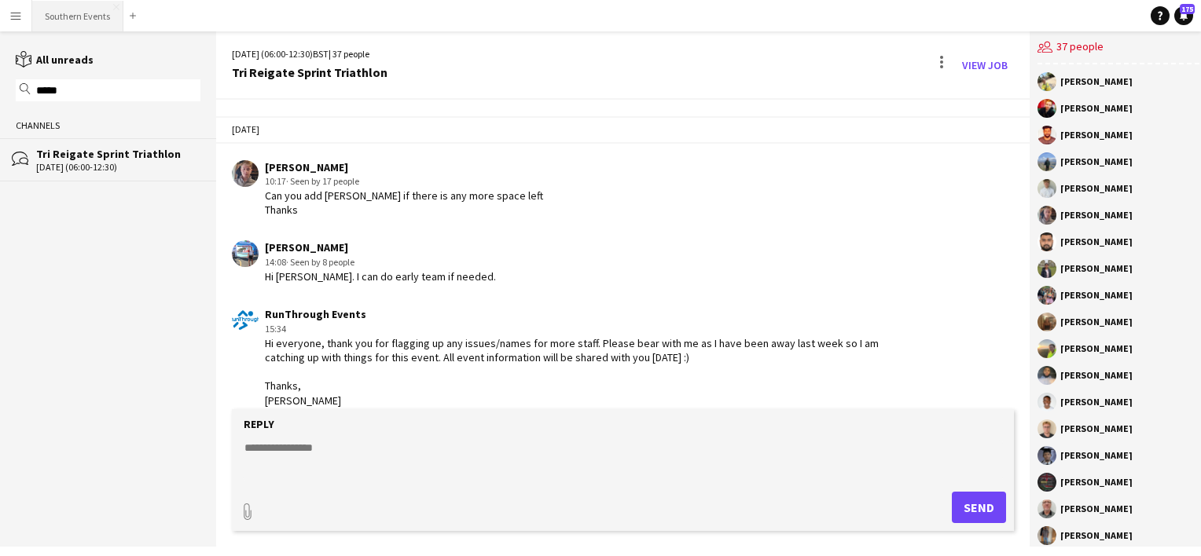
type input "*****"
click at [54, 17] on button "Southern Events Close" at bounding box center [77, 16] width 91 height 31
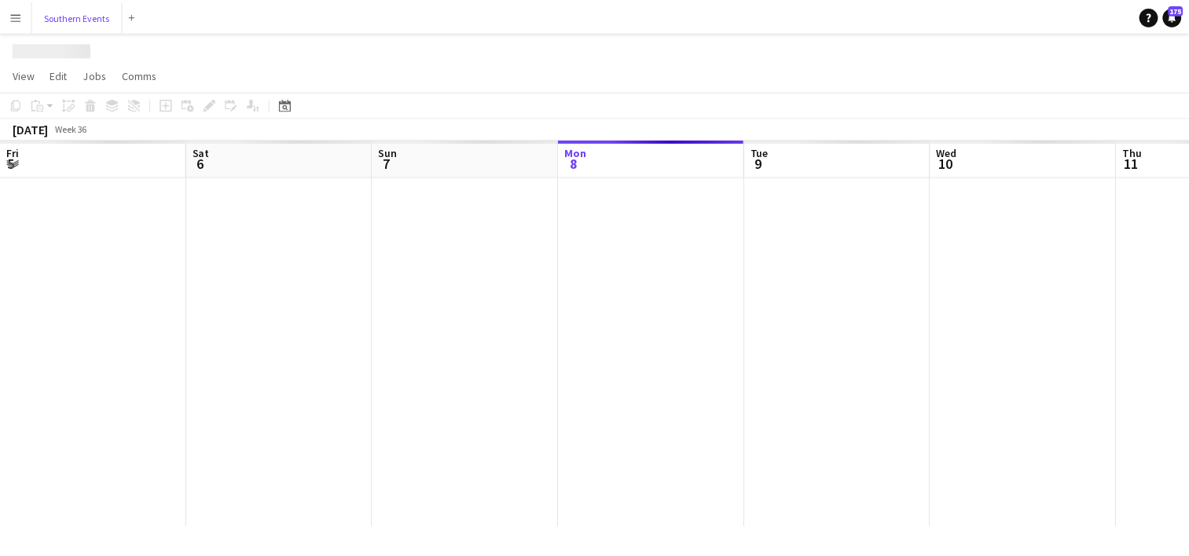
scroll to position [0, 376]
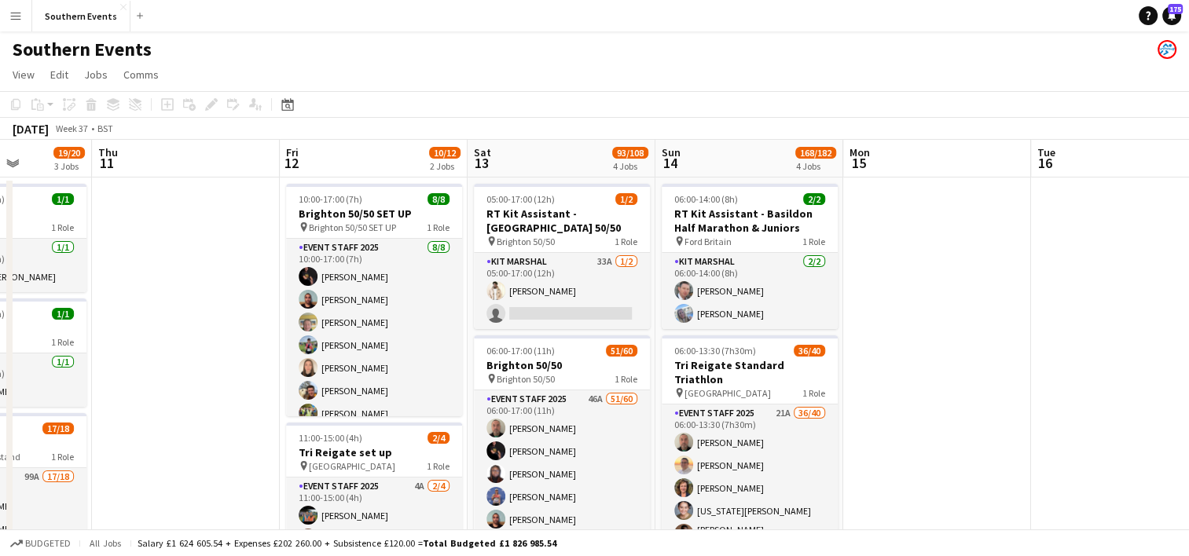
drag, startPoint x: 813, startPoint y: 376, endPoint x: 148, endPoint y: 358, distance: 665.7
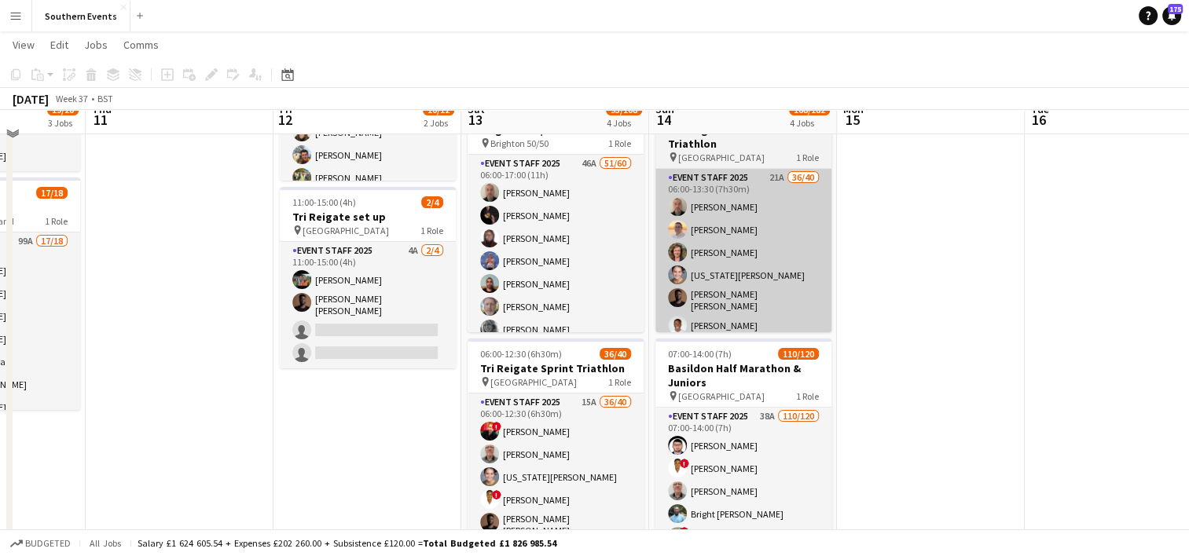
scroll to position [236, 0]
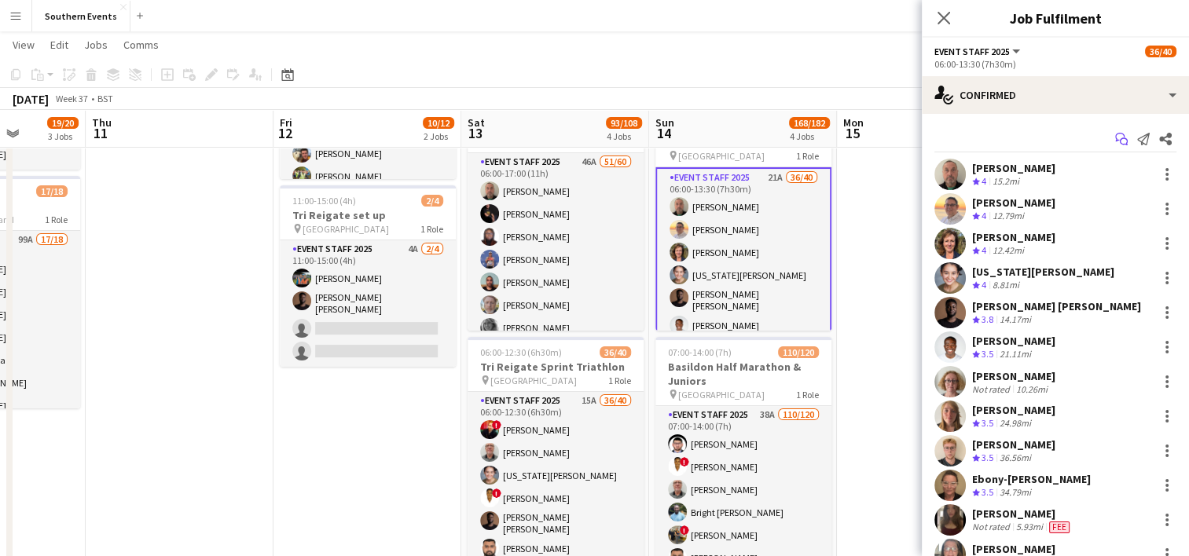
click at [1115, 138] on icon "Start chat" at bounding box center [1121, 139] width 13 height 13
click at [1110, 146] on app-icon "Start chat" at bounding box center [1121, 139] width 22 height 22
click at [1115, 139] on icon "Start chat" at bounding box center [1121, 139] width 13 height 13
click at [944, 20] on icon at bounding box center [943, 18] width 13 height 13
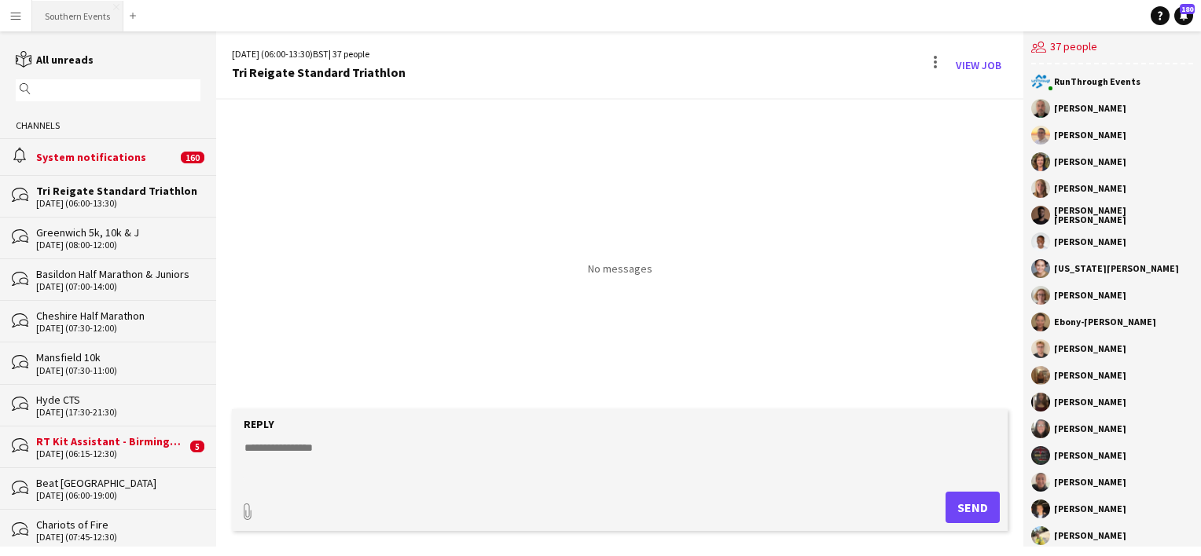
click at [56, 9] on button "Southern Events Close" at bounding box center [77, 16] width 91 height 31
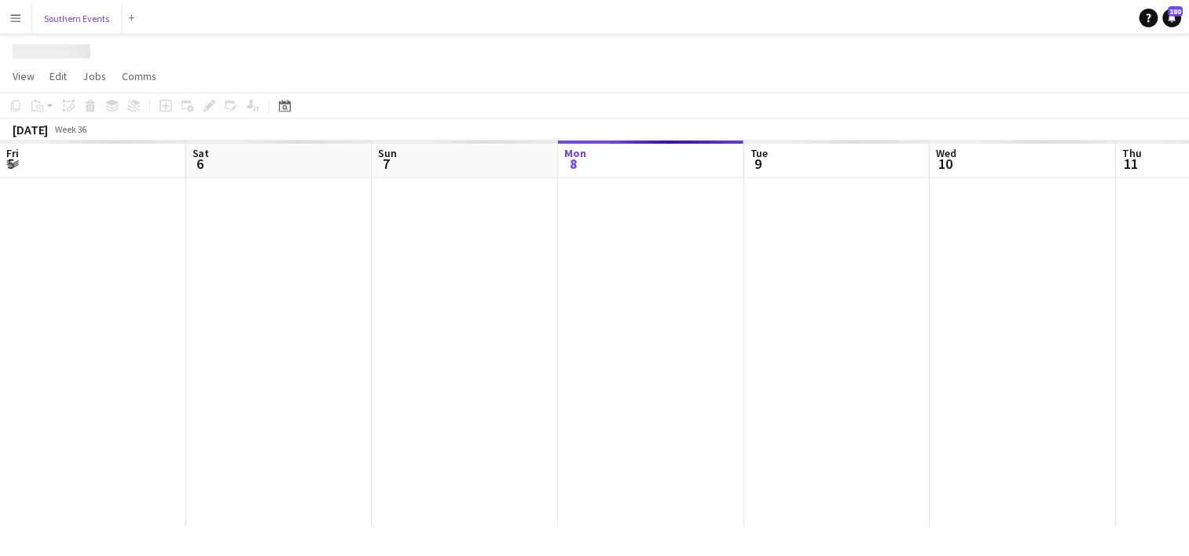
scroll to position [0, 376]
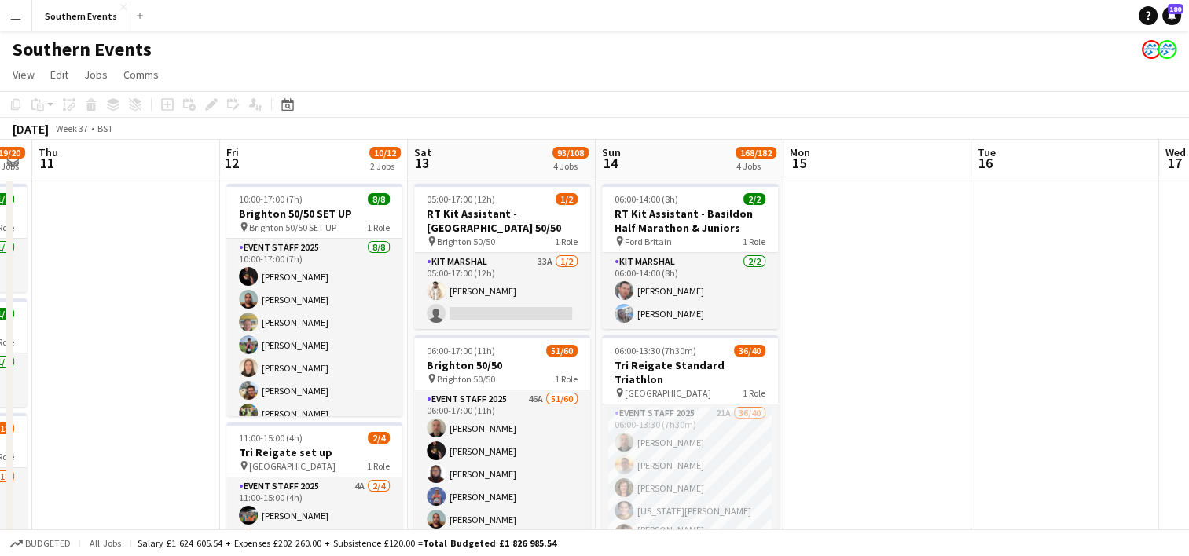
drag, startPoint x: 868, startPoint y: 349, endPoint x: 150, endPoint y: 435, distance: 723.2
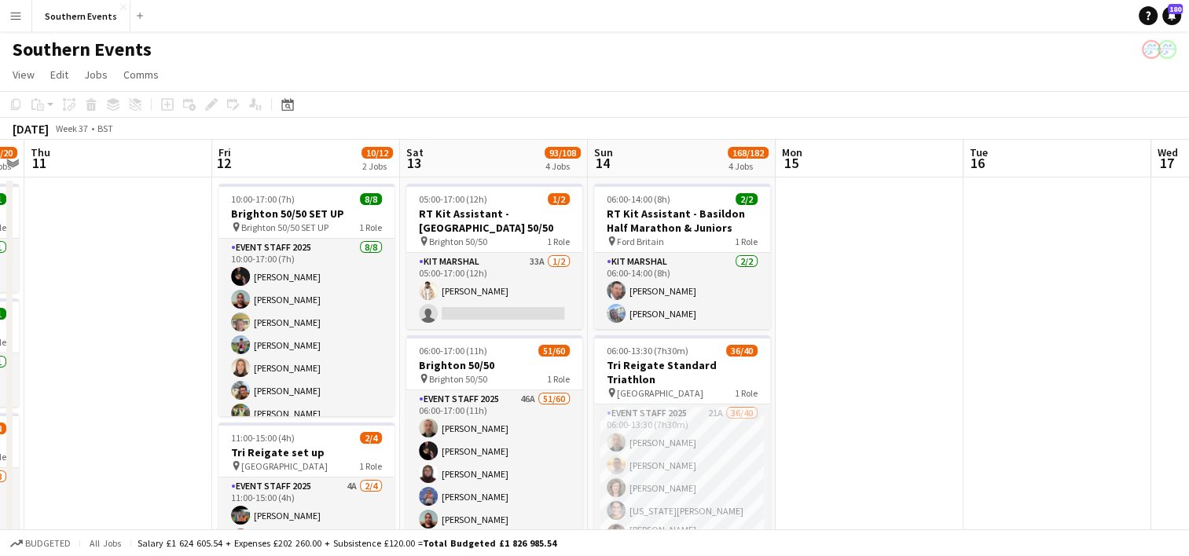
scroll to position [157, 0]
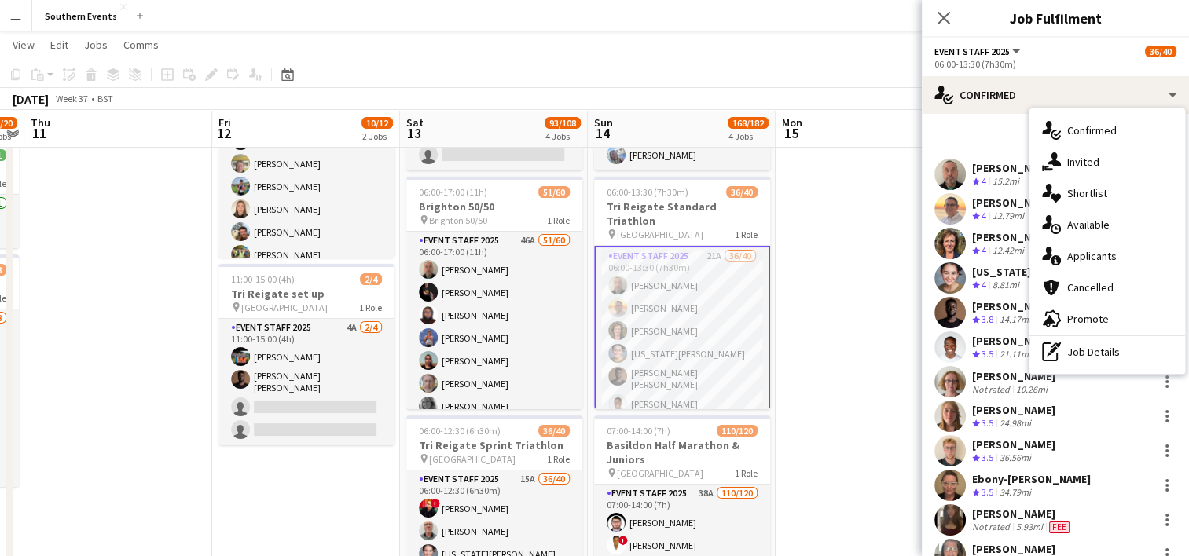
click at [1061, 246] on div "single-neutral-actions-information Applicants" at bounding box center [1107, 255] width 156 height 31
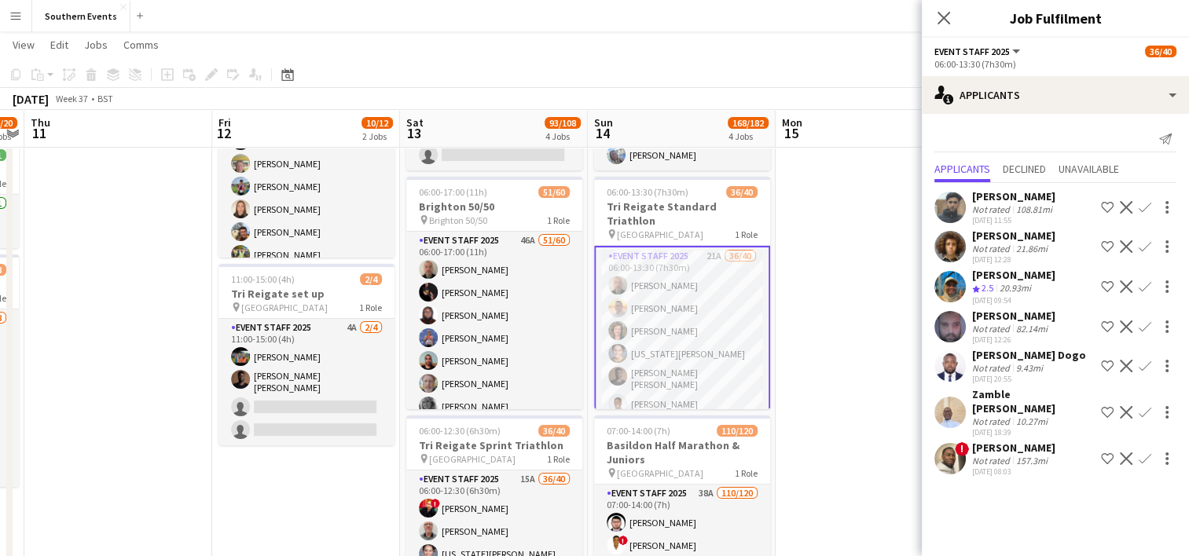
scroll to position [0, 726]
click at [841, 333] on app-date-cell at bounding box center [870, 469] width 188 height 901
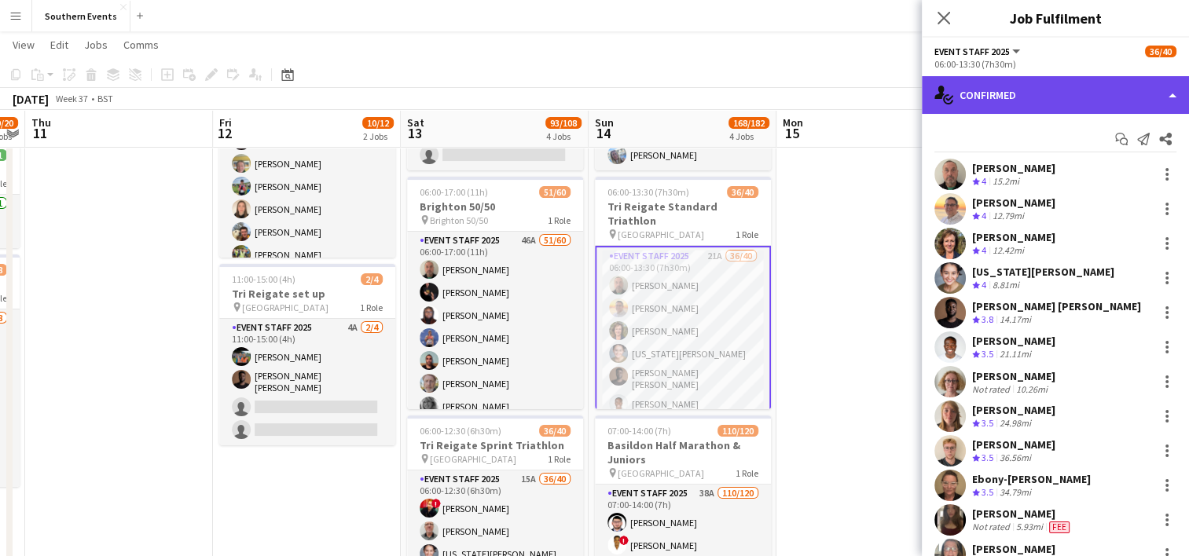
click at [1068, 104] on div "single-neutral-actions-check-2 Confirmed" at bounding box center [1055, 95] width 267 height 38
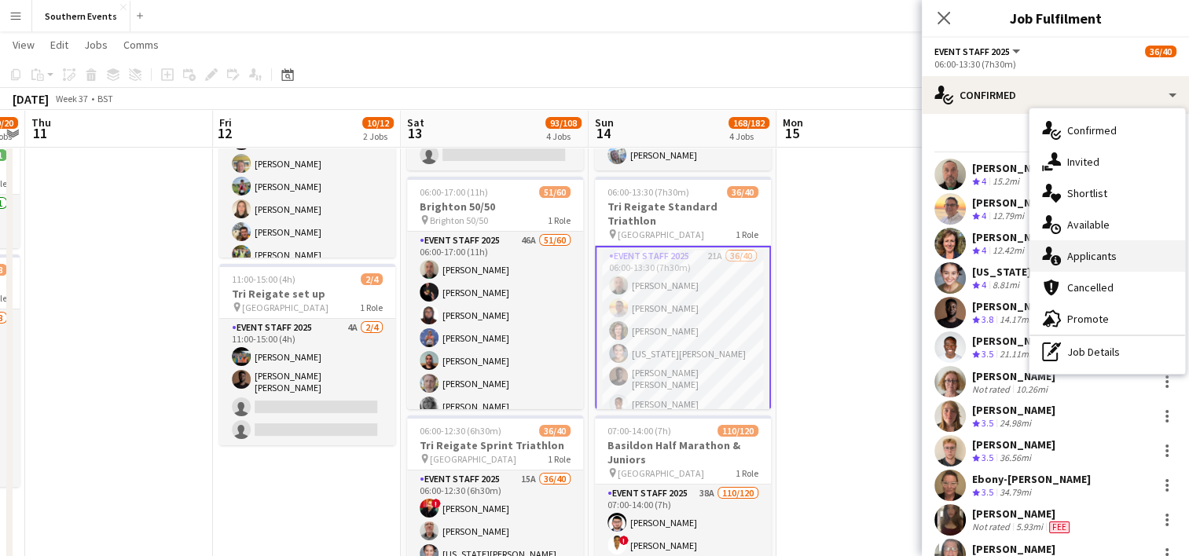
click at [1094, 264] on div "single-neutral-actions-information Applicants" at bounding box center [1107, 255] width 156 height 31
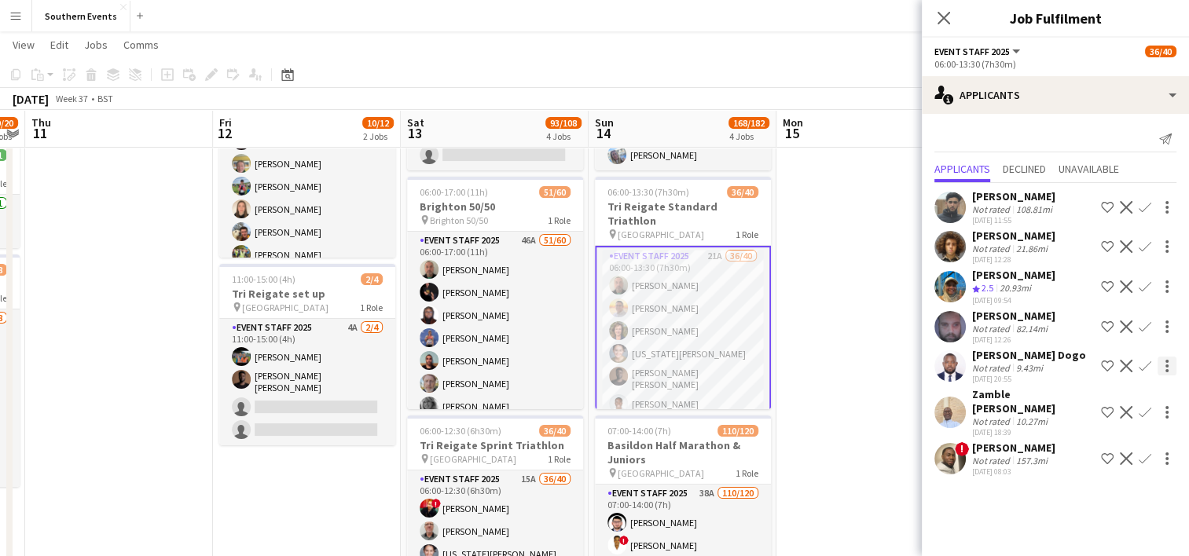
click at [1146, 365] on app-icon "Confirm" at bounding box center [1145, 366] width 13 height 13
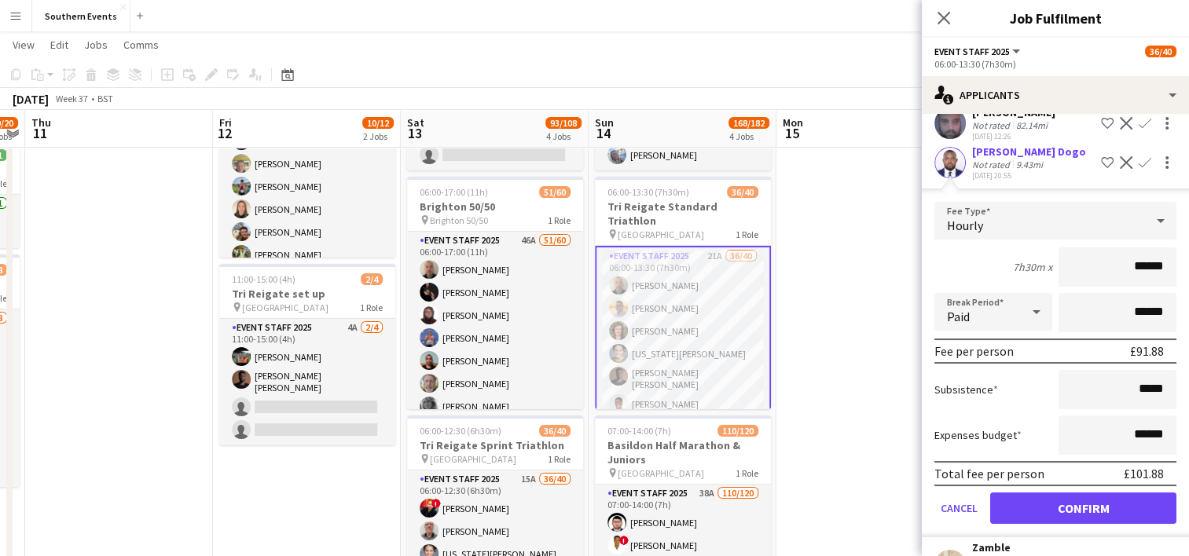
scroll to position [236, 0]
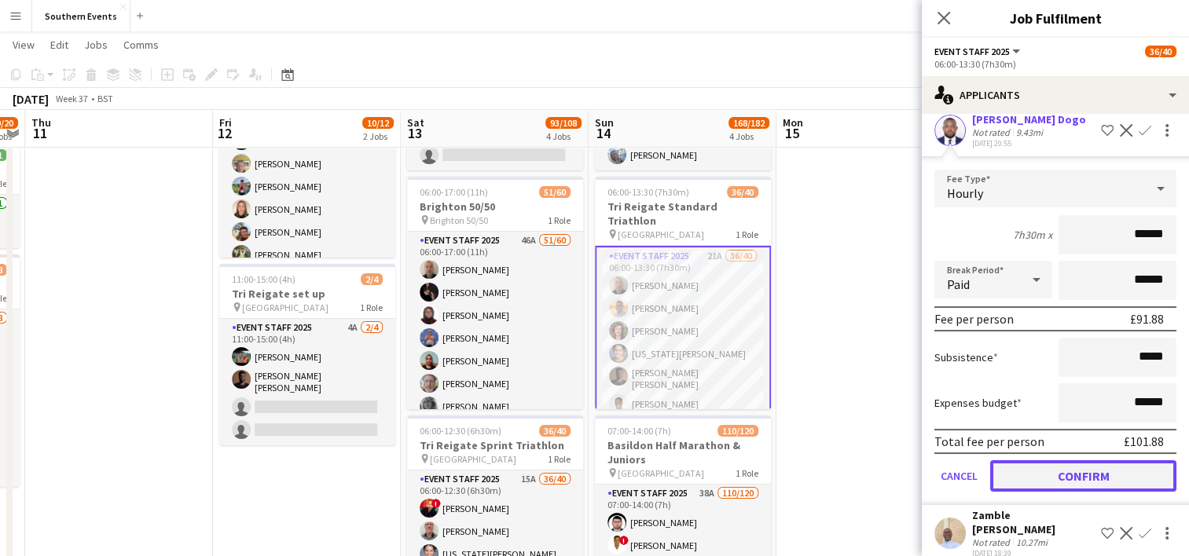
click at [1076, 468] on button "Confirm" at bounding box center [1083, 475] width 186 height 31
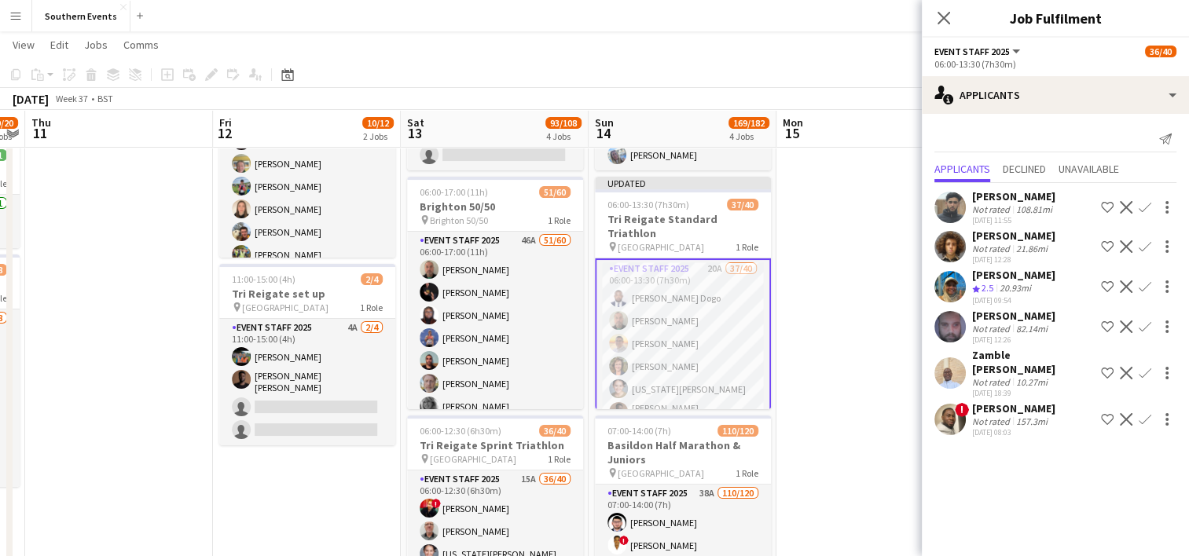
scroll to position [0, 0]
drag, startPoint x: 823, startPoint y: 369, endPoint x: 836, endPoint y: 298, distance: 71.8
click at [823, 368] on app-date-cell at bounding box center [870, 469] width 188 height 901
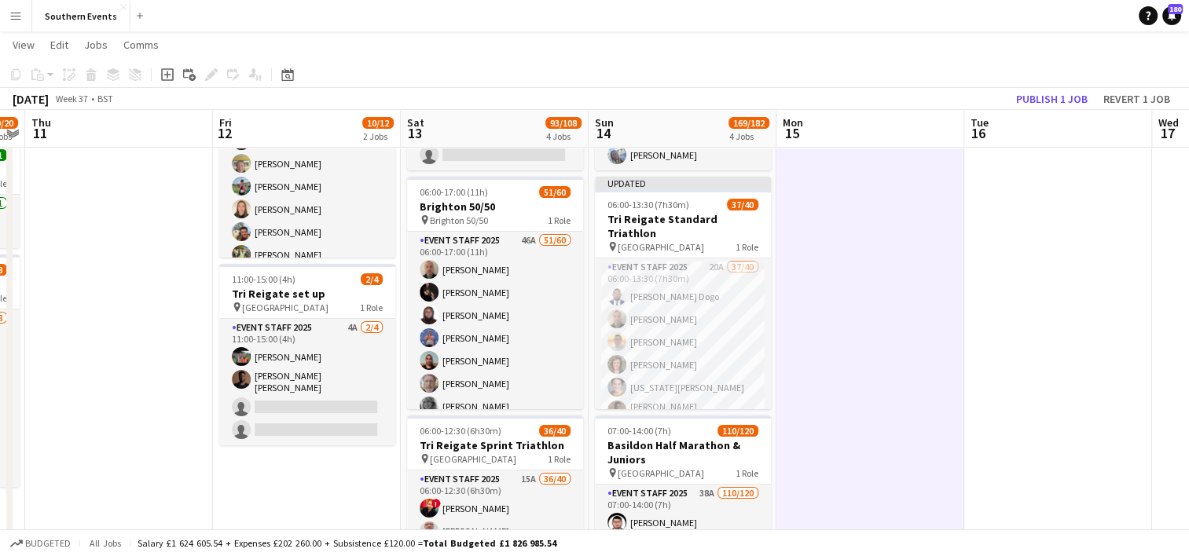
scroll to position [0, 727]
click at [1029, 100] on button "Publish 1 job" at bounding box center [1052, 99] width 84 height 20
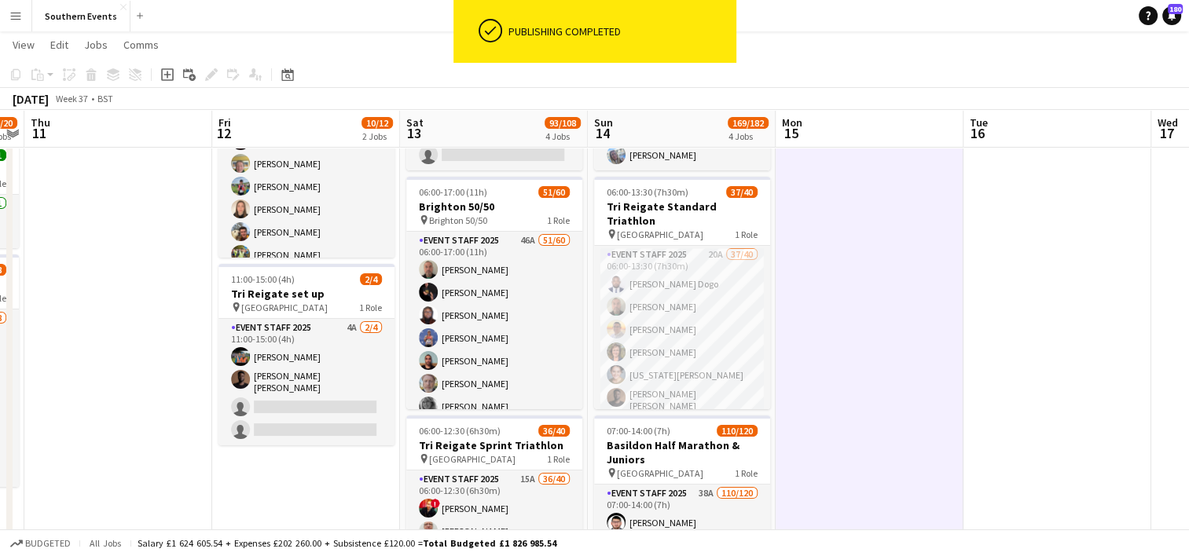
drag, startPoint x: 713, startPoint y: 322, endPoint x: 922, endPoint y: 238, distance: 224.6
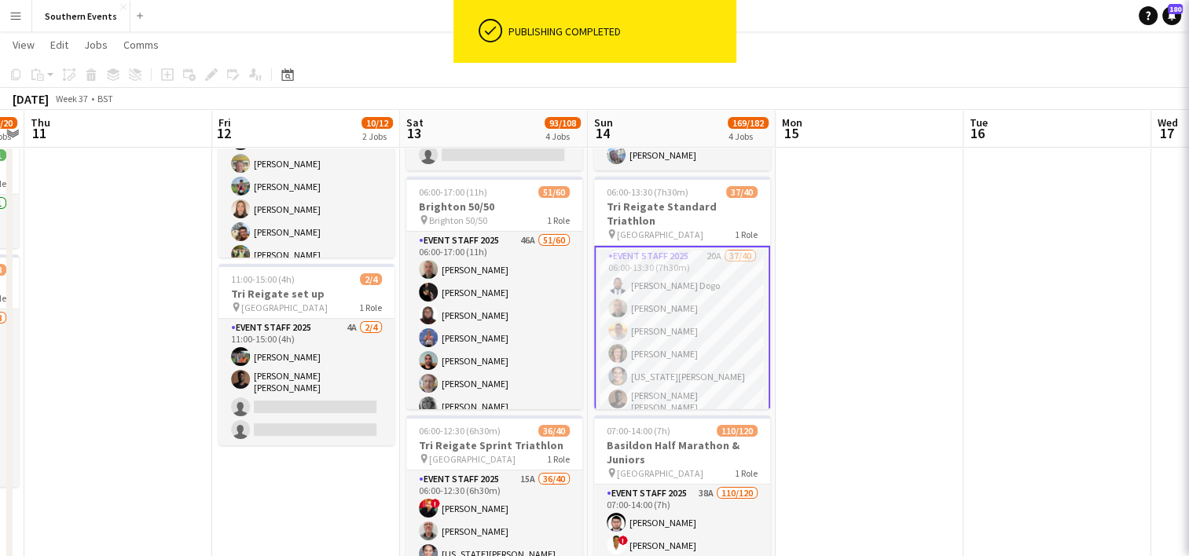
scroll to position [0, 726]
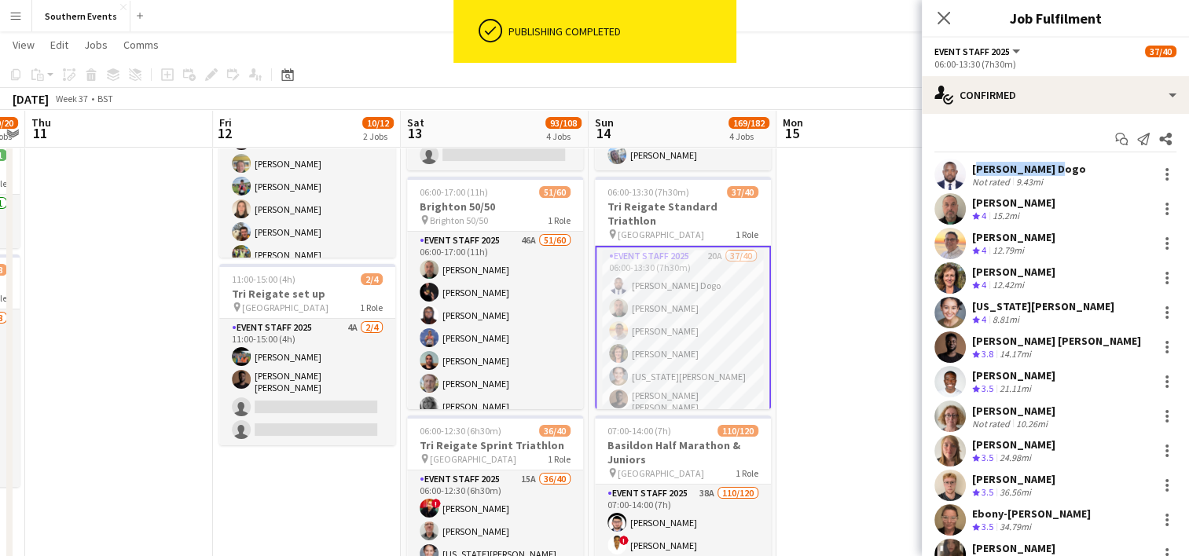
drag, startPoint x: 969, startPoint y: 168, endPoint x: 1058, endPoint y: 165, distance: 89.6
click at [1058, 165] on div "[PERSON_NAME] Dogo Not rated 9.43mi" at bounding box center [1055, 174] width 267 height 31
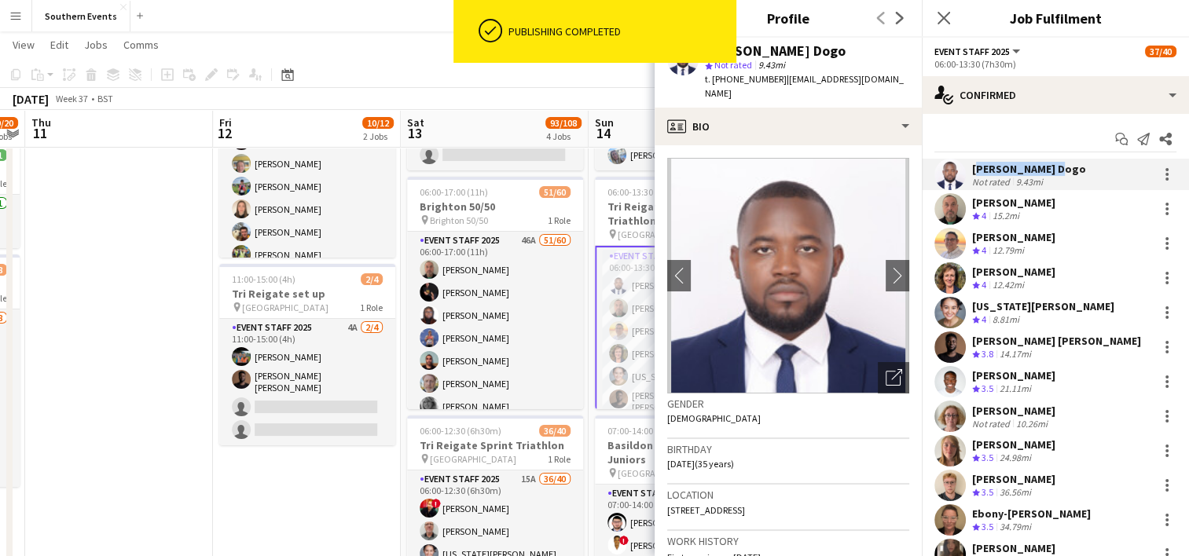
copy div "[PERSON_NAME] Dogo"
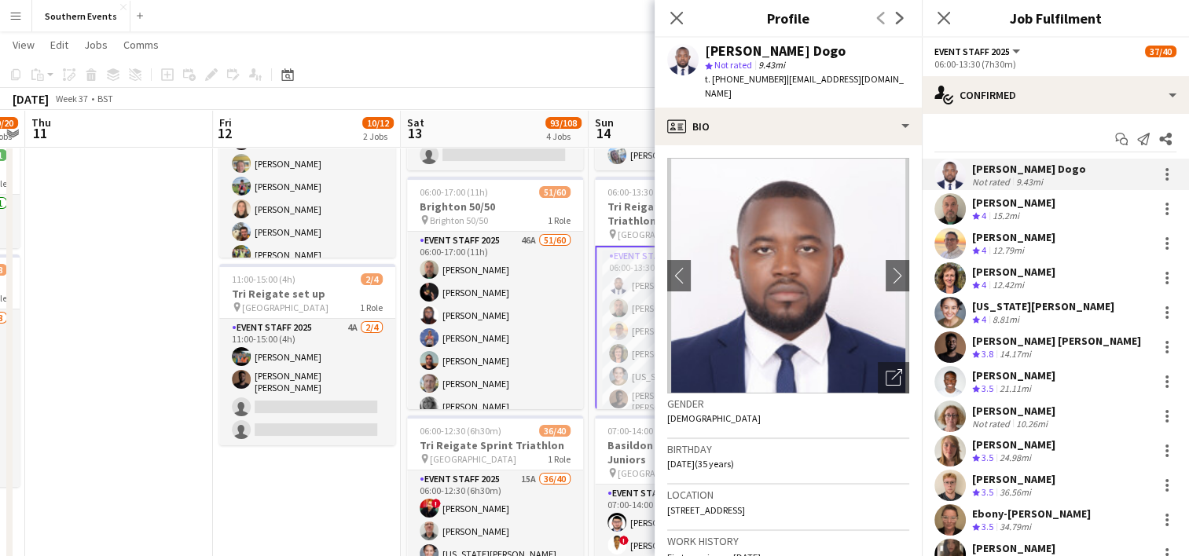
click at [664, 10] on div "Close pop-in" at bounding box center [677, 18] width 44 height 36
drag, startPoint x: 672, startPoint y: 19, endPoint x: 660, endPoint y: 34, distance: 19.0
click at [672, 20] on icon "Close pop-in" at bounding box center [676, 17] width 15 height 15
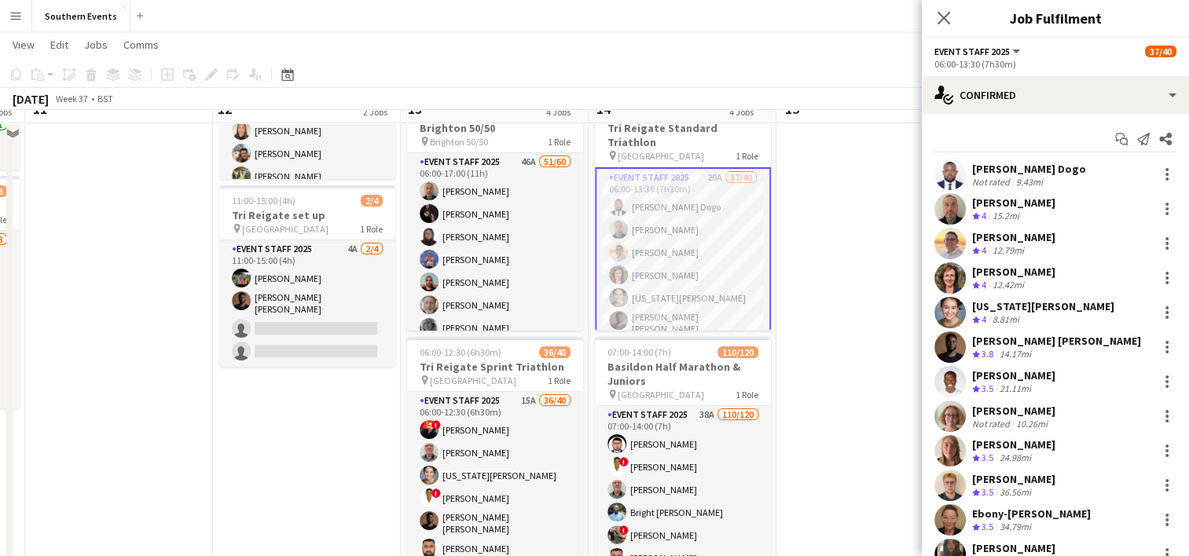
scroll to position [393, 0]
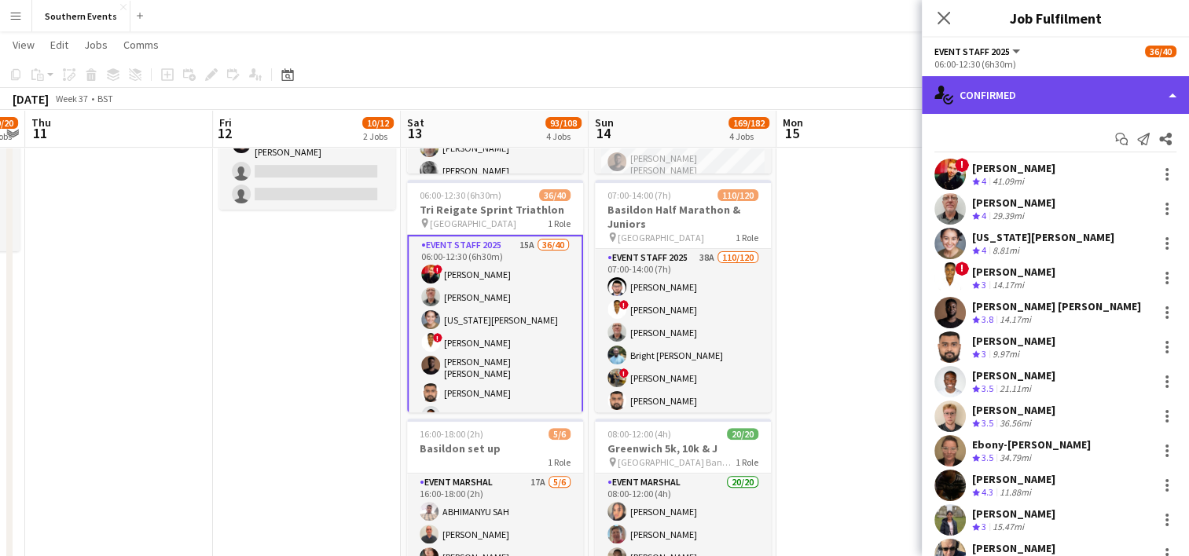
click at [1015, 89] on div "single-neutral-actions-check-2 Confirmed" at bounding box center [1055, 95] width 267 height 38
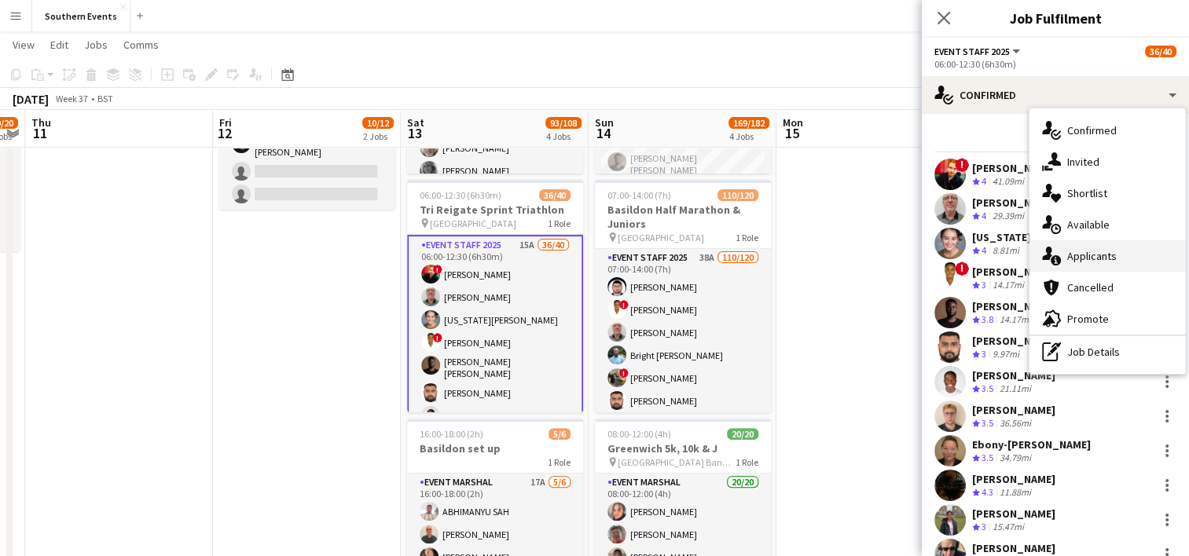
click at [1084, 259] on span "Applicants" at bounding box center [1092, 256] width 50 height 14
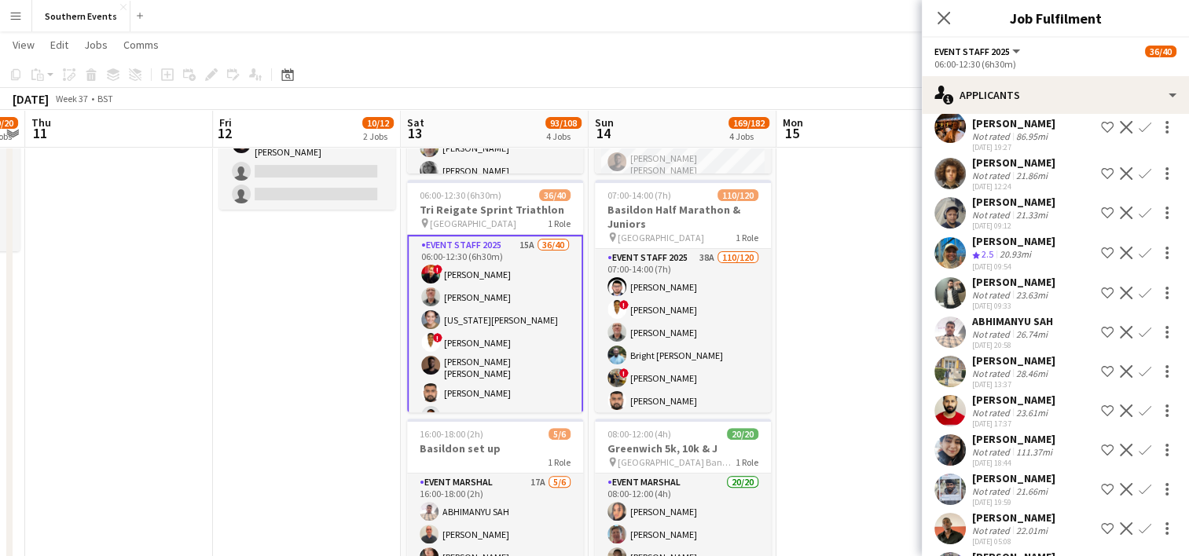
scroll to position [195, 0]
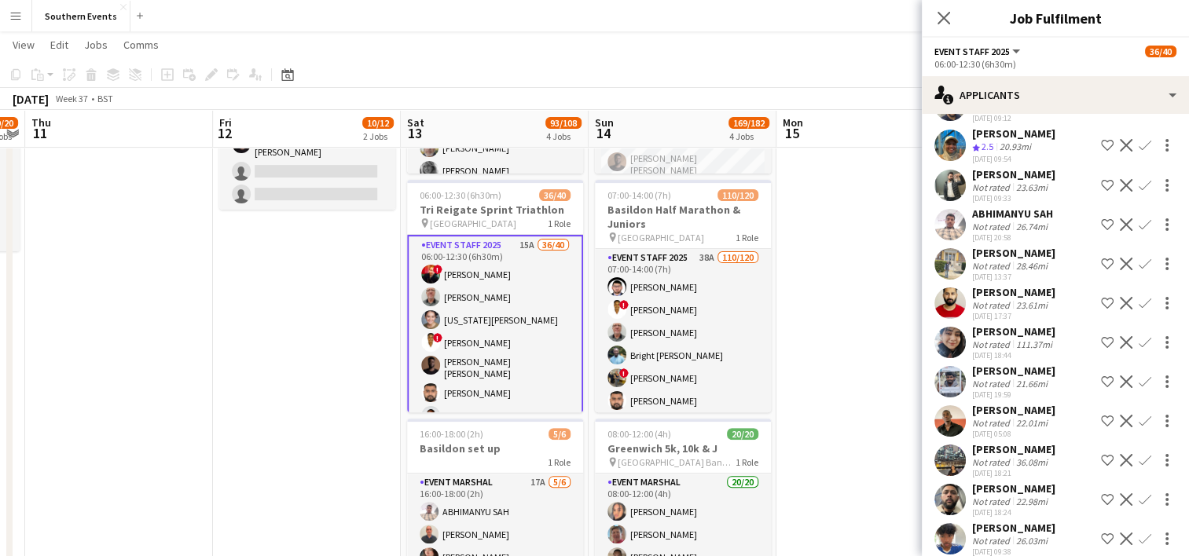
click at [947, 406] on app-user-avatar at bounding box center [949, 420] width 31 height 31
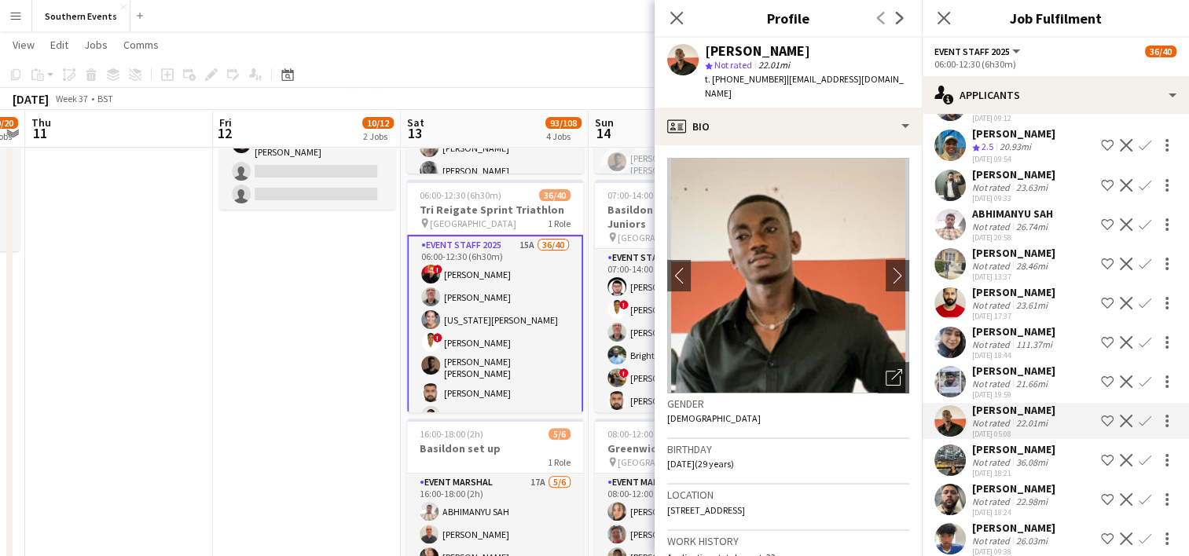
click at [675, 6] on div "Close pop-in" at bounding box center [677, 18] width 44 height 36
click at [677, 10] on icon "Close pop-in" at bounding box center [676, 17] width 15 height 15
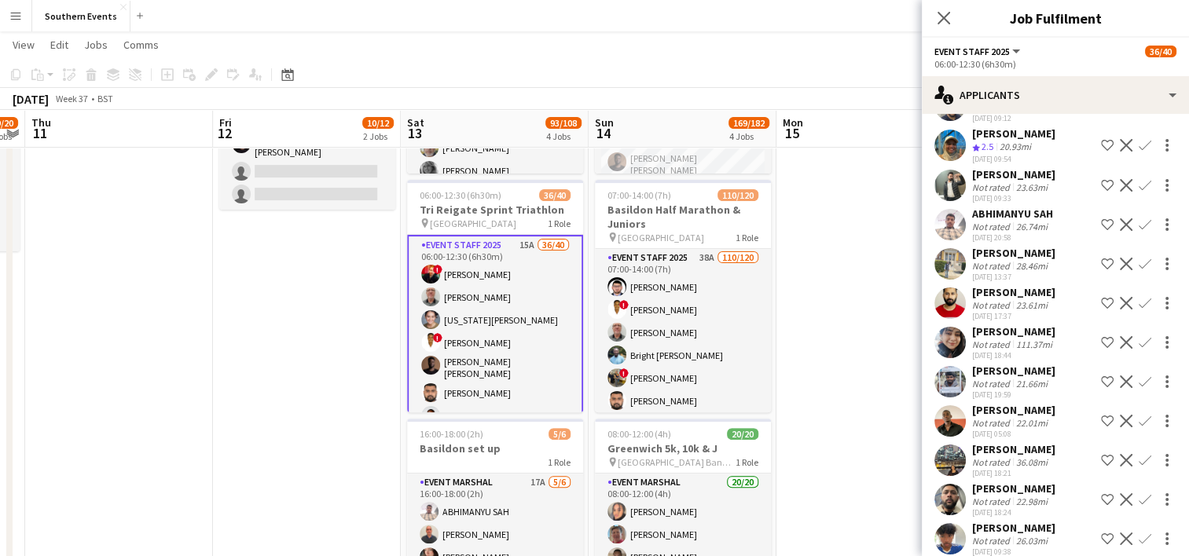
click at [948, 484] on app-user-avatar at bounding box center [949, 499] width 31 height 31
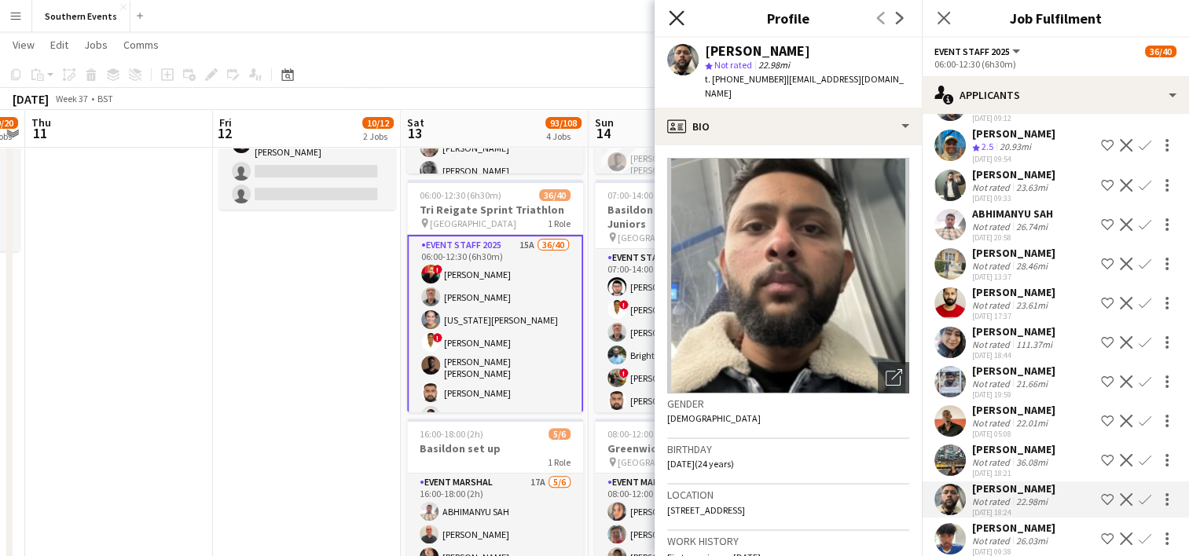
click at [675, 22] on icon "Close pop-in" at bounding box center [676, 17] width 15 height 15
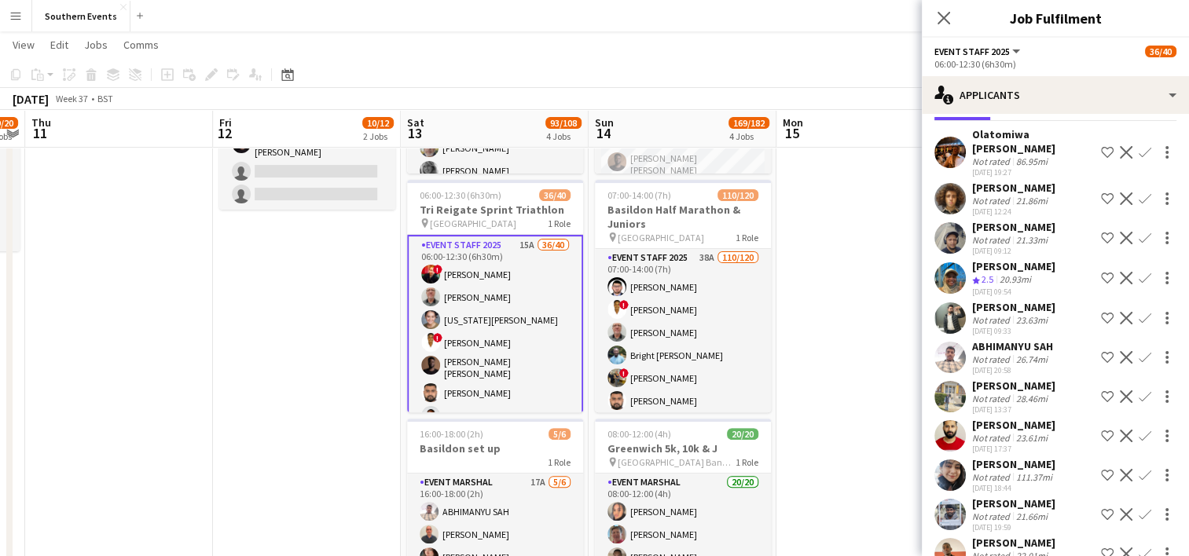
scroll to position [38, 0]
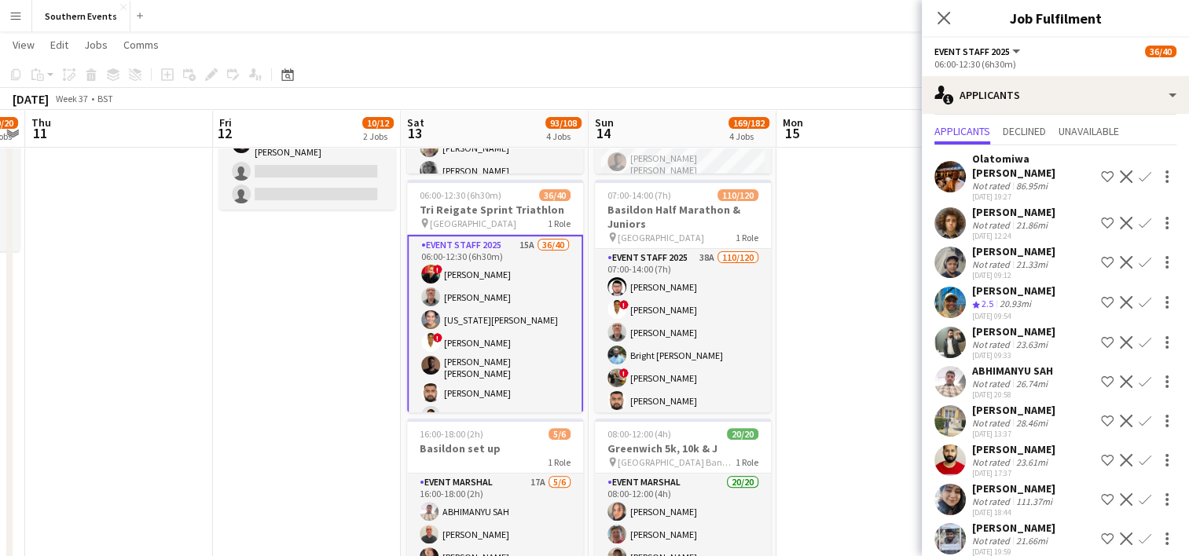
click at [855, 294] on app-date-cell at bounding box center [870, 233] width 188 height 901
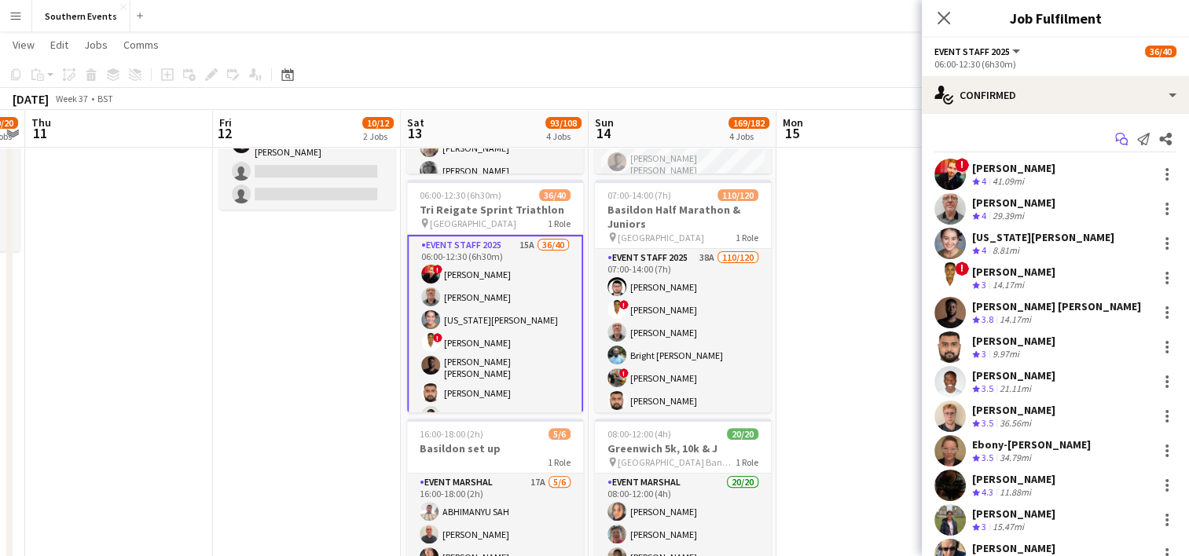
click at [1115, 141] on icon "Start chat" at bounding box center [1121, 139] width 13 height 13
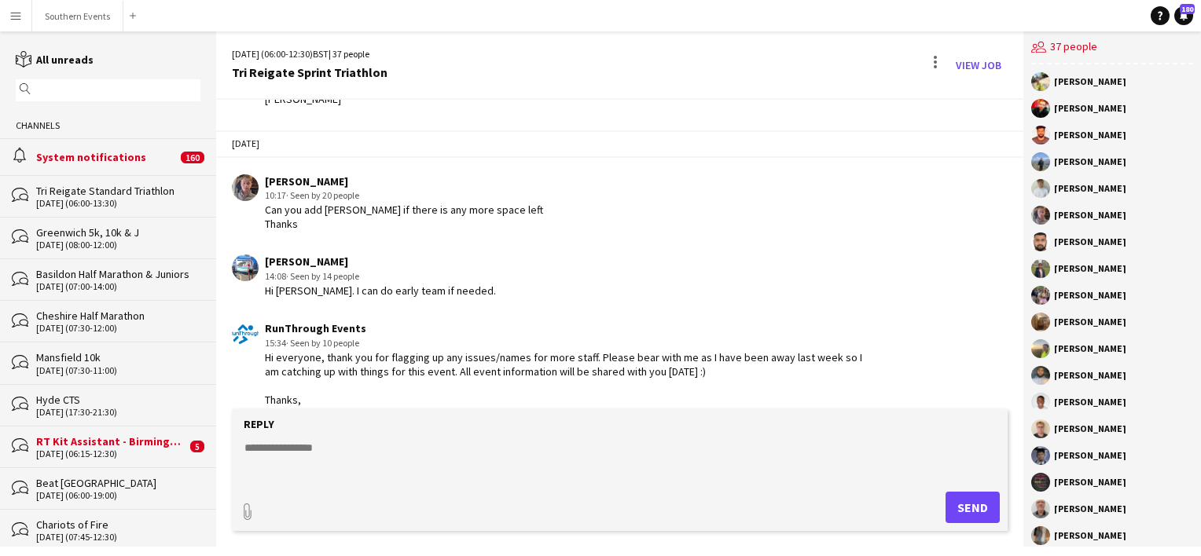
scroll to position [1692, 0]
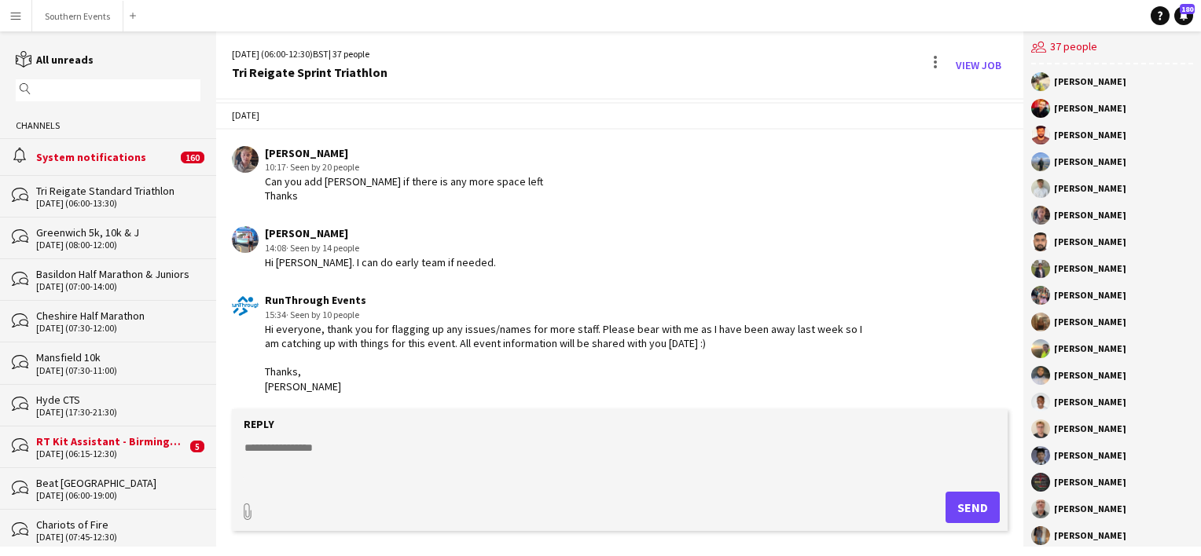
click at [312, 441] on textarea at bounding box center [623, 460] width 760 height 41
type textarea "*"
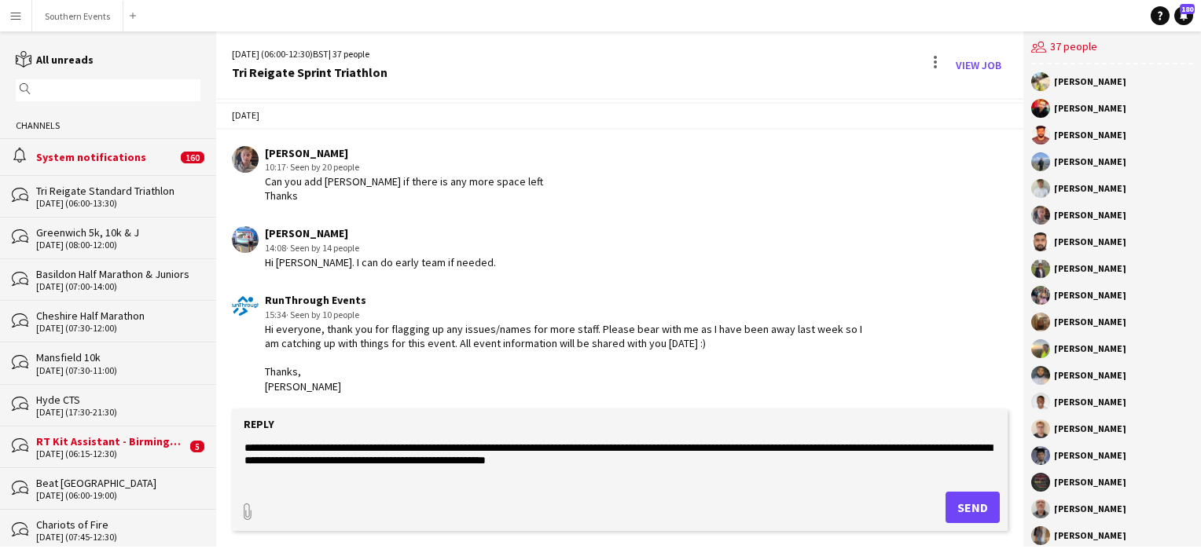
click at [519, 460] on textarea "**********" at bounding box center [623, 460] width 760 height 41
click at [632, 461] on textarea "**********" at bounding box center [623, 460] width 760 height 41
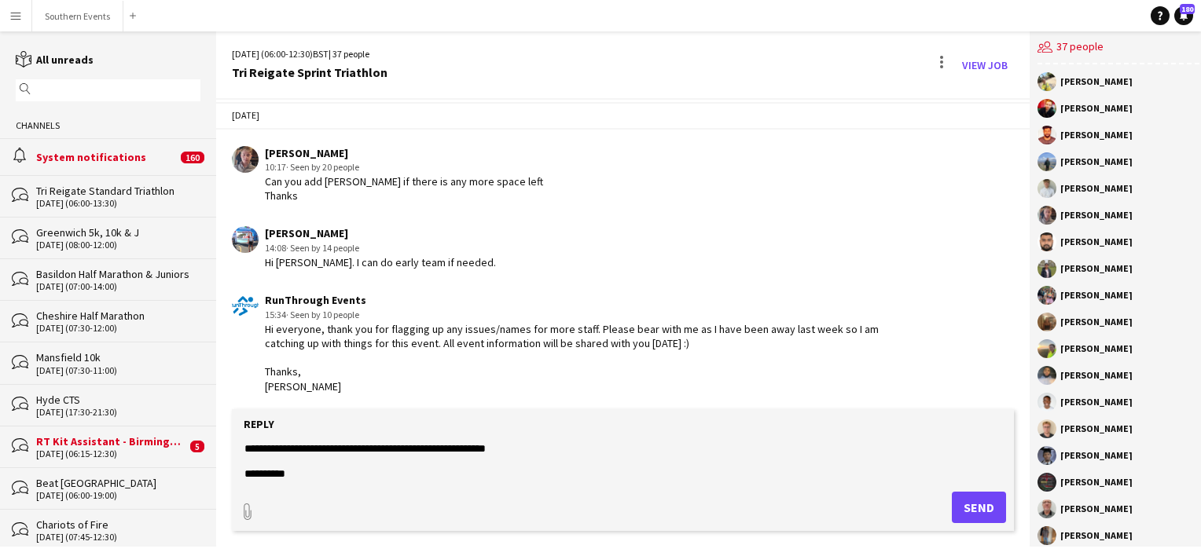
click at [475, 468] on textarea "**********" at bounding box center [623, 460] width 760 height 41
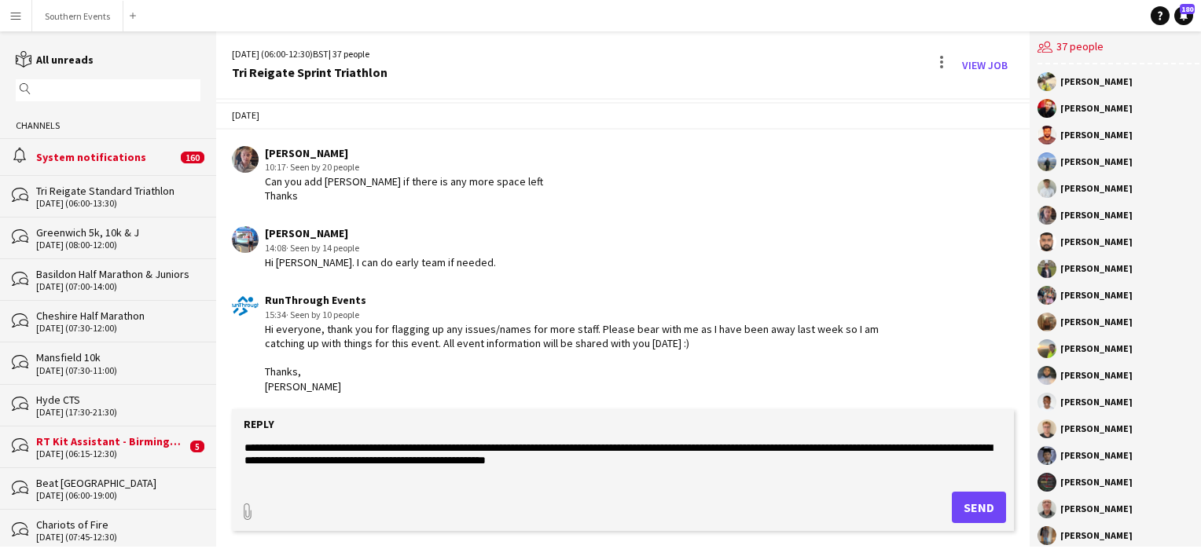
scroll to position [13, 0]
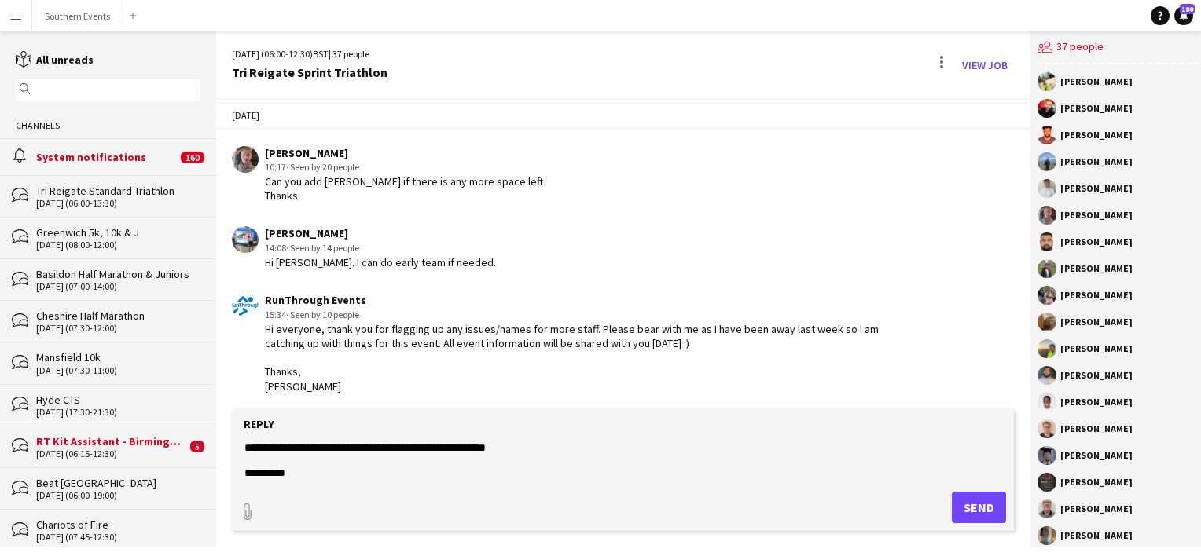
drag, startPoint x: 245, startPoint y: 448, endPoint x: 358, endPoint y: 479, distance: 117.4
click at [358, 479] on textarea "**********" at bounding box center [623, 460] width 760 height 41
type textarea "**********"
drag, startPoint x: 959, startPoint y: 510, endPoint x: 629, endPoint y: 383, distance: 353.0
click at [959, 509] on button "Send" at bounding box center [979, 507] width 54 height 31
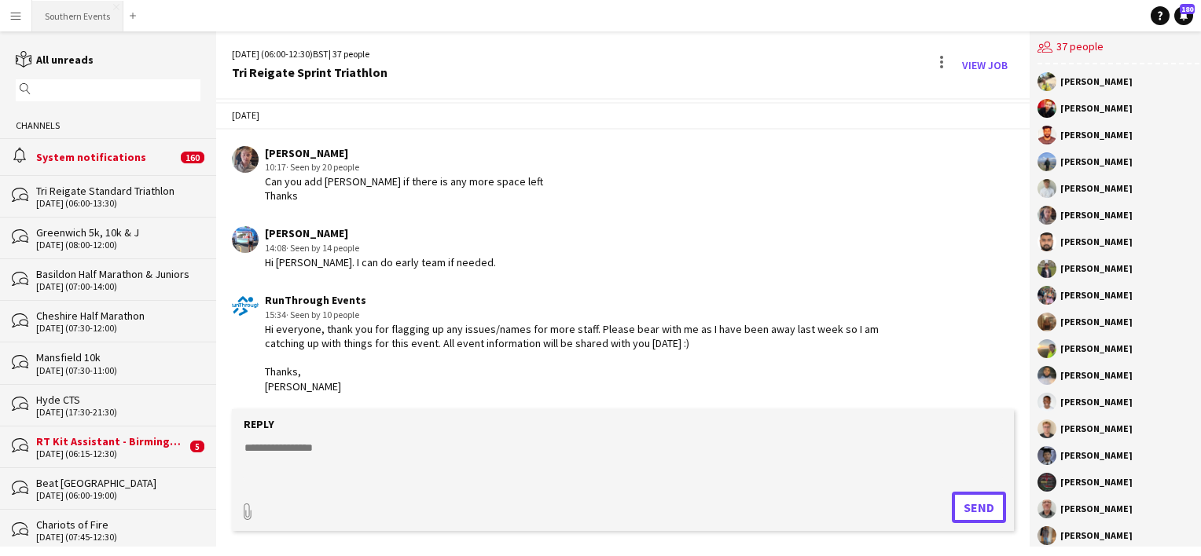
scroll to position [1787, 0]
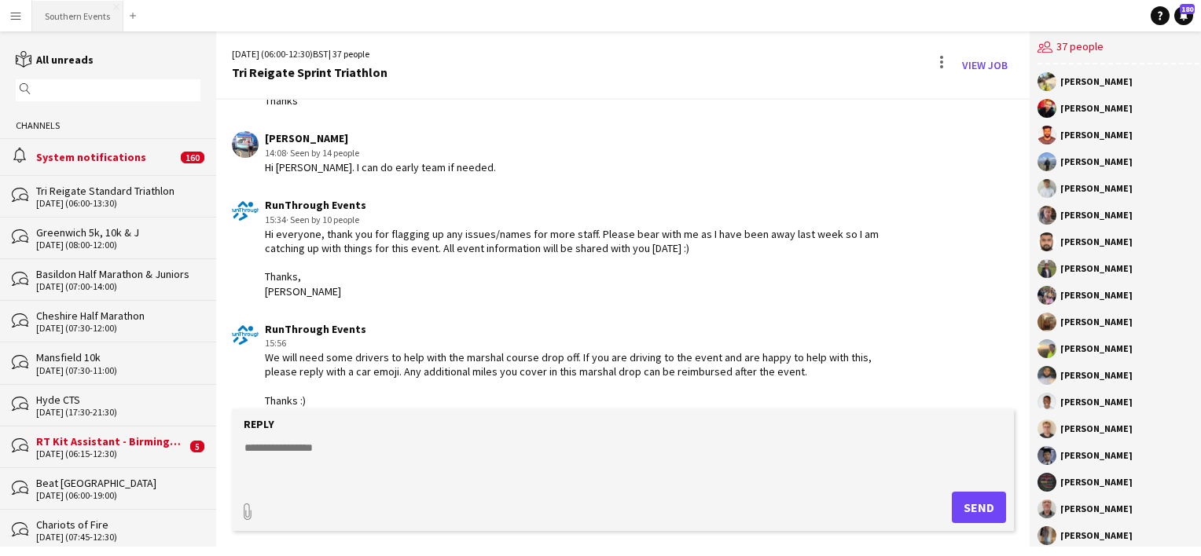
click at [78, 19] on button "Southern Events Close" at bounding box center [77, 16] width 91 height 31
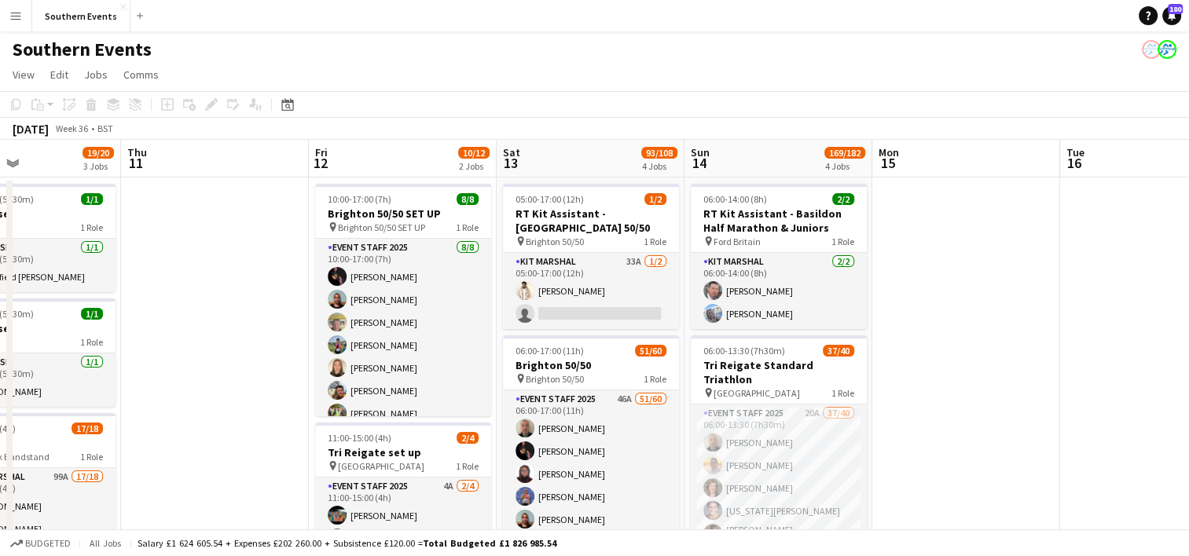
scroll to position [0, 660]
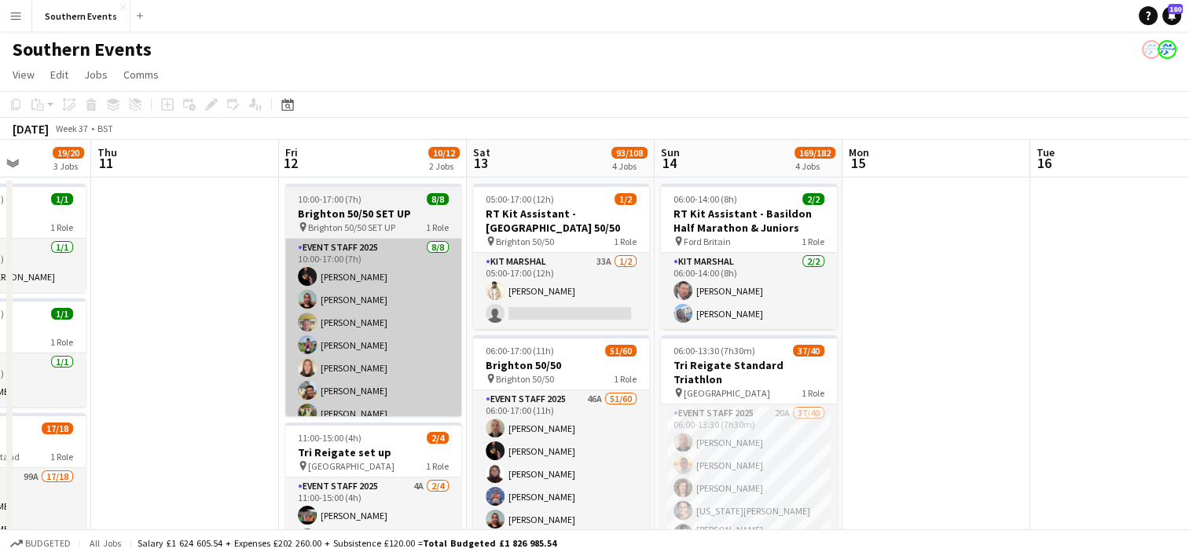
drag, startPoint x: 866, startPoint y: 343, endPoint x: 314, endPoint y: 300, distance: 553.3
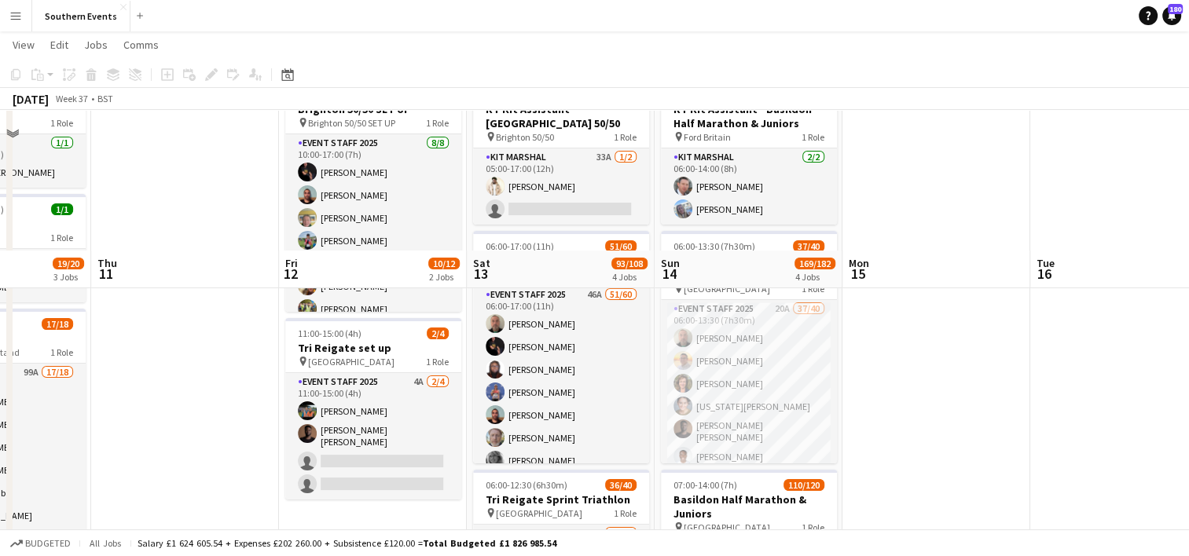
scroll to position [314, 0]
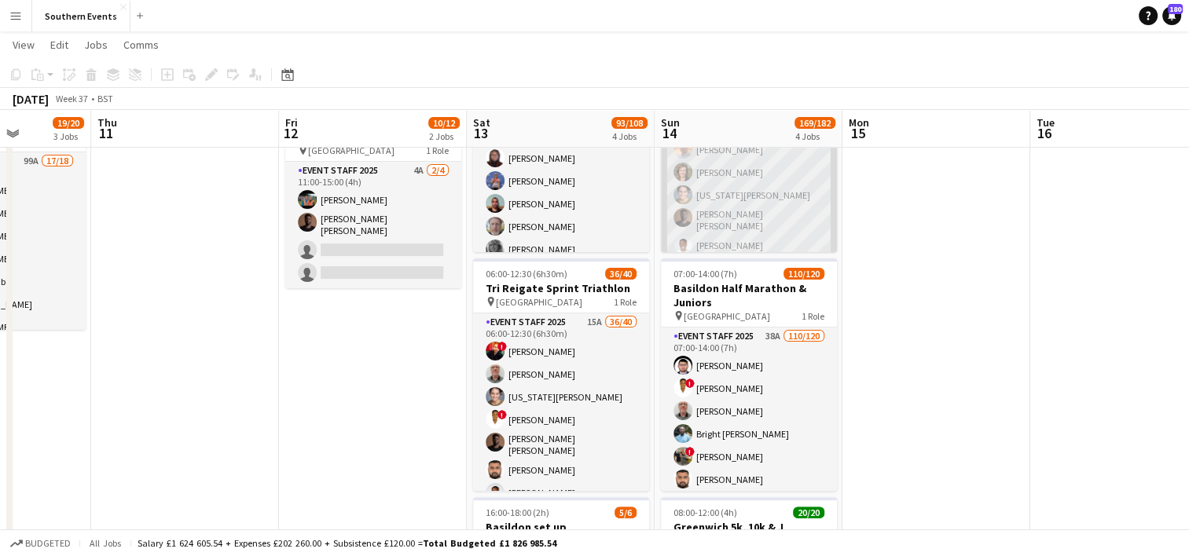
click at [795, 204] on app-card-role "Event Staff 2025 20A 37/40 06:00-13:30 (7h30m) [PERSON_NAME] [PERSON_NAME] [PER…" at bounding box center [749, 562] width 176 height 947
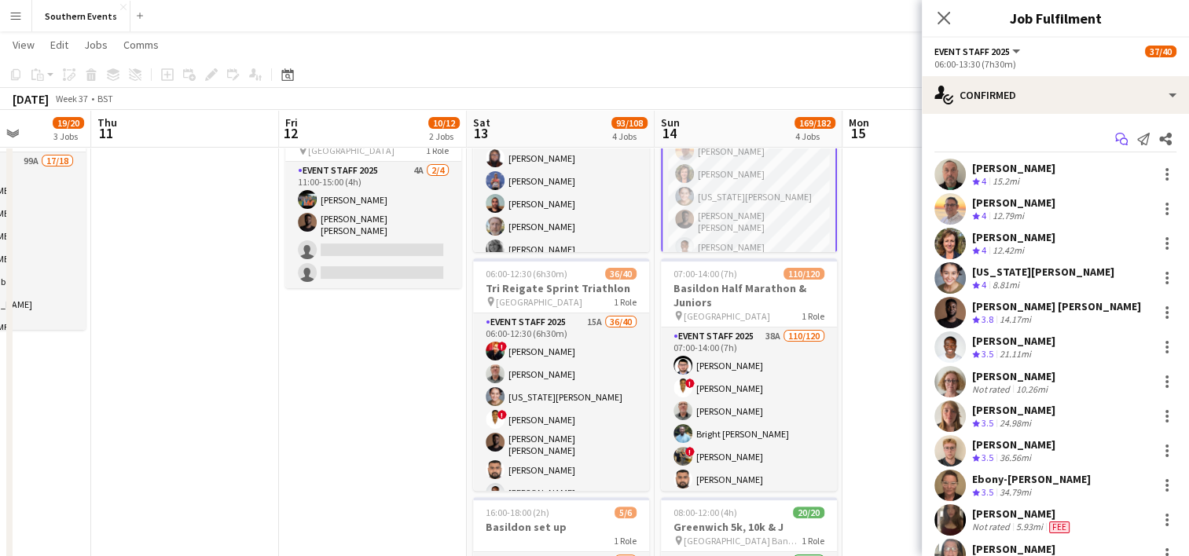
click at [1115, 134] on icon "Start chat" at bounding box center [1121, 139] width 13 height 13
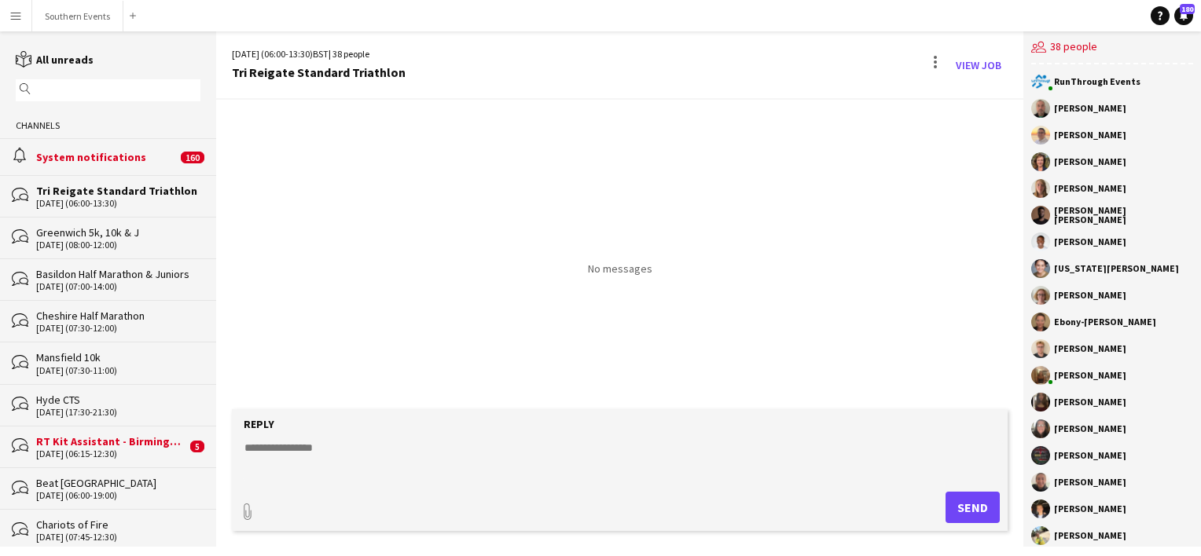
click at [273, 453] on textarea at bounding box center [623, 460] width 760 height 41
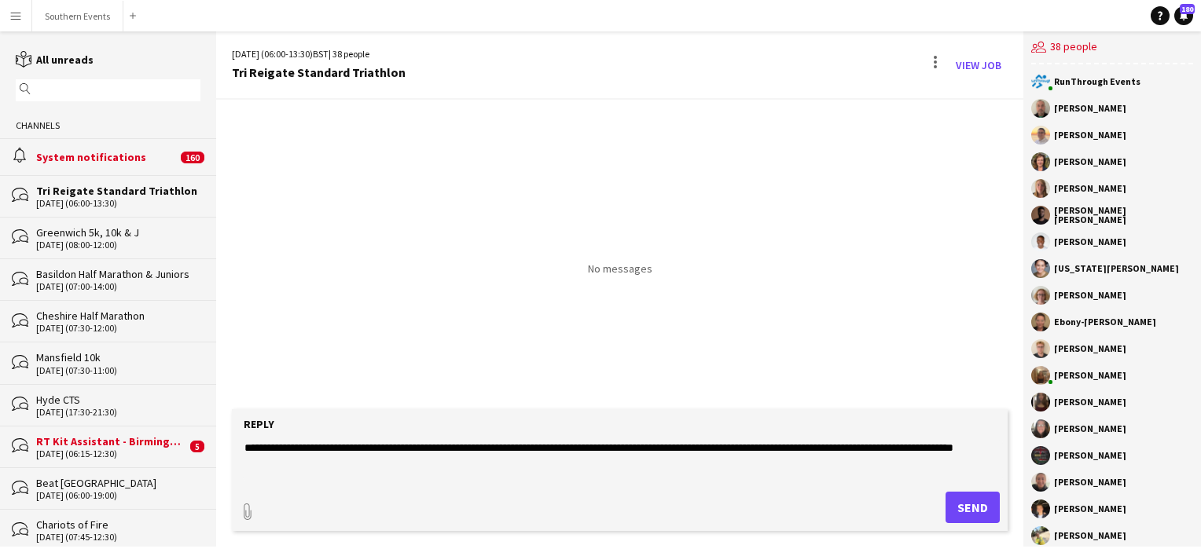
click at [275, 463] on textarea "**********" at bounding box center [623, 460] width 760 height 41
click at [333, 460] on textarea "**********" at bounding box center [623, 460] width 760 height 41
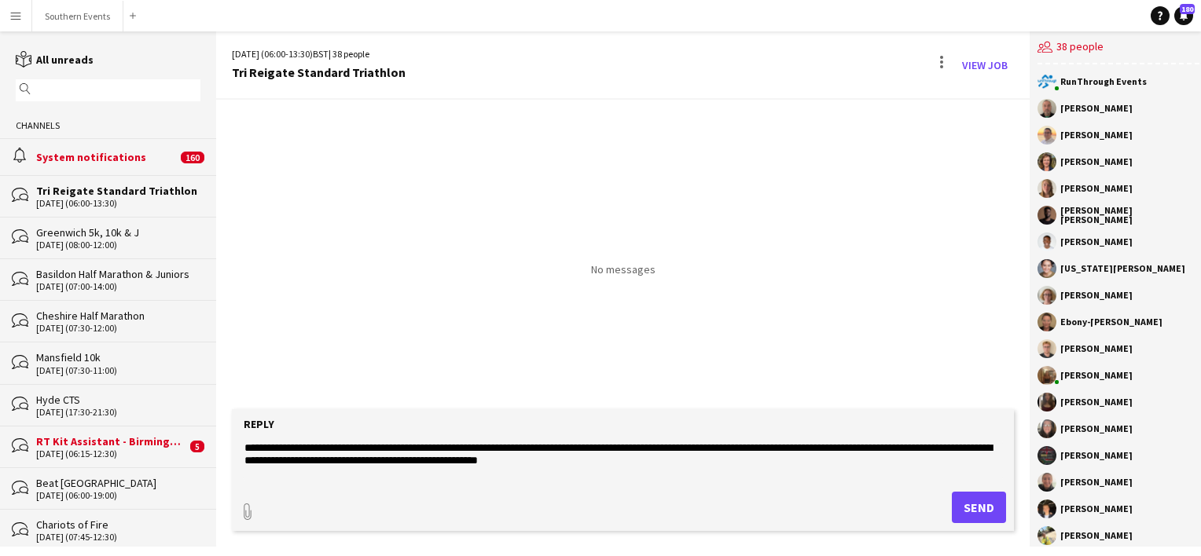
paste textarea "**********"
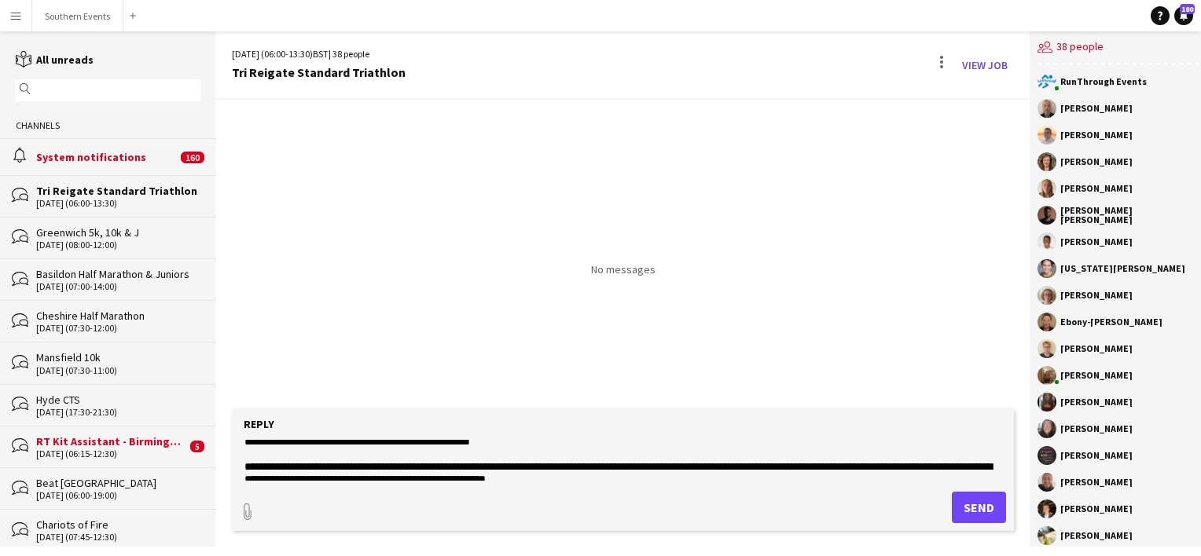
scroll to position [50, 0]
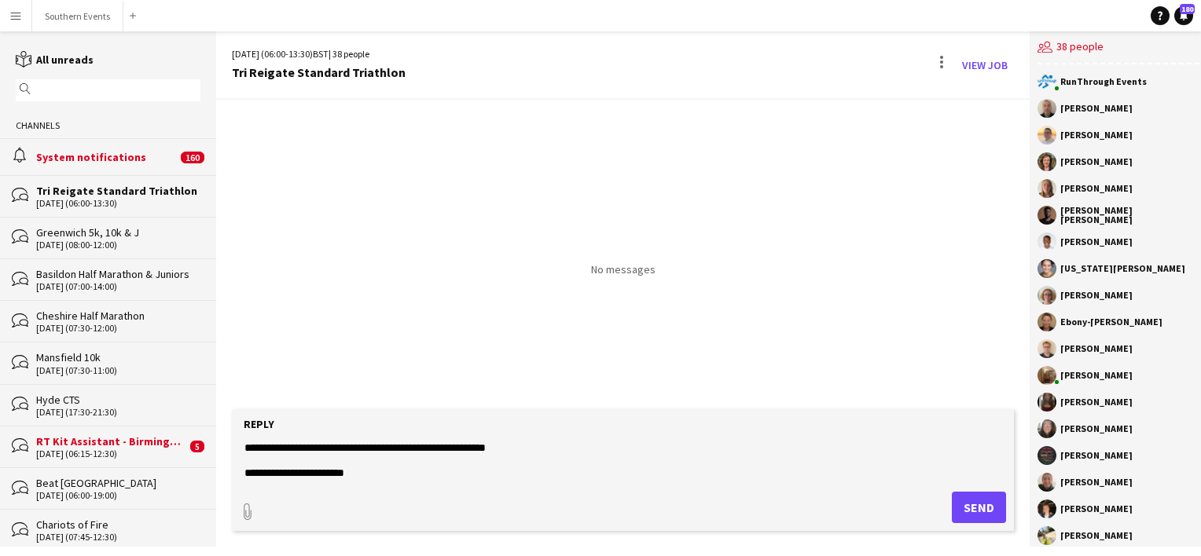
click at [379, 471] on textarea "**********" at bounding box center [623, 460] width 760 height 41
click at [328, 471] on textarea "**********" at bounding box center [623, 460] width 760 height 41
click at [383, 474] on textarea "**********" at bounding box center [623, 460] width 760 height 41
type textarea "**********"
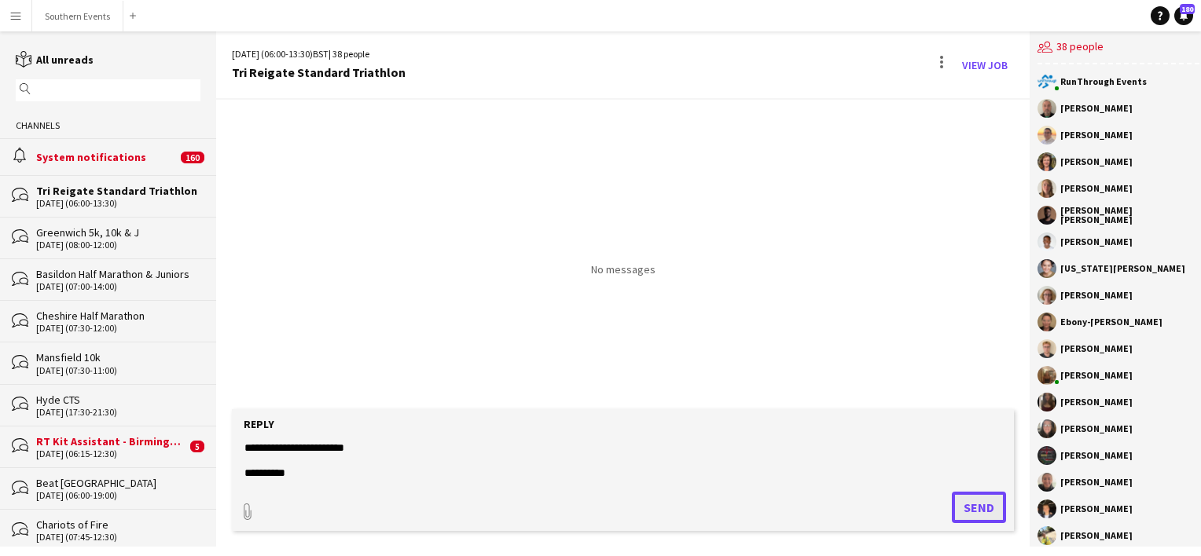
click at [960, 502] on button "Send" at bounding box center [979, 507] width 54 height 31
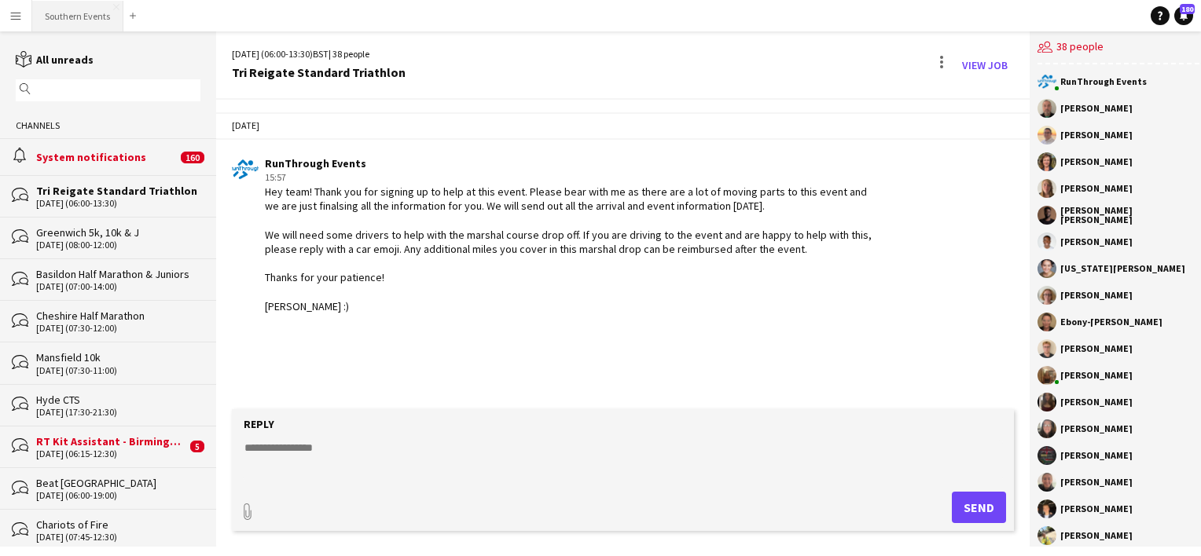
click at [81, 17] on button "Southern Events Close" at bounding box center [77, 16] width 91 height 31
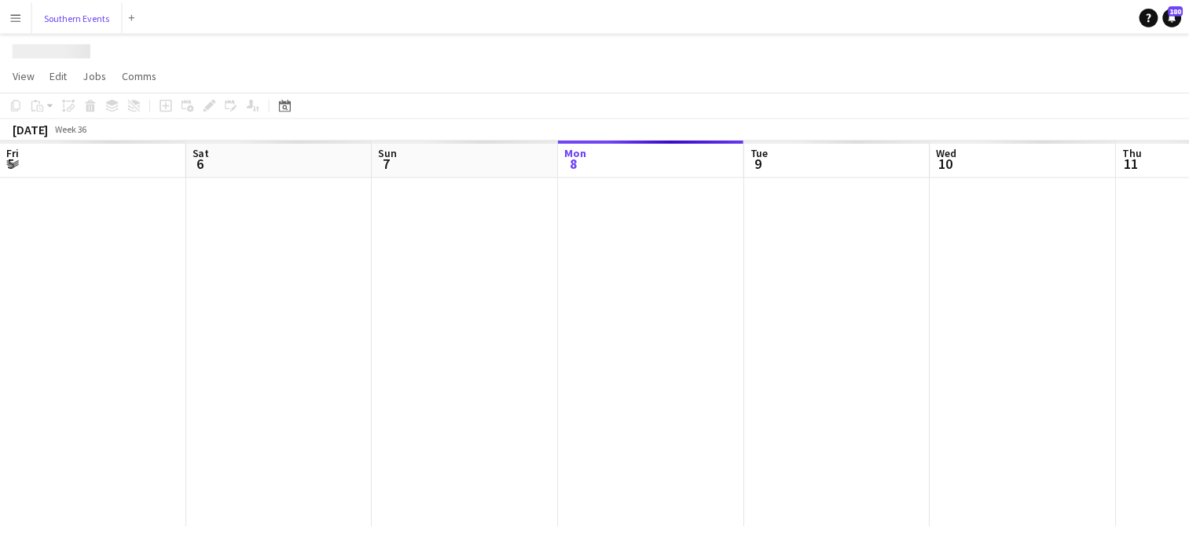
scroll to position [0, 376]
